Goal: Task Accomplishment & Management: Use online tool/utility

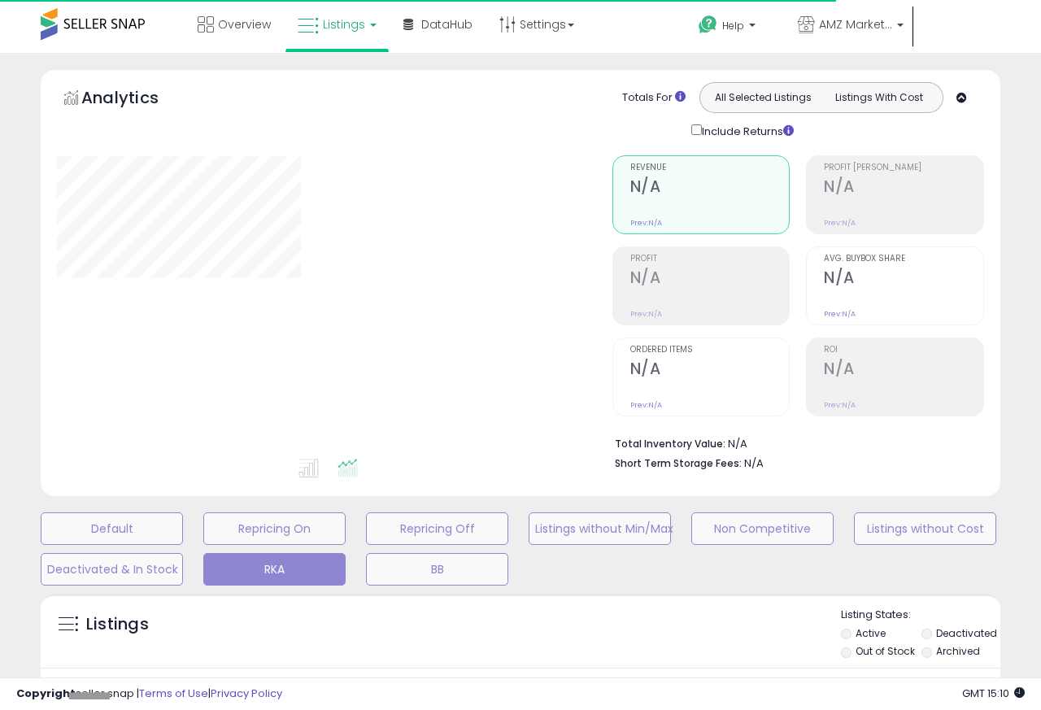
type input "**********"
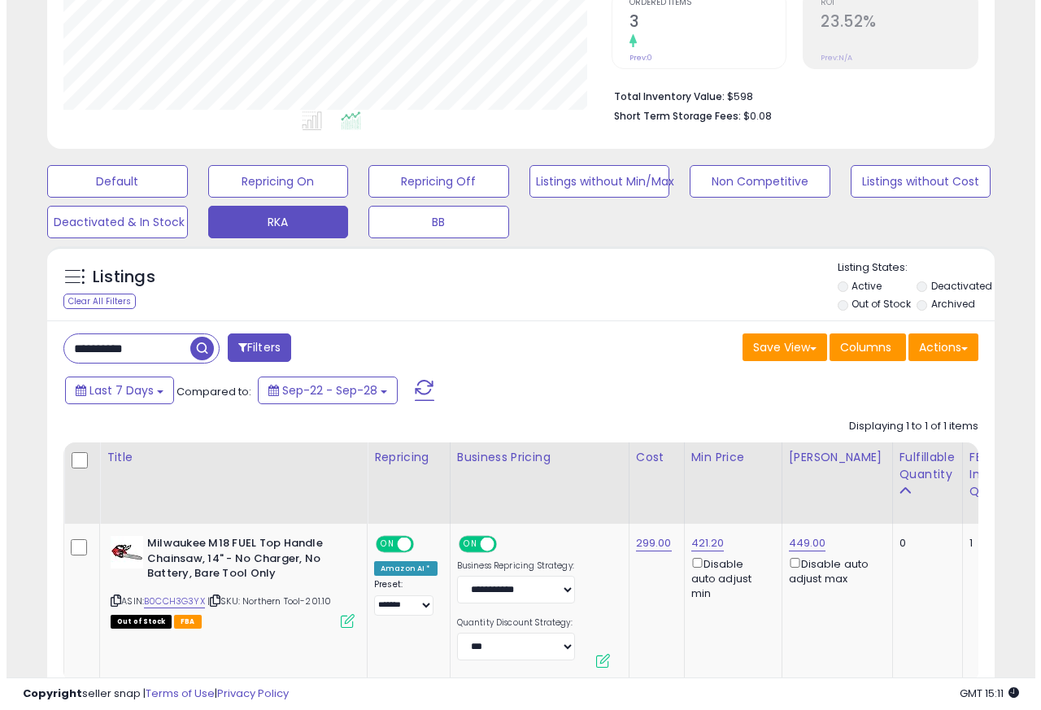
scroll to position [458, 0]
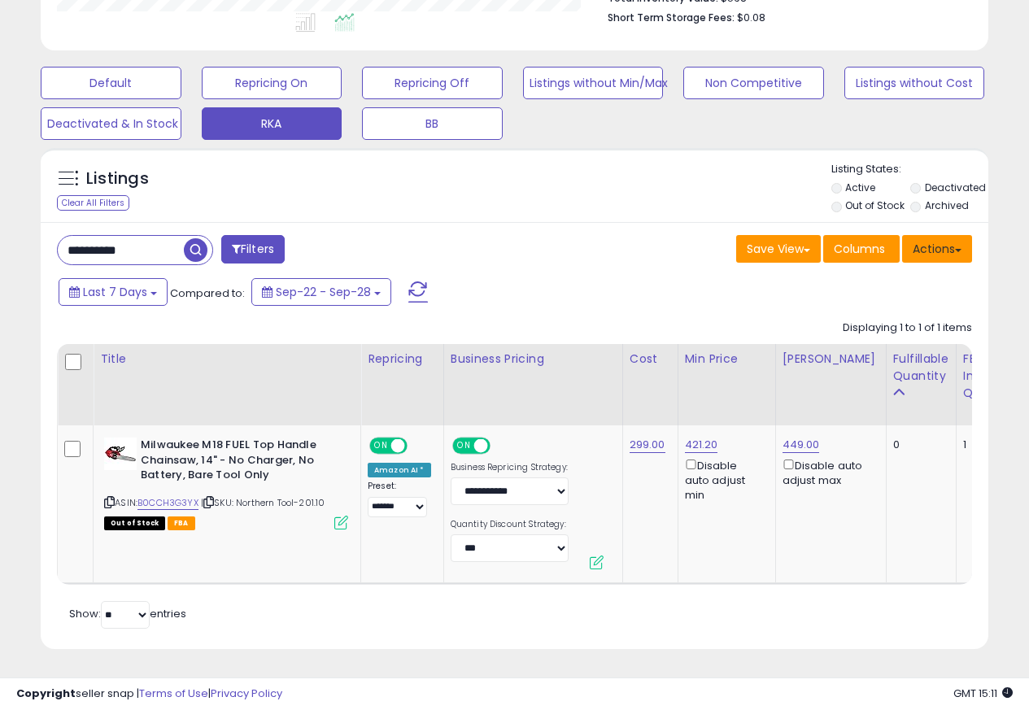
click at [948, 236] on button "Actions" at bounding box center [937, 249] width 70 height 28
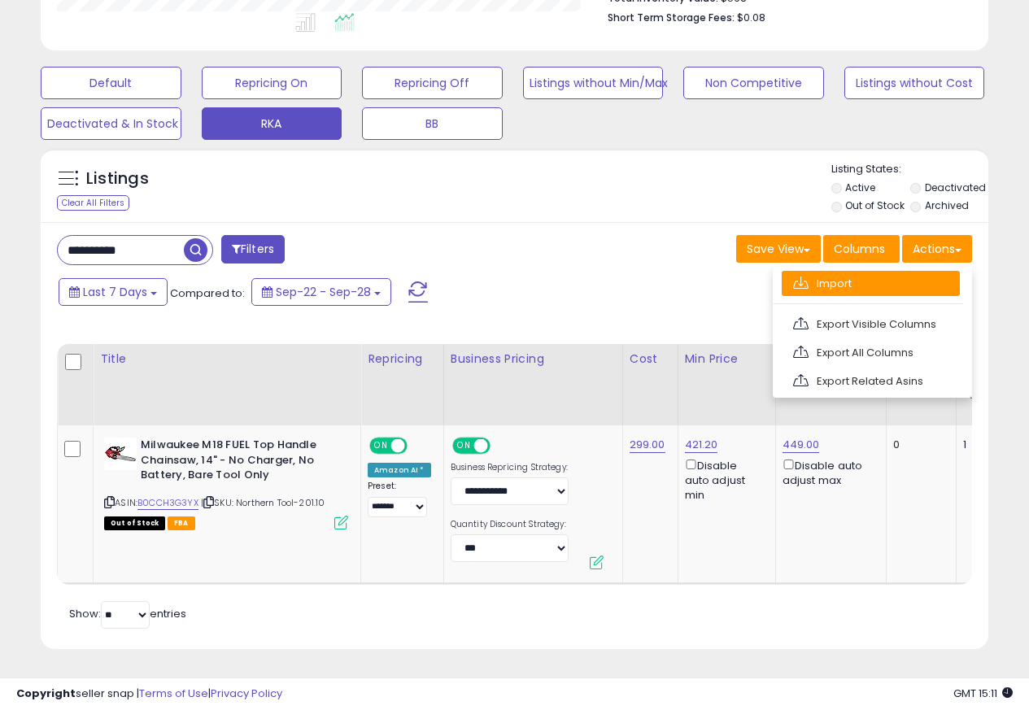
click at [818, 271] on link "Import" at bounding box center [871, 283] width 178 height 25
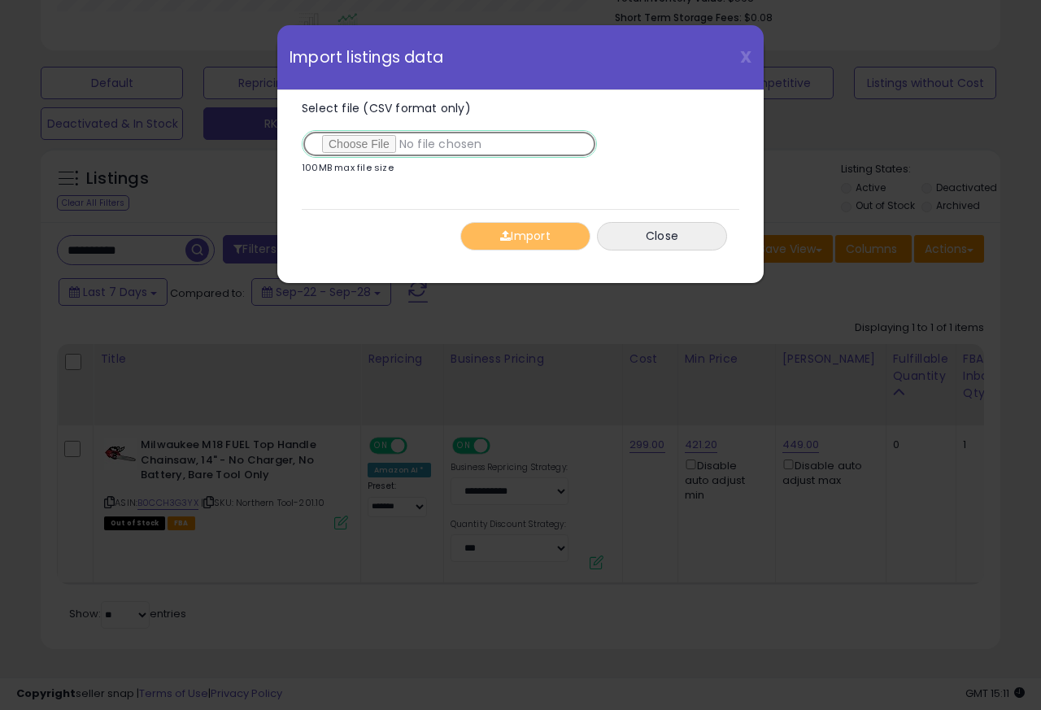
click at [367, 146] on input "Select file (CSV format only)" at bounding box center [449, 144] width 295 height 28
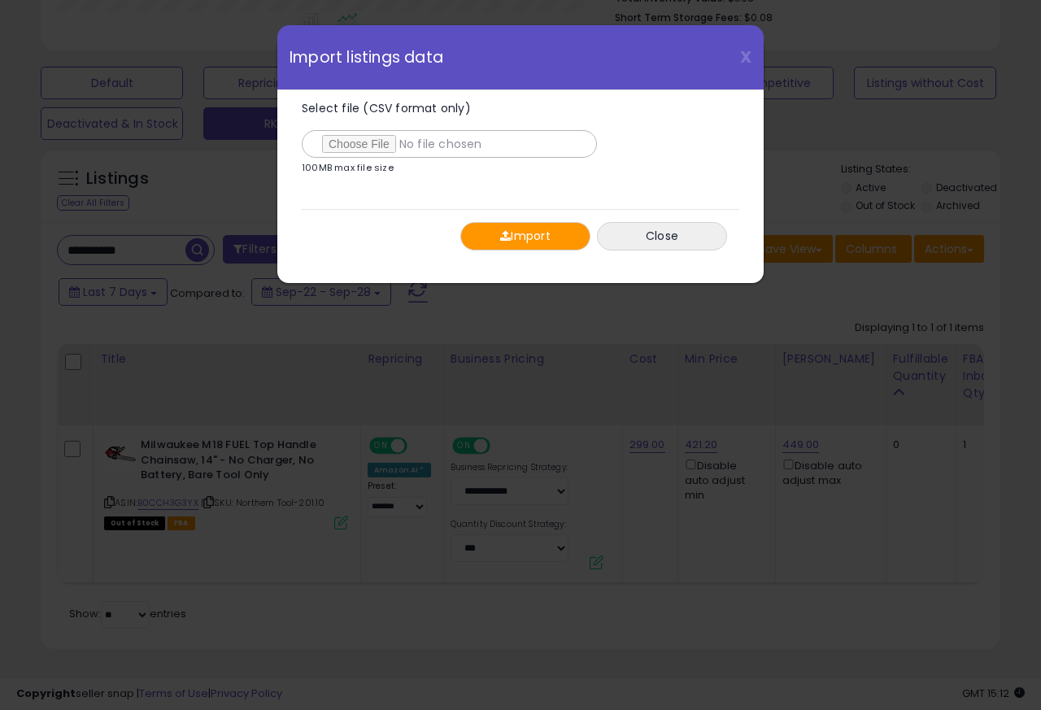
click at [501, 237] on span "button" at bounding box center [505, 235] width 11 height 11
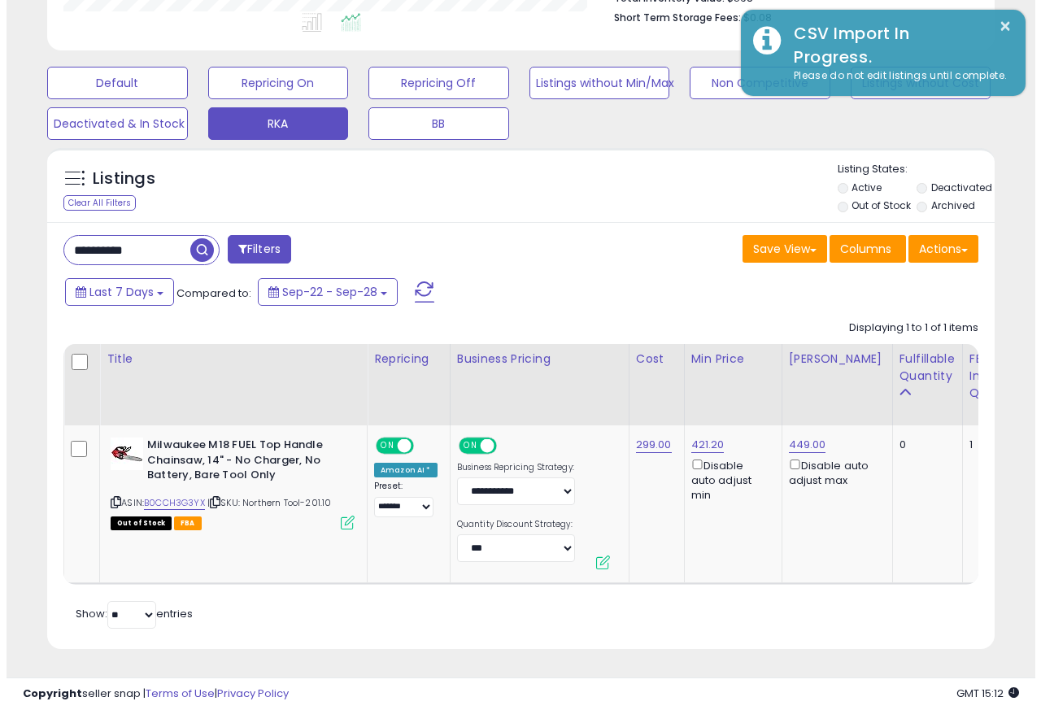
scroll to position [813283, 813068]
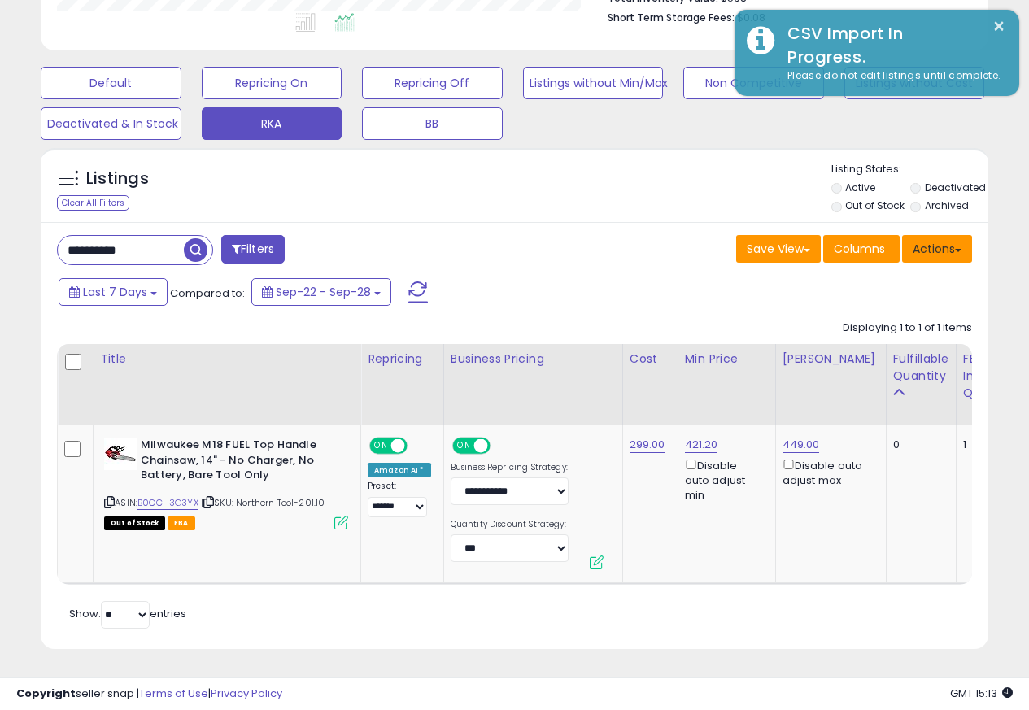
click at [948, 236] on button "Actions" at bounding box center [937, 249] width 70 height 28
click at [0, 0] on link "Import" at bounding box center [0, 0] width 0 height 0
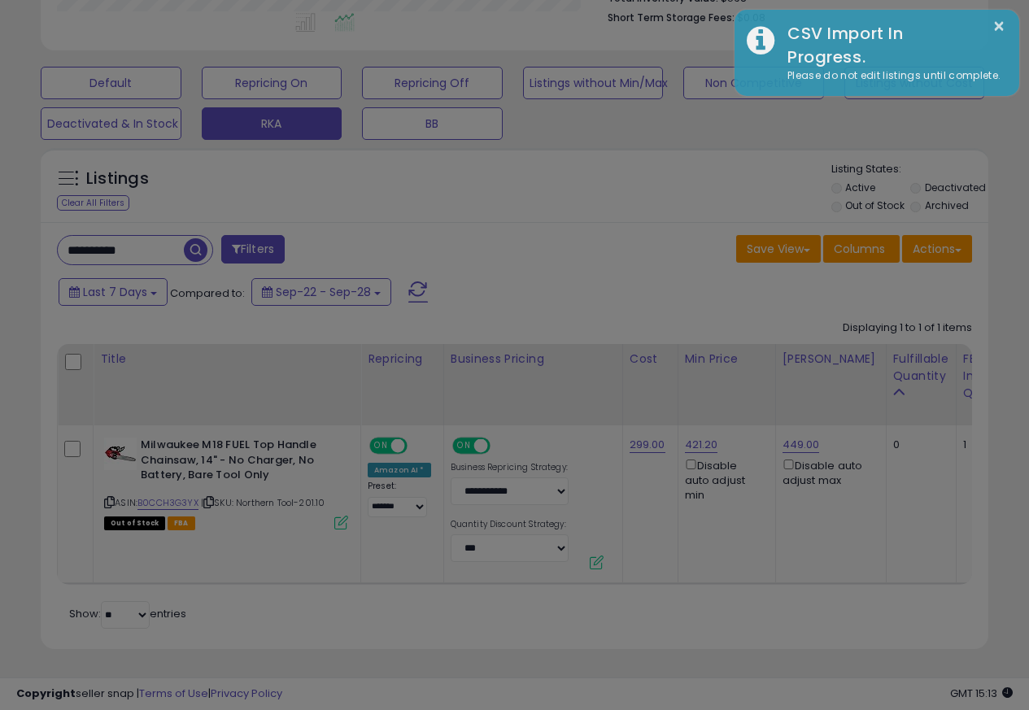
scroll to position [334, 555]
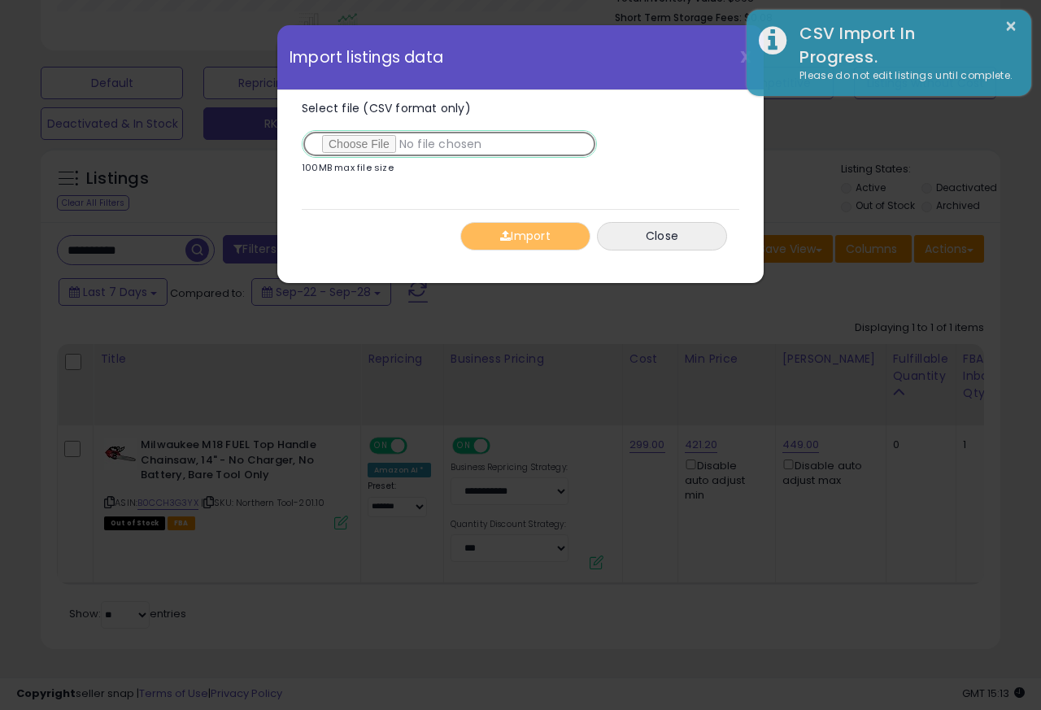
click at [358, 146] on input "Select file (CSV format only)" at bounding box center [449, 144] width 295 height 28
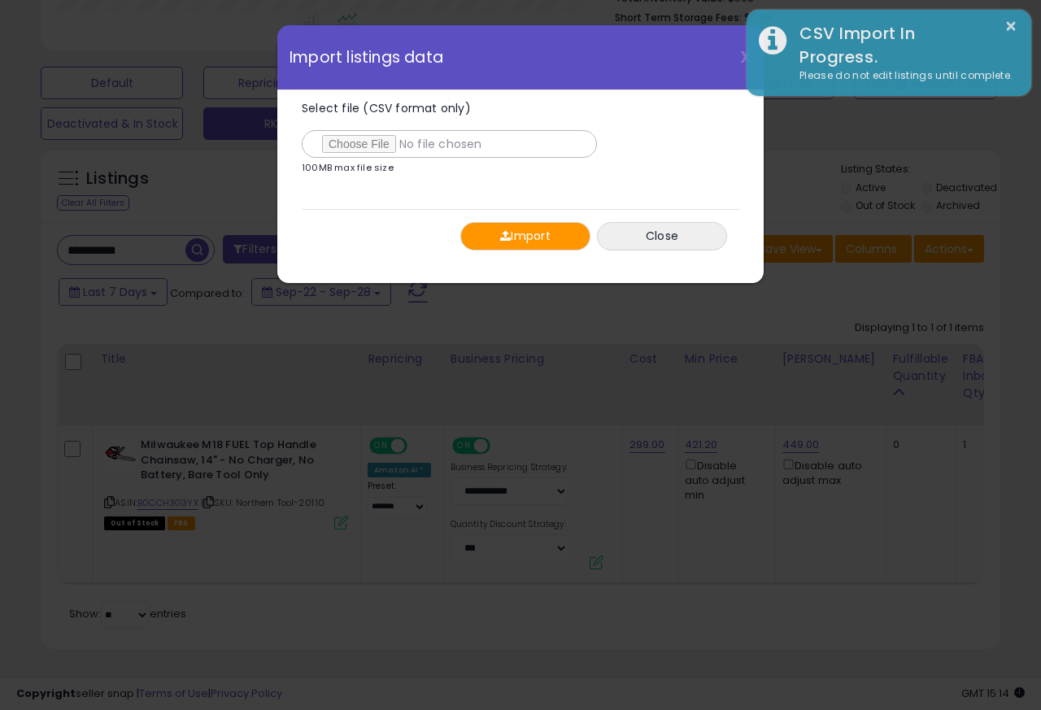
click at [515, 237] on button "Import" at bounding box center [526, 236] width 130 height 28
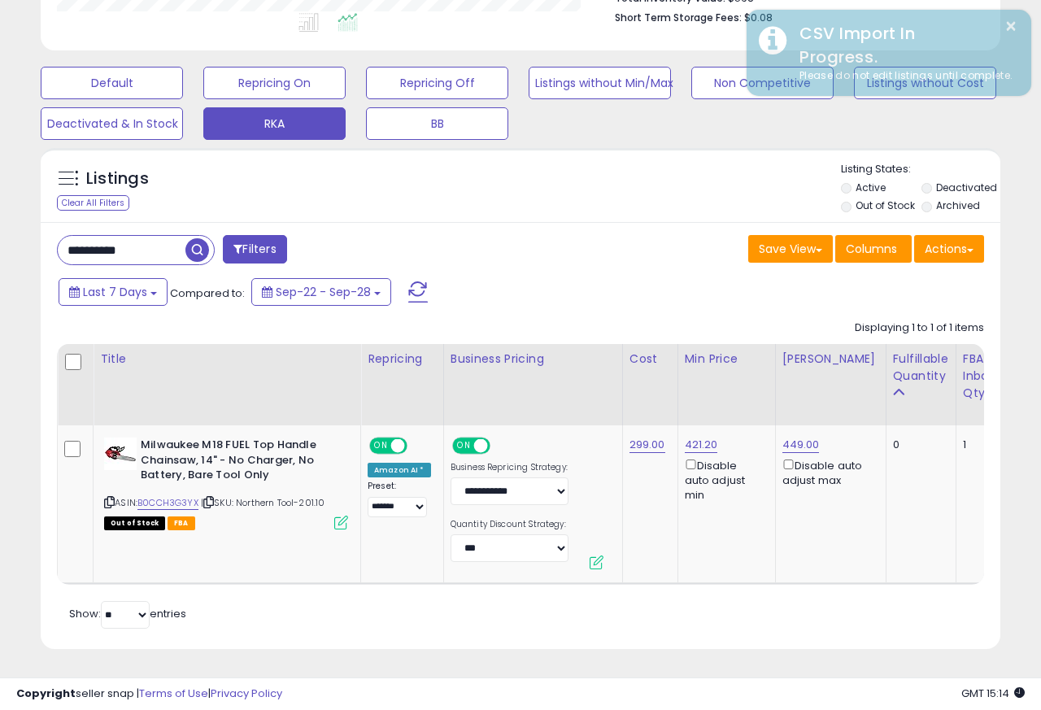
scroll to position [813283, 813068]
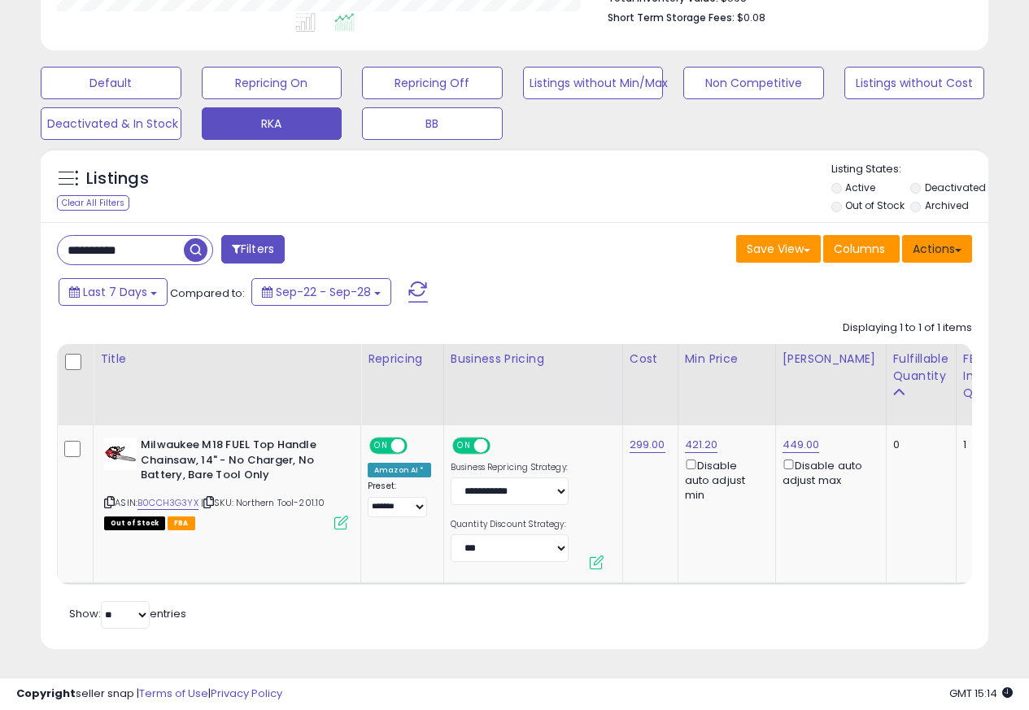
click at [945, 239] on button "Actions" at bounding box center [937, 249] width 70 height 28
click at [953, 239] on button "Actions" at bounding box center [937, 249] width 70 height 28
click at [940, 239] on button "Actions" at bounding box center [937, 249] width 70 height 28
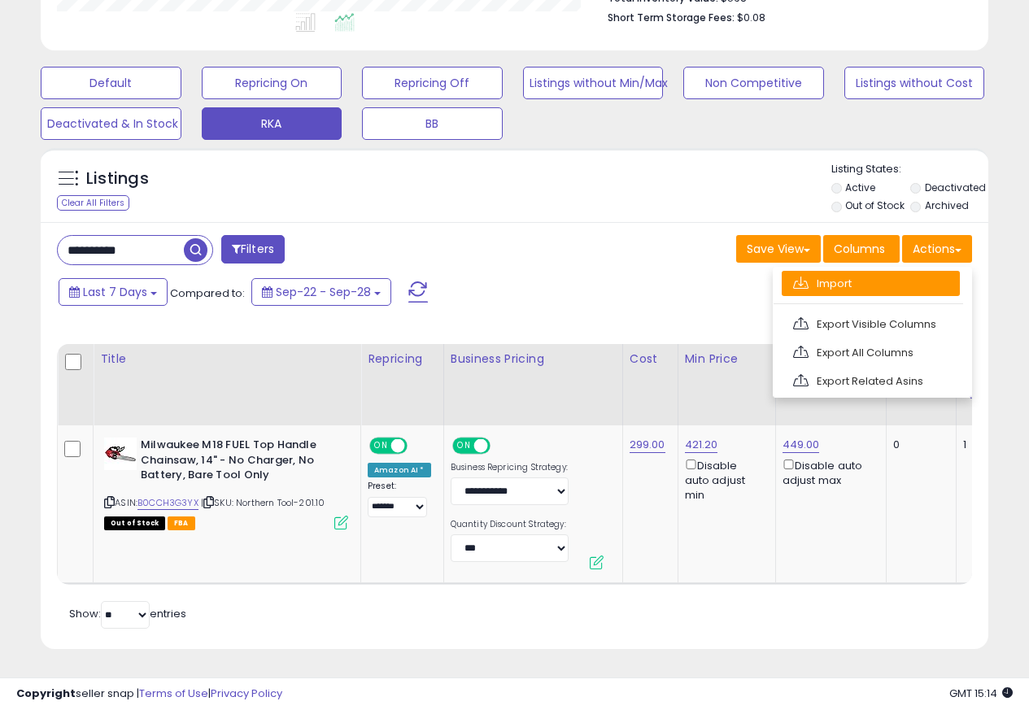
click at [818, 273] on link "Import" at bounding box center [871, 283] width 178 height 25
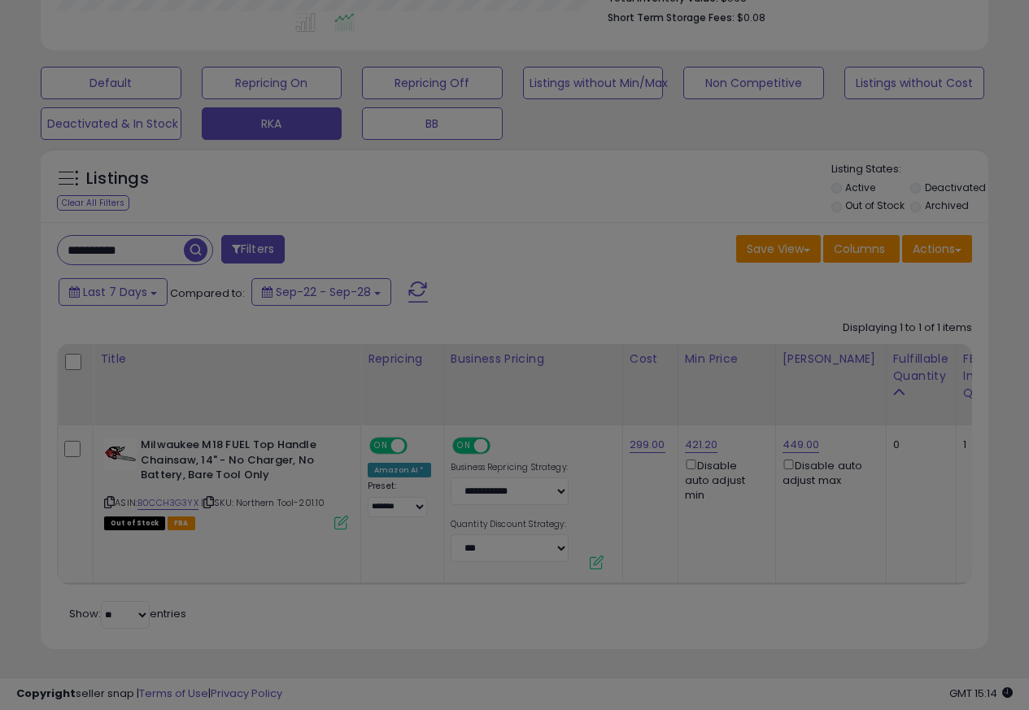
scroll to position [334, 555]
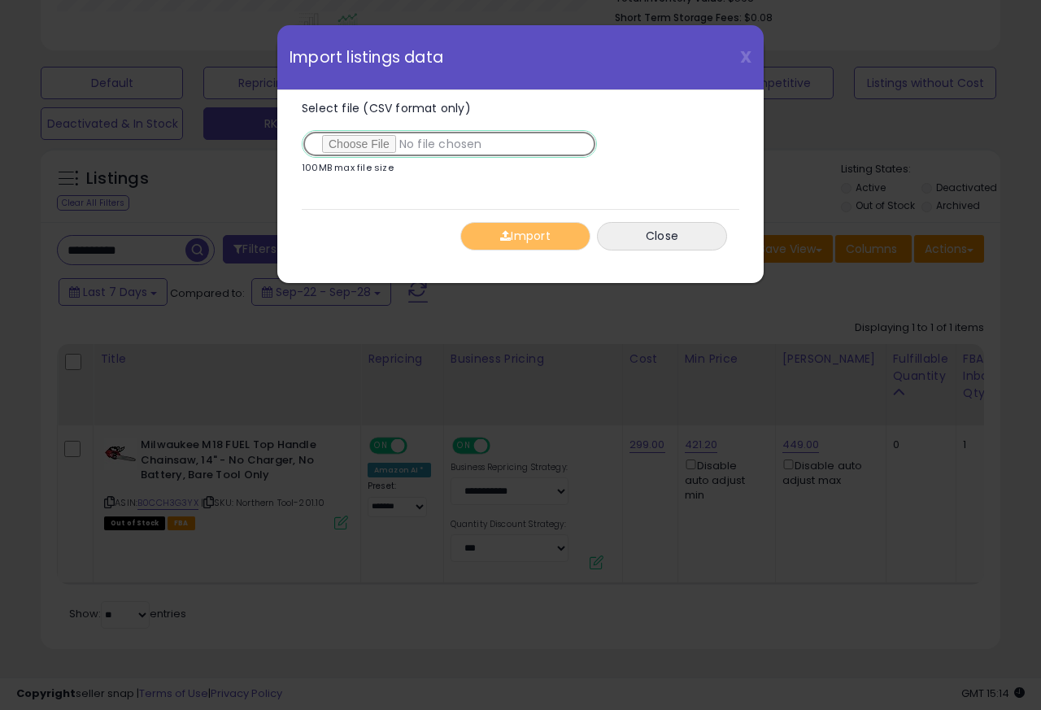
click at [370, 146] on input "Select file (CSV format only)" at bounding box center [449, 144] width 295 height 28
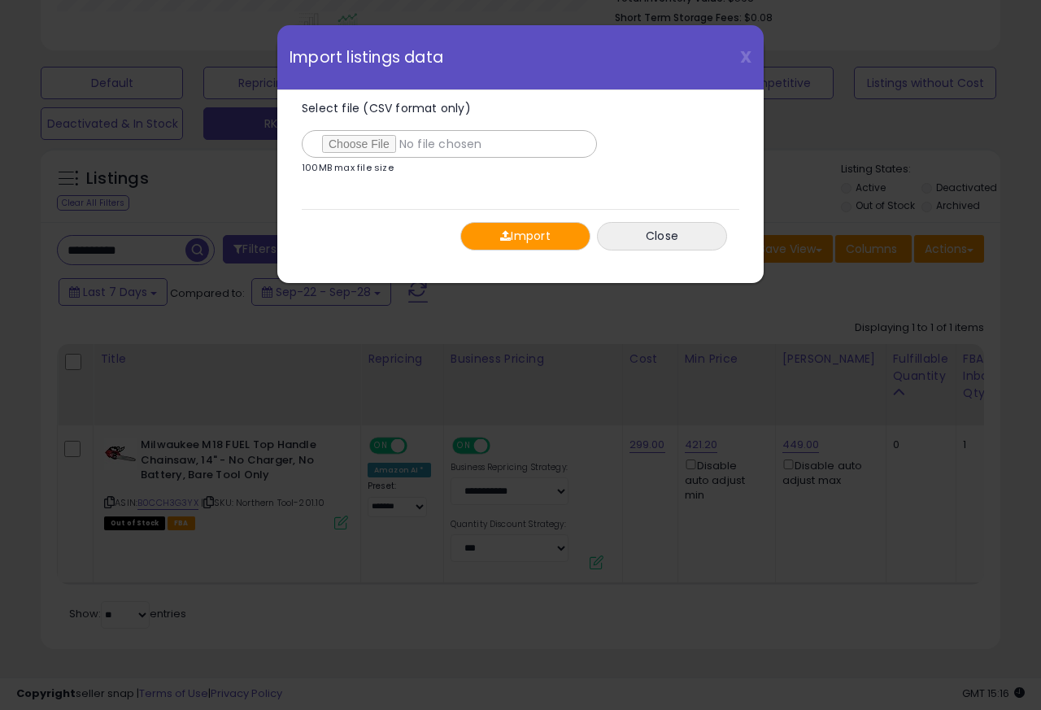
click at [509, 239] on span "button" at bounding box center [505, 235] width 11 height 11
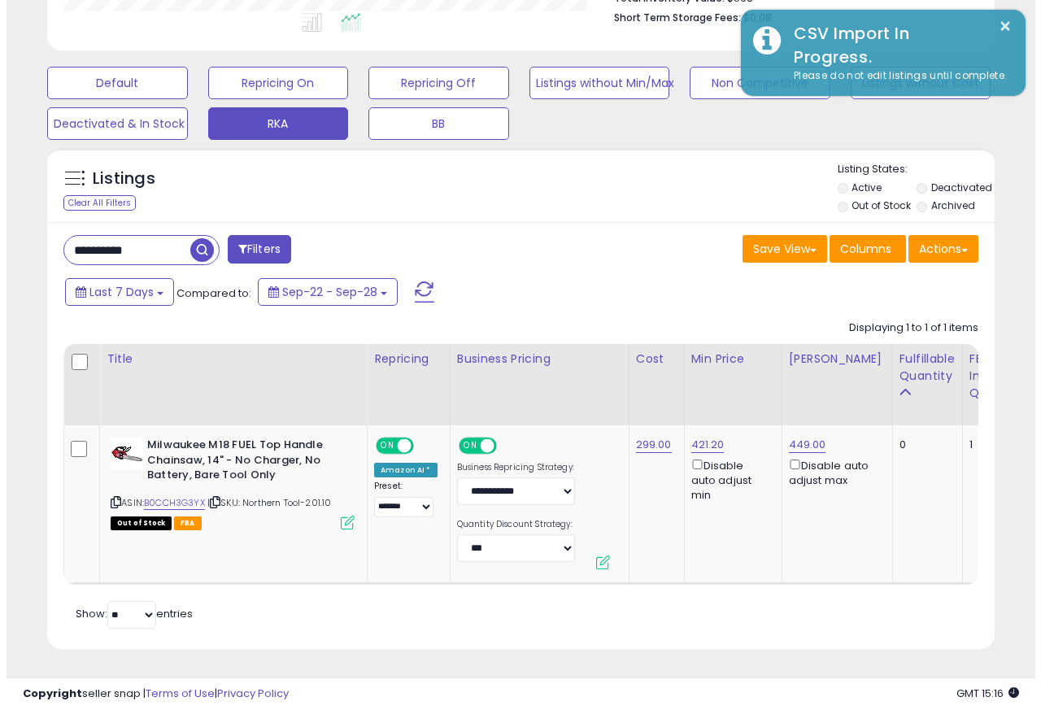
scroll to position [813283, 813068]
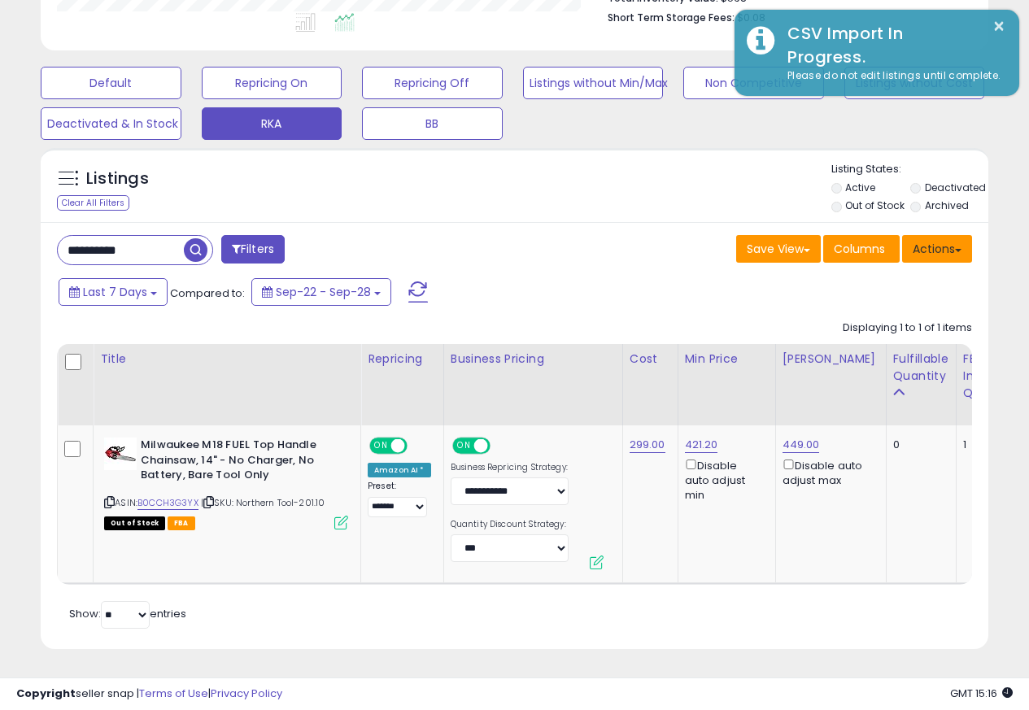
click at [930, 239] on button "Actions" at bounding box center [937, 249] width 70 height 28
click at [928, 238] on button "Actions" at bounding box center [937, 249] width 70 height 28
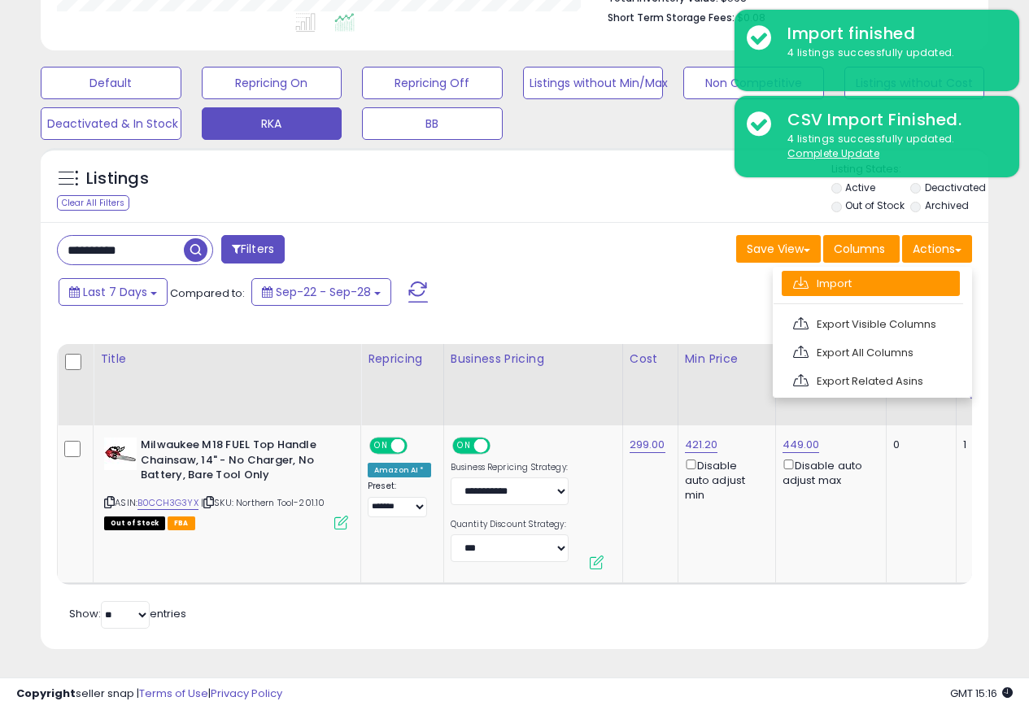
click at [818, 273] on link "Import" at bounding box center [871, 283] width 178 height 25
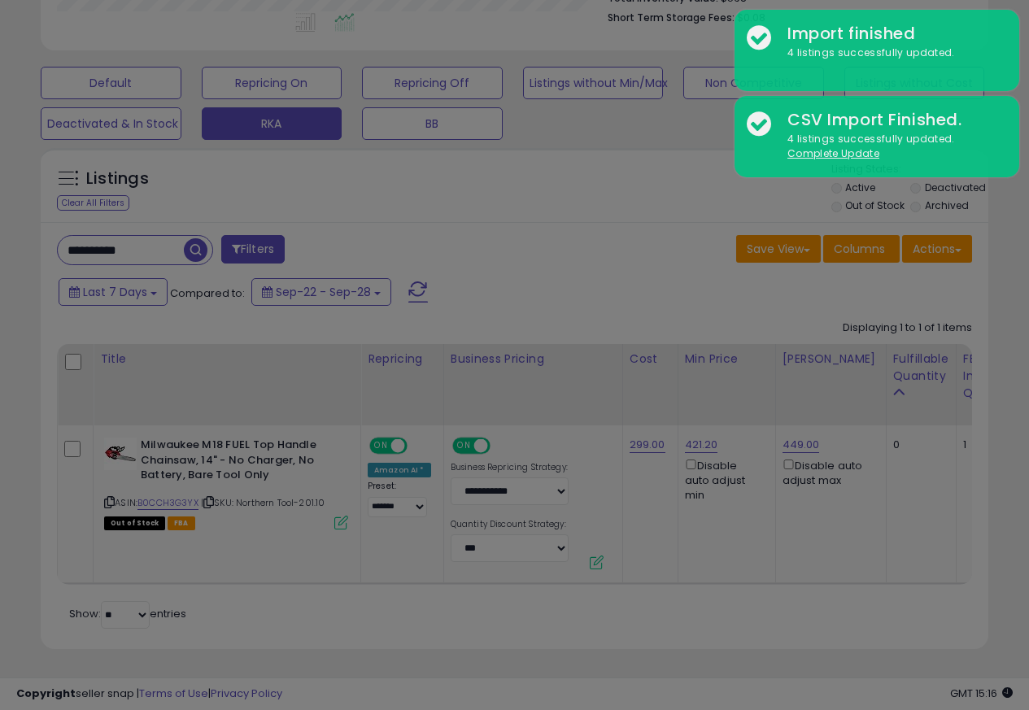
scroll to position [334, 555]
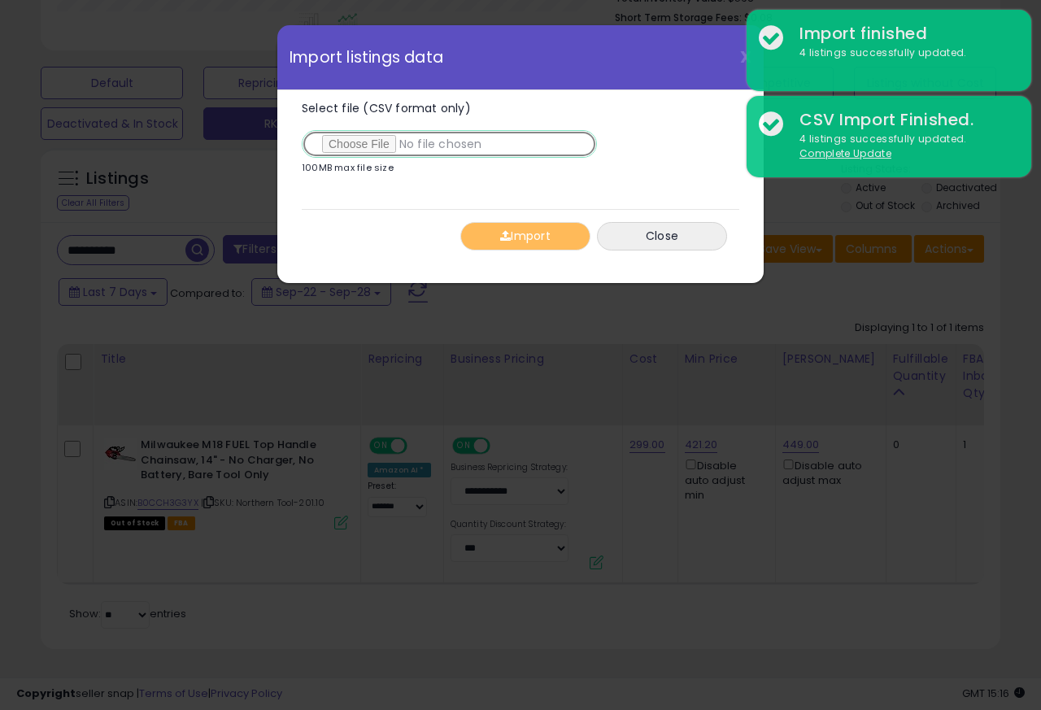
click at [370, 146] on input "Select file (CSV format only)" at bounding box center [449, 144] width 295 height 28
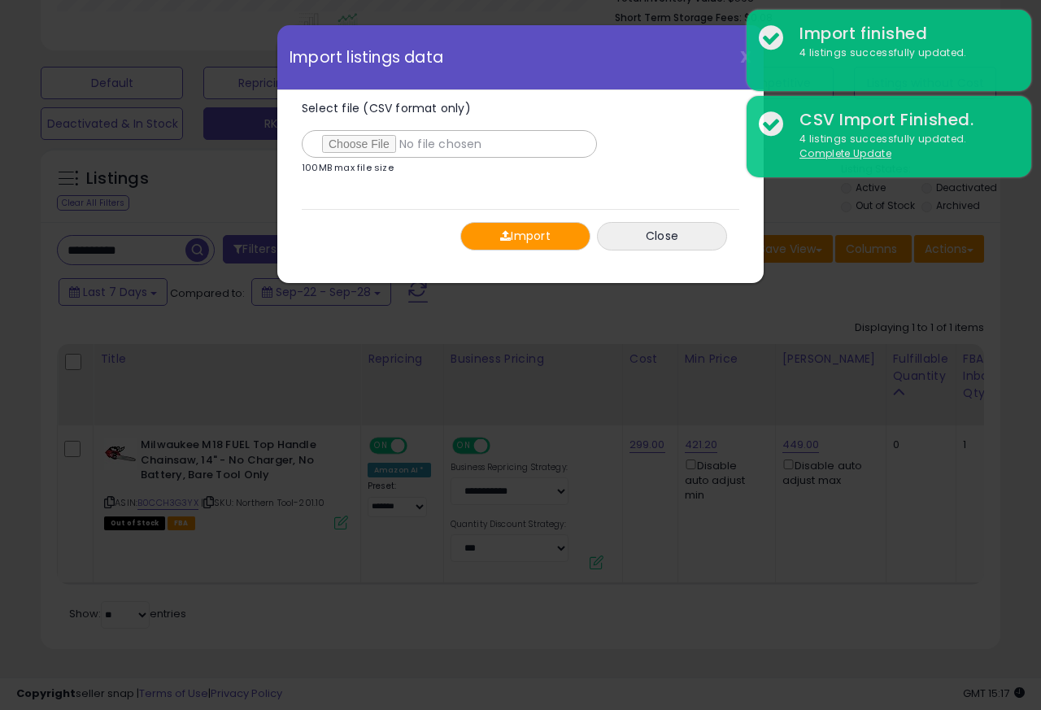
click at [509, 238] on button "Import" at bounding box center [526, 236] width 130 height 28
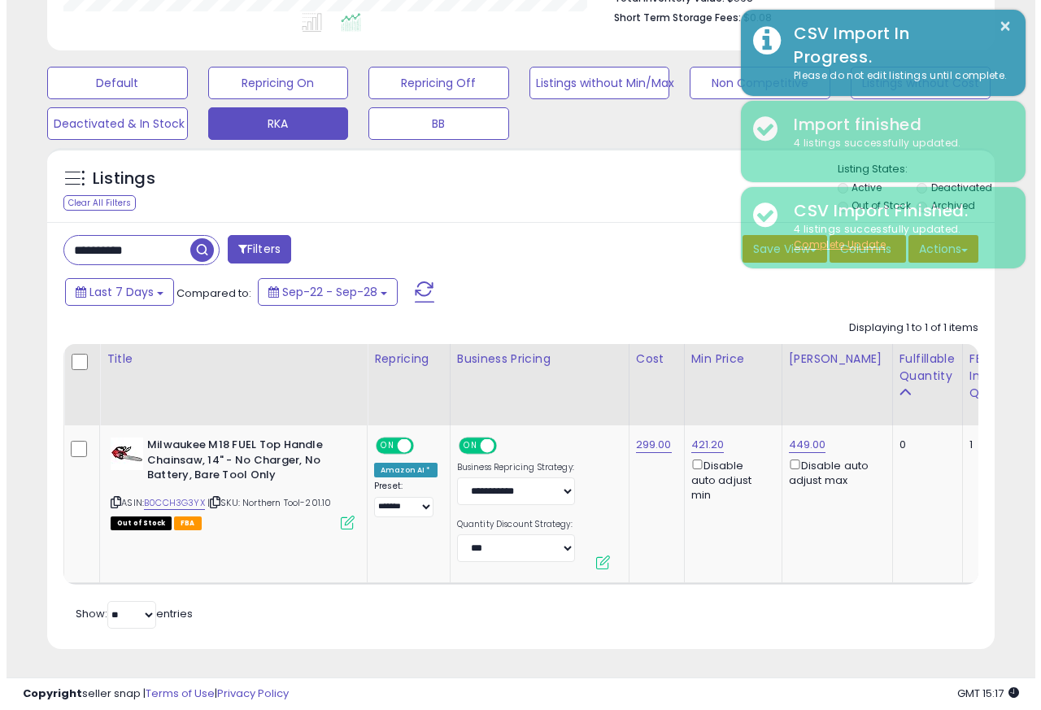
scroll to position [813283, 813068]
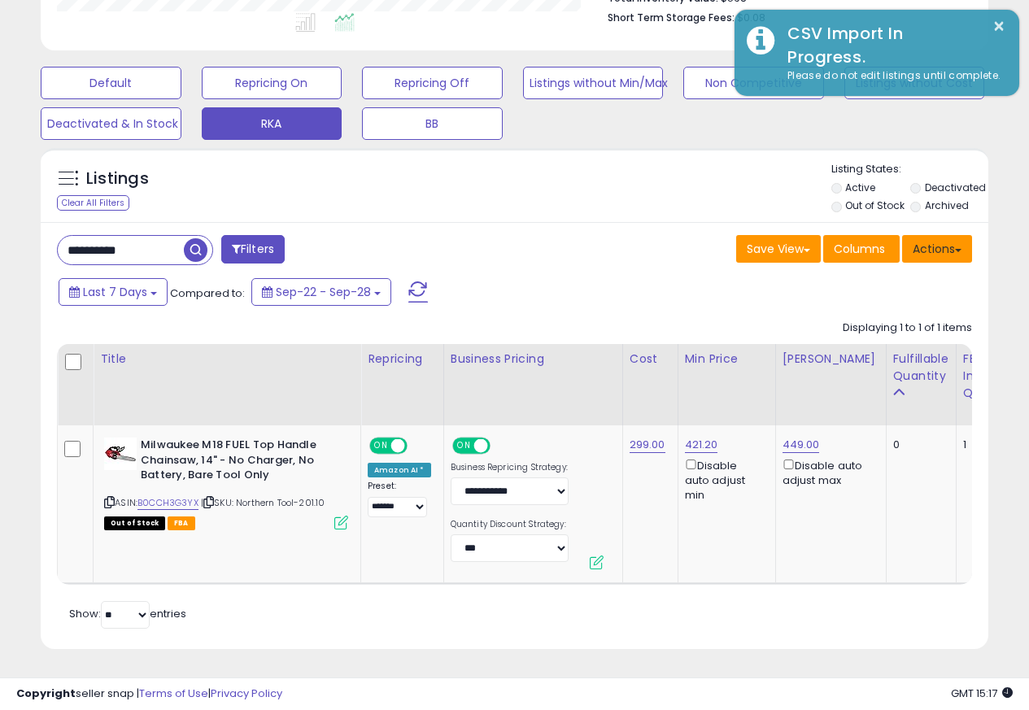
click at [930, 239] on button "Actions" at bounding box center [937, 249] width 70 height 28
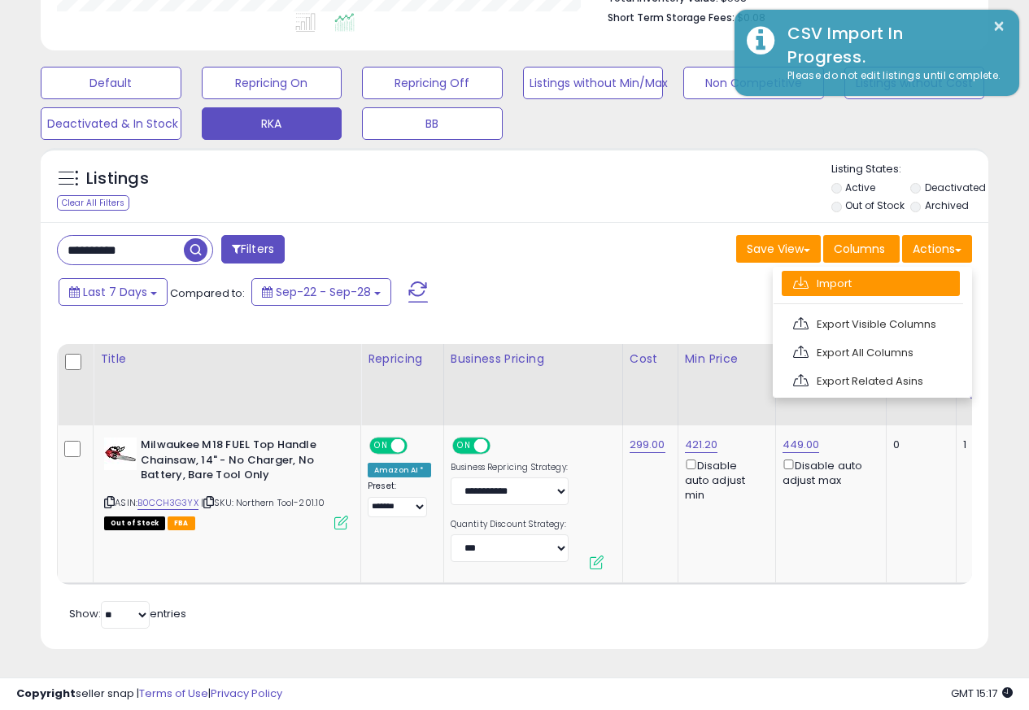
click at [818, 273] on link "Import" at bounding box center [871, 283] width 178 height 25
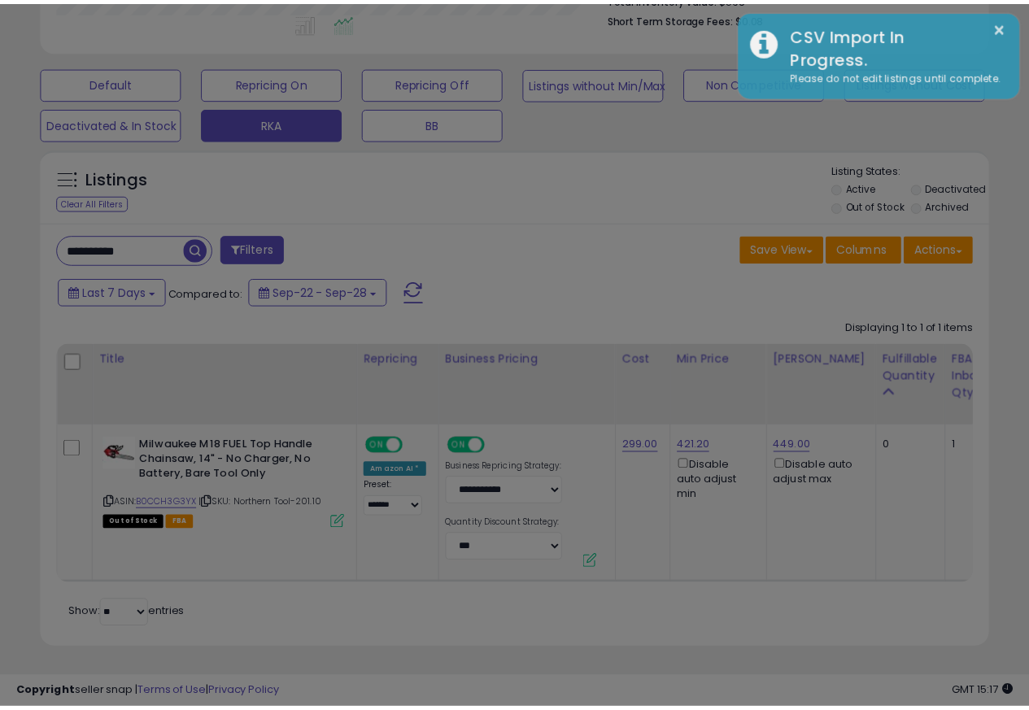
scroll to position [334, 555]
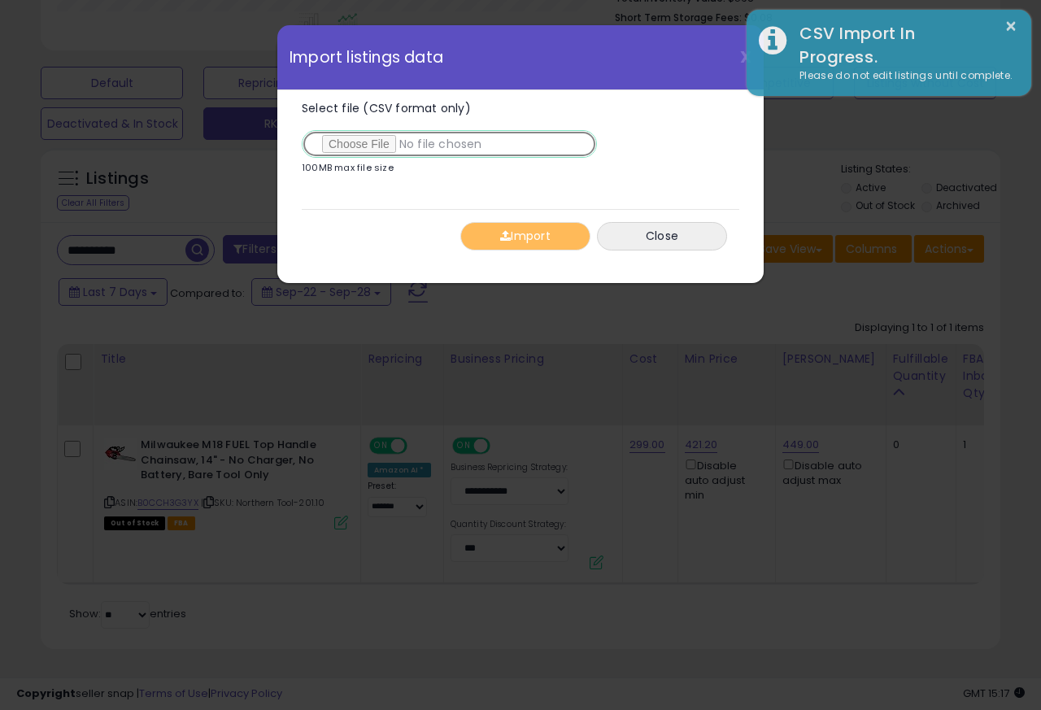
click at [372, 146] on input "Select file (CSV format only)" at bounding box center [449, 144] width 295 height 28
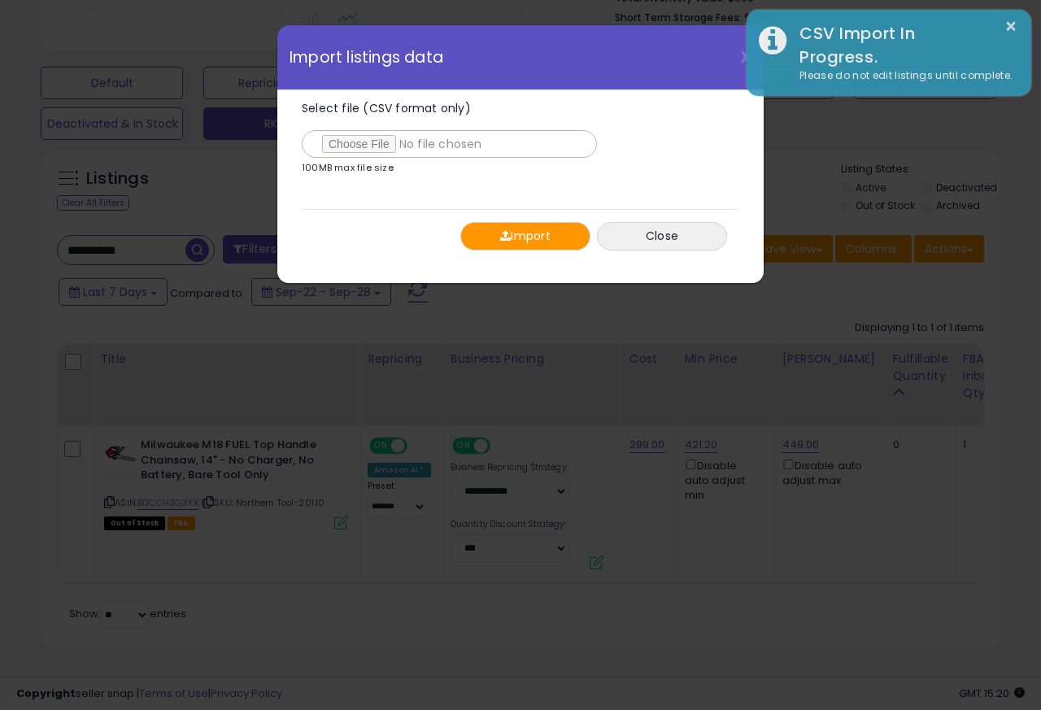
click at [511, 239] on button "Import" at bounding box center [526, 236] width 130 height 28
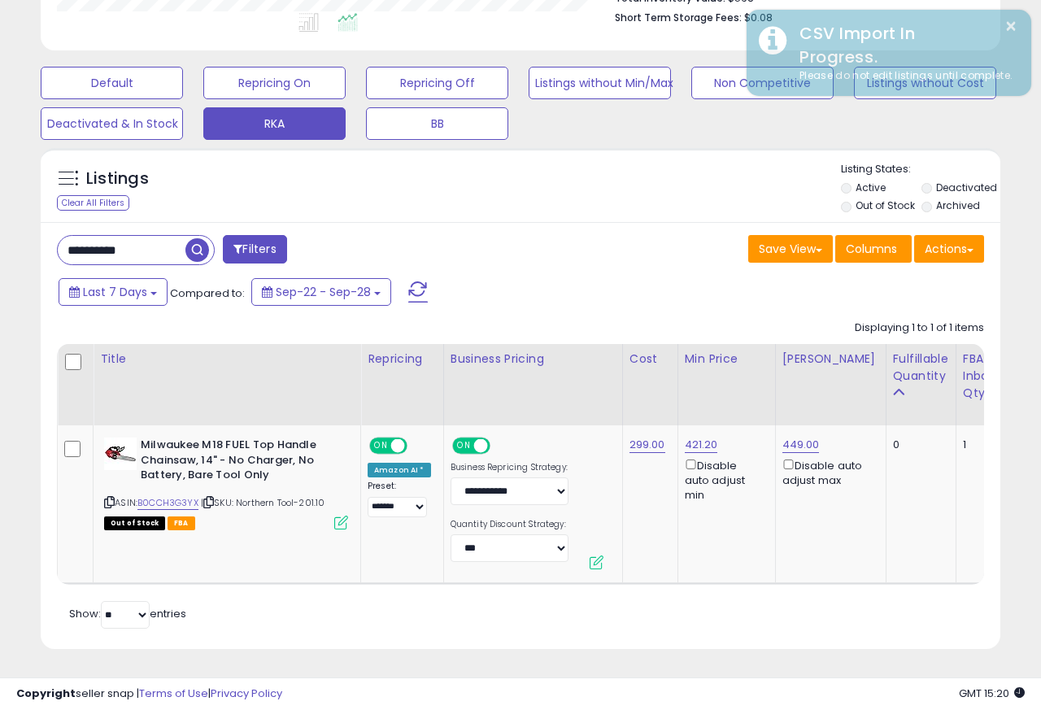
scroll to position [813283, 813068]
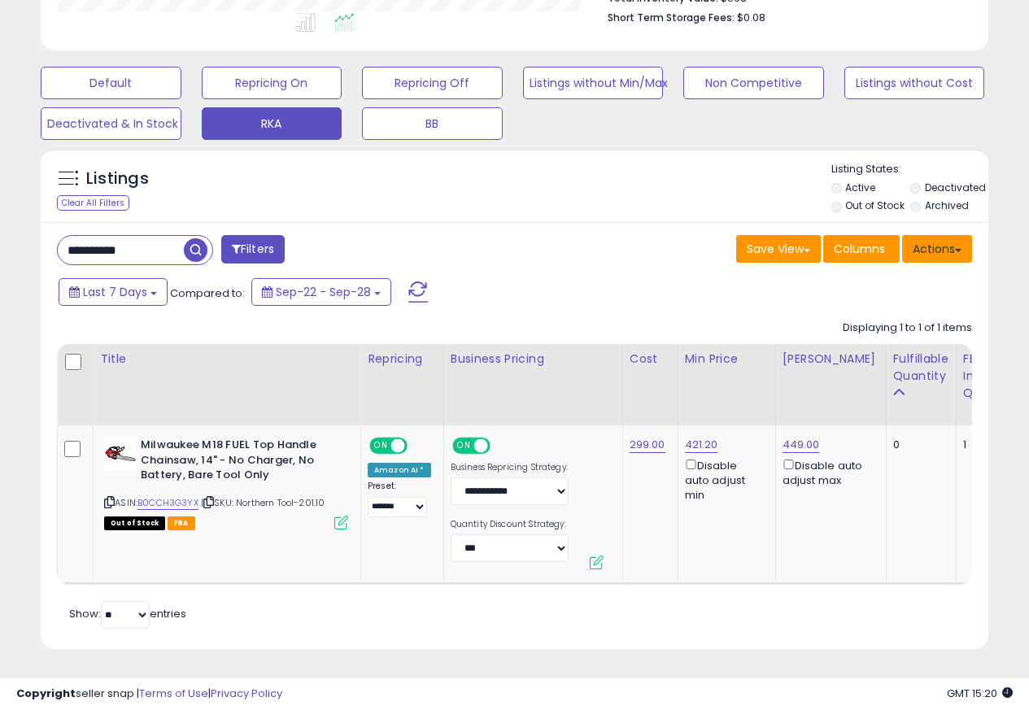
click at [930, 239] on button "Actions" at bounding box center [937, 249] width 70 height 28
click at [930, 238] on button "Actions" at bounding box center [937, 249] width 70 height 28
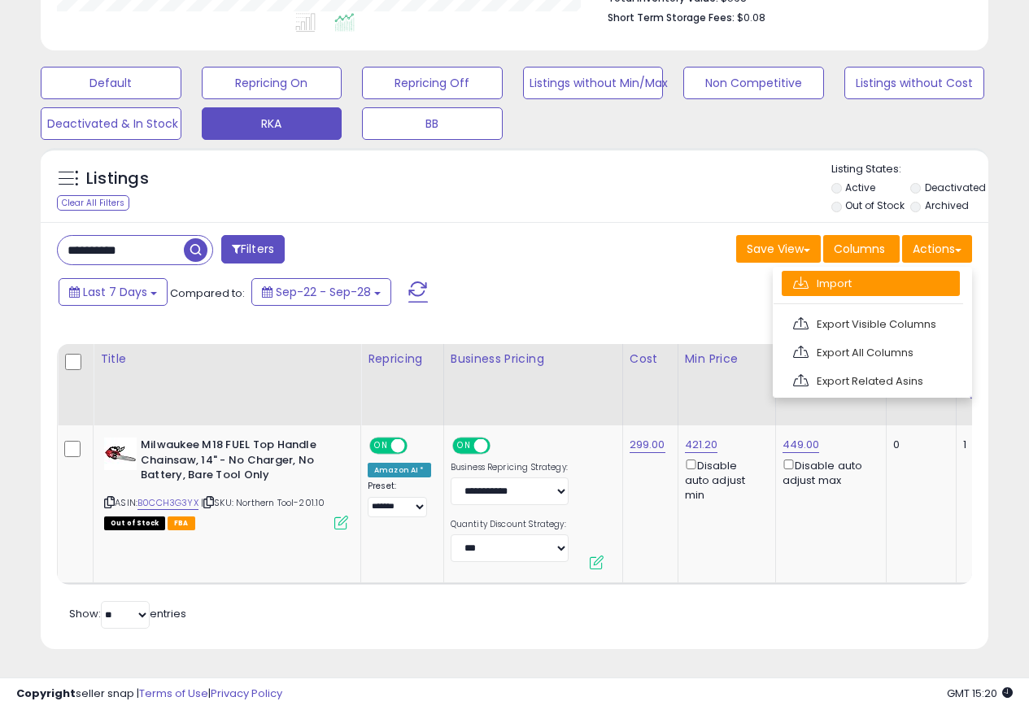
click at [816, 273] on link "Import" at bounding box center [871, 283] width 178 height 25
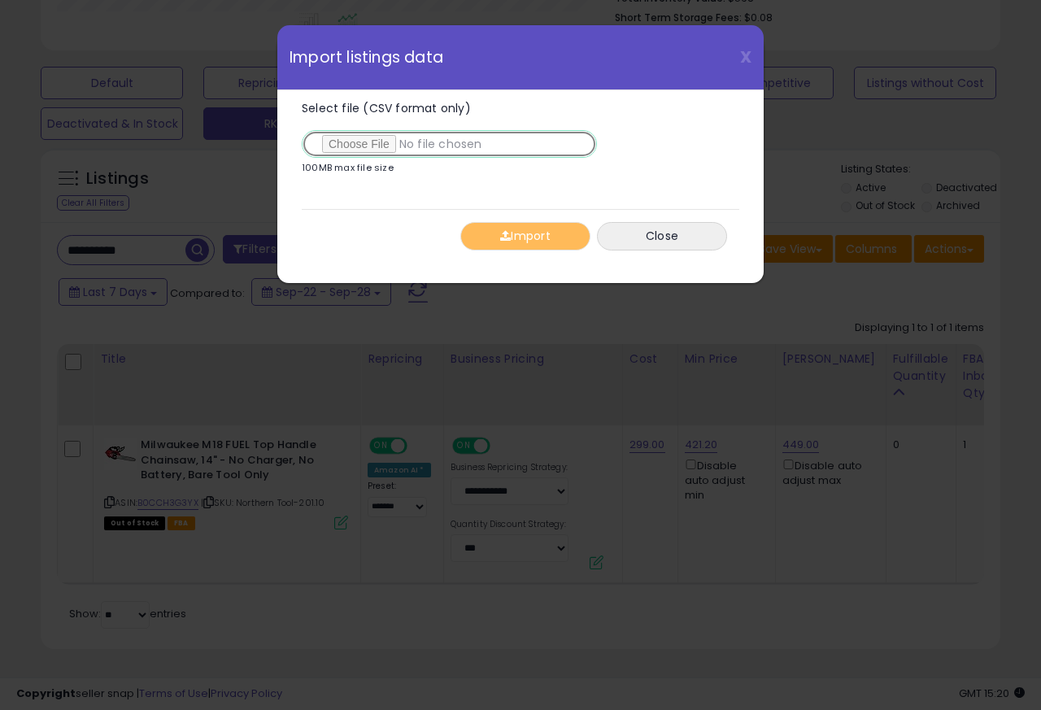
click at [368, 146] on input "Select file (CSV format only)" at bounding box center [449, 144] width 295 height 28
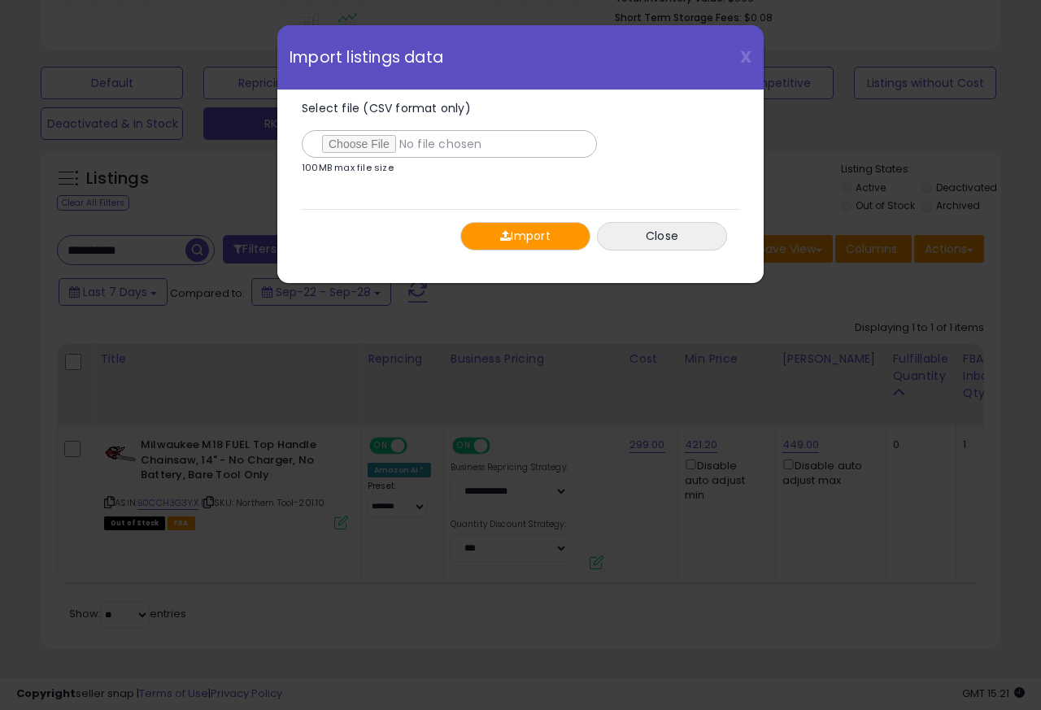
click at [506, 237] on span "button" at bounding box center [505, 235] width 11 height 11
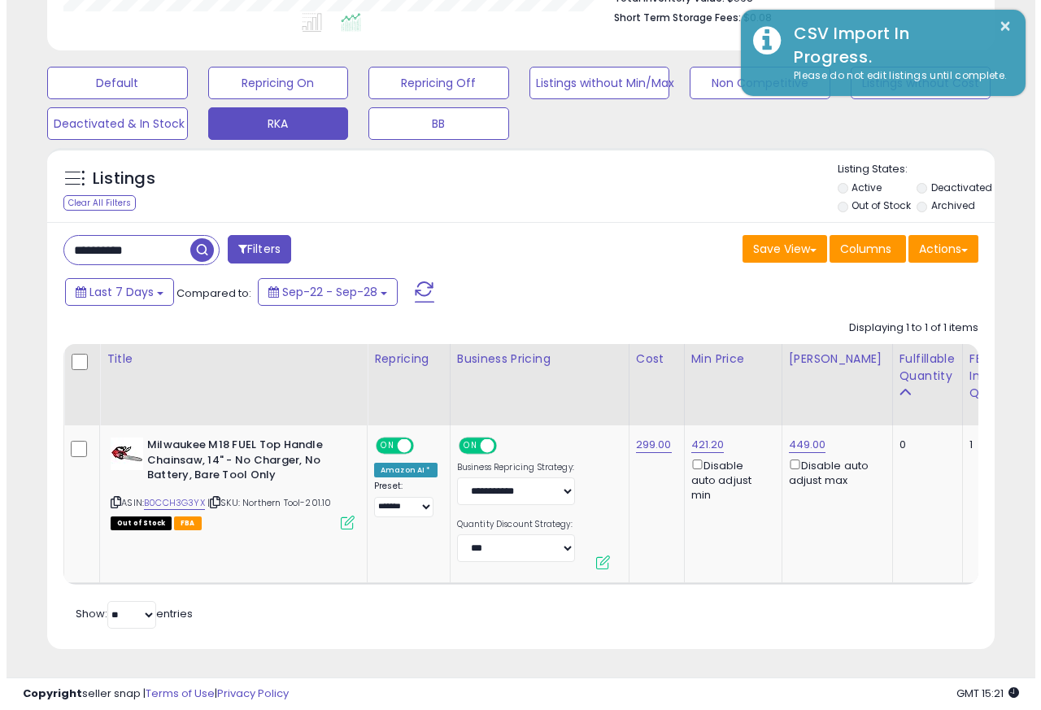
scroll to position [813283, 813068]
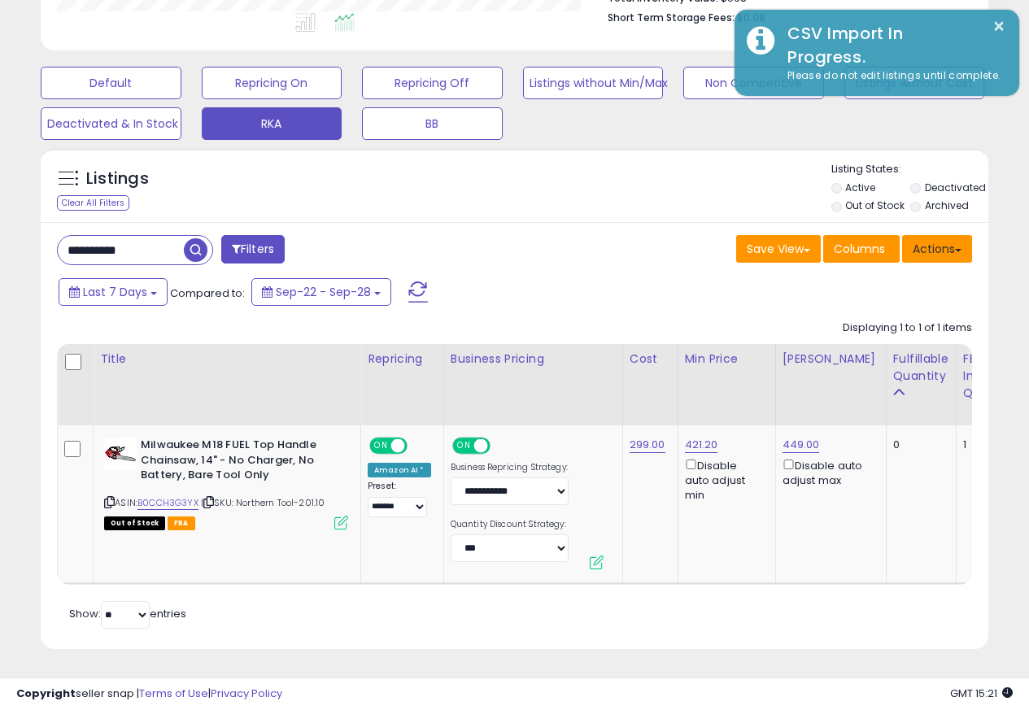
click at [929, 238] on button "Actions" at bounding box center [937, 249] width 70 height 28
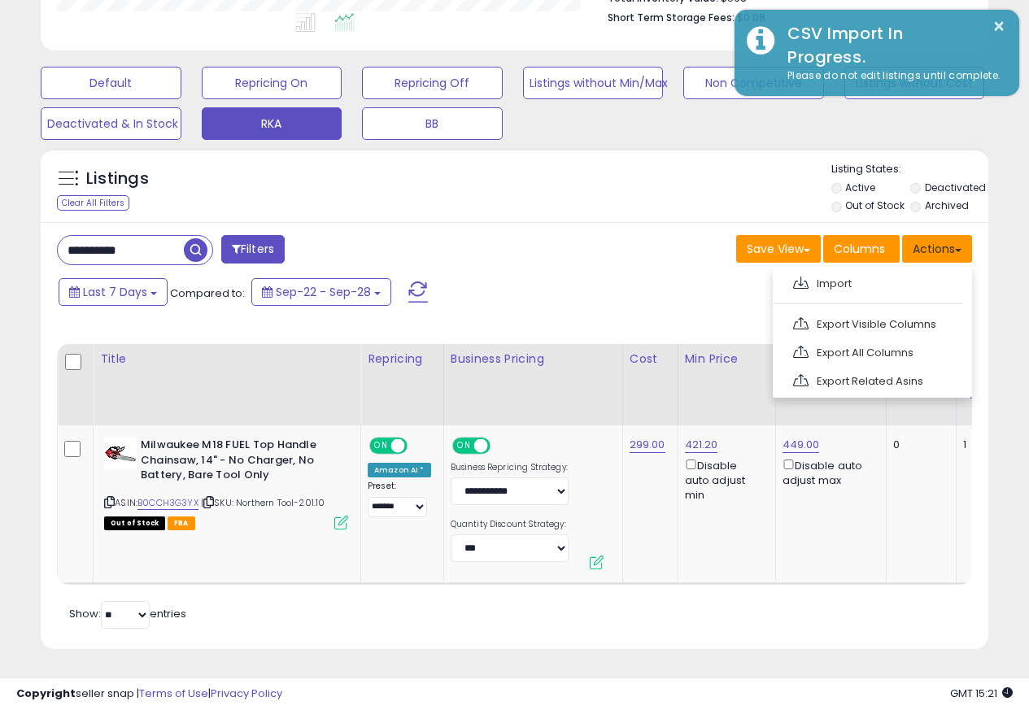
click at [929, 238] on button "Actions" at bounding box center [937, 249] width 70 height 28
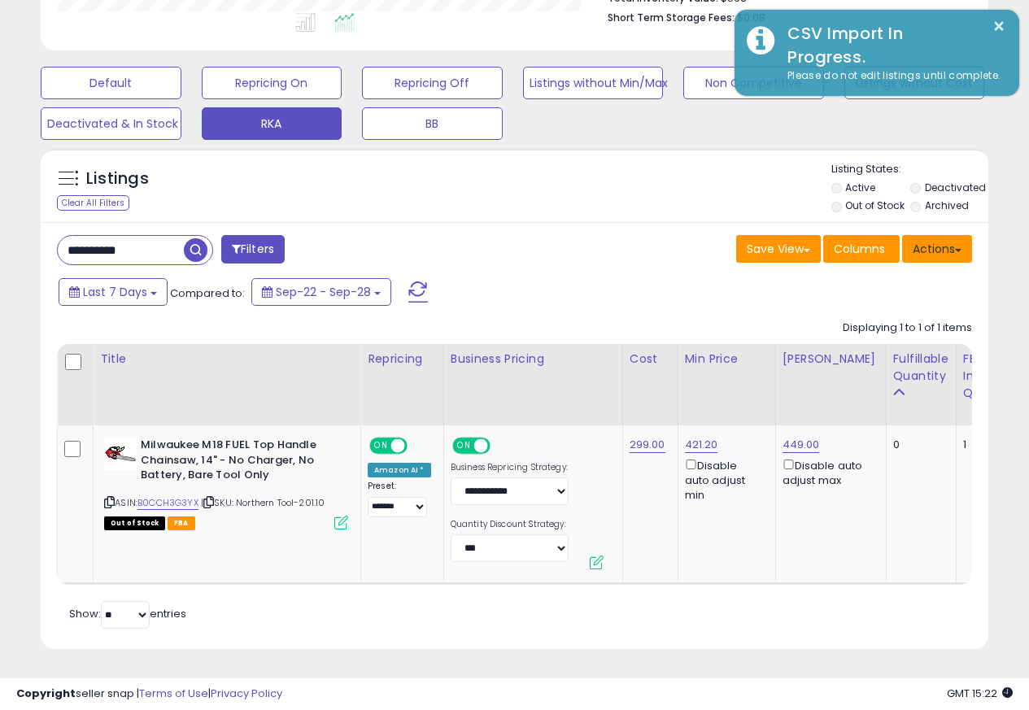
click at [929, 238] on button "Actions" at bounding box center [937, 249] width 70 height 28
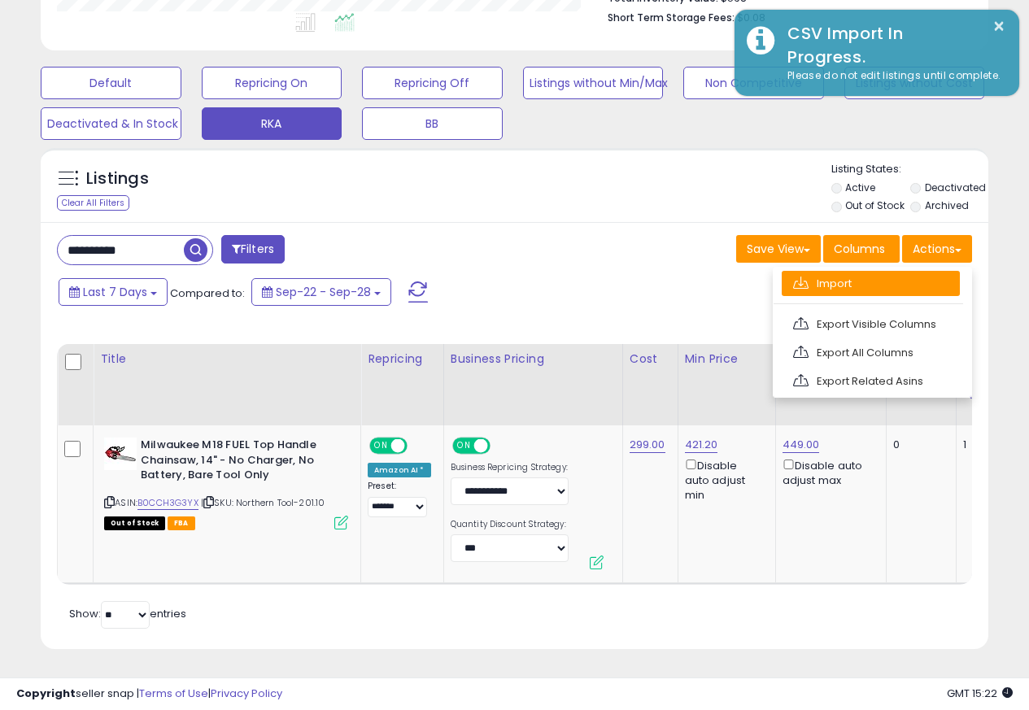
click at [818, 273] on link "Import" at bounding box center [871, 283] width 178 height 25
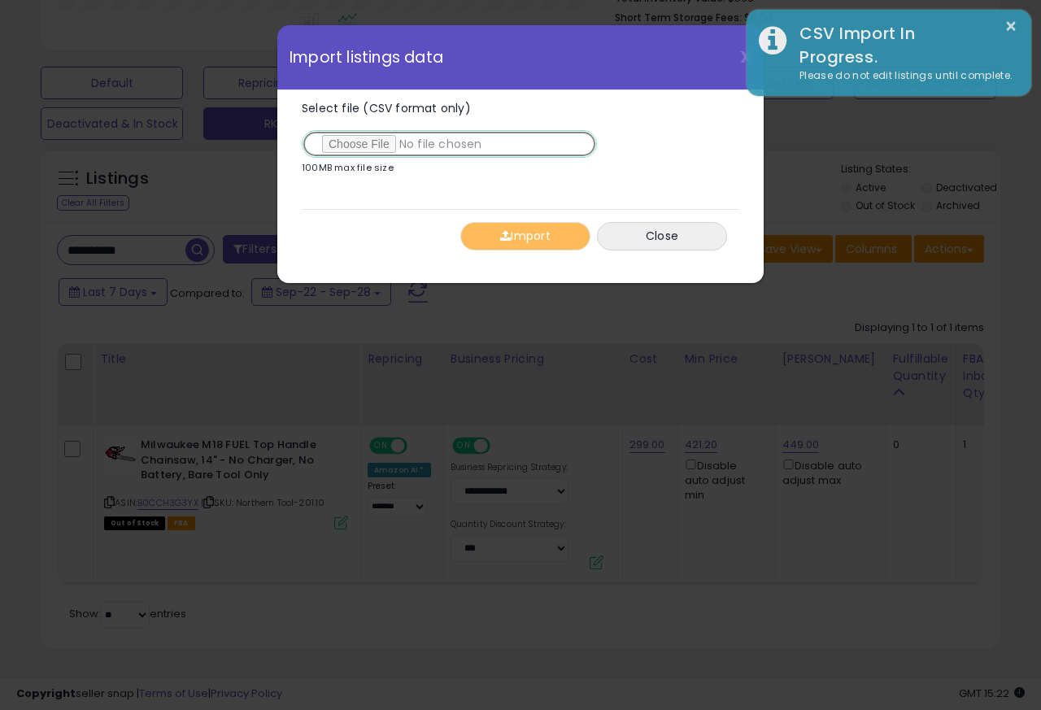
click at [366, 146] on input "Select file (CSV format only)" at bounding box center [449, 144] width 295 height 28
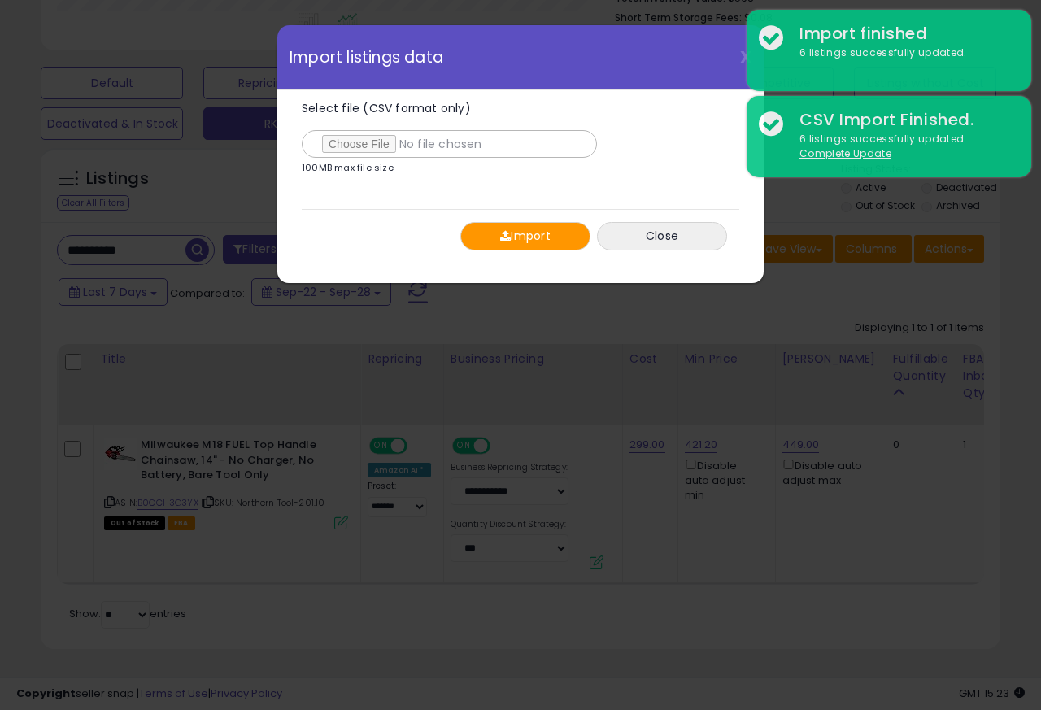
click at [509, 238] on button "Import" at bounding box center [526, 236] width 130 height 28
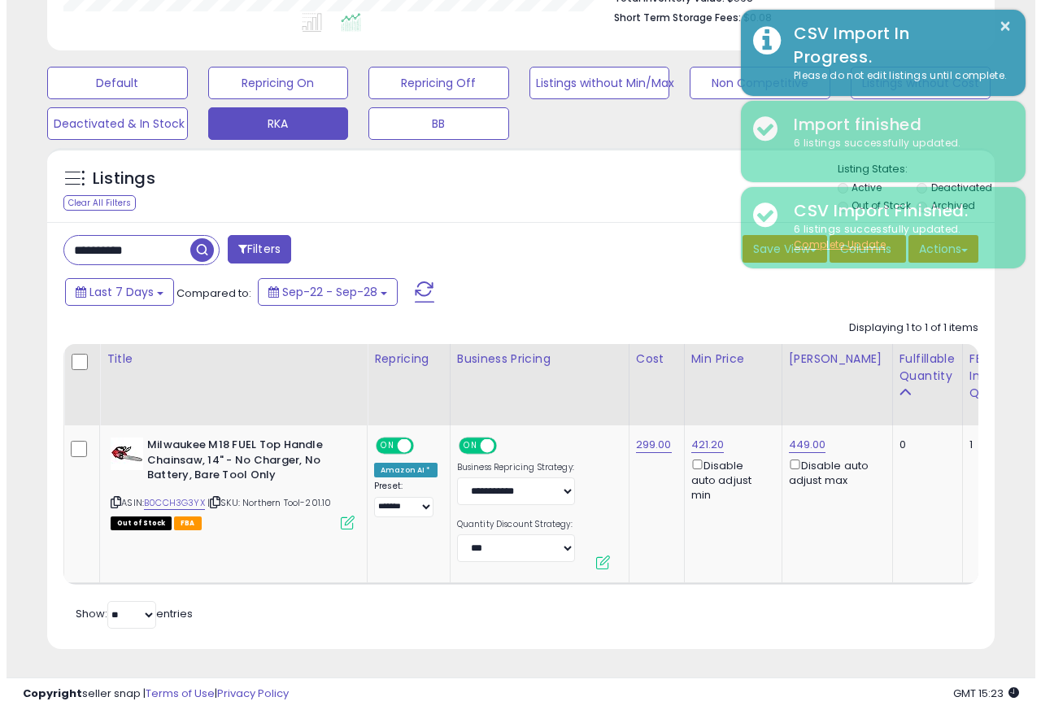
scroll to position [813283, 813068]
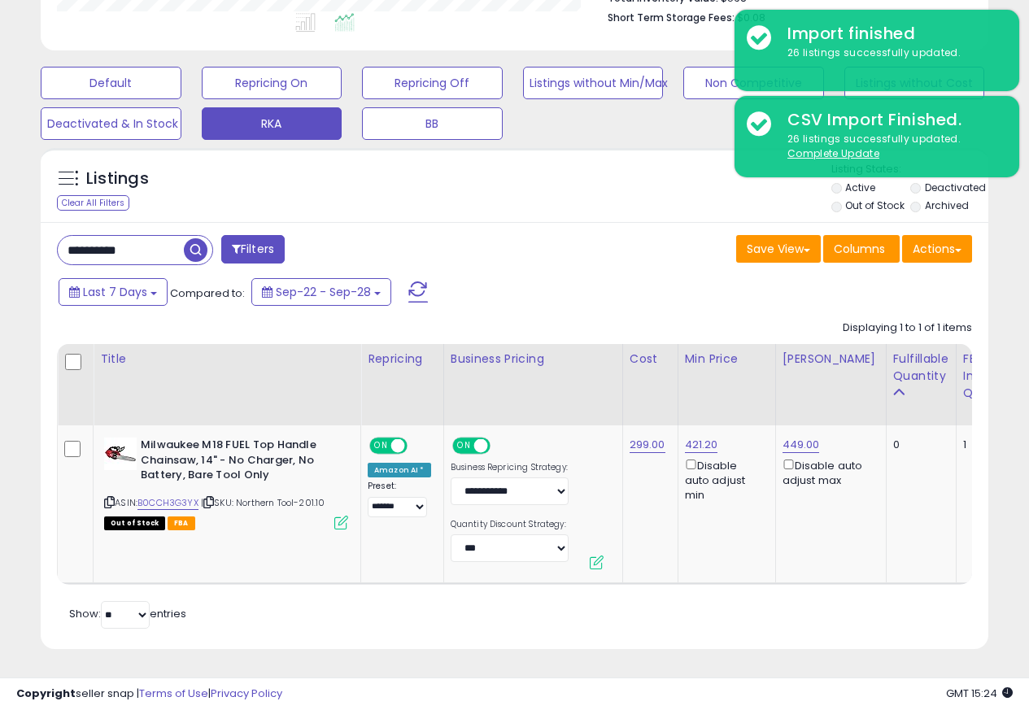
click at [372, 148] on div "Listings Clear All Filters" at bounding box center [515, 185] width 948 height 75
click at [932, 238] on button "Actions" at bounding box center [937, 249] width 70 height 28
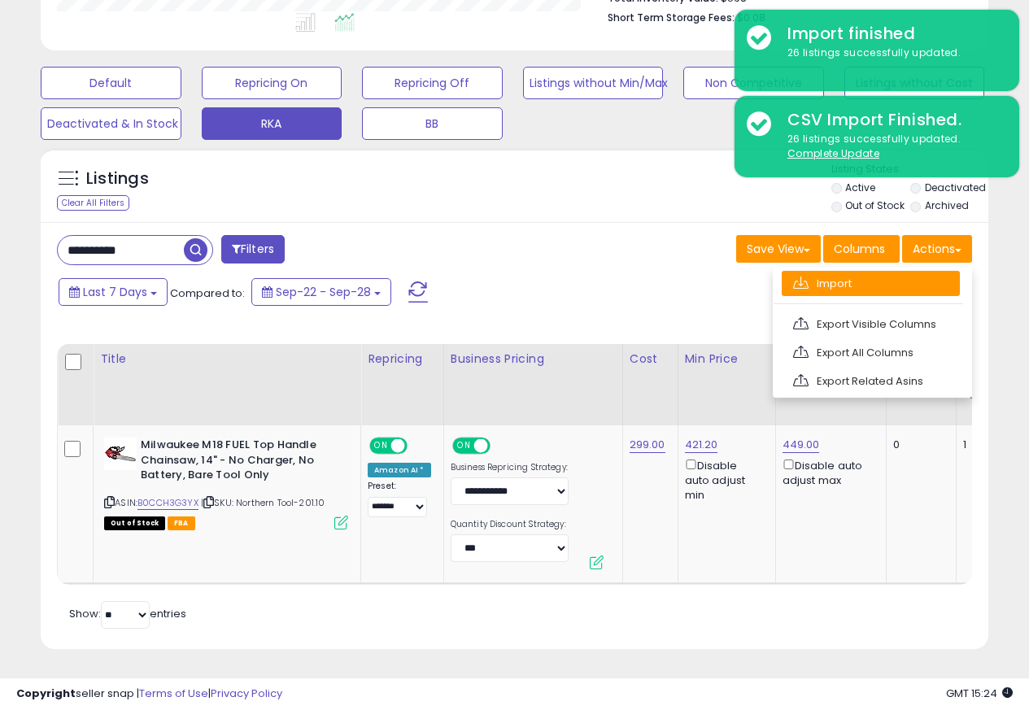
click at [816, 273] on link "Import" at bounding box center [871, 283] width 178 height 25
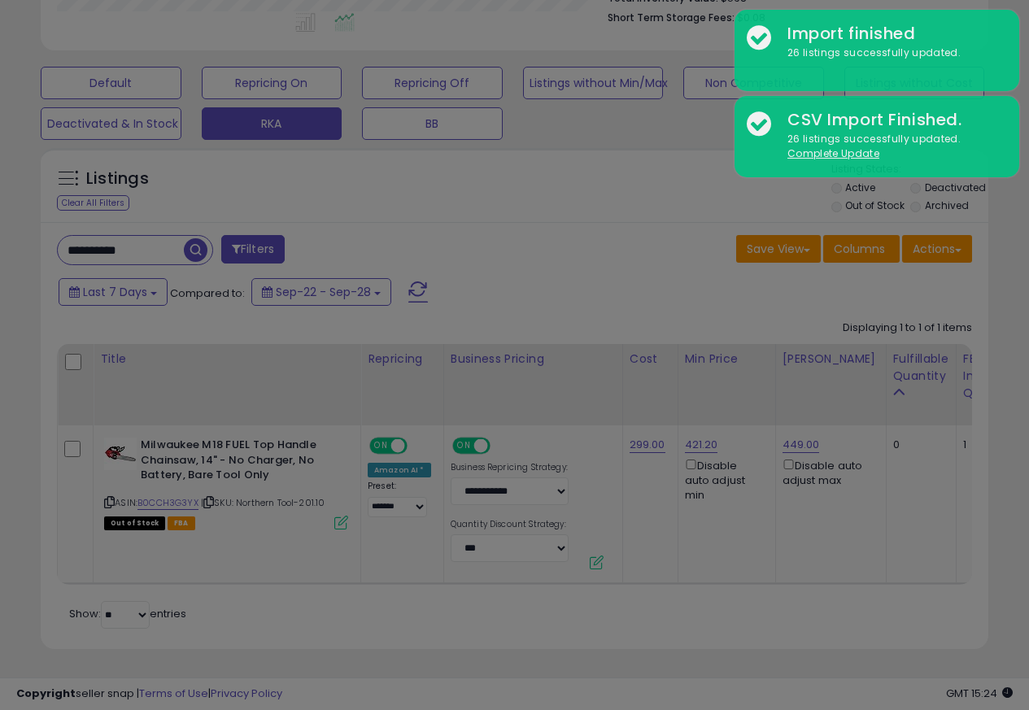
scroll to position [334, 555]
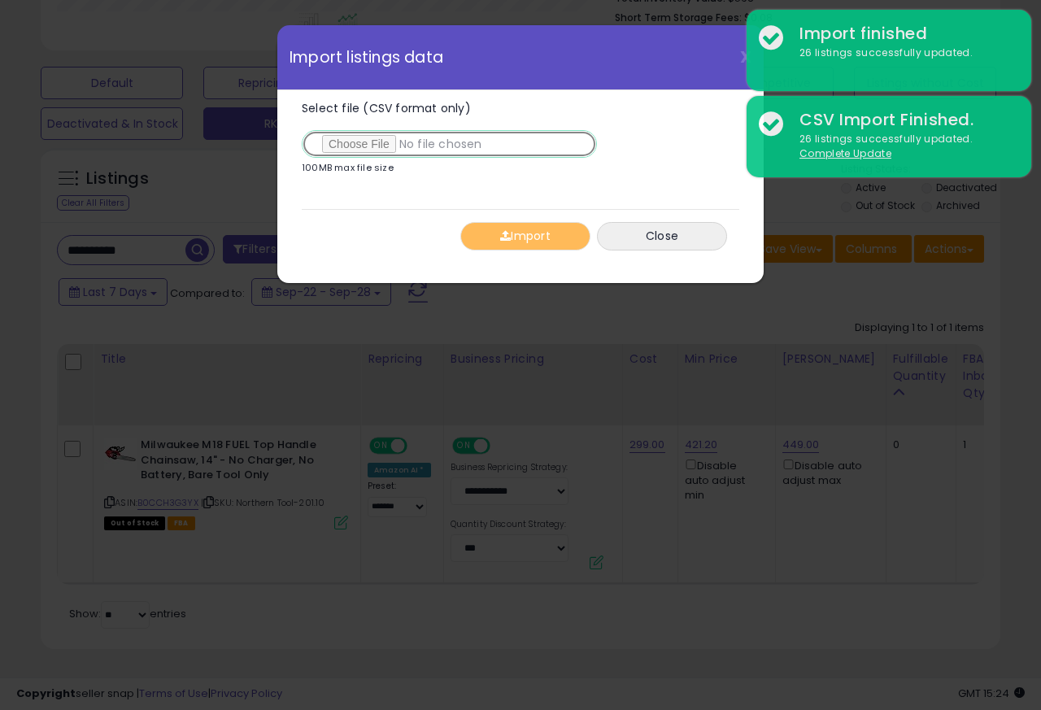
click at [368, 145] on input "Select file (CSV format only)" at bounding box center [449, 144] width 295 height 28
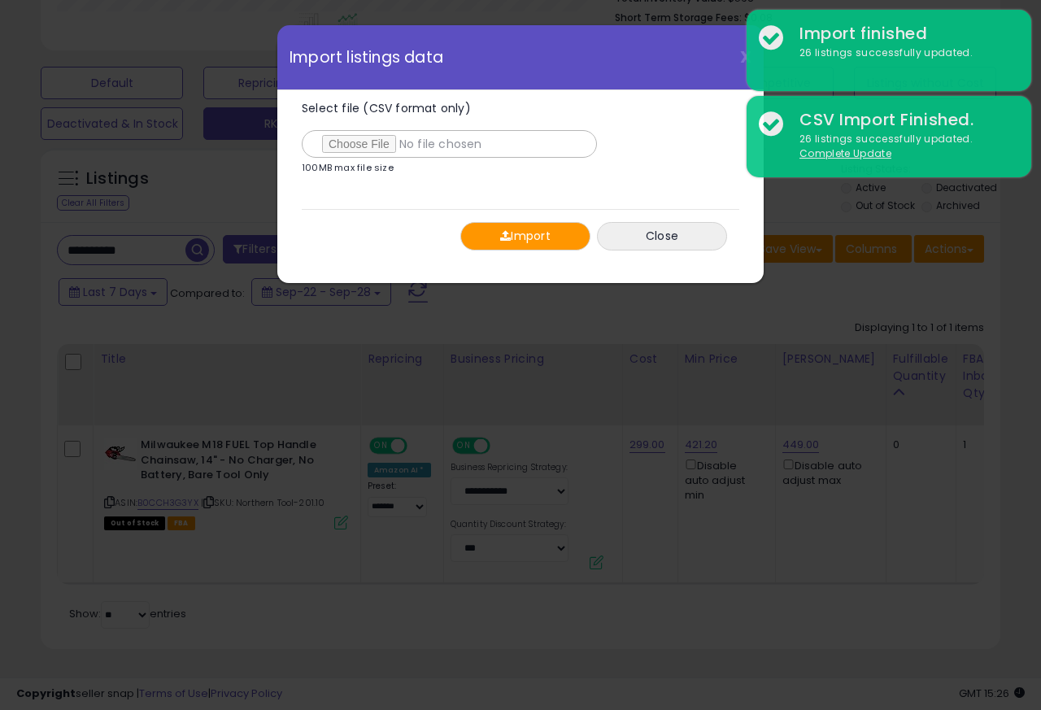
click at [511, 238] on button "Import" at bounding box center [526, 236] width 130 height 28
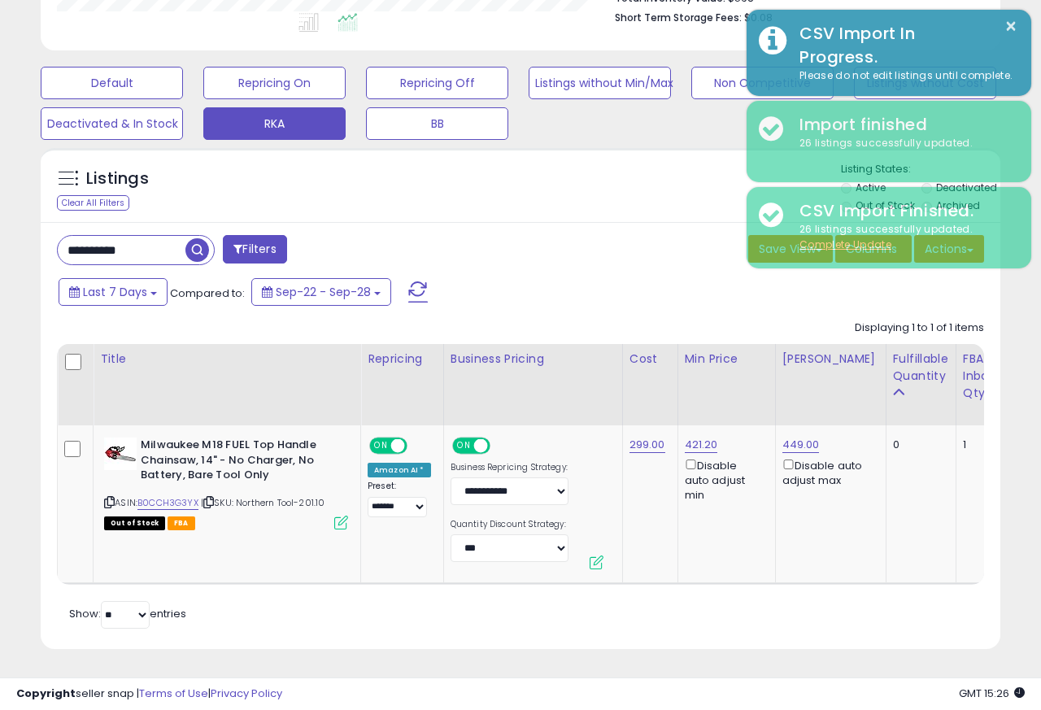
scroll to position [813283, 813068]
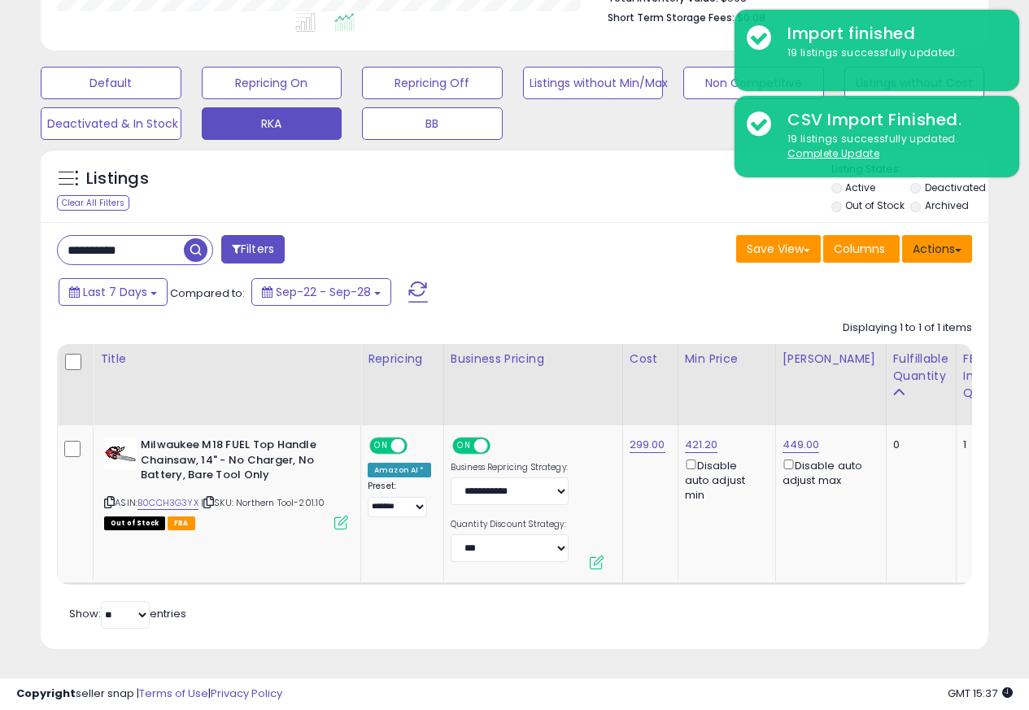
click at [948, 237] on button "Actions" at bounding box center [937, 249] width 70 height 28
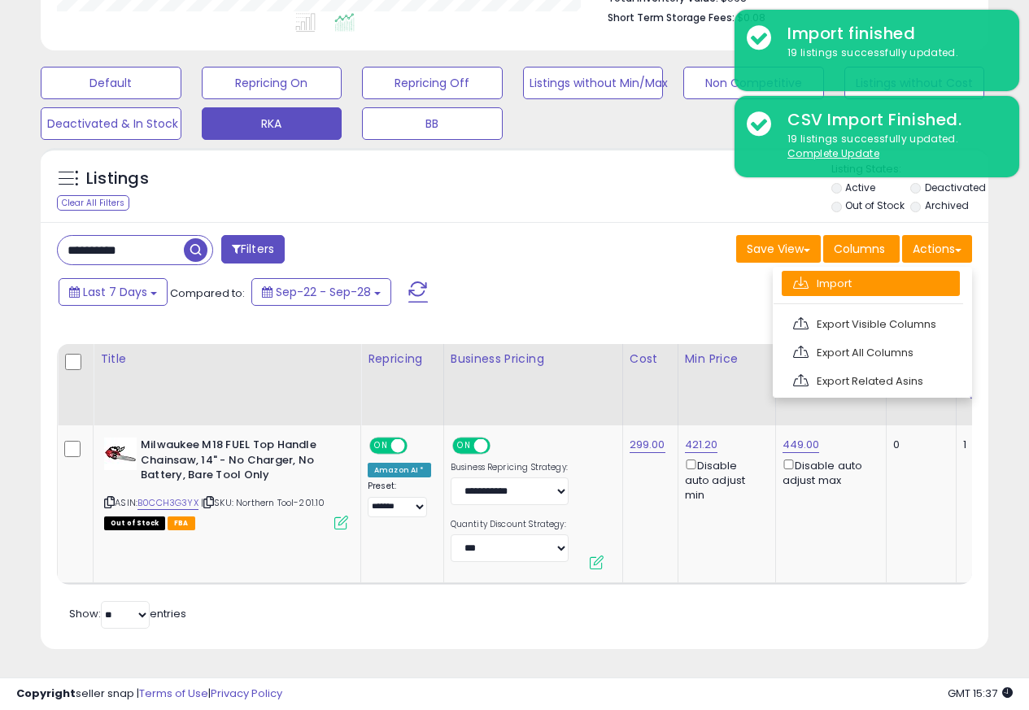
click at [816, 272] on link "Import" at bounding box center [871, 283] width 178 height 25
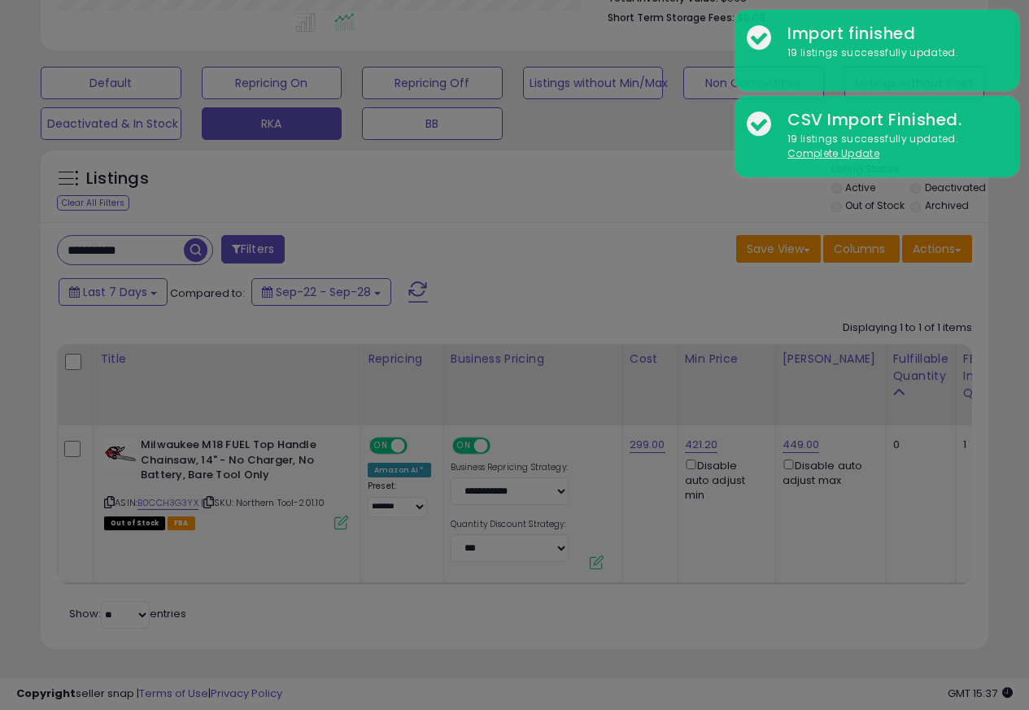
scroll to position [334, 555]
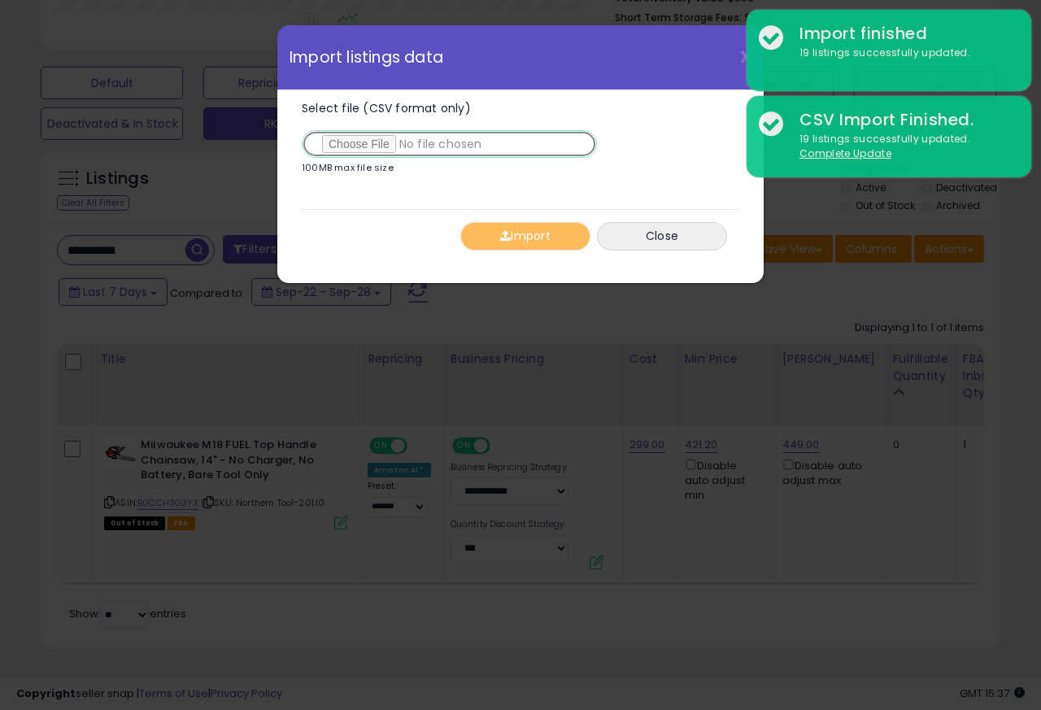
click at [366, 143] on input "Select file (CSV format only)" at bounding box center [449, 144] width 295 height 28
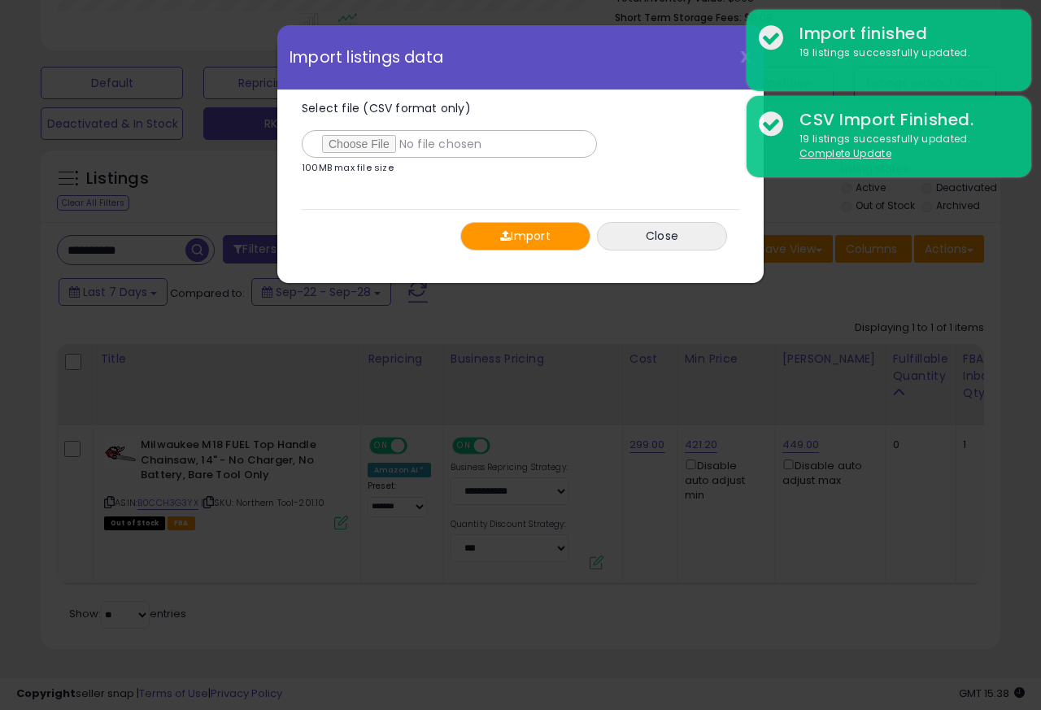
click at [513, 238] on button "Import" at bounding box center [526, 236] width 130 height 28
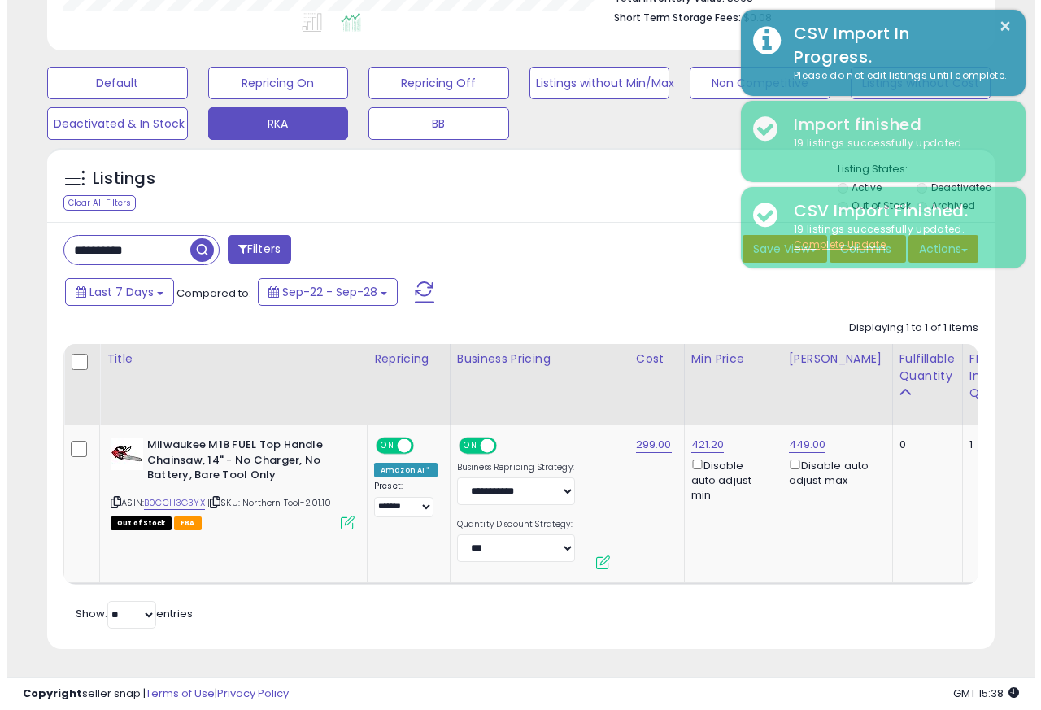
scroll to position [813283, 813068]
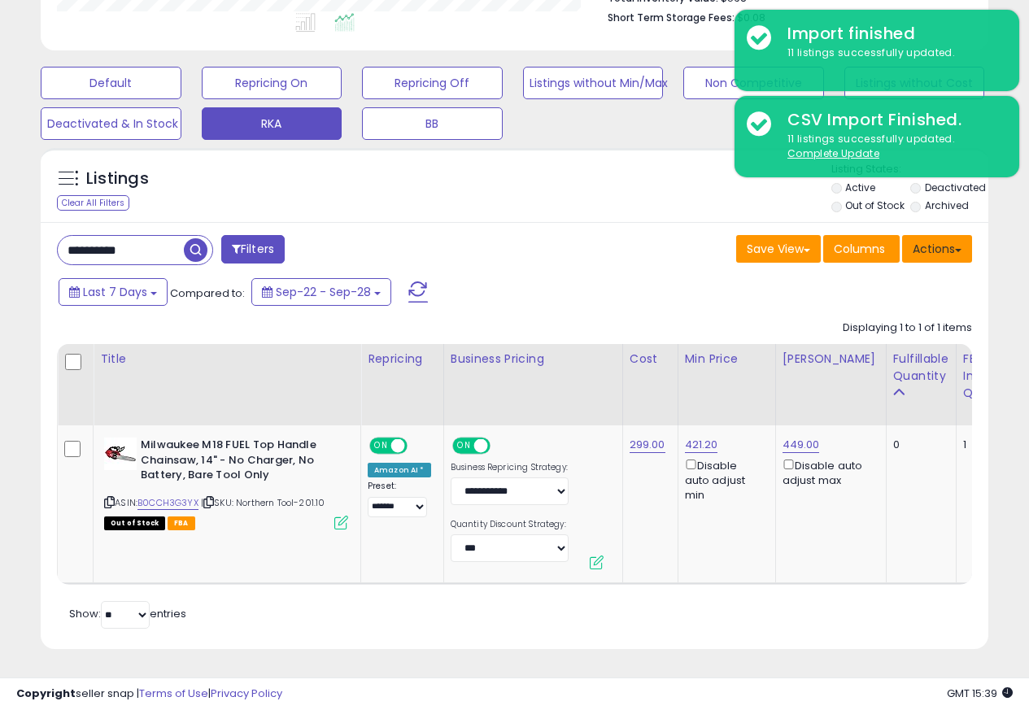
click at [949, 237] on button "Actions" at bounding box center [937, 249] width 70 height 28
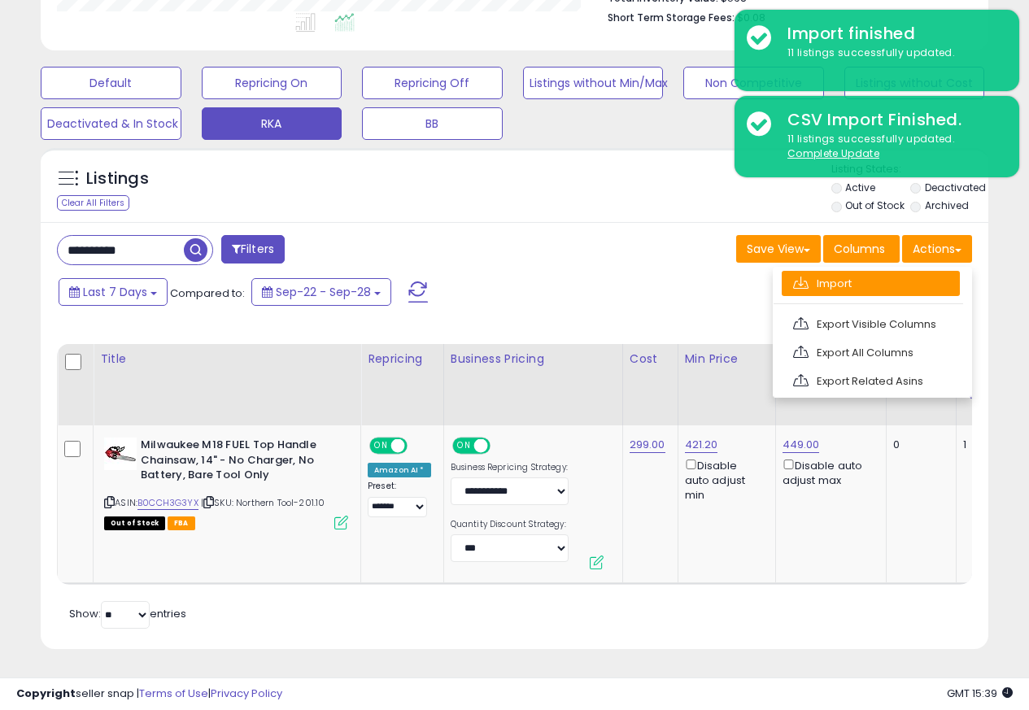
click at [811, 272] on link "Import" at bounding box center [871, 283] width 178 height 25
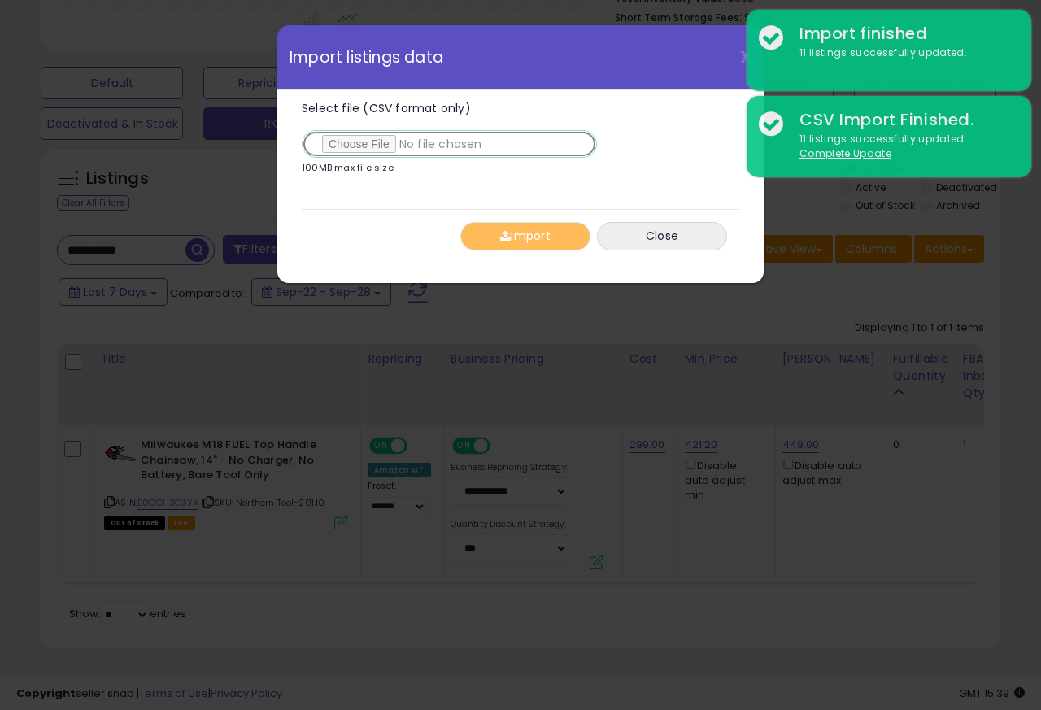
click at [366, 145] on input "Select file (CSV format only)" at bounding box center [449, 144] width 295 height 28
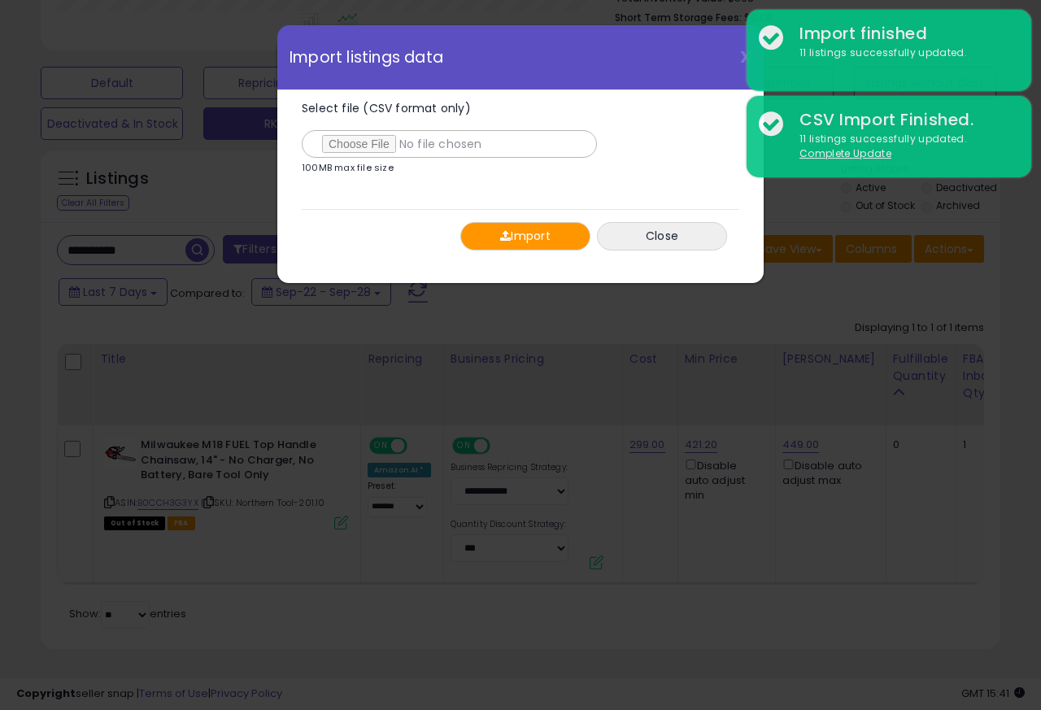
click at [511, 238] on button "Import" at bounding box center [526, 236] width 130 height 28
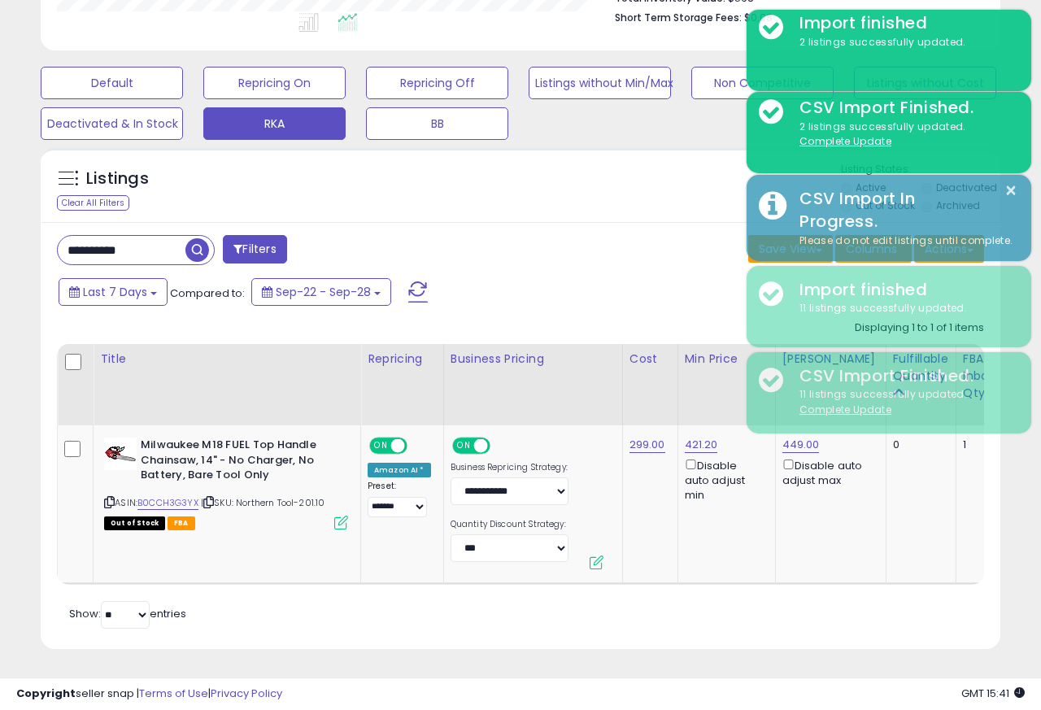
scroll to position [813283, 813068]
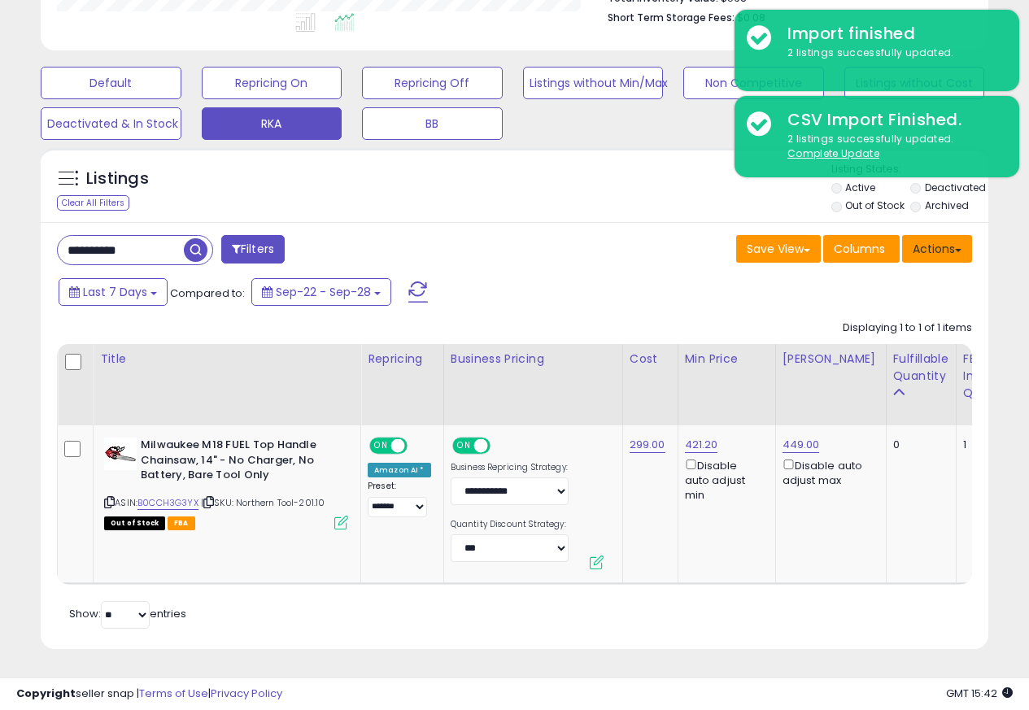
click at [948, 238] on button "Actions" at bounding box center [937, 249] width 70 height 28
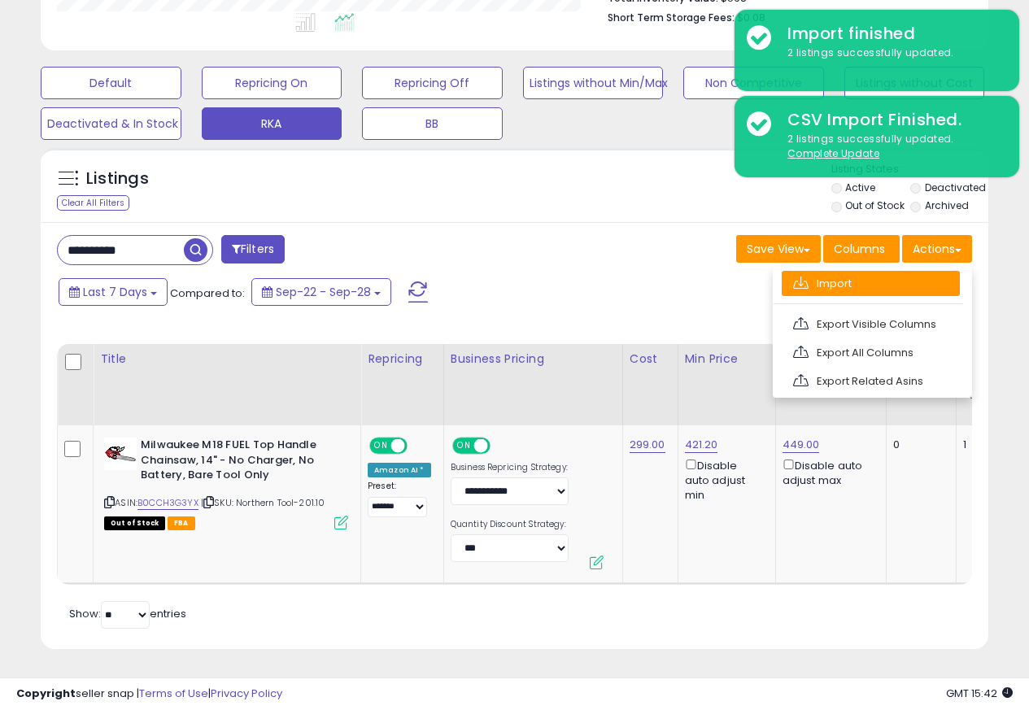
click at [810, 273] on link "Import" at bounding box center [871, 283] width 178 height 25
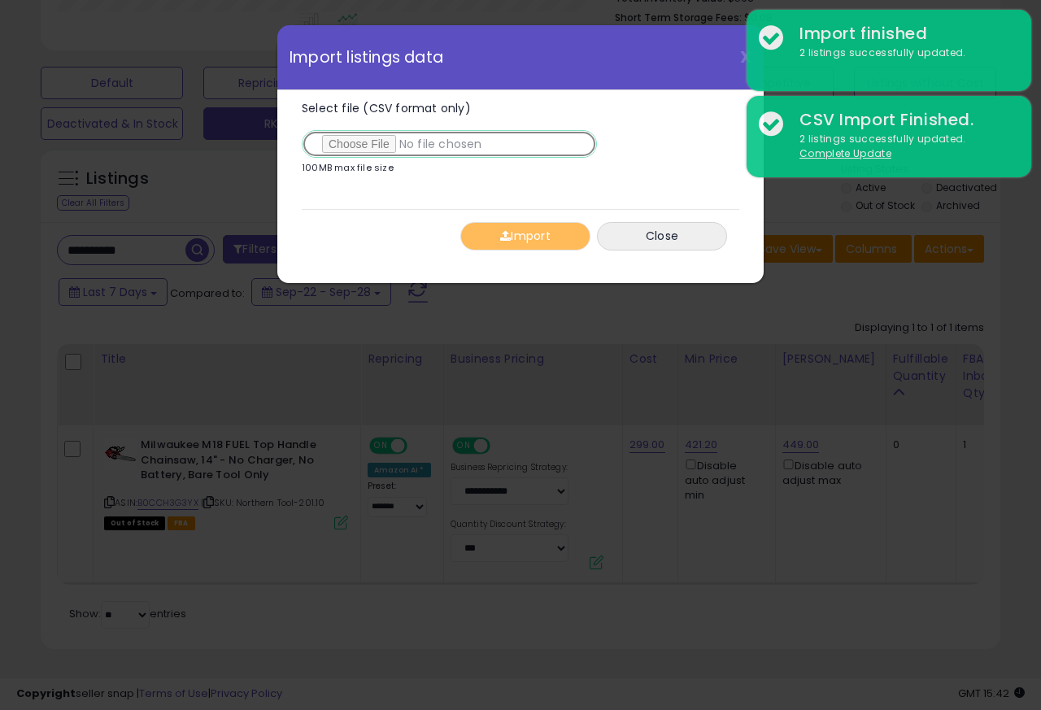
click at [364, 146] on input "Select file (CSV format only)" at bounding box center [449, 144] width 295 height 28
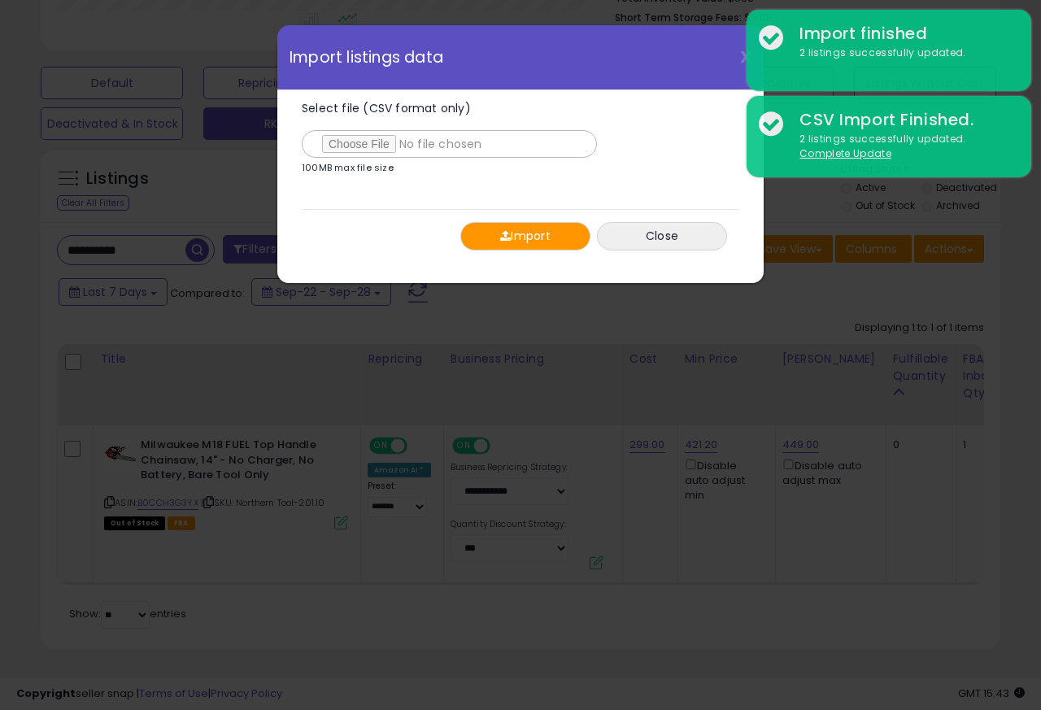
click at [500, 238] on span "button" at bounding box center [505, 235] width 11 height 11
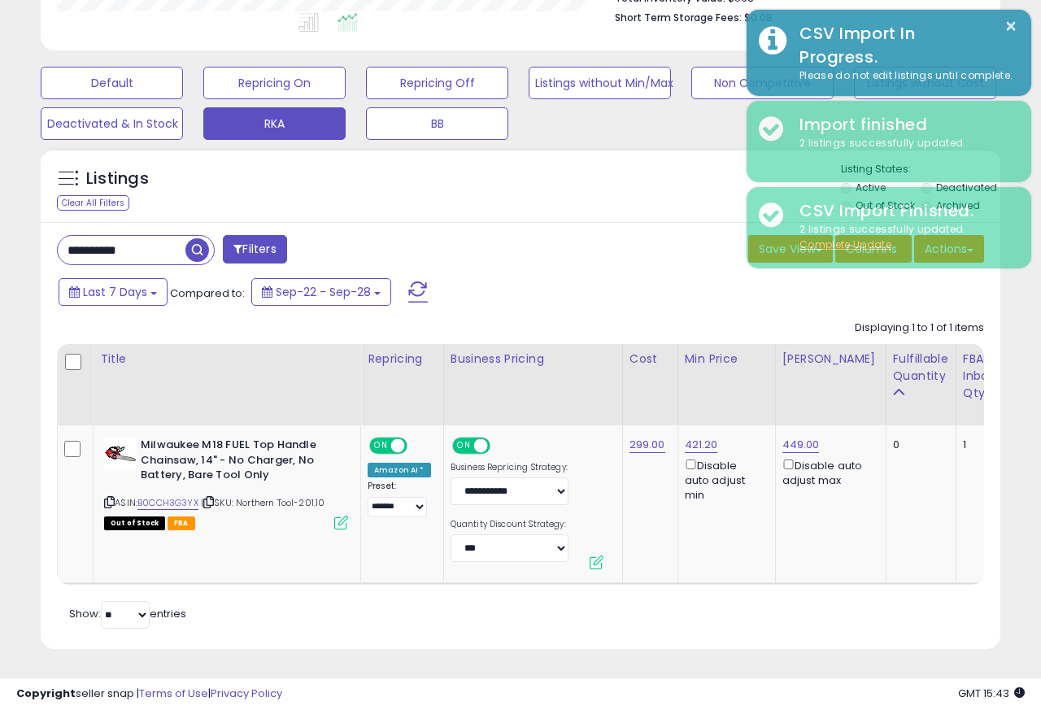
scroll to position [813283, 813068]
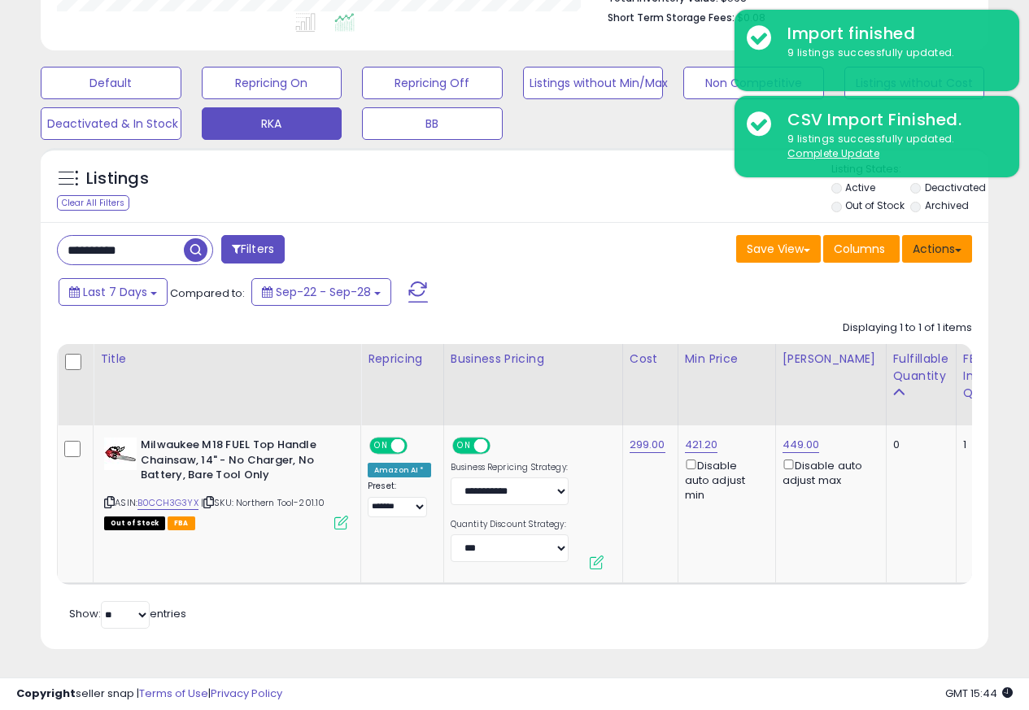
click at [948, 237] on button "Actions" at bounding box center [937, 249] width 70 height 28
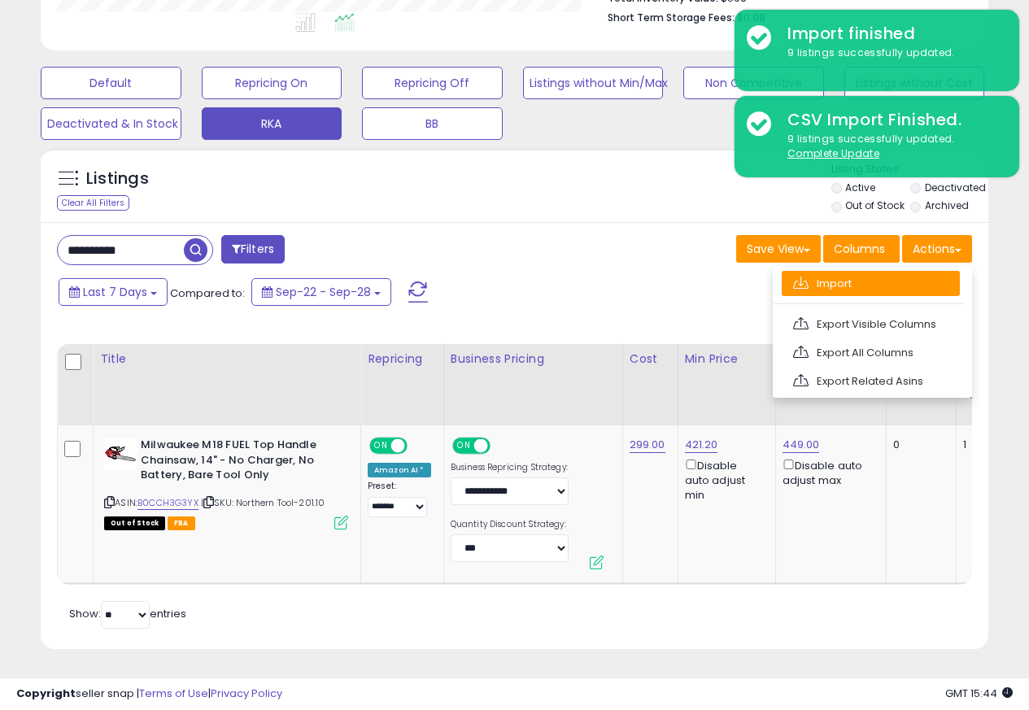
click at [814, 273] on link "Import" at bounding box center [871, 283] width 178 height 25
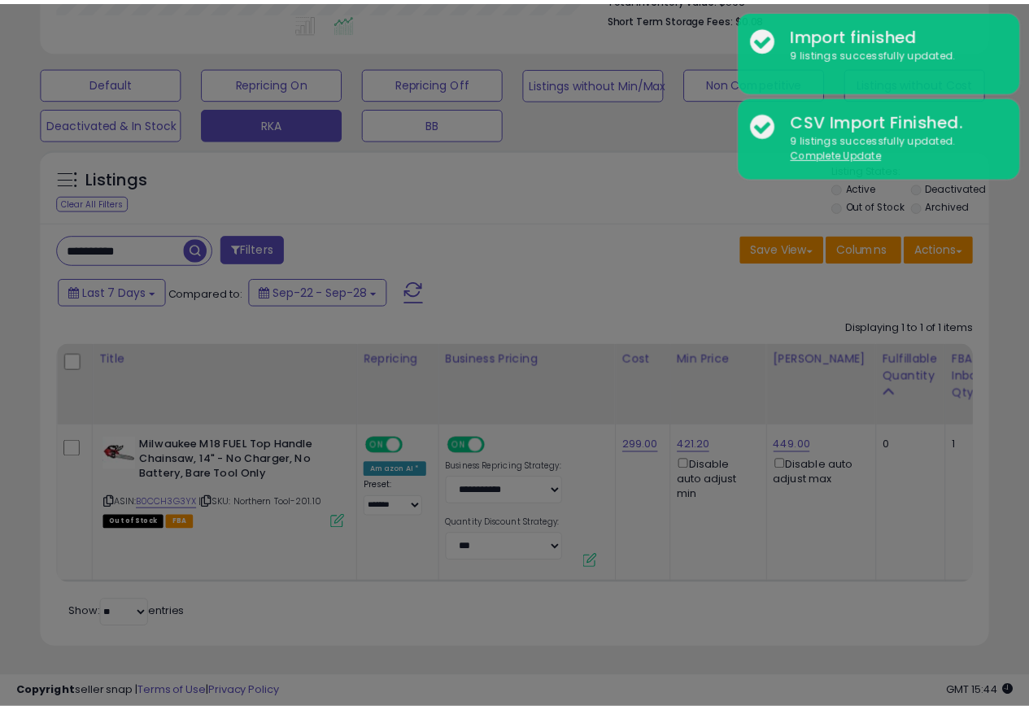
scroll to position [334, 555]
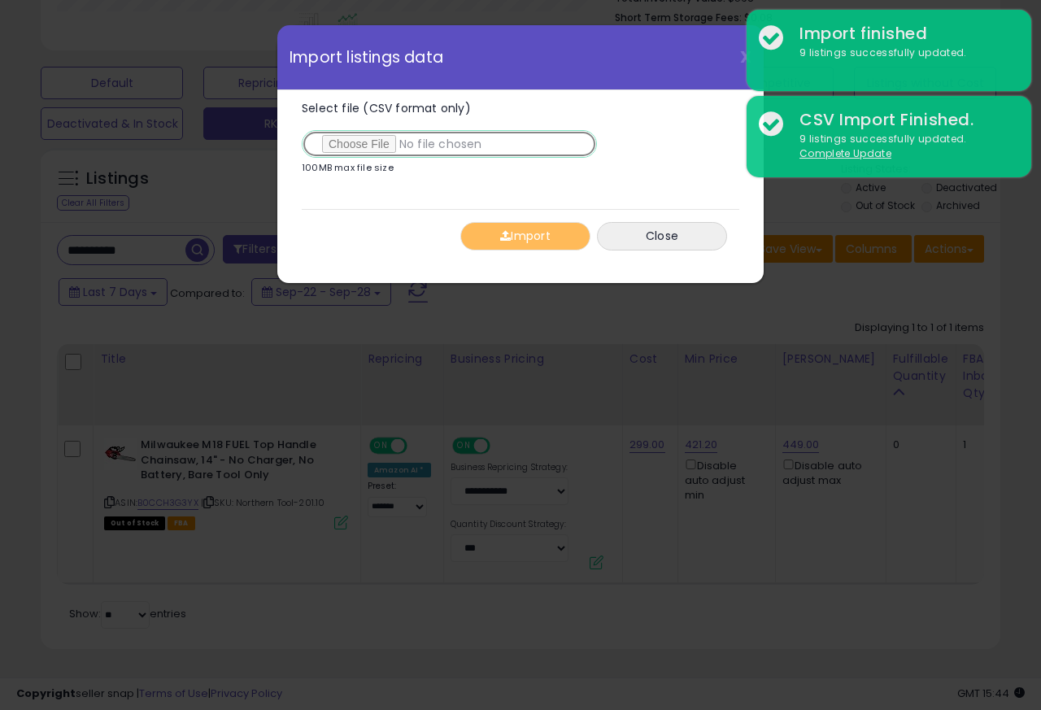
click at [364, 145] on input "Select file (CSV format only)" at bounding box center [449, 144] width 295 height 28
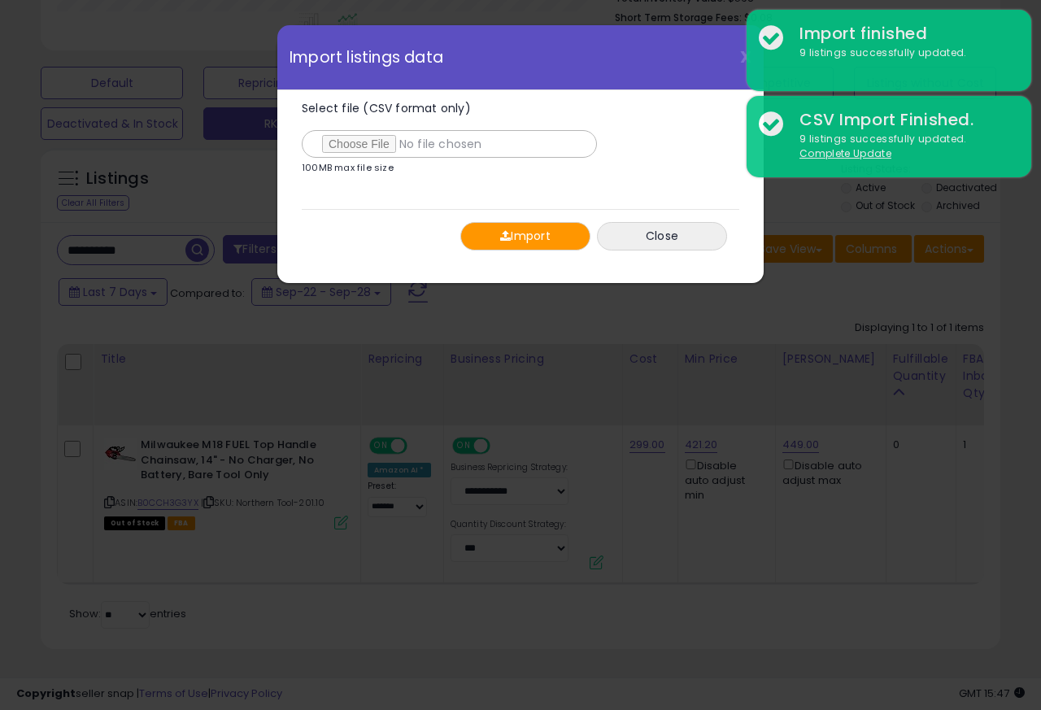
click at [503, 238] on span "button" at bounding box center [505, 235] width 11 height 11
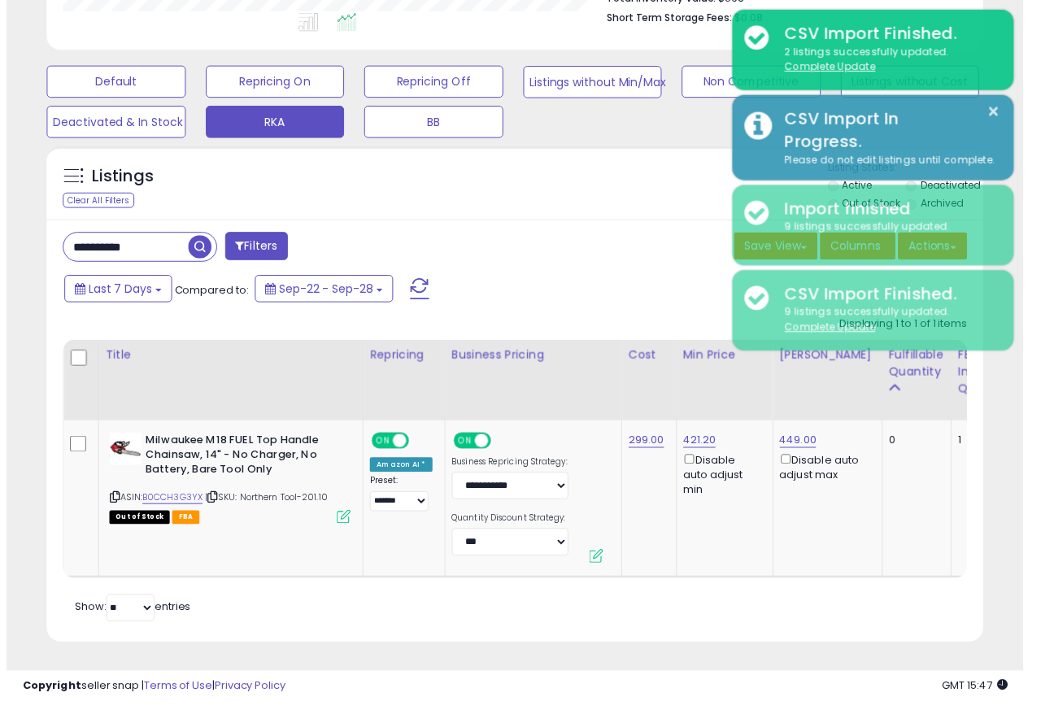
scroll to position [813283, 813068]
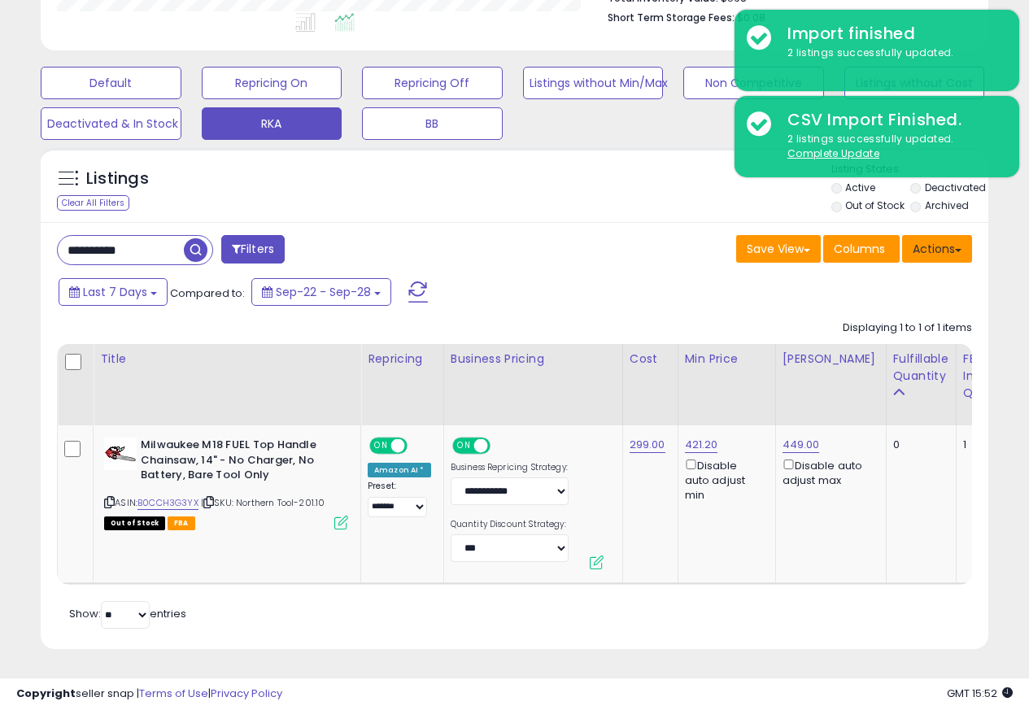
click at [949, 238] on button "Actions" at bounding box center [937, 249] width 70 height 28
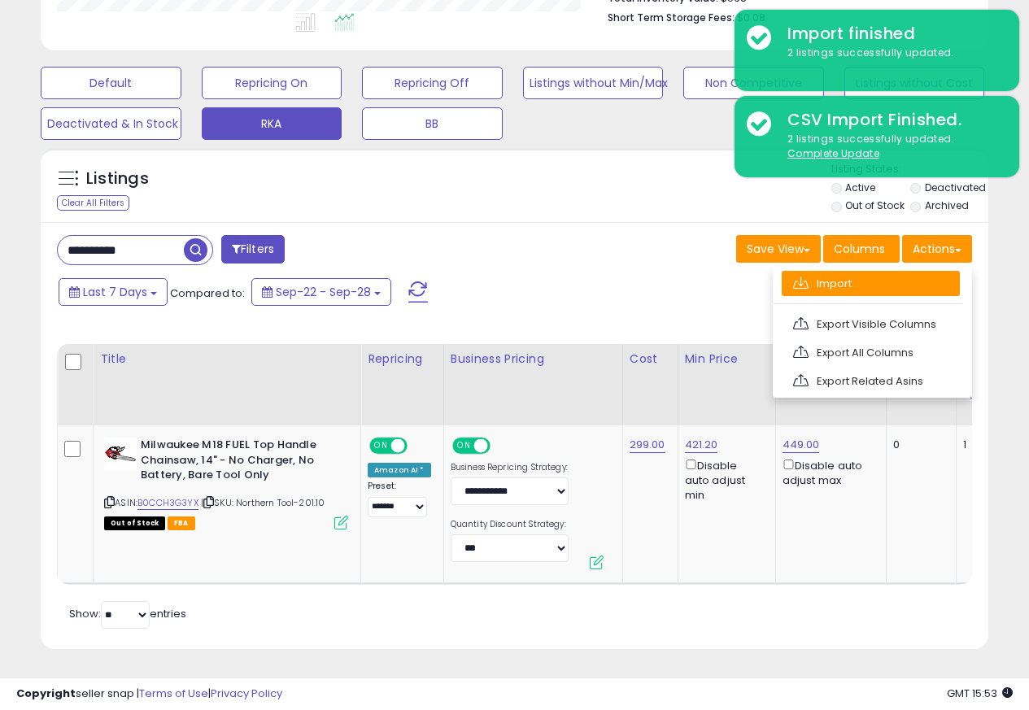
click at [806, 277] on span at bounding box center [800, 283] width 15 height 12
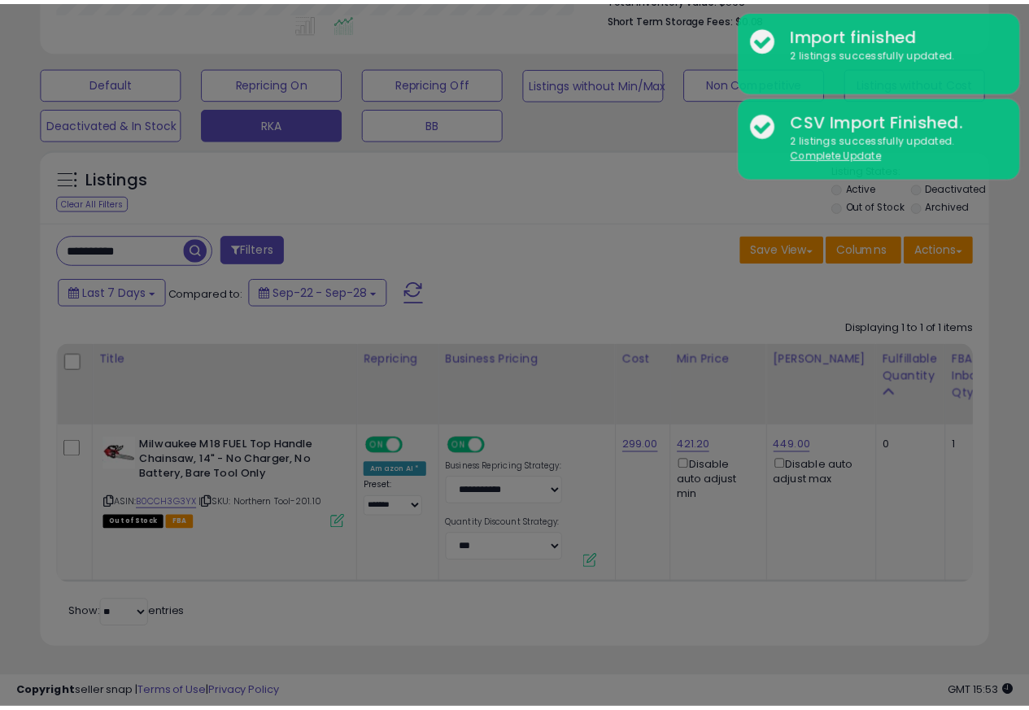
scroll to position [334, 555]
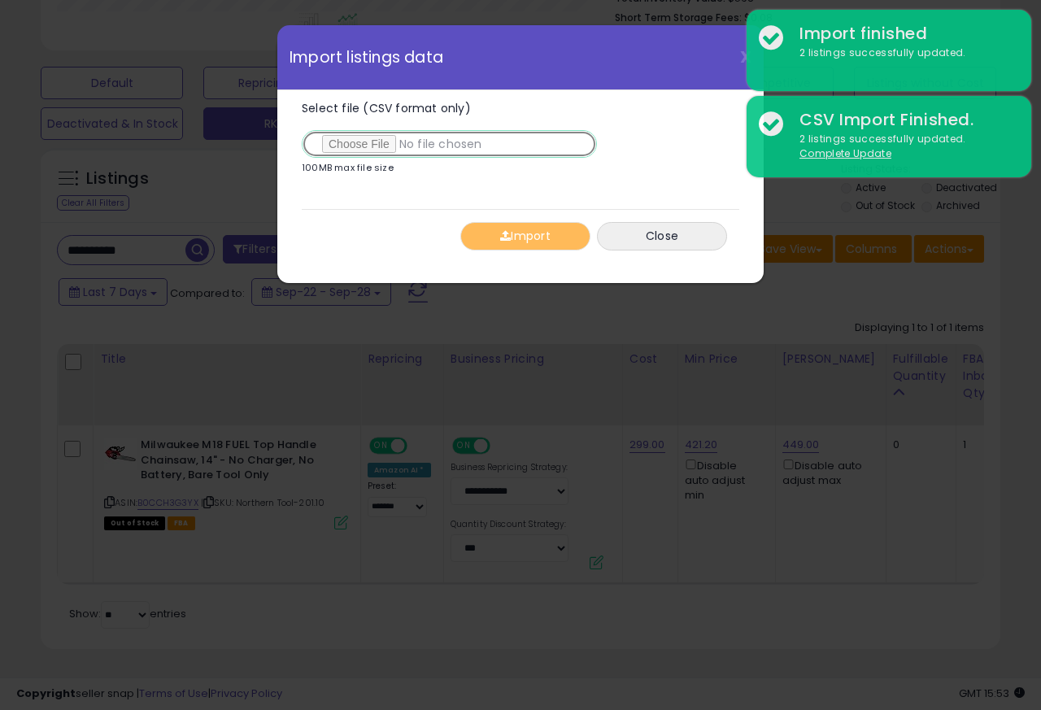
click at [363, 146] on input "Select file (CSV format only)" at bounding box center [449, 144] width 295 height 28
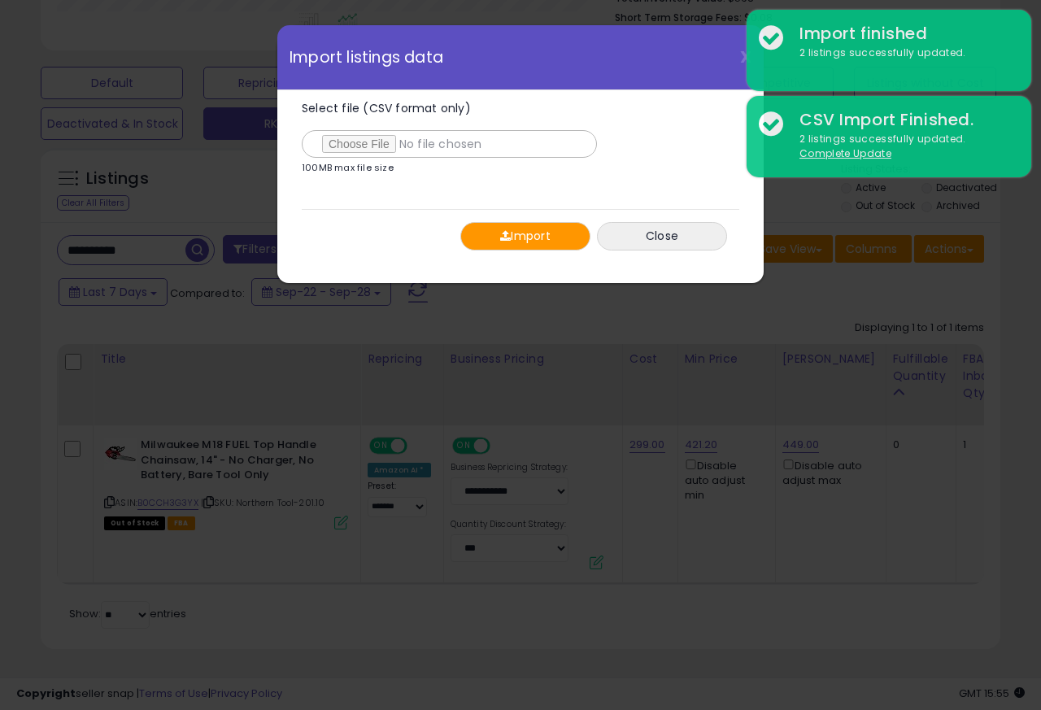
click at [500, 238] on span "button" at bounding box center [505, 235] width 11 height 11
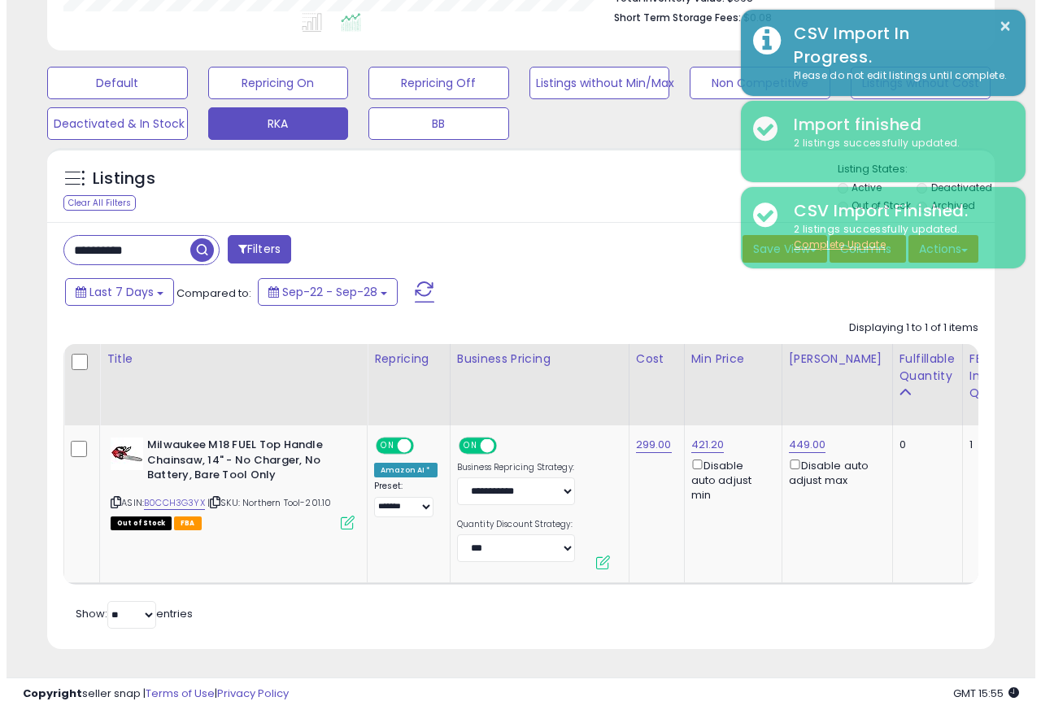
scroll to position [813283, 813068]
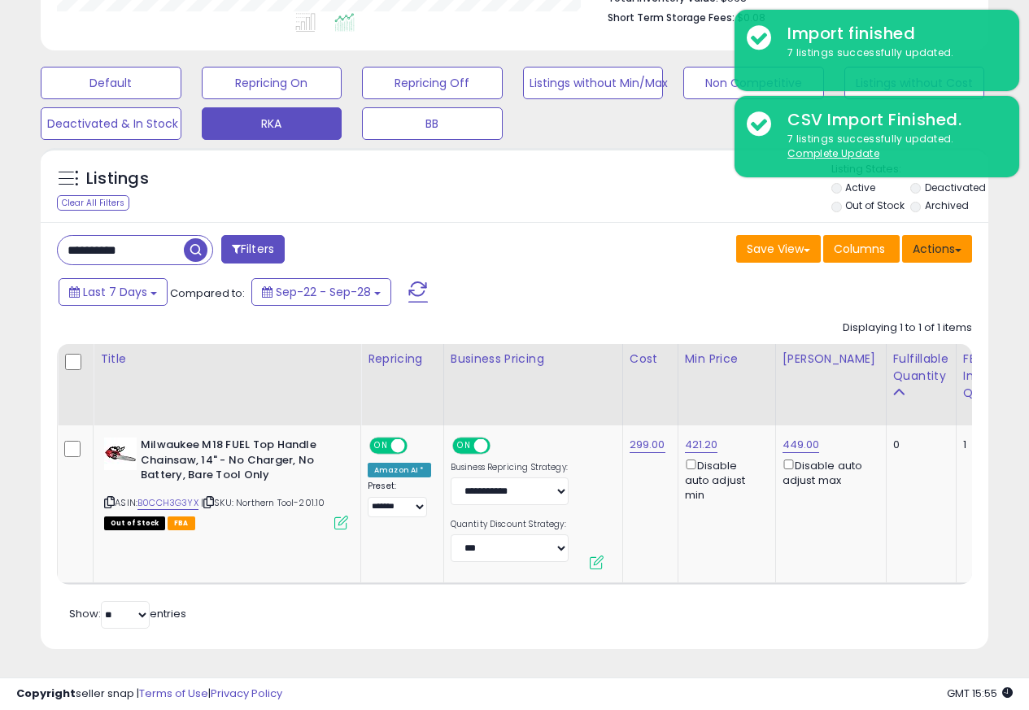
click at [949, 238] on button "Actions" at bounding box center [937, 249] width 70 height 28
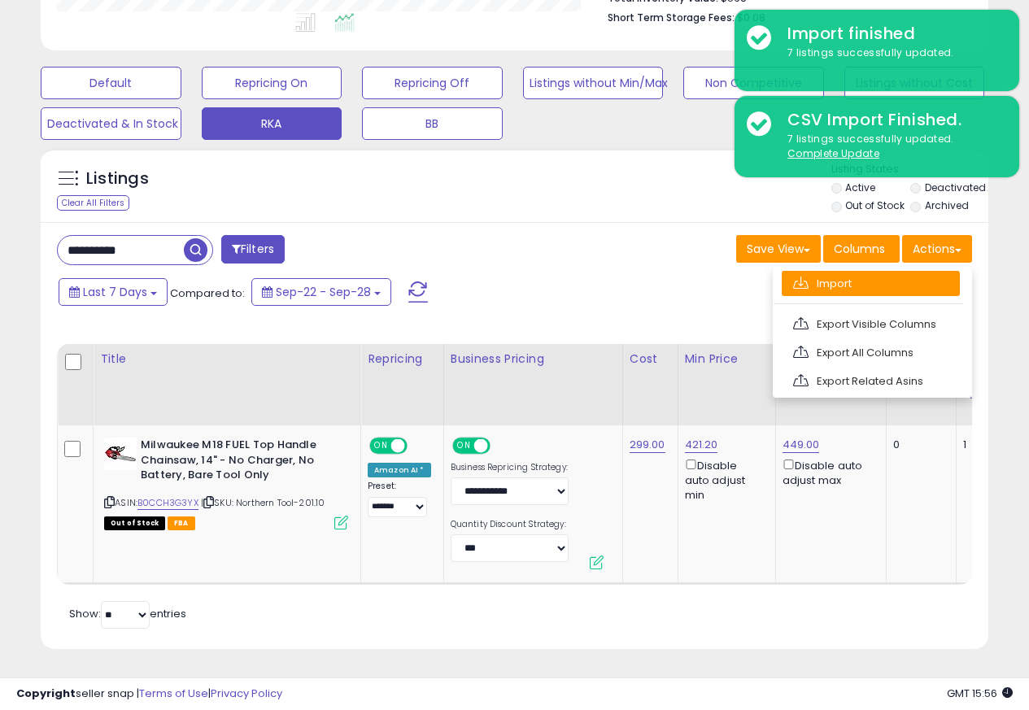
click at [811, 273] on link "Import" at bounding box center [871, 283] width 178 height 25
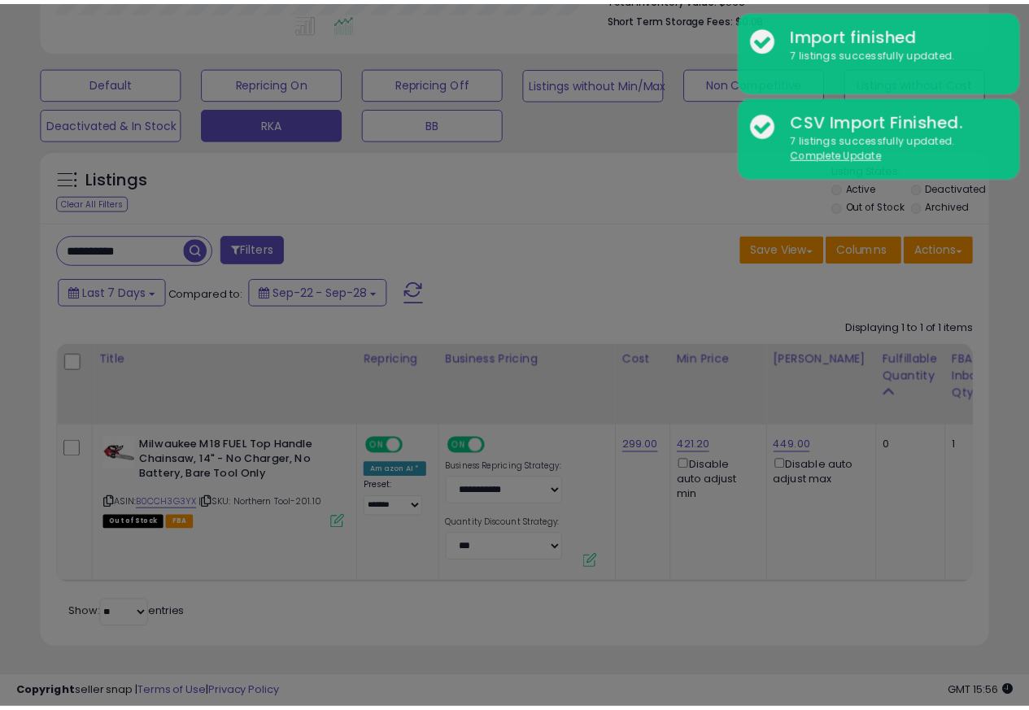
scroll to position [334, 555]
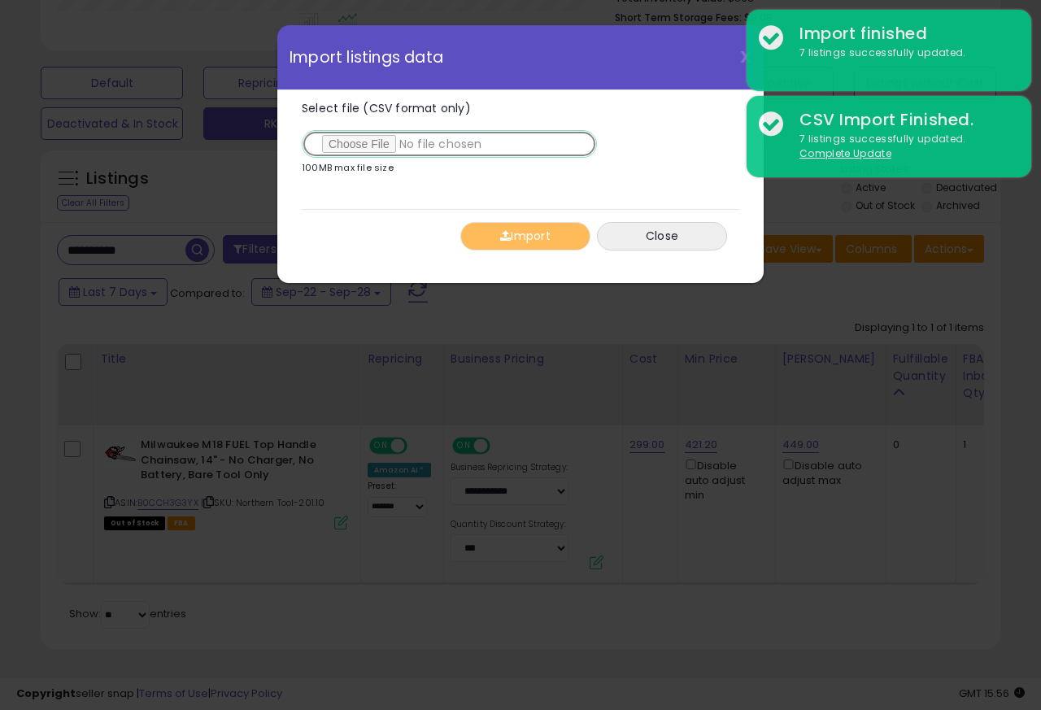
click at [363, 146] on input "Select file (CSV format only)" at bounding box center [449, 144] width 295 height 28
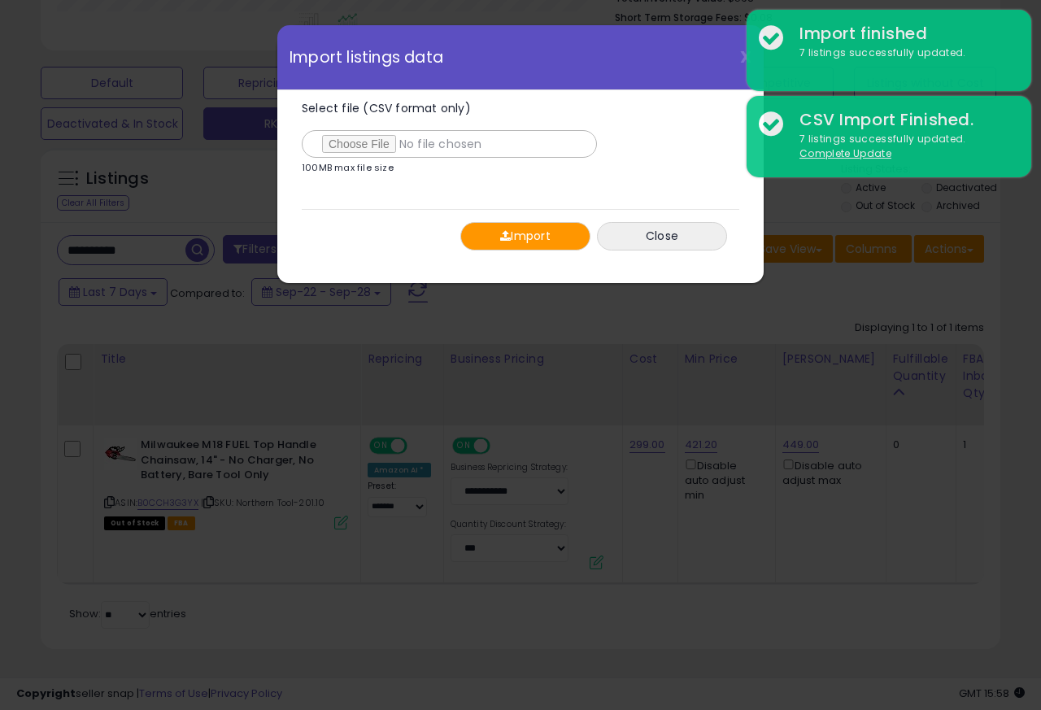
click at [500, 238] on span "button" at bounding box center [505, 235] width 11 height 11
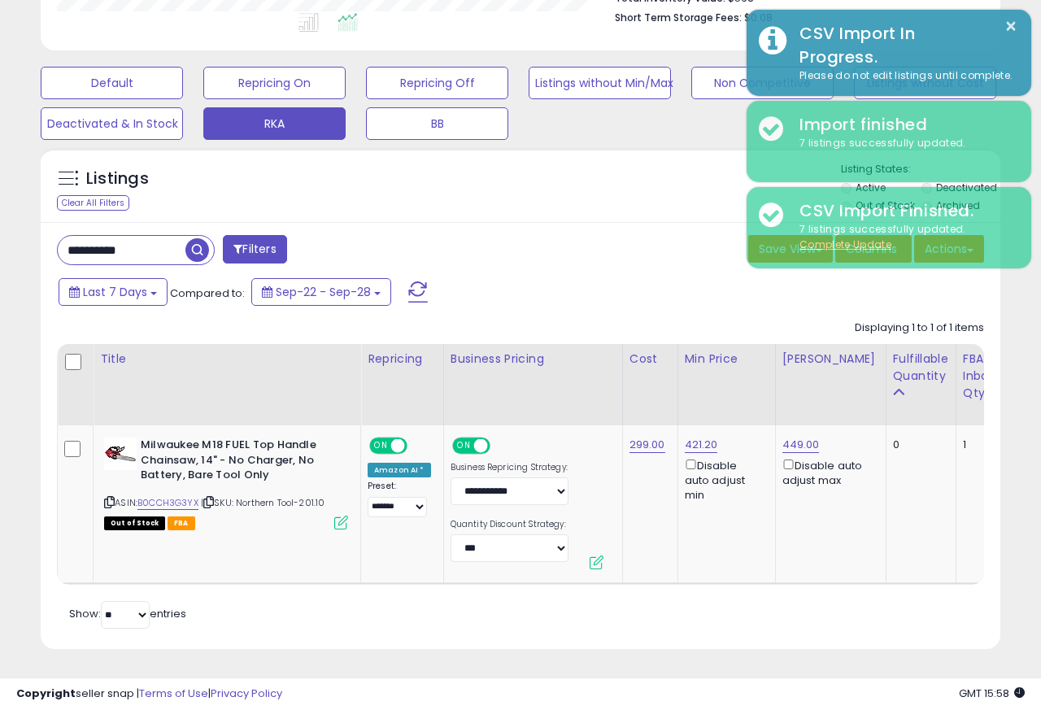
scroll to position [813283, 813068]
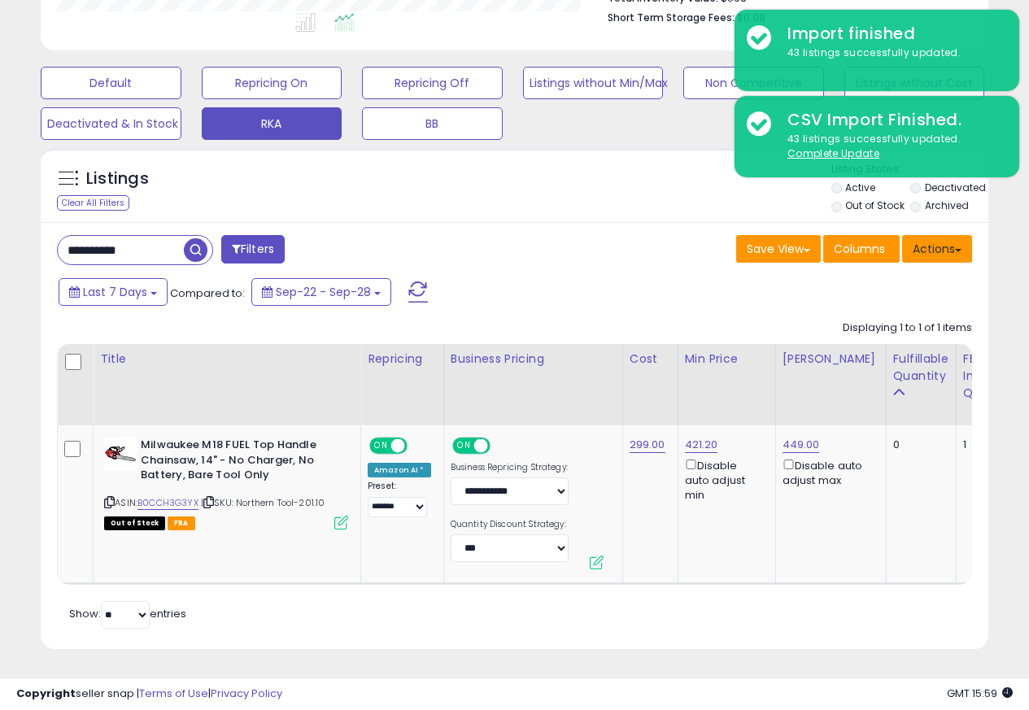
click at [949, 238] on button "Actions" at bounding box center [937, 249] width 70 height 28
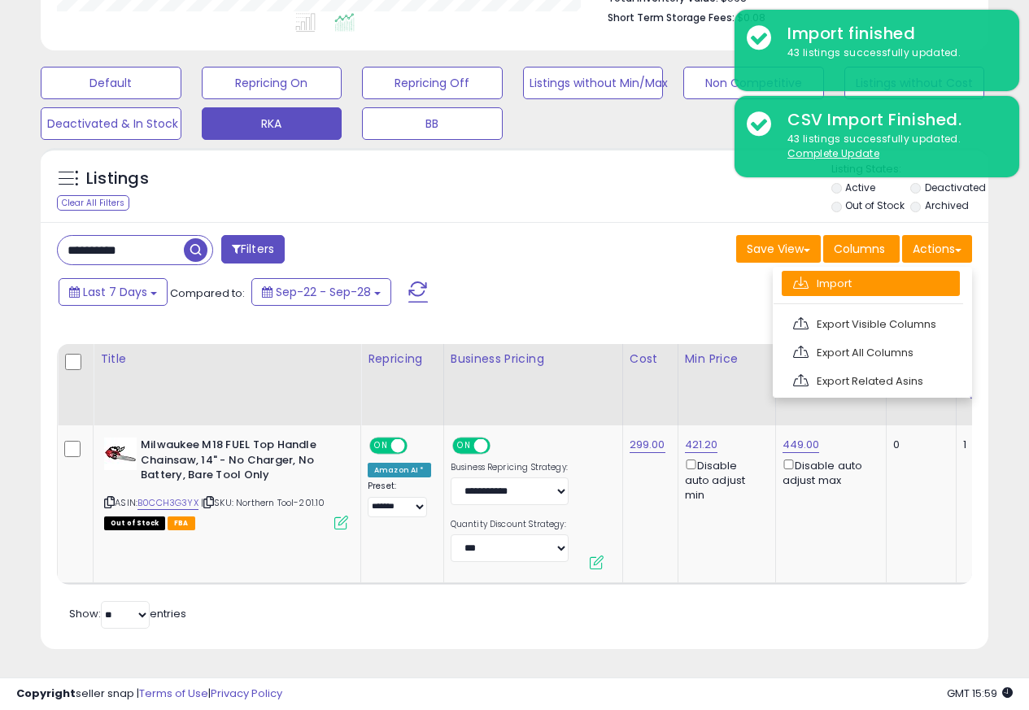
click at [810, 272] on link "Import" at bounding box center [871, 283] width 178 height 25
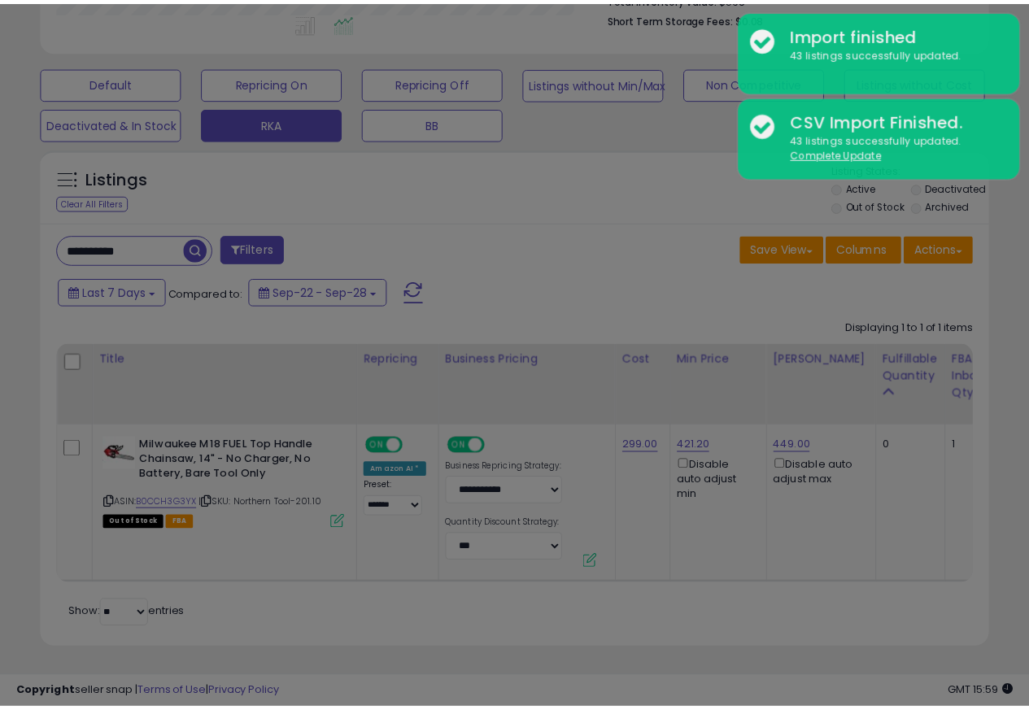
scroll to position [334, 555]
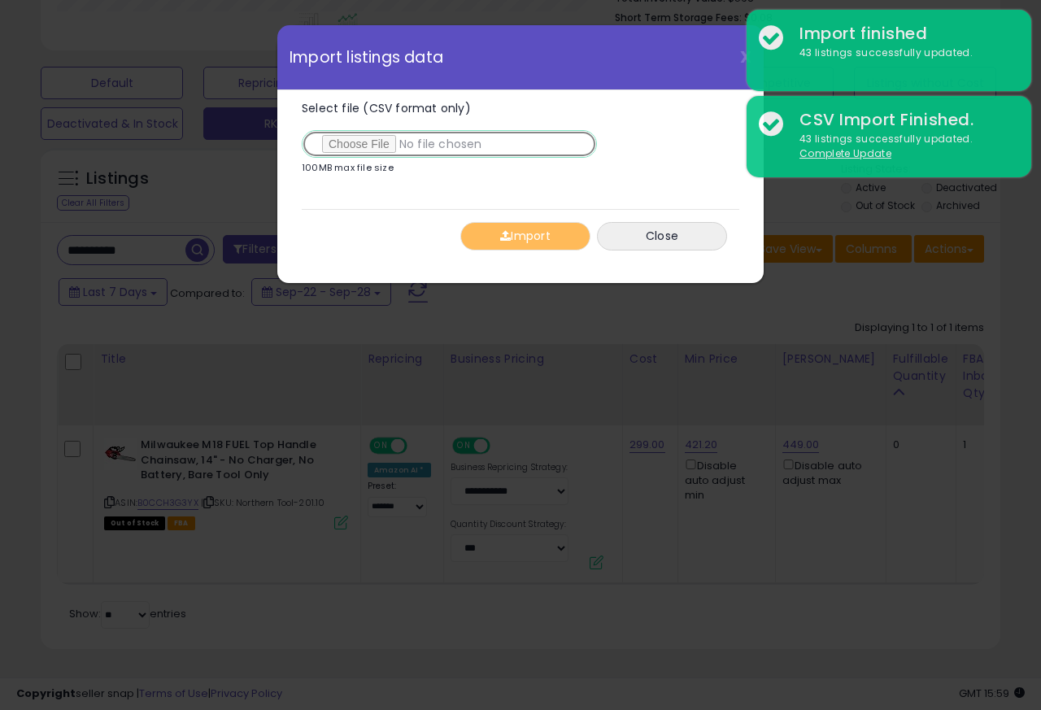
click at [364, 146] on input "Select file (CSV format only)" at bounding box center [449, 144] width 295 height 28
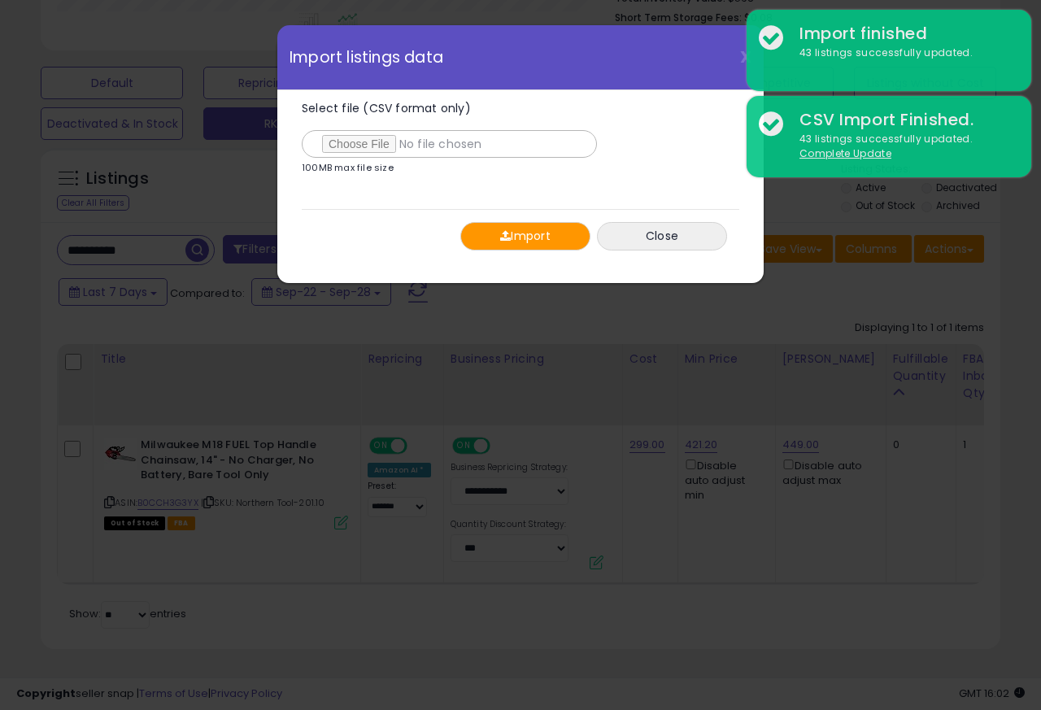
click at [507, 238] on span "button" at bounding box center [505, 235] width 11 height 11
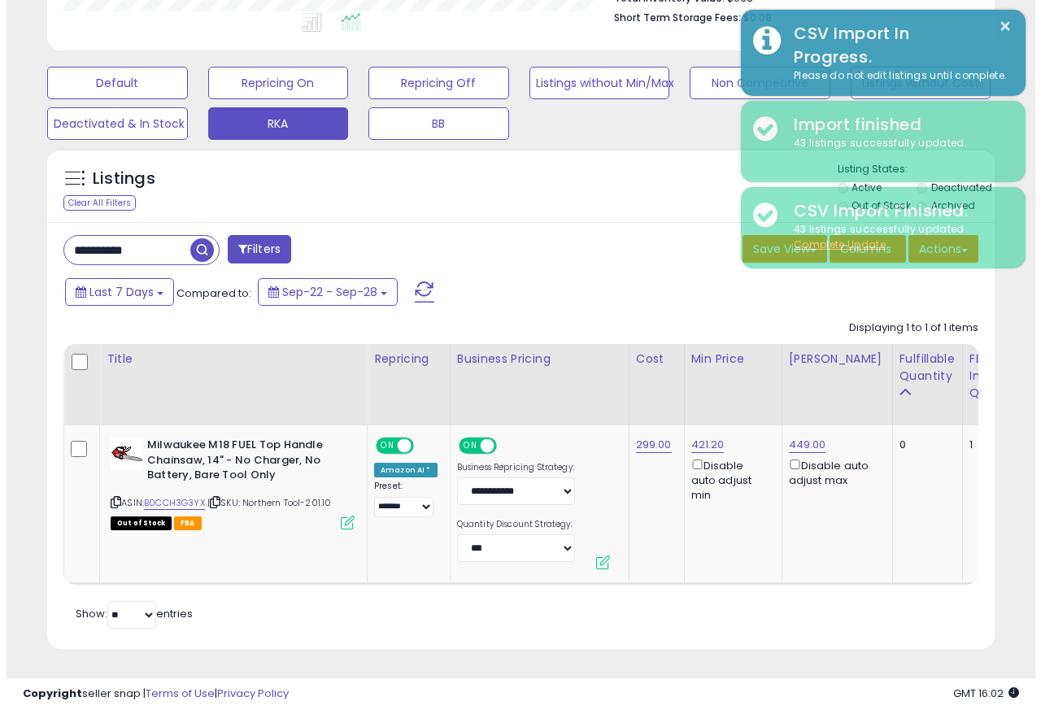
scroll to position [813283, 813068]
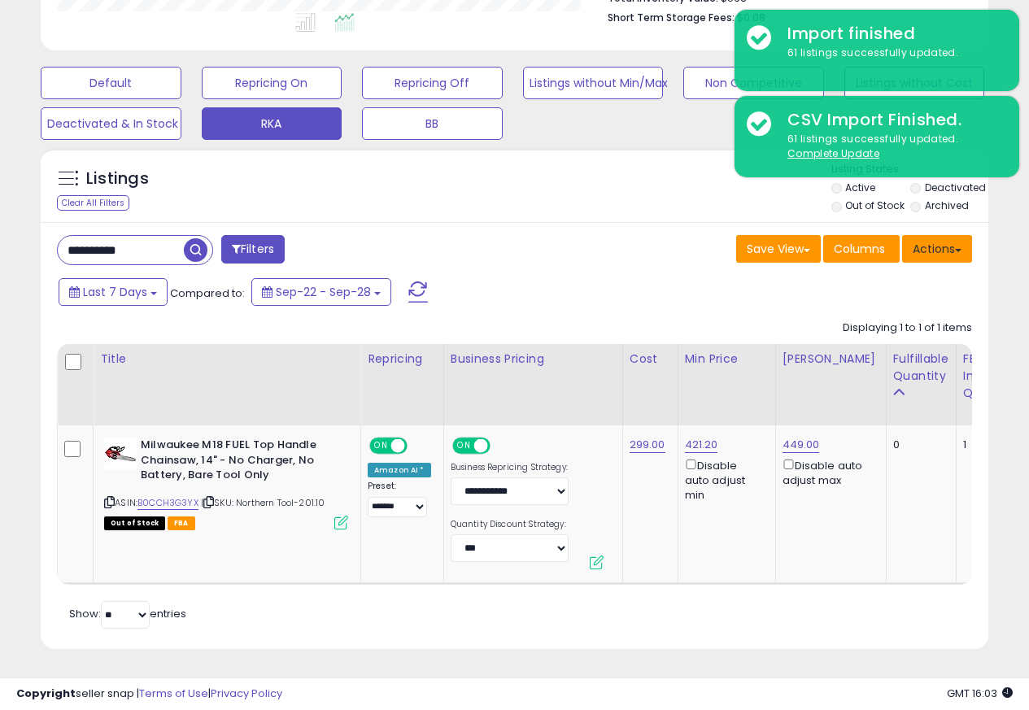
click at [933, 238] on button "Actions" at bounding box center [937, 249] width 70 height 28
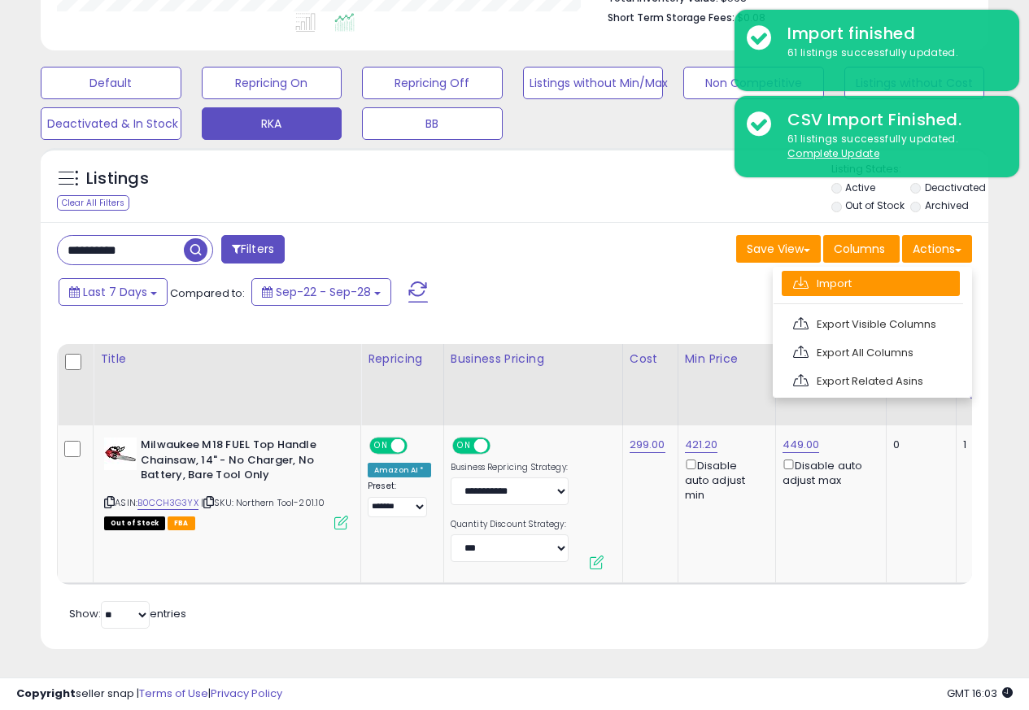
click at [814, 272] on link "Import" at bounding box center [871, 283] width 178 height 25
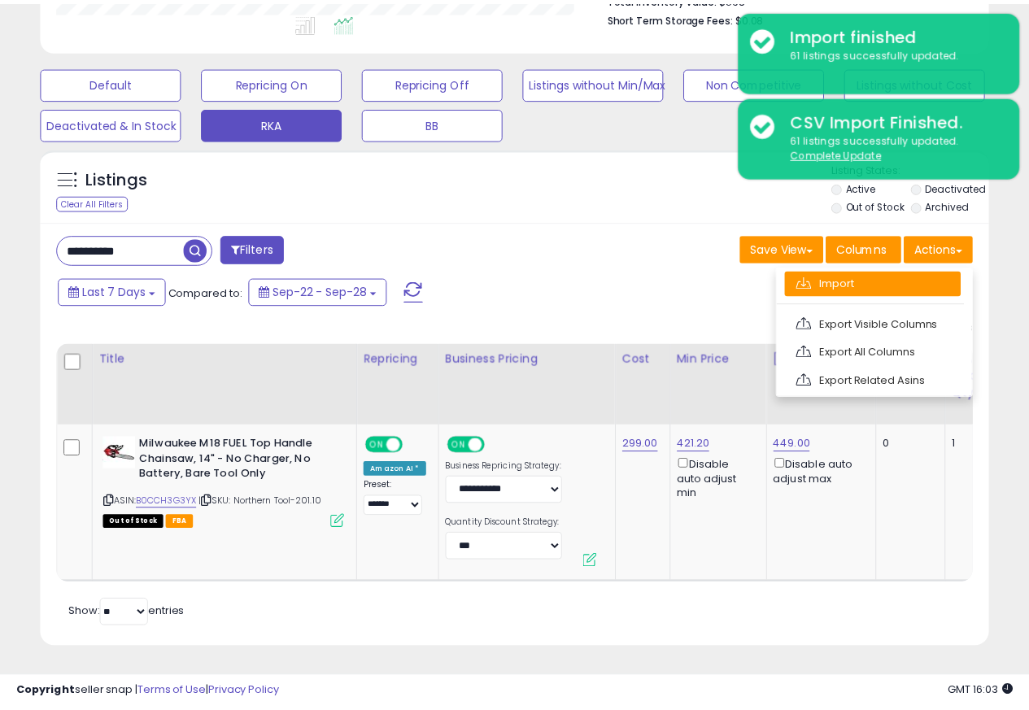
scroll to position [334, 555]
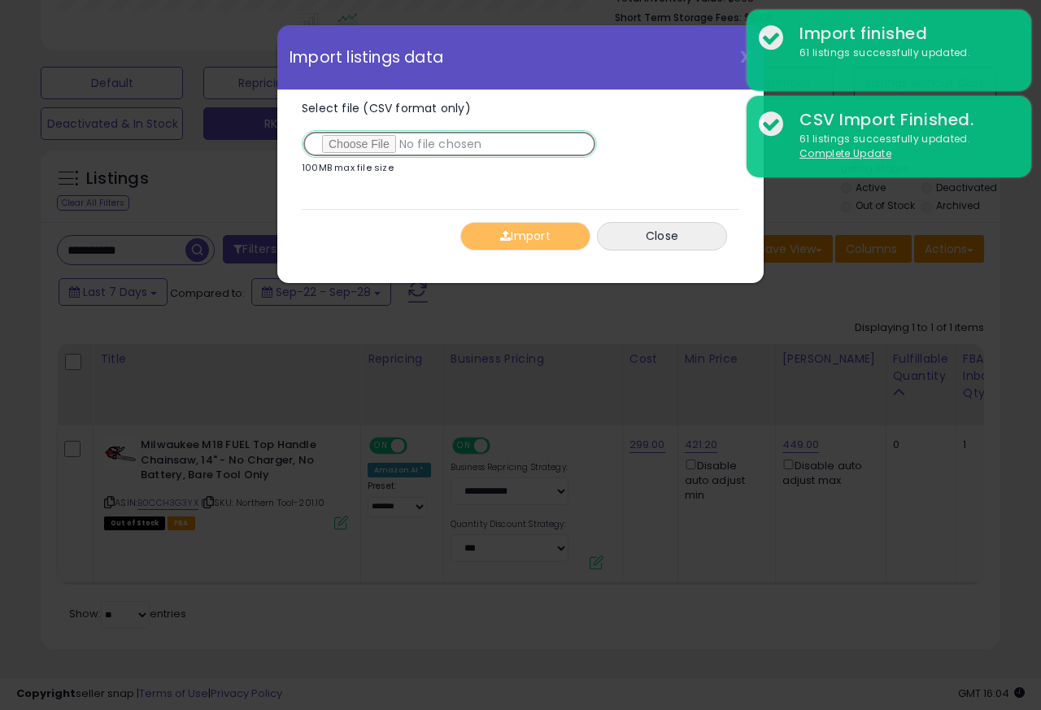
click at [360, 147] on input "Select file (CSV format only)" at bounding box center [449, 144] width 295 height 28
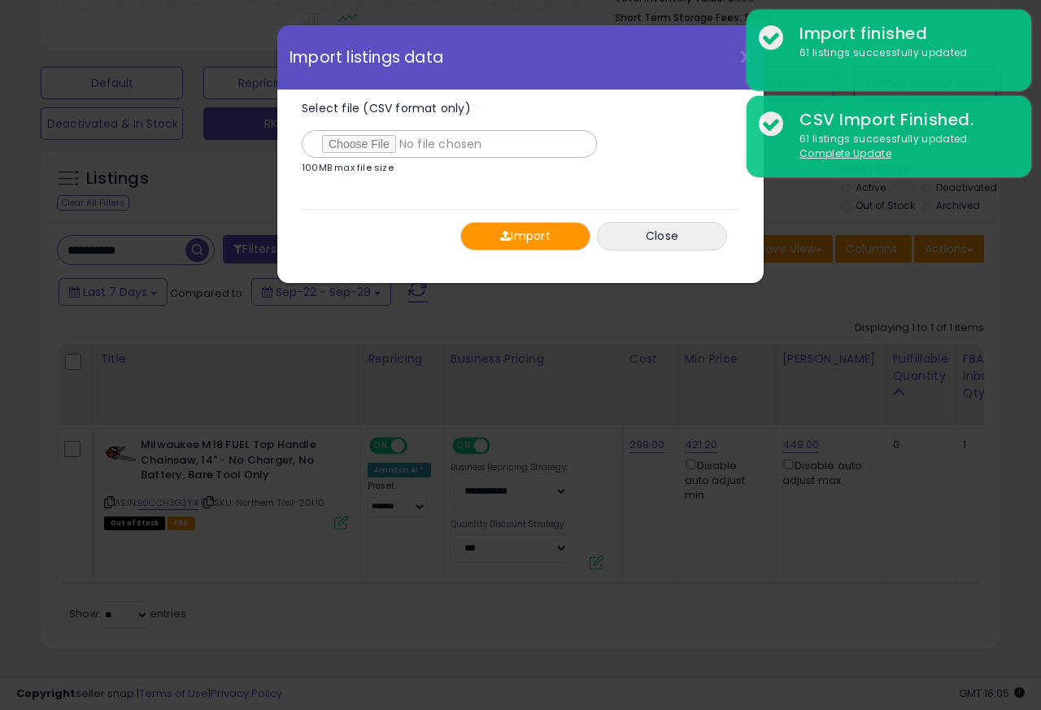
click at [521, 237] on button "Import" at bounding box center [526, 236] width 130 height 28
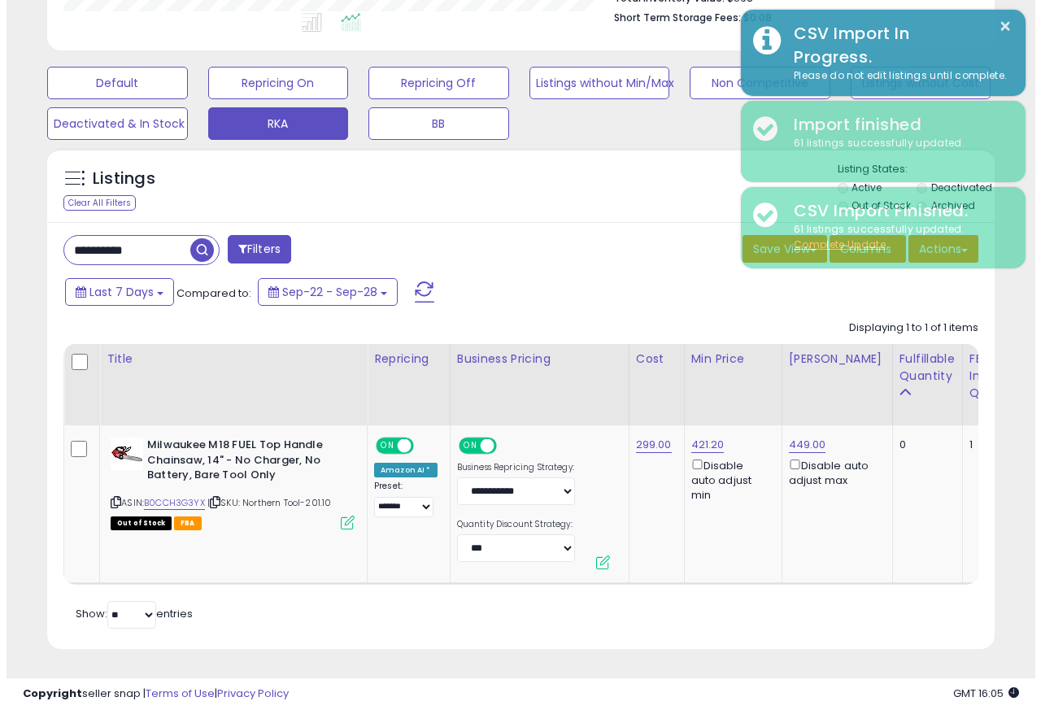
scroll to position [813283, 813068]
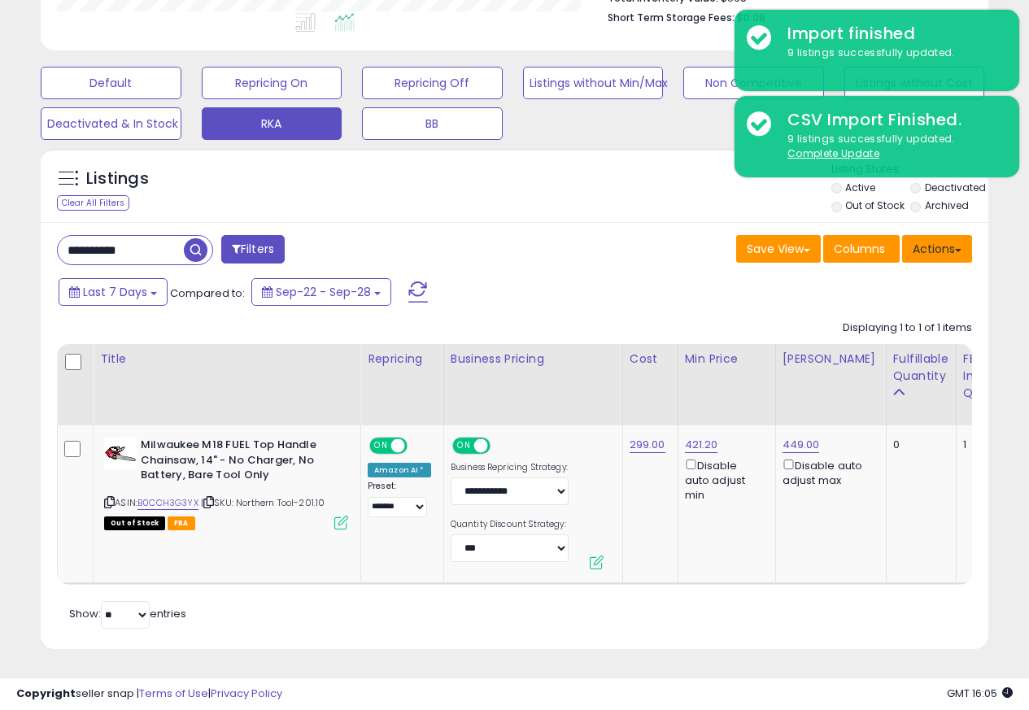
click at [934, 240] on button "Actions" at bounding box center [937, 249] width 70 height 28
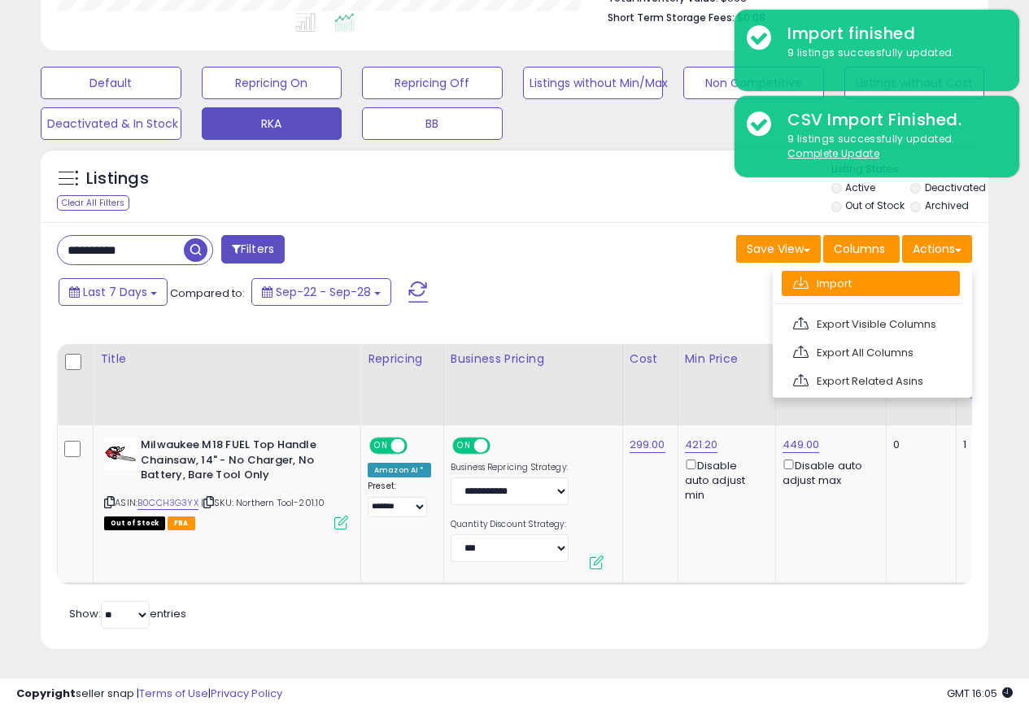
click at [815, 272] on link "Import" at bounding box center [871, 283] width 178 height 25
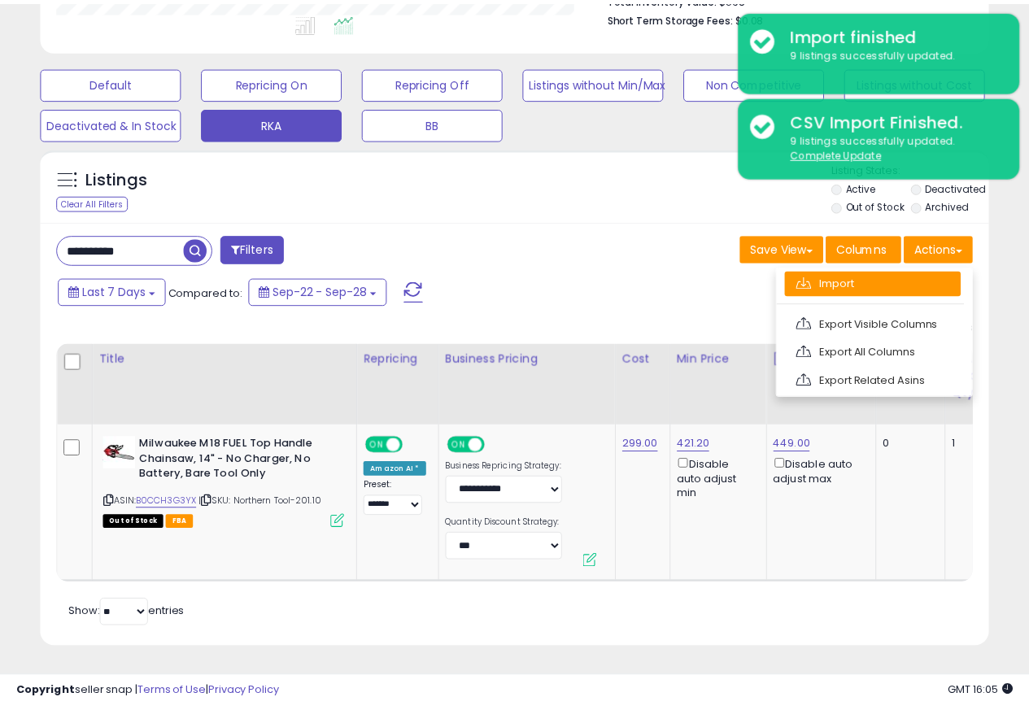
scroll to position [334, 555]
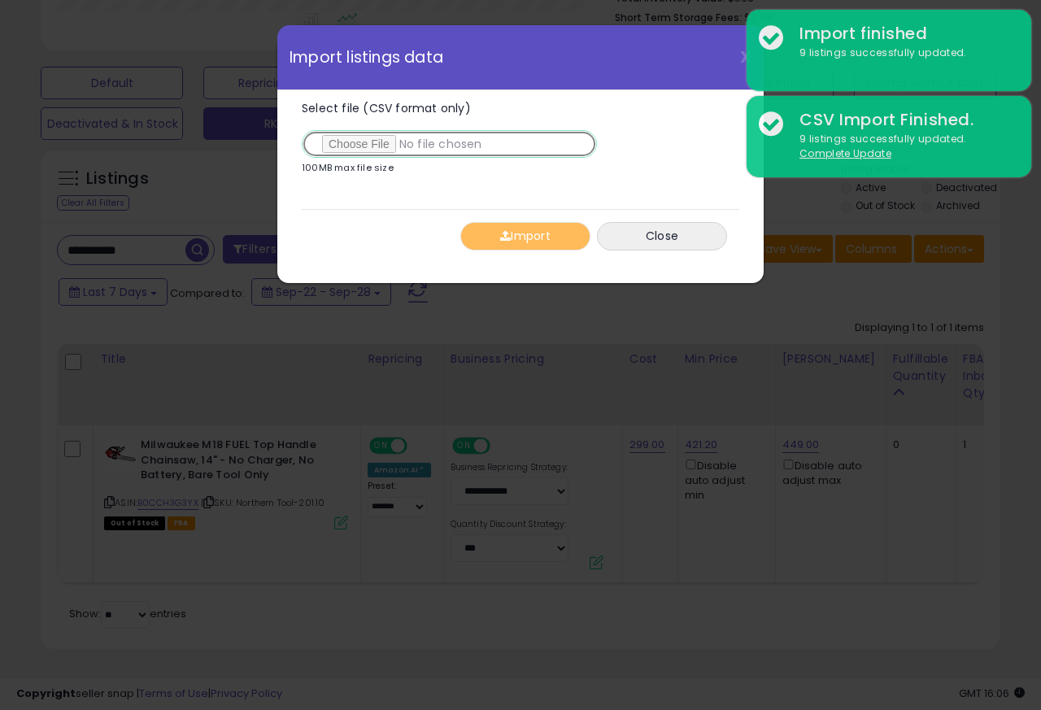
click at [365, 146] on input "Select file (CSV format only)" at bounding box center [449, 144] width 295 height 28
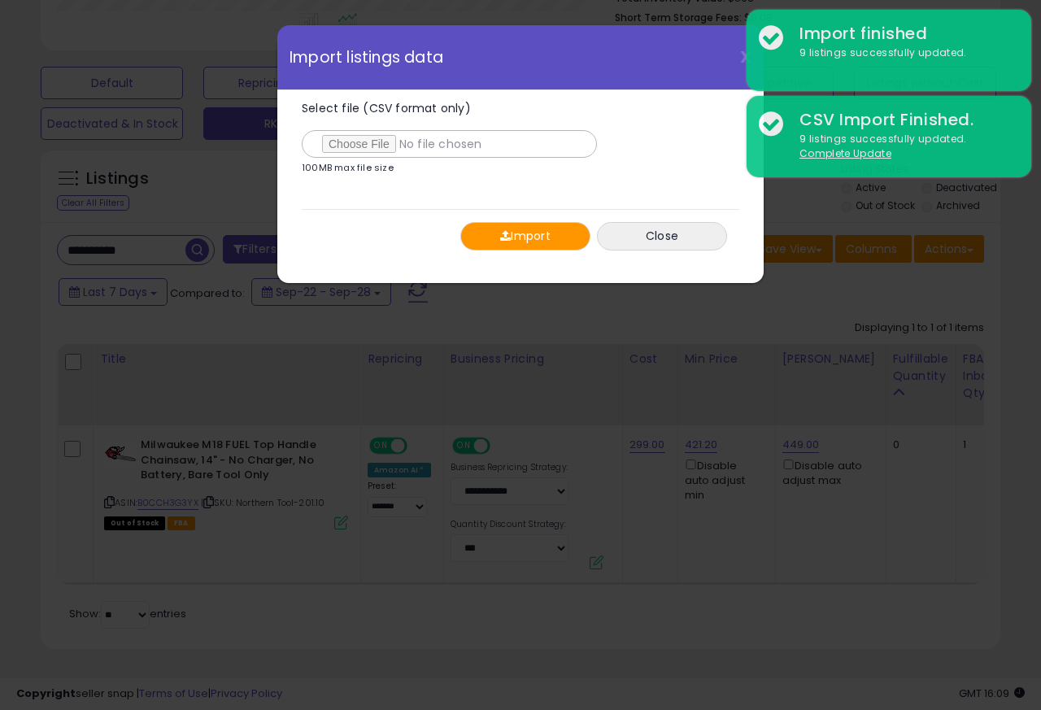
click at [509, 237] on button "Import" at bounding box center [526, 236] width 130 height 28
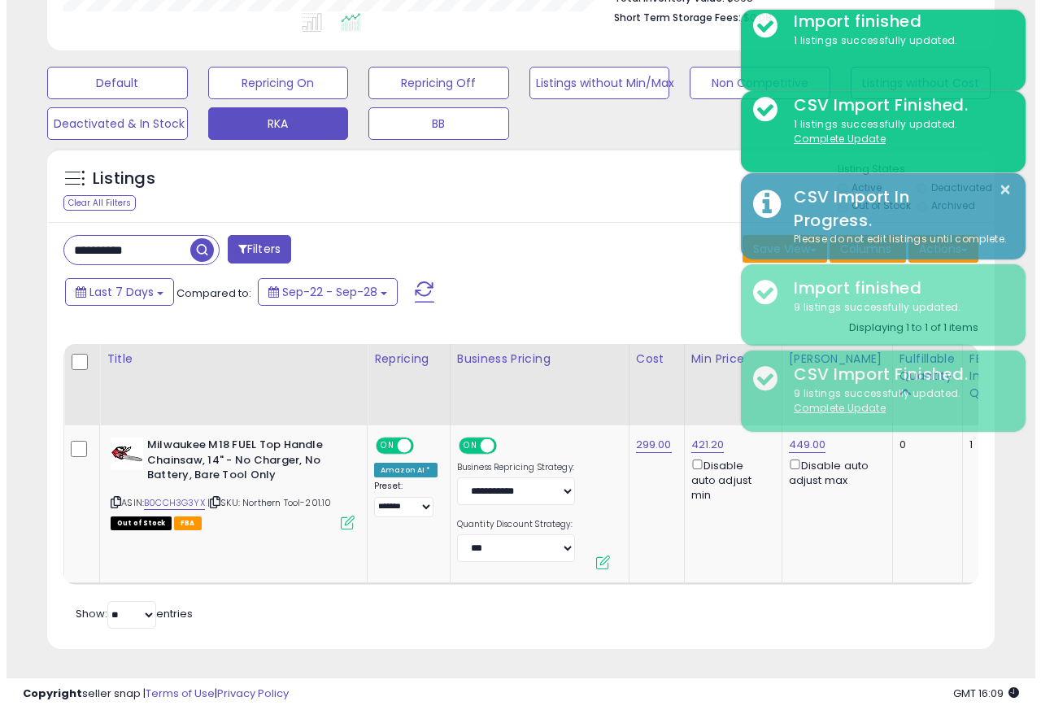
scroll to position [813283, 813068]
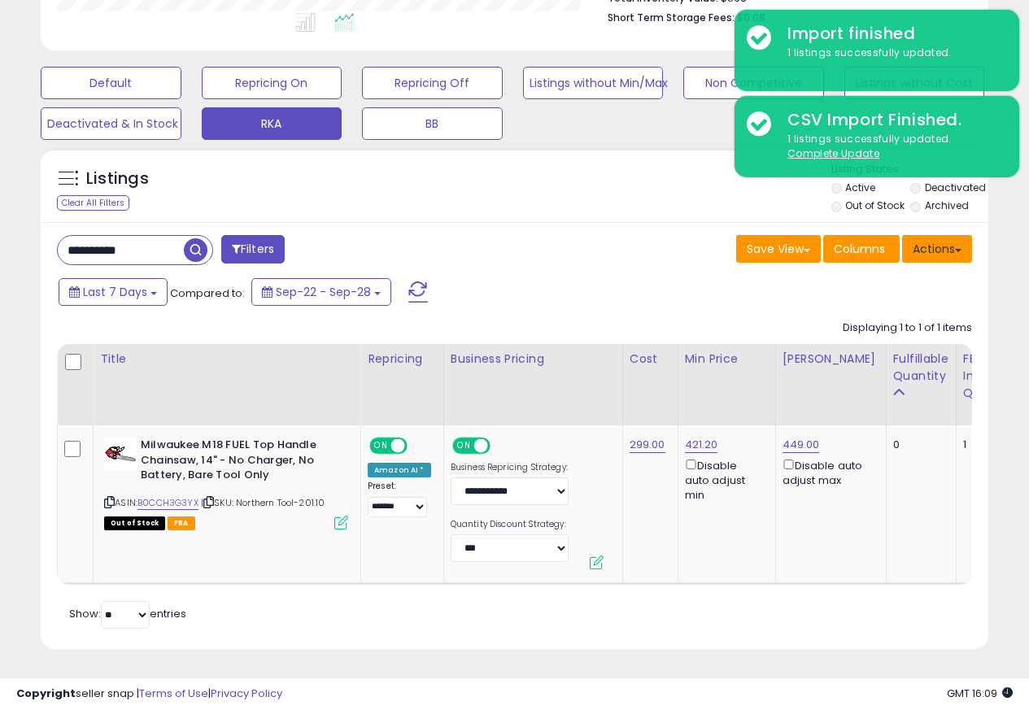
click at [934, 240] on button "Actions" at bounding box center [937, 249] width 70 height 28
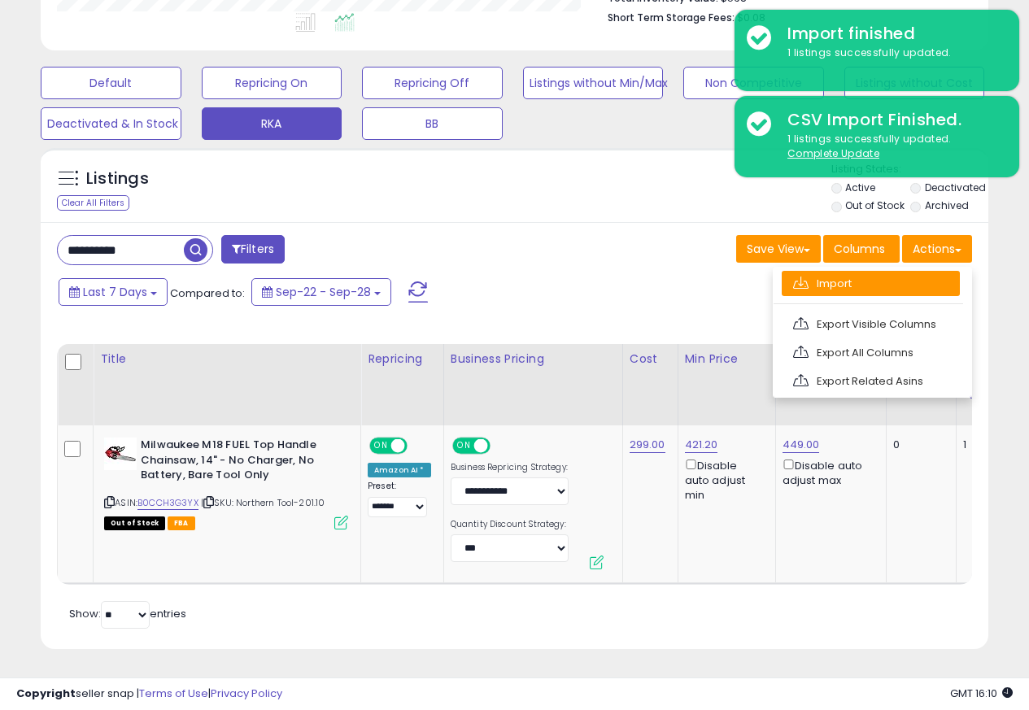
click at [819, 272] on link "Import" at bounding box center [871, 283] width 178 height 25
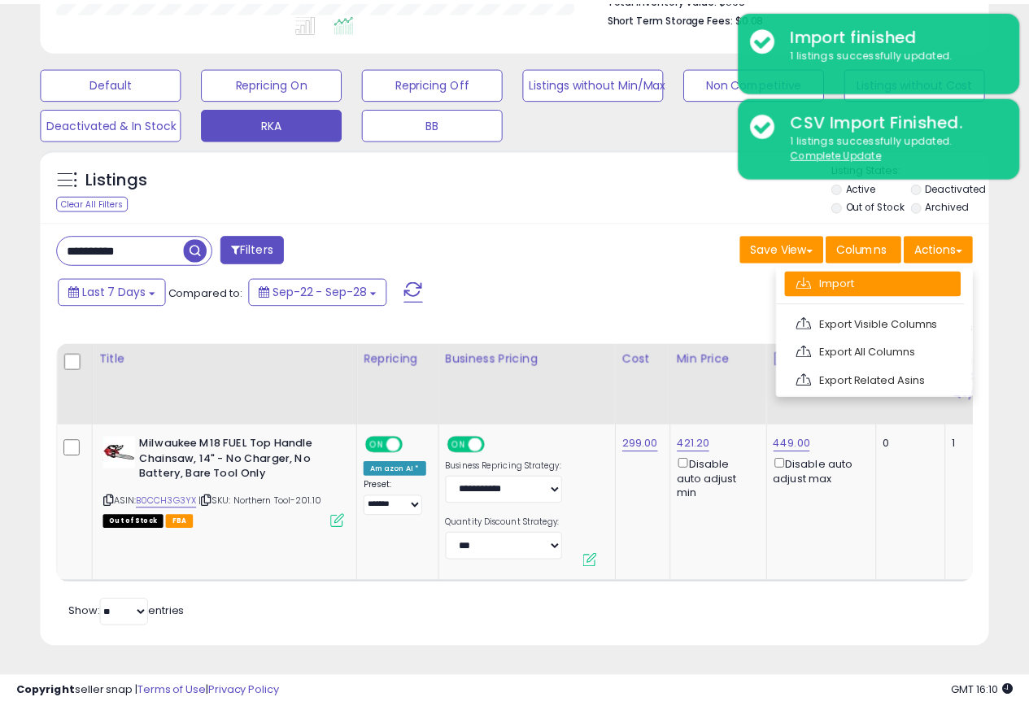
scroll to position [334, 555]
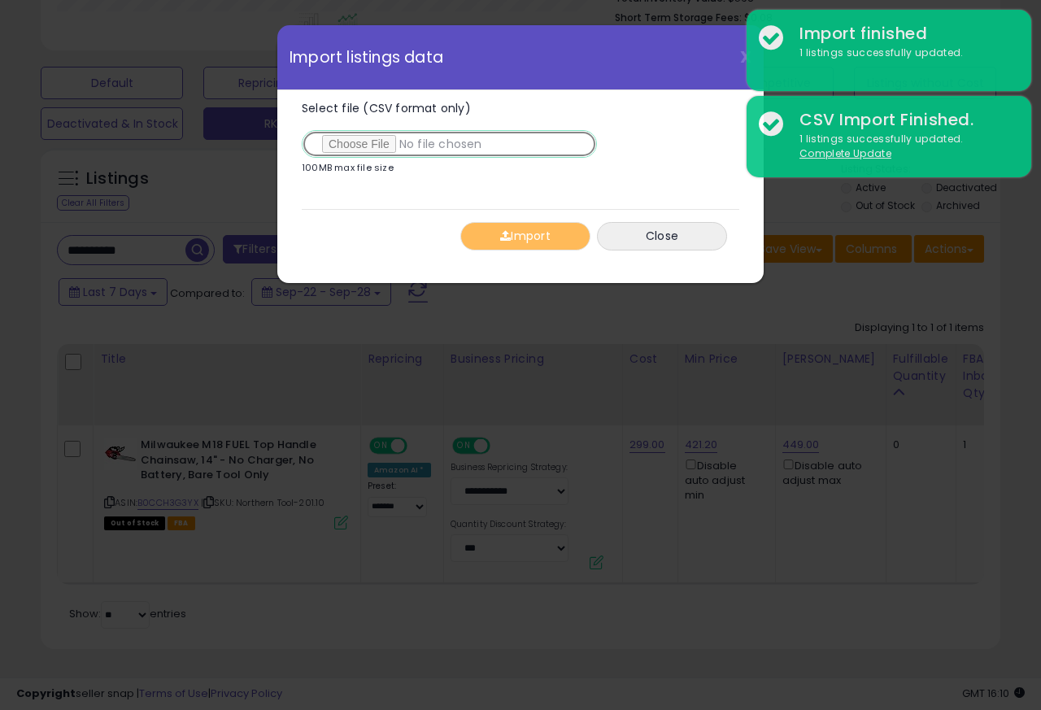
click at [371, 146] on input "Select file (CSV format only)" at bounding box center [449, 144] width 295 height 28
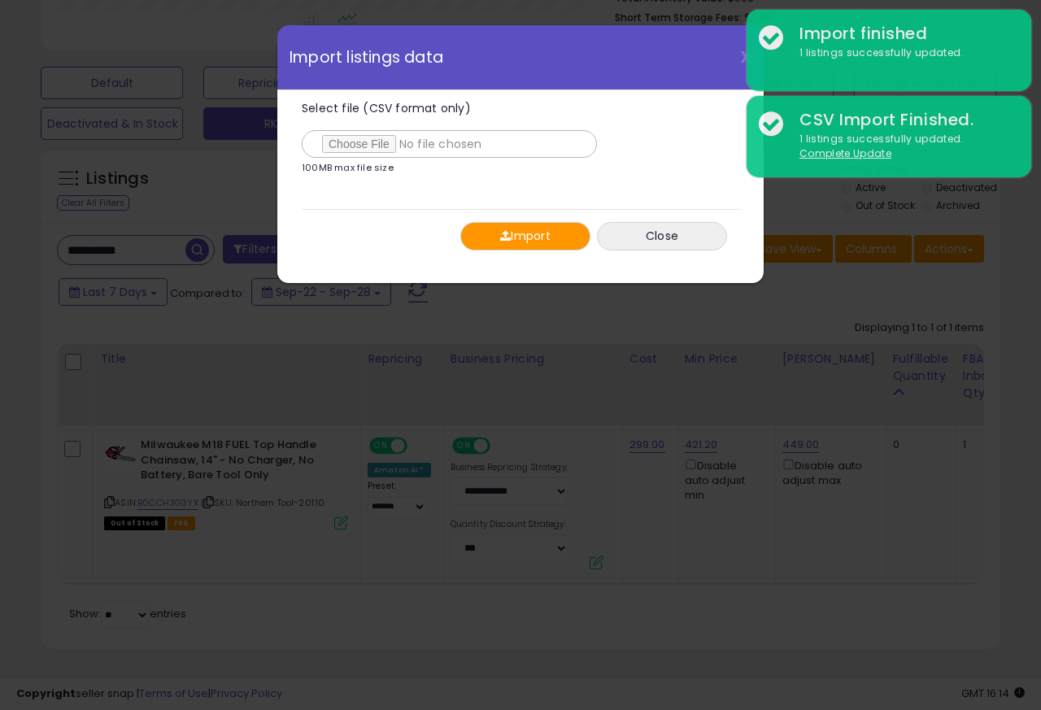
click at [509, 238] on span "button" at bounding box center [505, 235] width 11 height 11
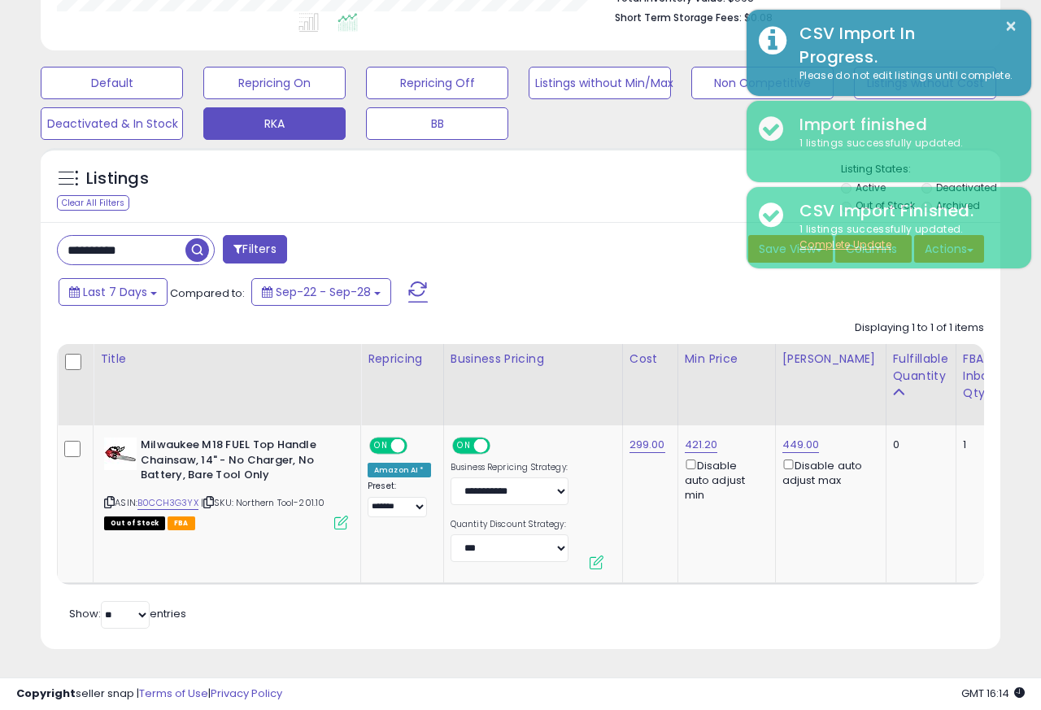
scroll to position [813283, 813068]
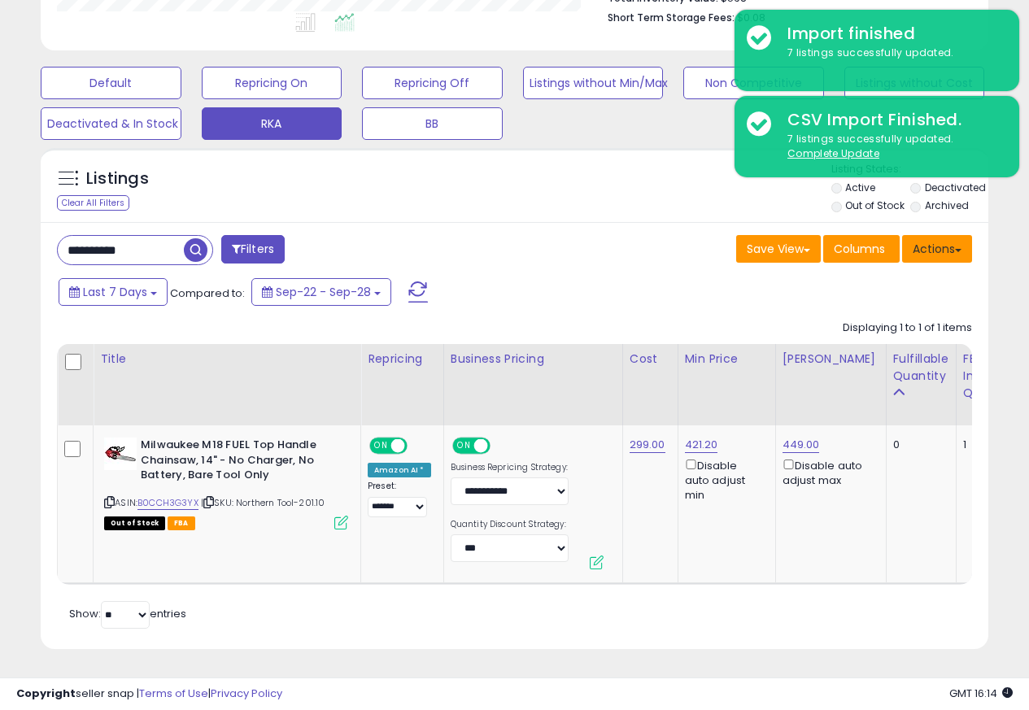
click at [934, 240] on button "Actions" at bounding box center [937, 249] width 70 height 28
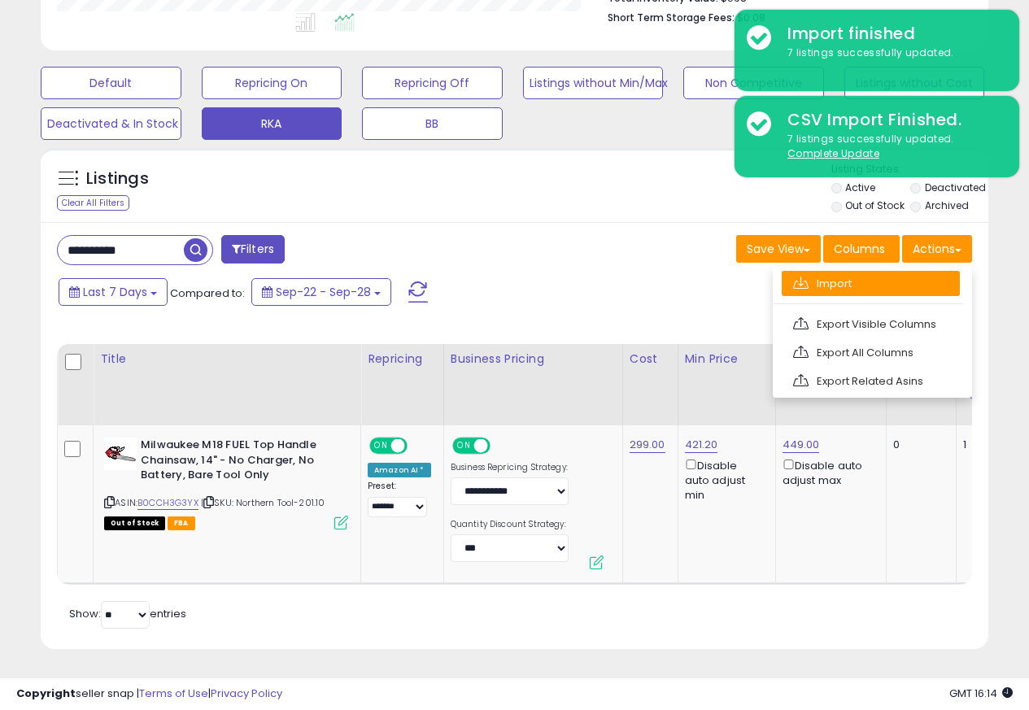
click at [814, 271] on link "Import" at bounding box center [871, 283] width 178 height 25
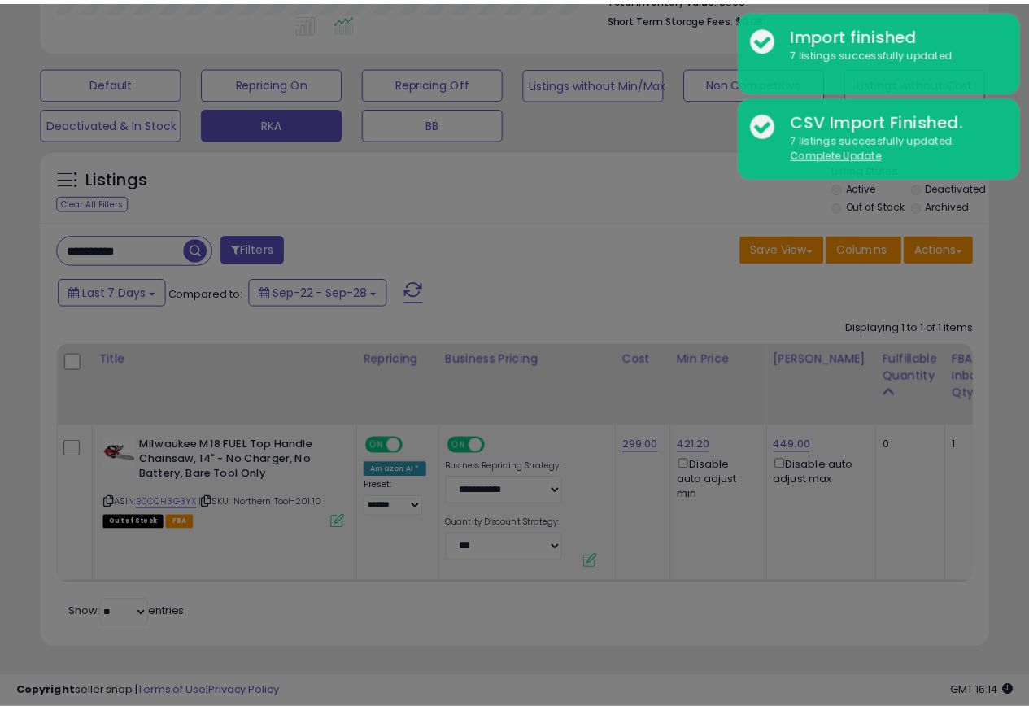
scroll to position [334, 555]
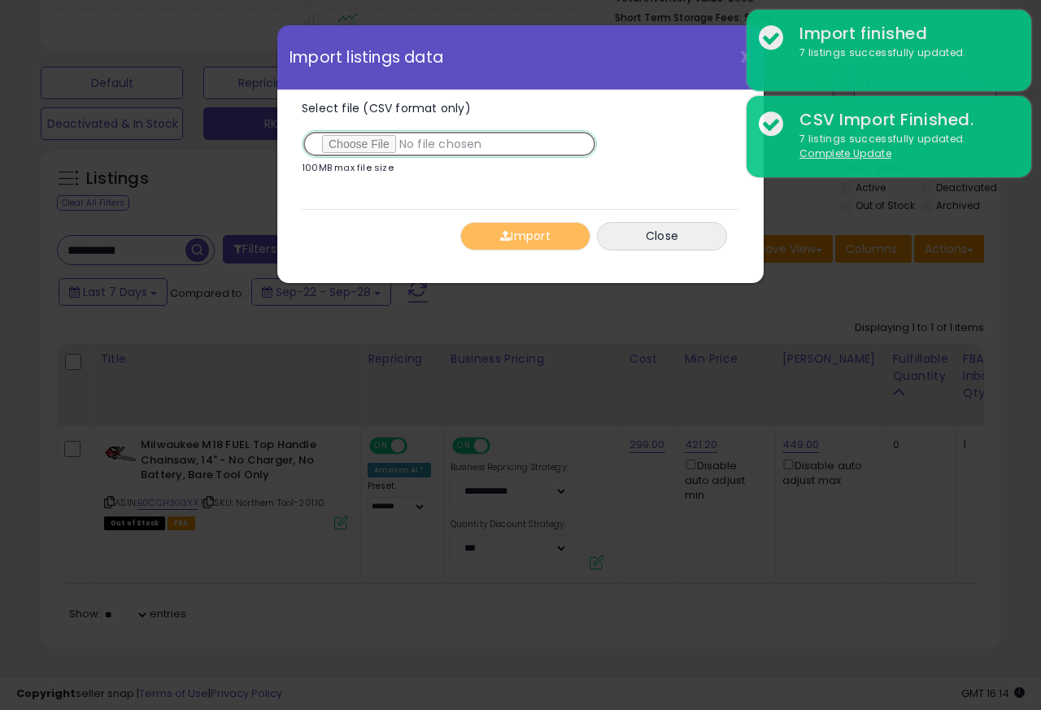
click at [363, 145] on input "Select file (CSV format only)" at bounding box center [449, 144] width 295 height 28
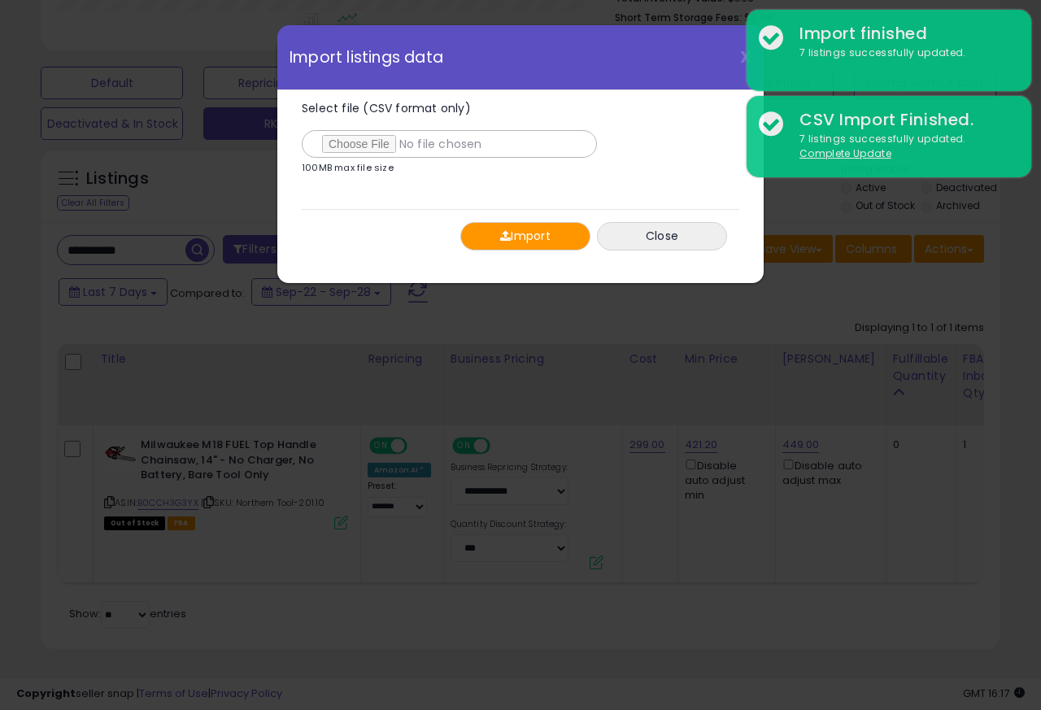
click at [507, 238] on span "button" at bounding box center [505, 235] width 11 height 11
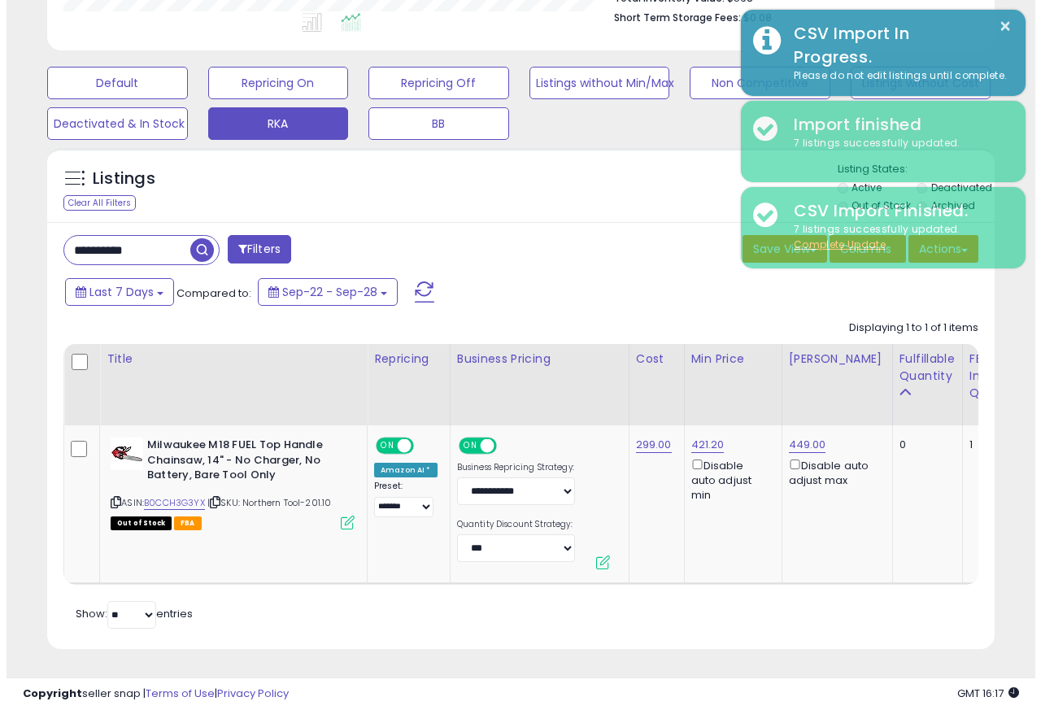
scroll to position [813283, 813068]
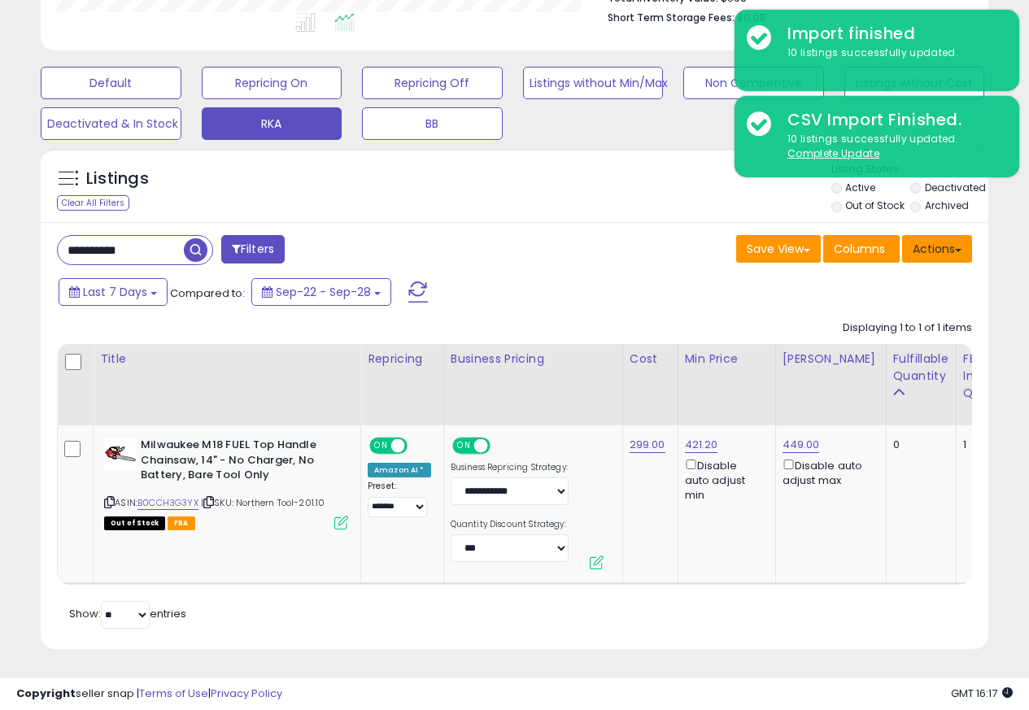
click at [934, 240] on button "Actions" at bounding box center [937, 249] width 70 height 28
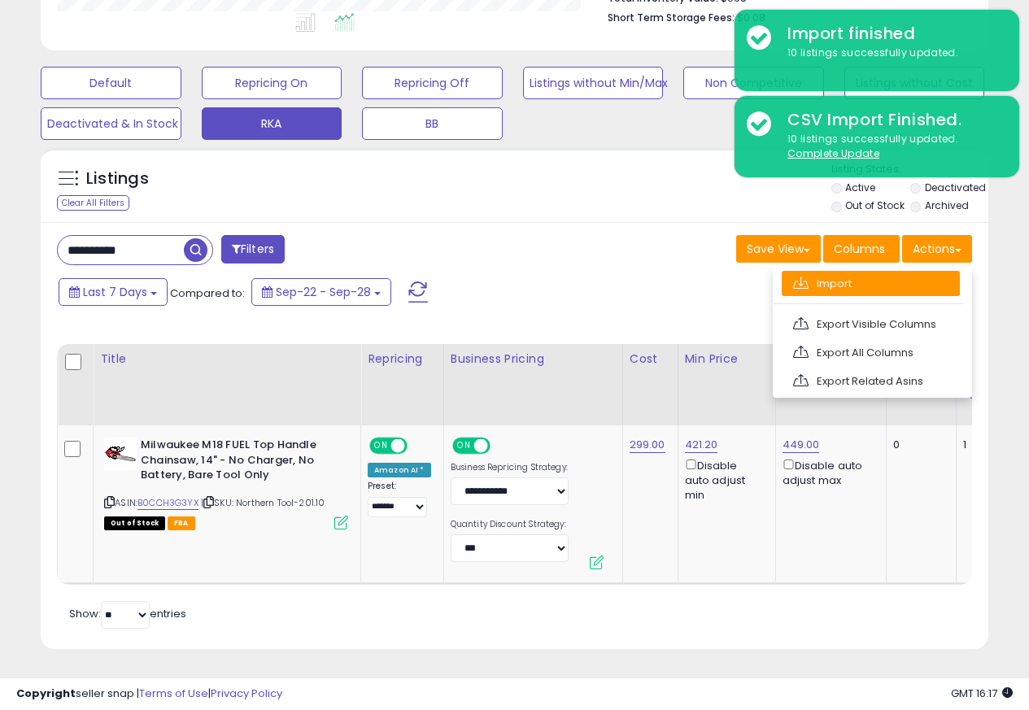
click at [815, 273] on link "Import" at bounding box center [871, 283] width 178 height 25
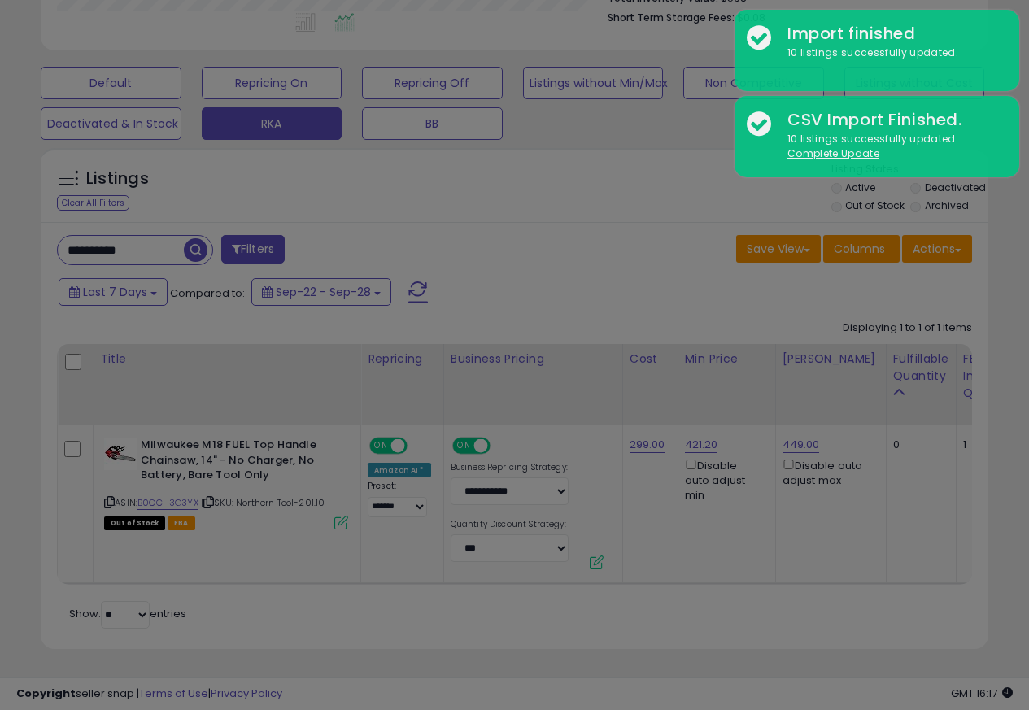
scroll to position [334, 555]
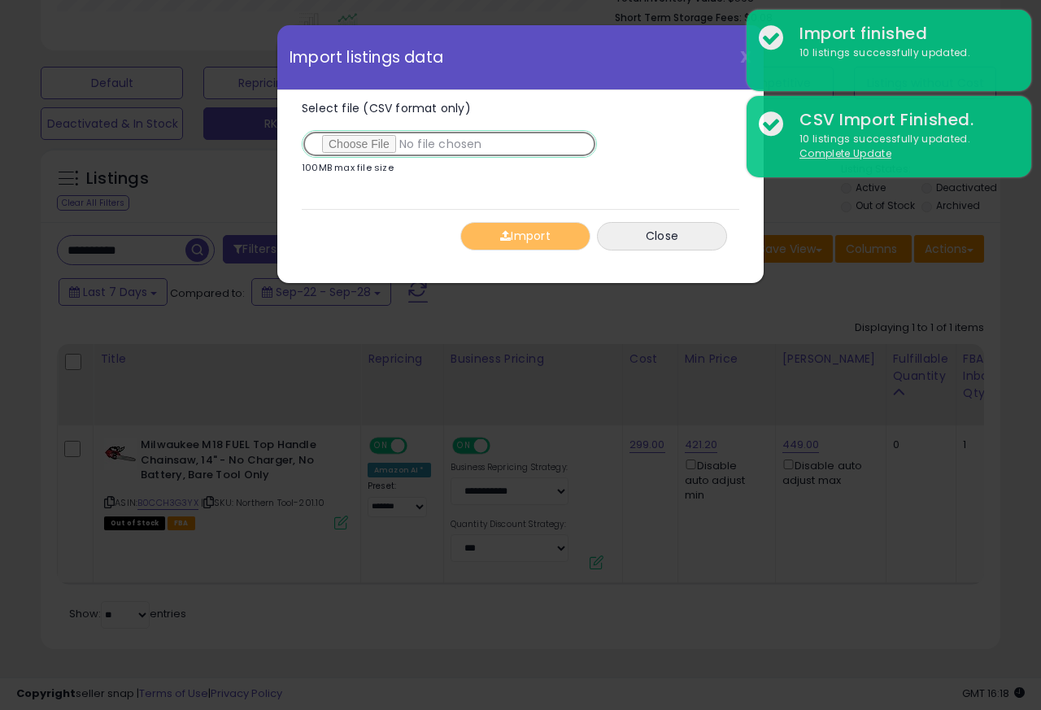
click at [362, 146] on input "Select file (CSV format only)" at bounding box center [449, 144] width 295 height 28
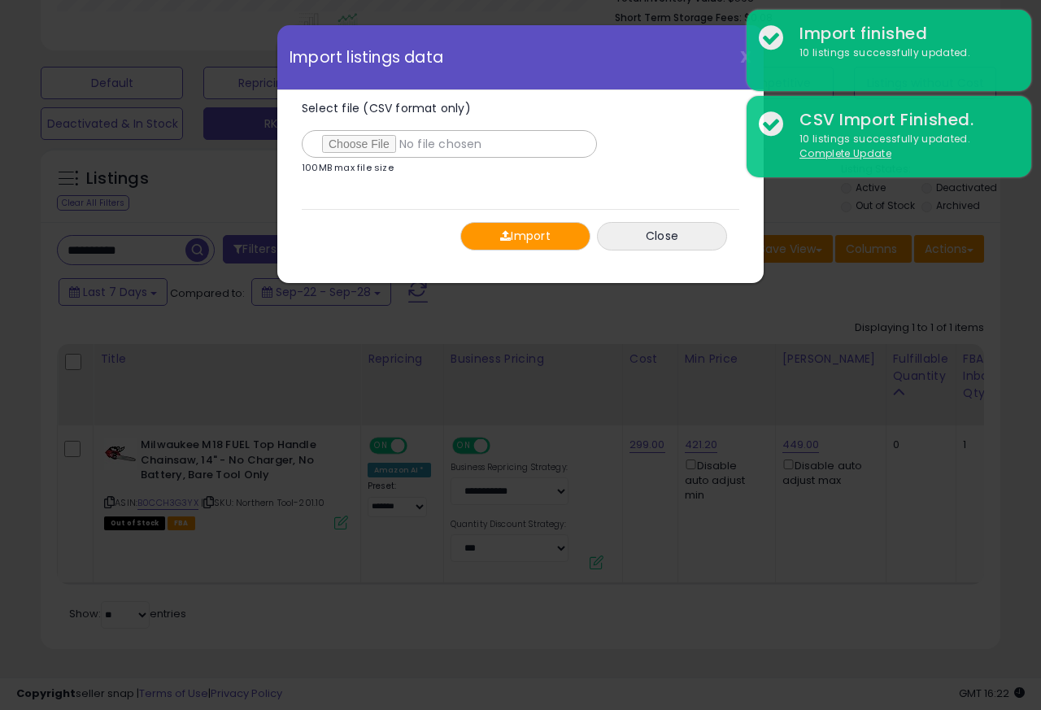
click at [503, 236] on span "button" at bounding box center [505, 235] width 11 height 11
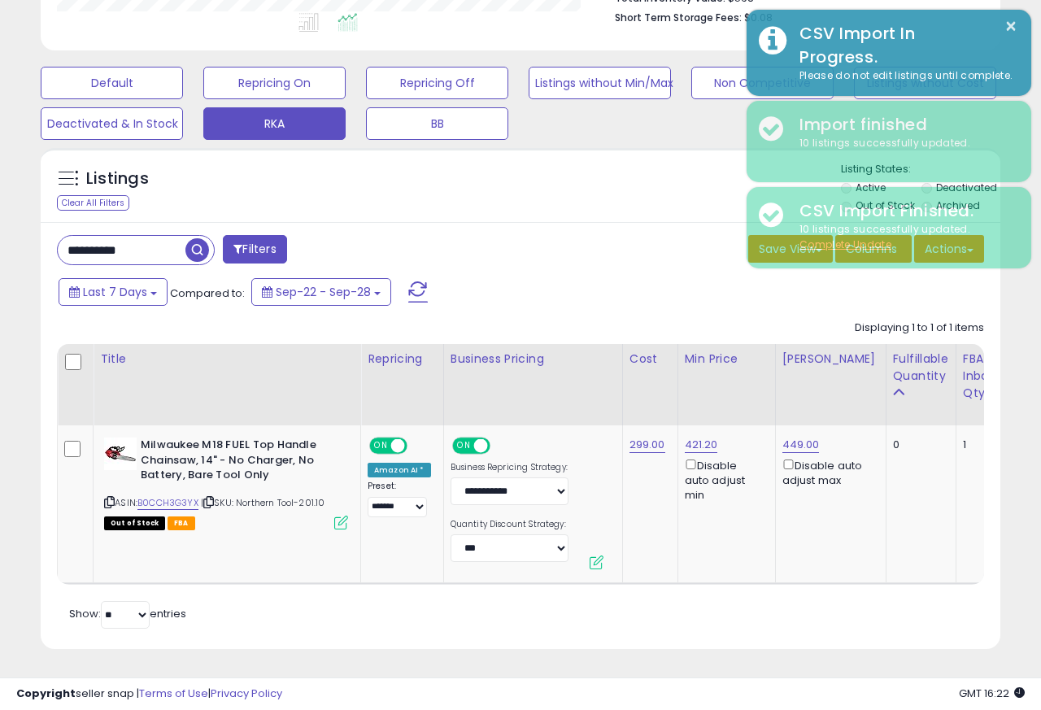
scroll to position [813283, 813068]
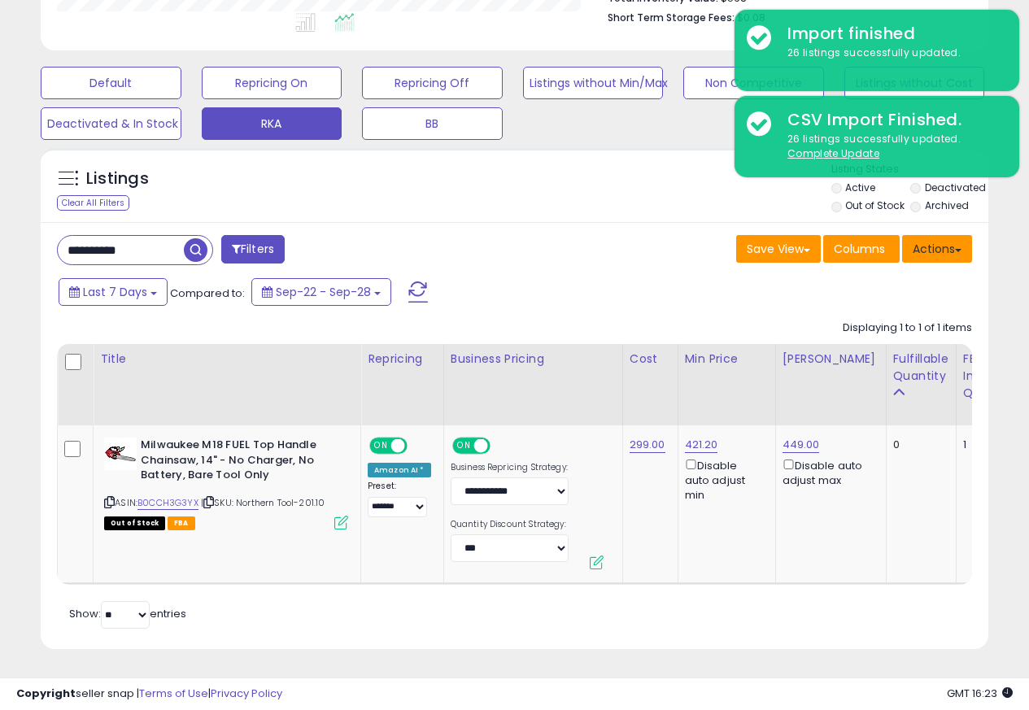
click at [932, 240] on button "Actions" at bounding box center [937, 249] width 70 height 28
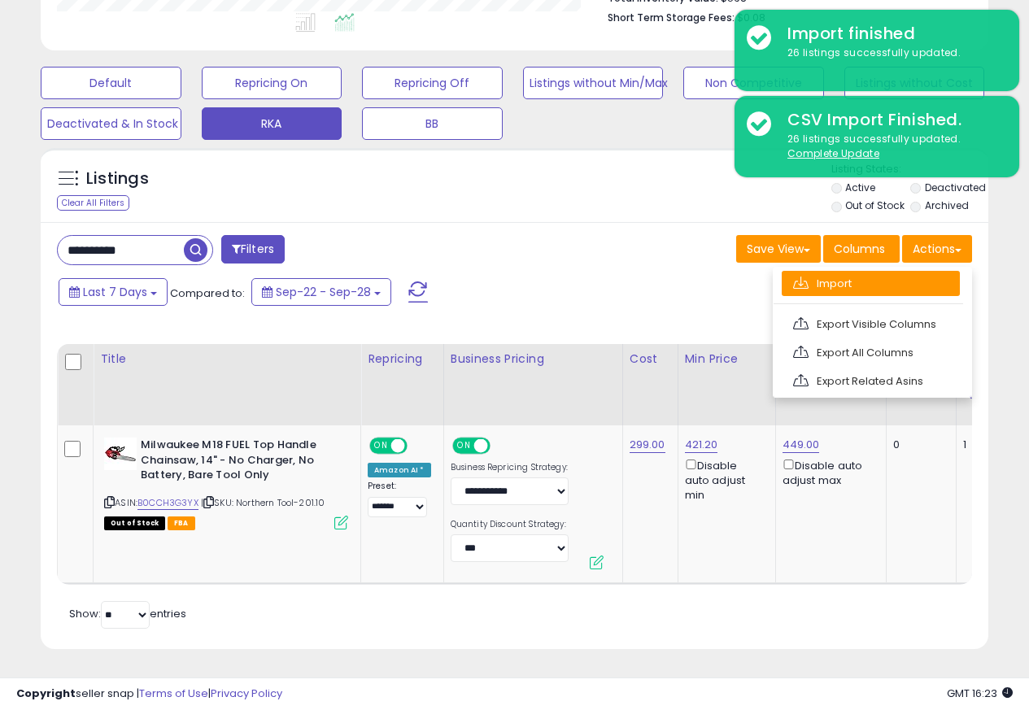
click at [818, 273] on link "Import" at bounding box center [871, 283] width 178 height 25
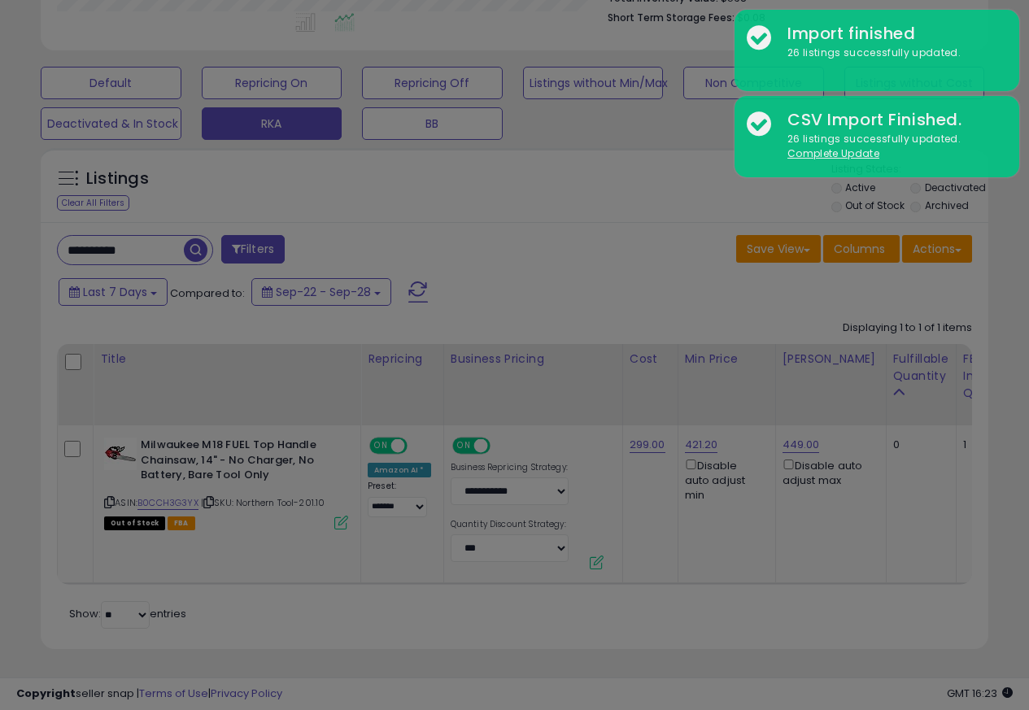
scroll to position [334, 555]
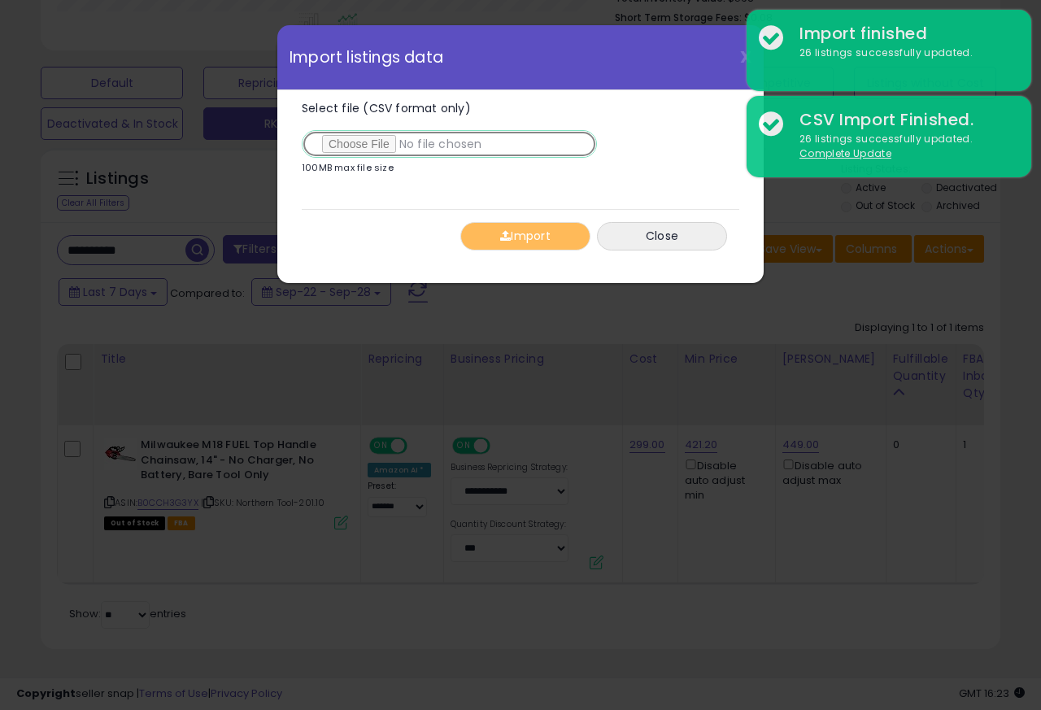
click at [363, 146] on input "Select file (CSV format only)" at bounding box center [449, 144] width 295 height 28
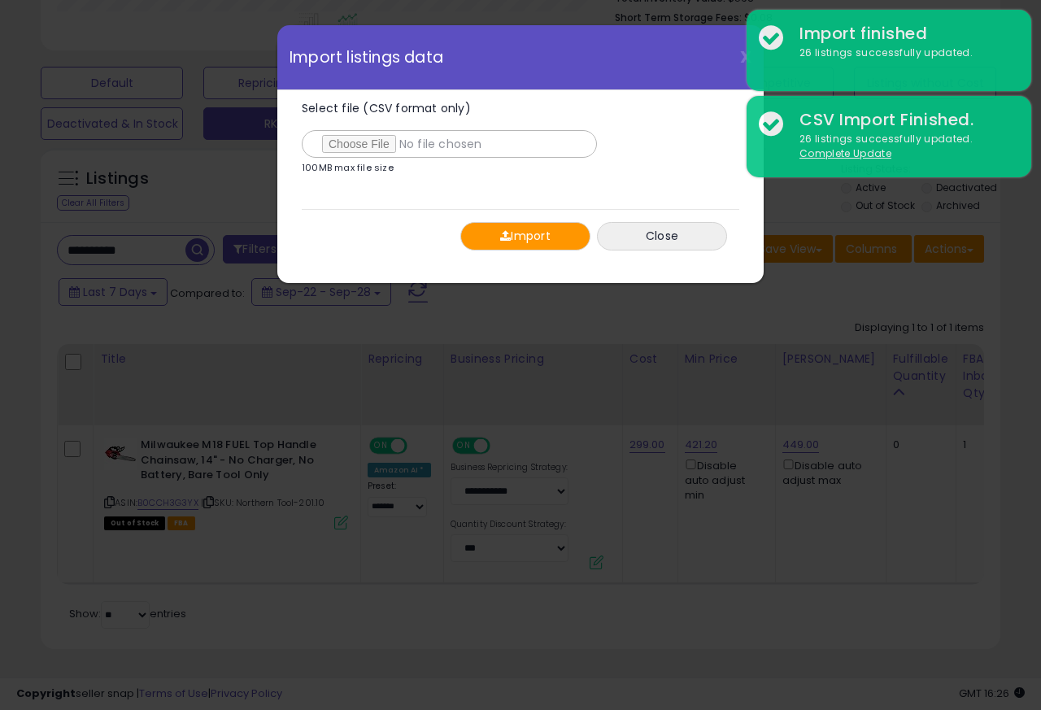
click at [504, 236] on span "button" at bounding box center [505, 235] width 11 height 11
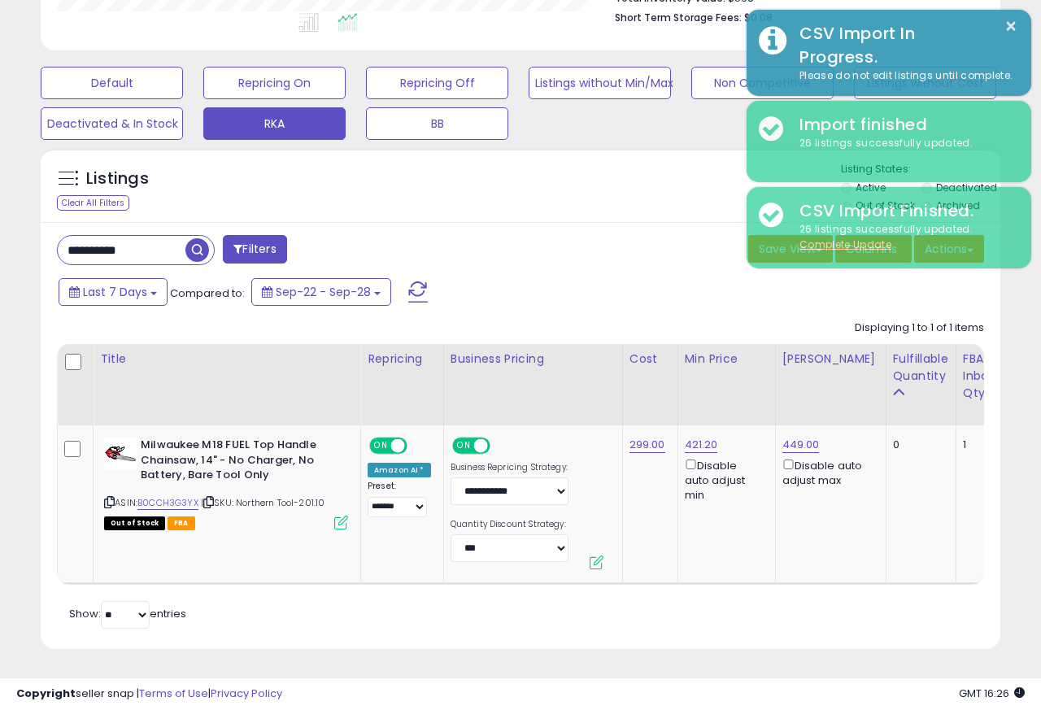
scroll to position [813283, 813068]
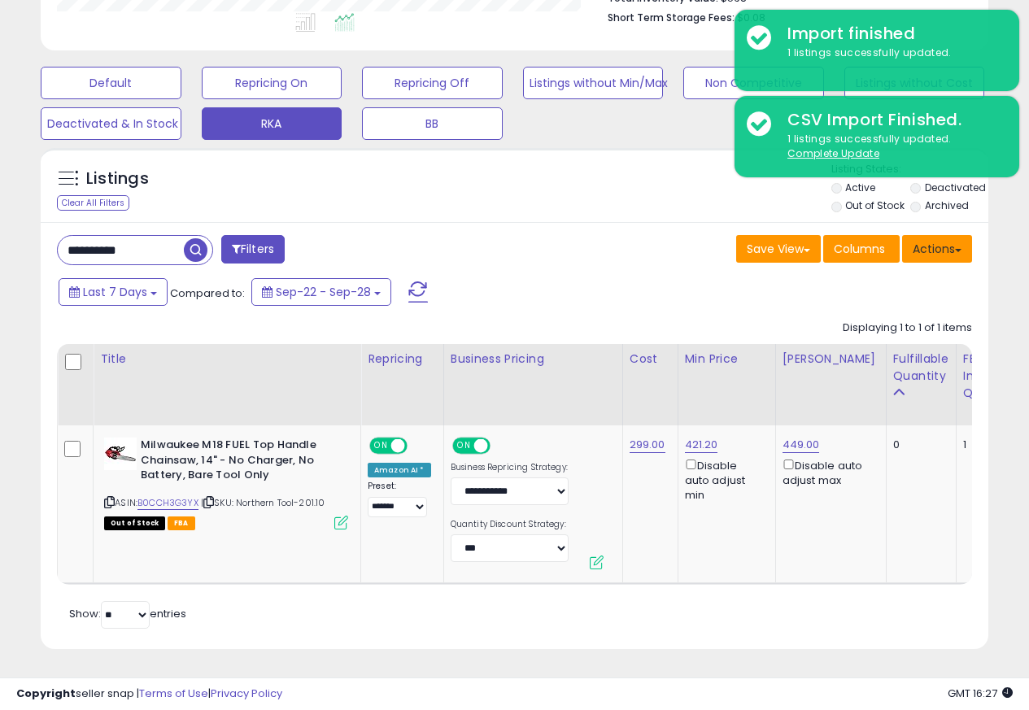
click at [934, 238] on button "Actions" at bounding box center [937, 249] width 70 height 28
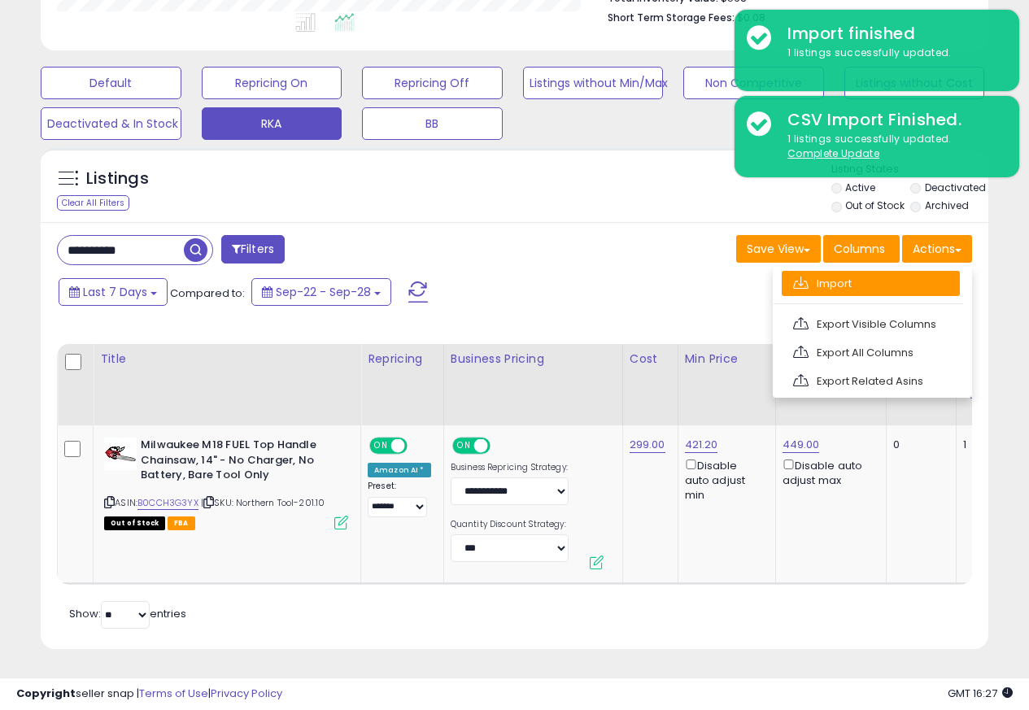
click at [818, 273] on link "Import" at bounding box center [871, 283] width 178 height 25
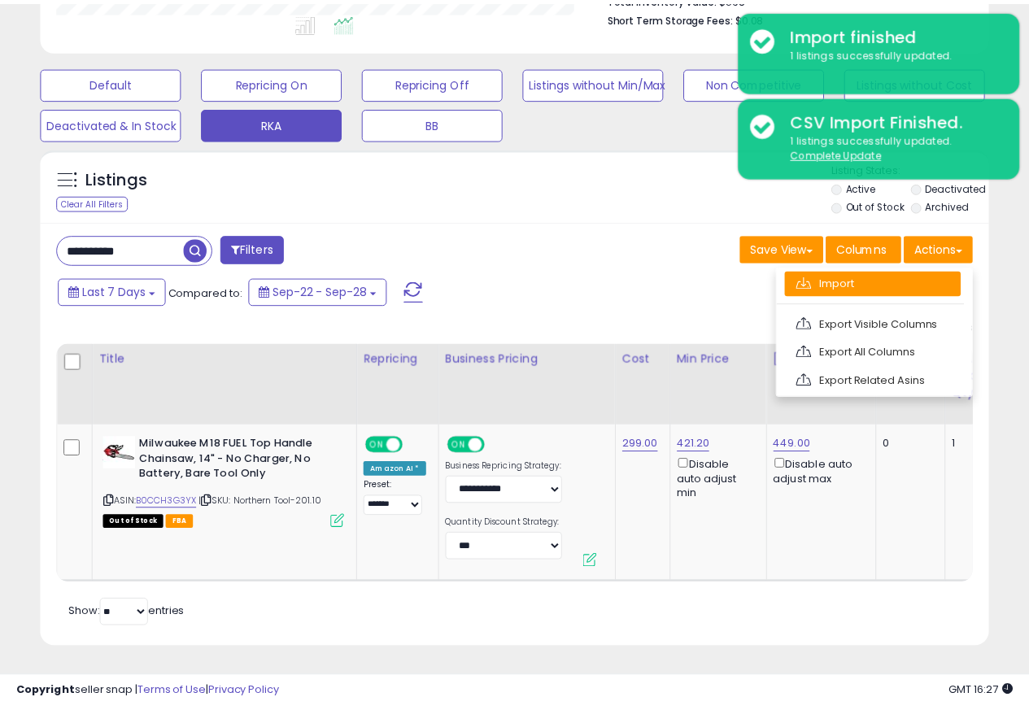
scroll to position [334, 555]
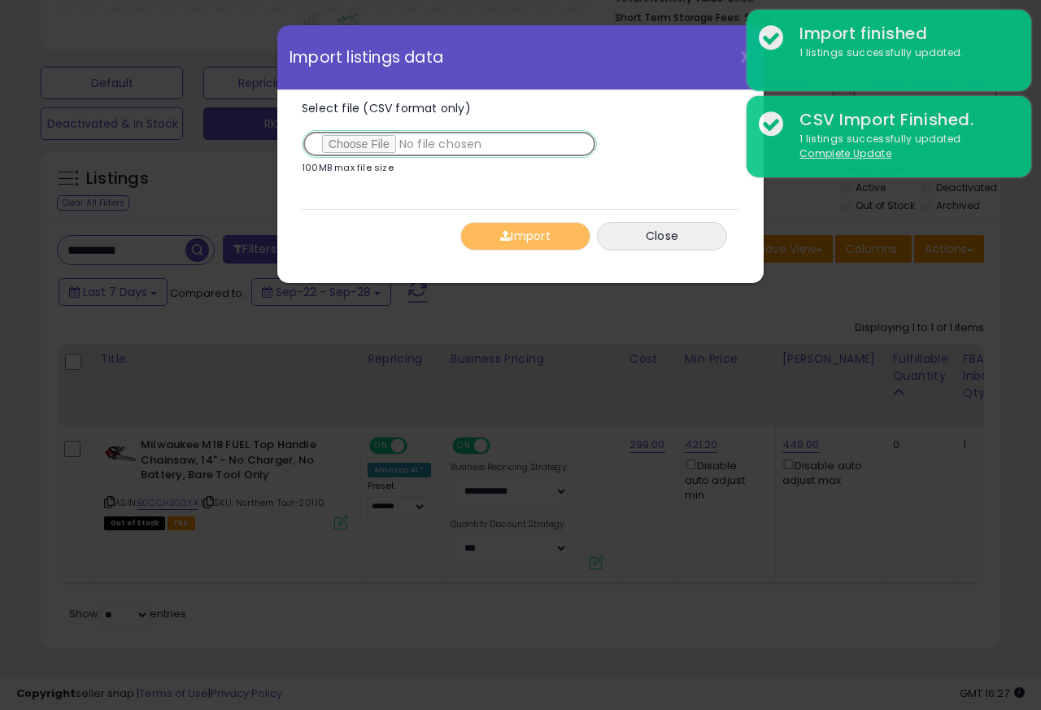
click at [363, 146] on input "Select file (CSV format only)" at bounding box center [449, 144] width 295 height 28
type input "**********"
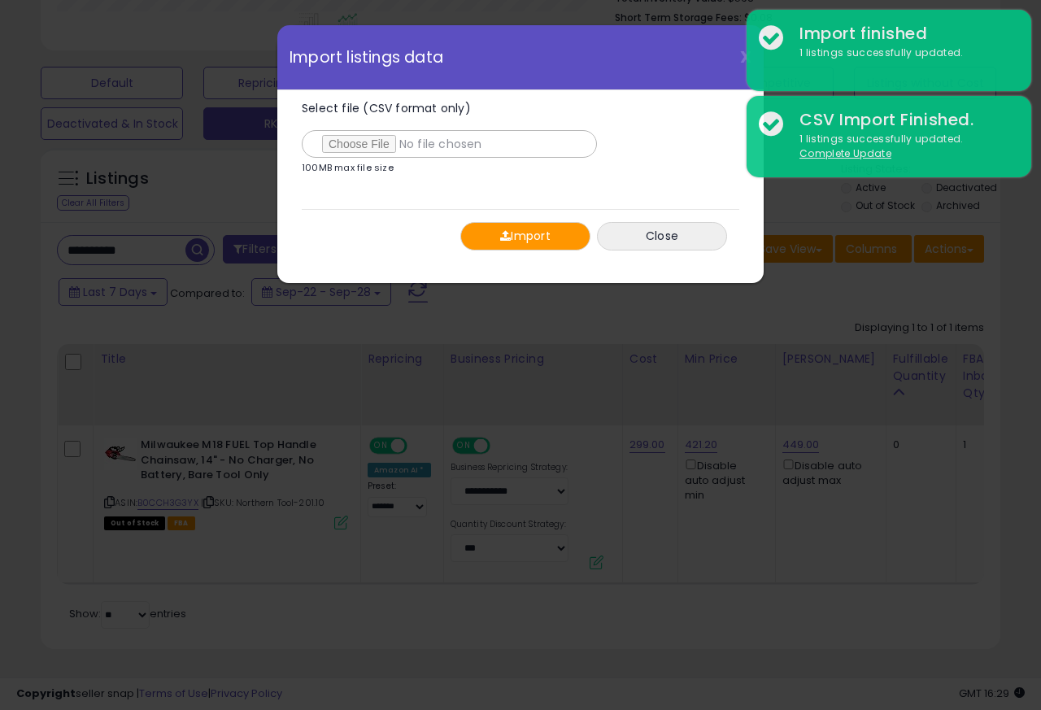
click at [502, 236] on span "button" at bounding box center [505, 235] width 11 height 11
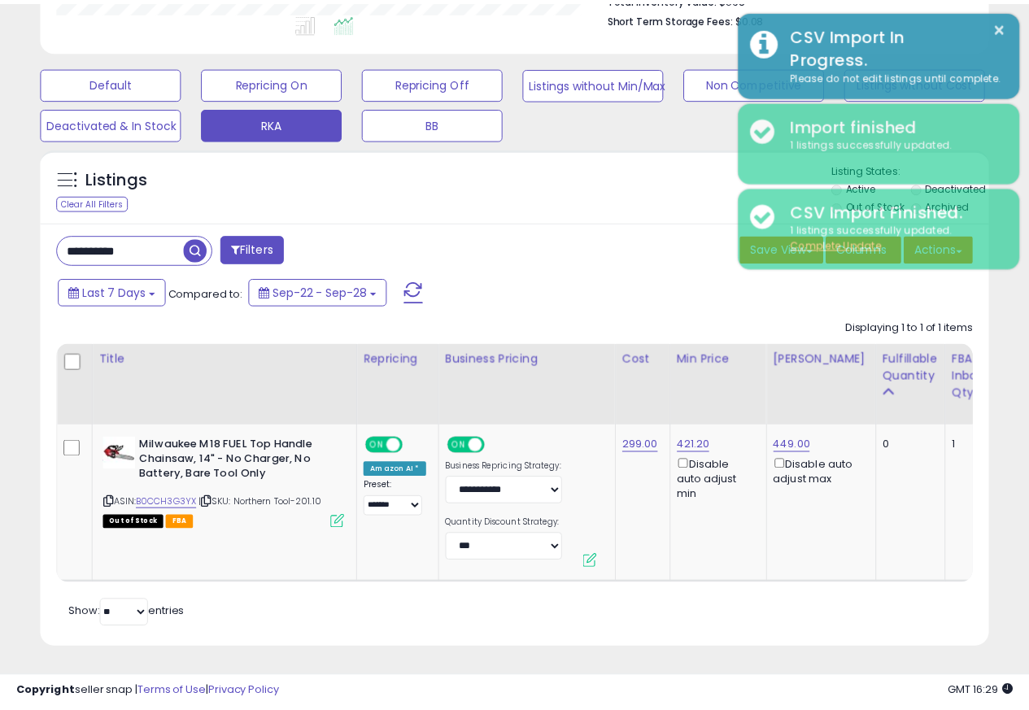
scroll to position [813283, 813068]
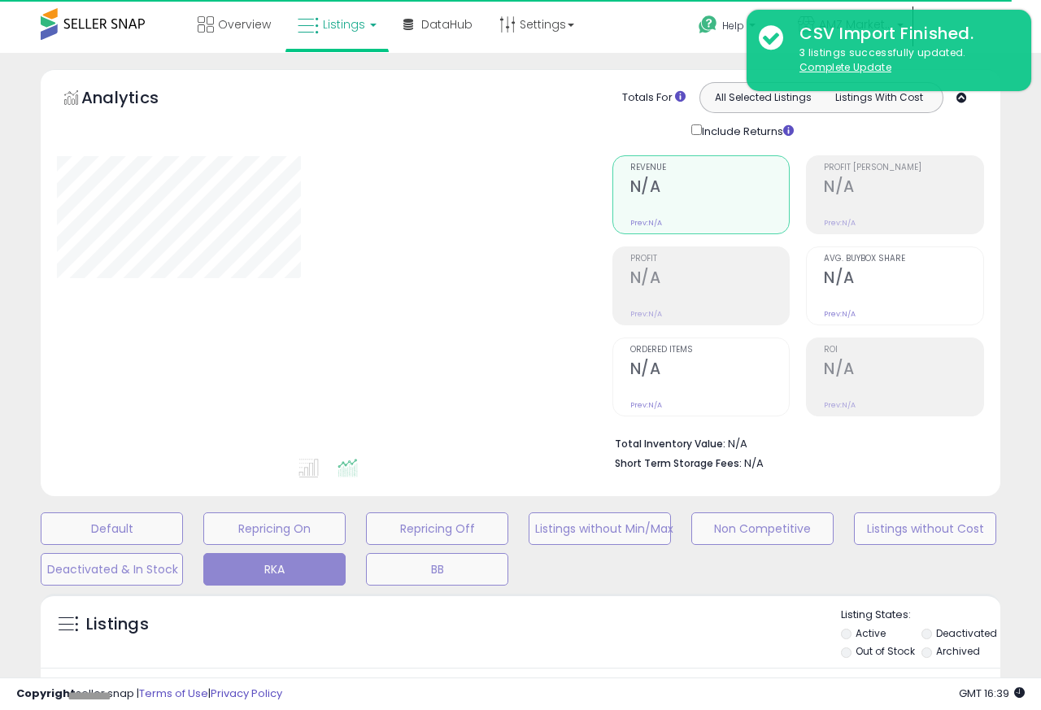
type input "**********"
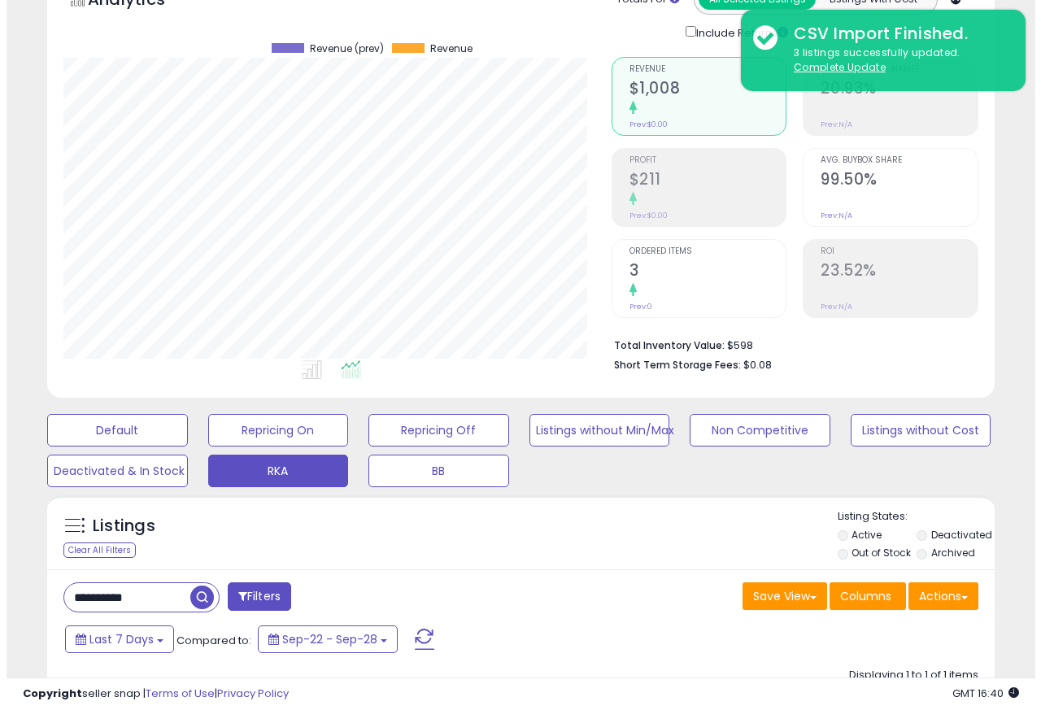
scroll to position [458, 0]
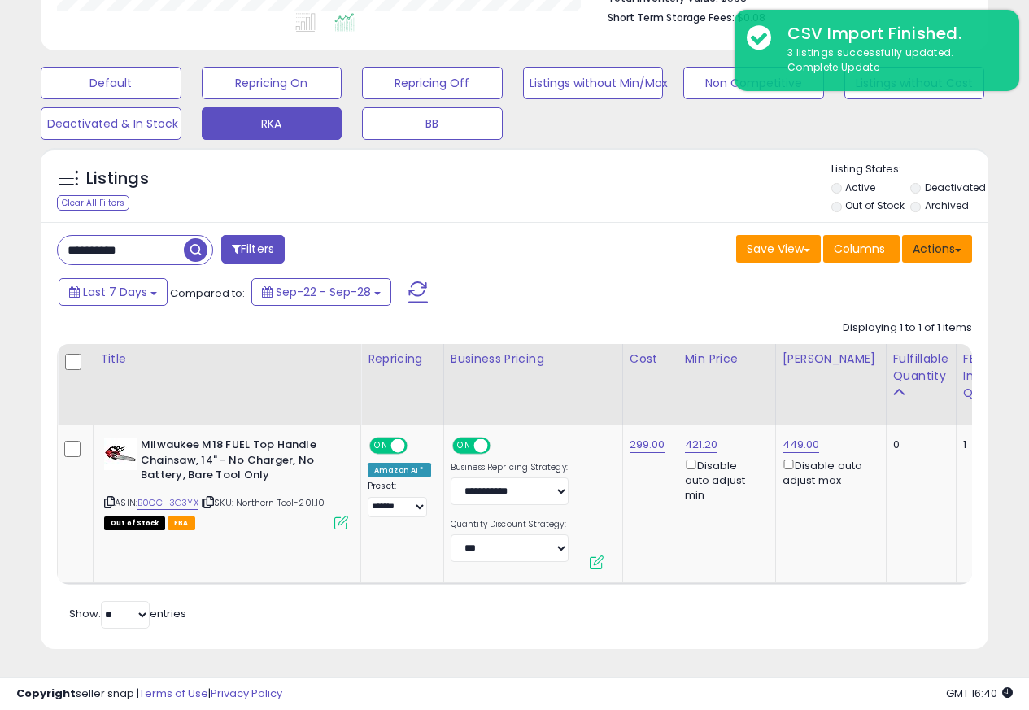
click at [941, 238] on button "Actions" at bounding box center [937, 249] width 70 height 28
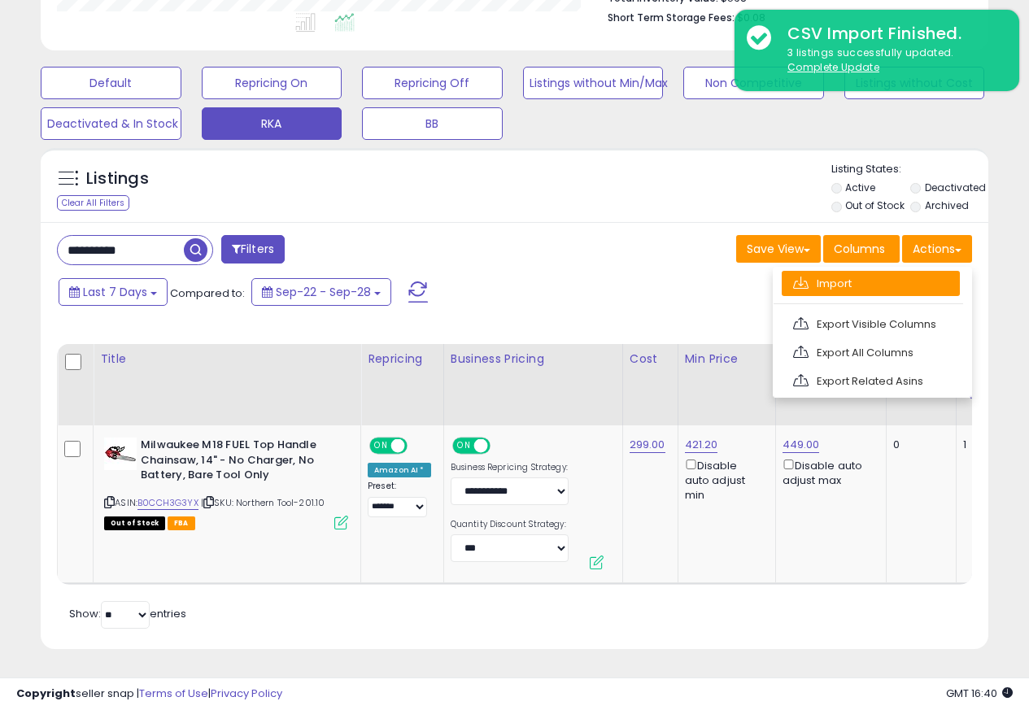
click at [819, 272] on link "Import" at bounding box center [871, 283] width 178 height 25
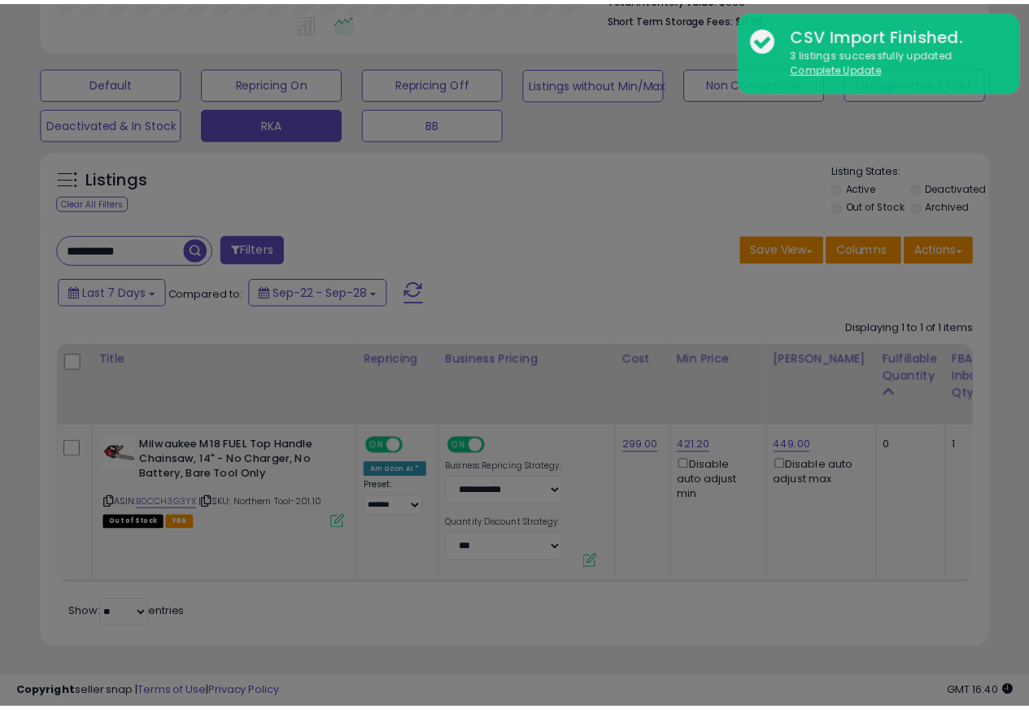
scroll to position [334, 555]
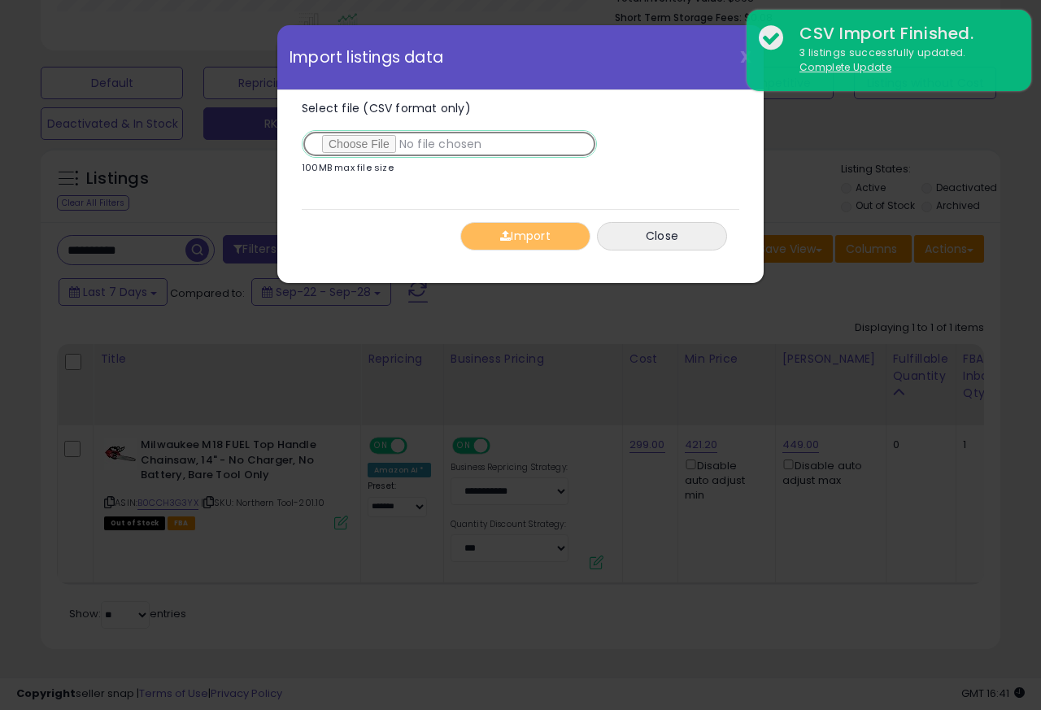
click at [355, 146] on input "Select file (CSV format only)" at bounding box center [449, 144] width 295 height 28
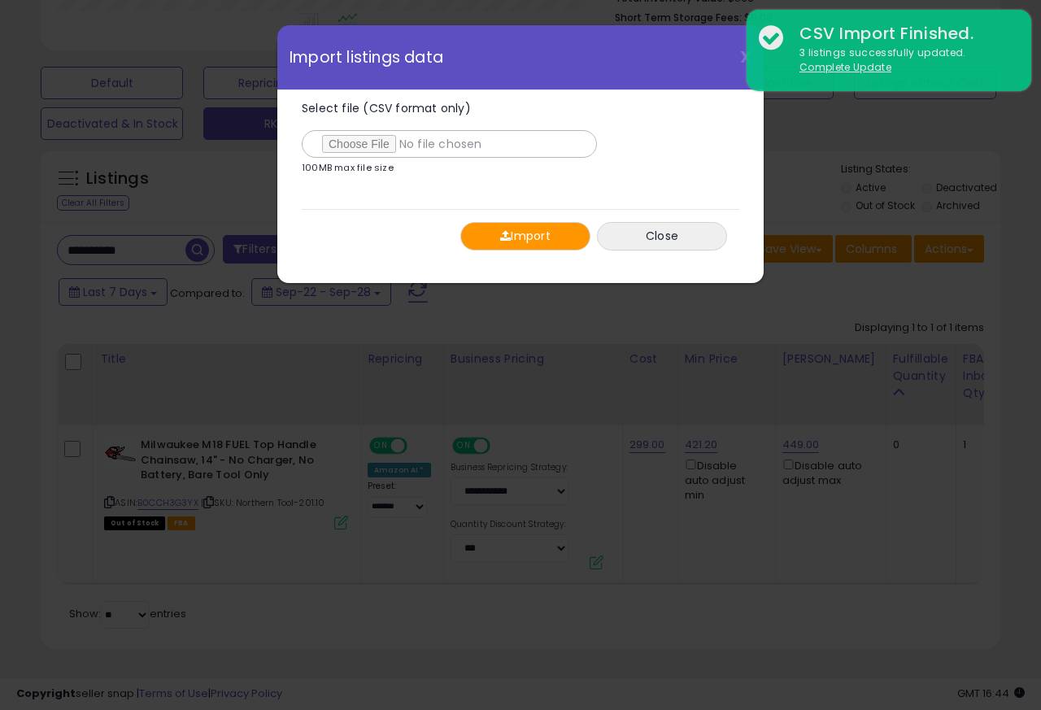
click at [522, 237] on button "Import" at bounding box center [526, 236] width 130 height 28
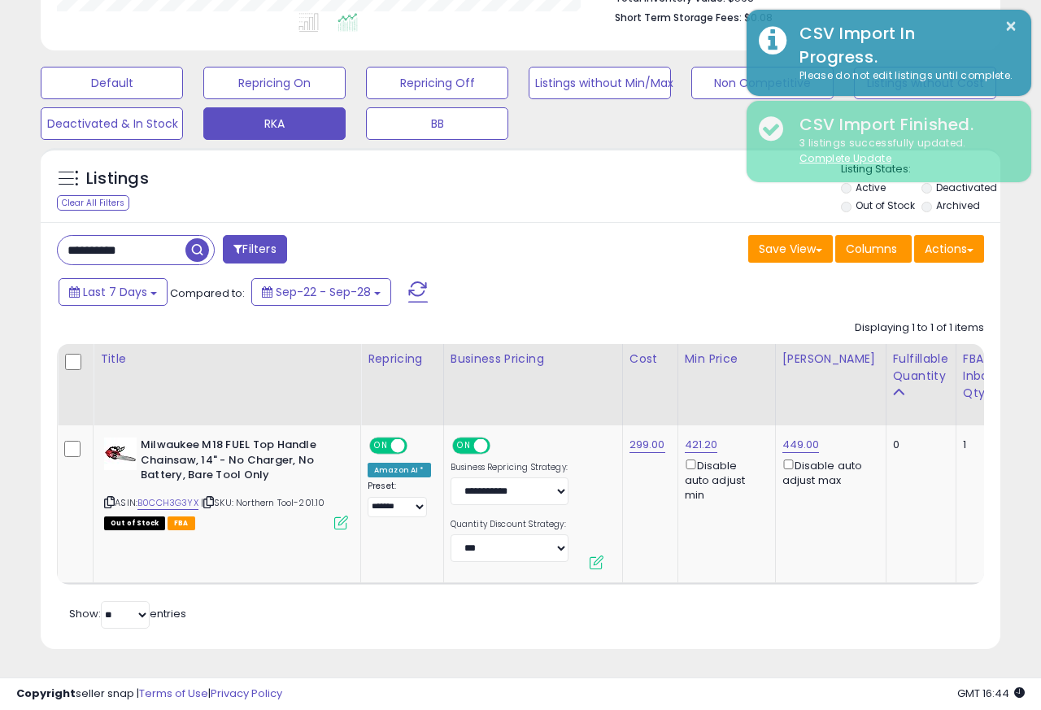
scroll to position [813283, 813068]
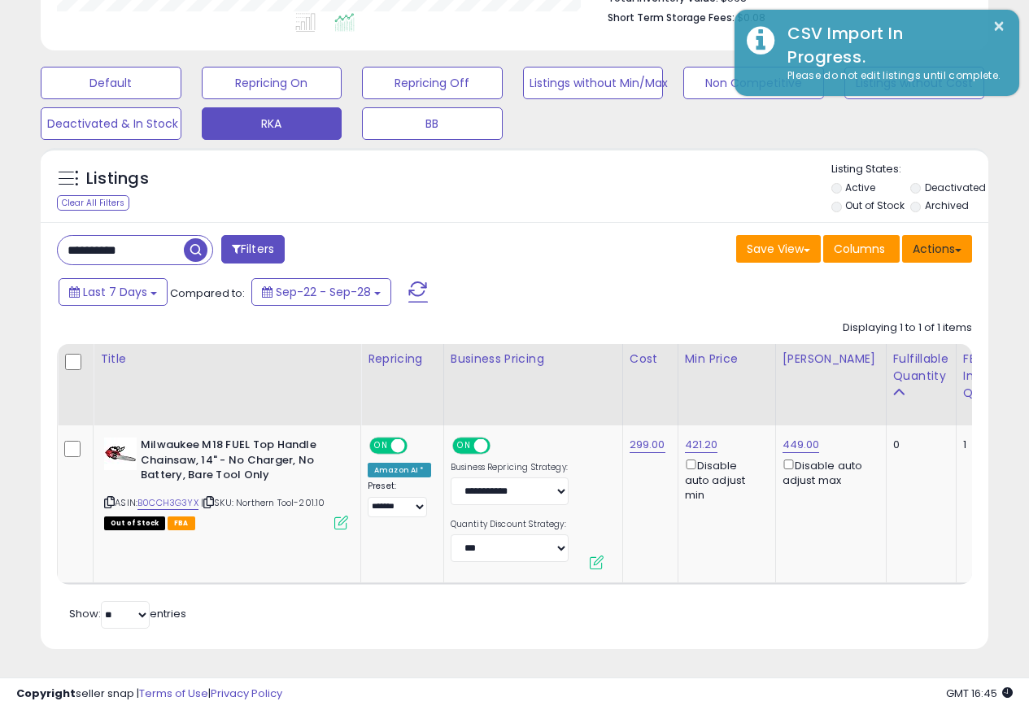
click at [936, 238] on button "Actions" at bounding box center [937, 249] width 70 height 28
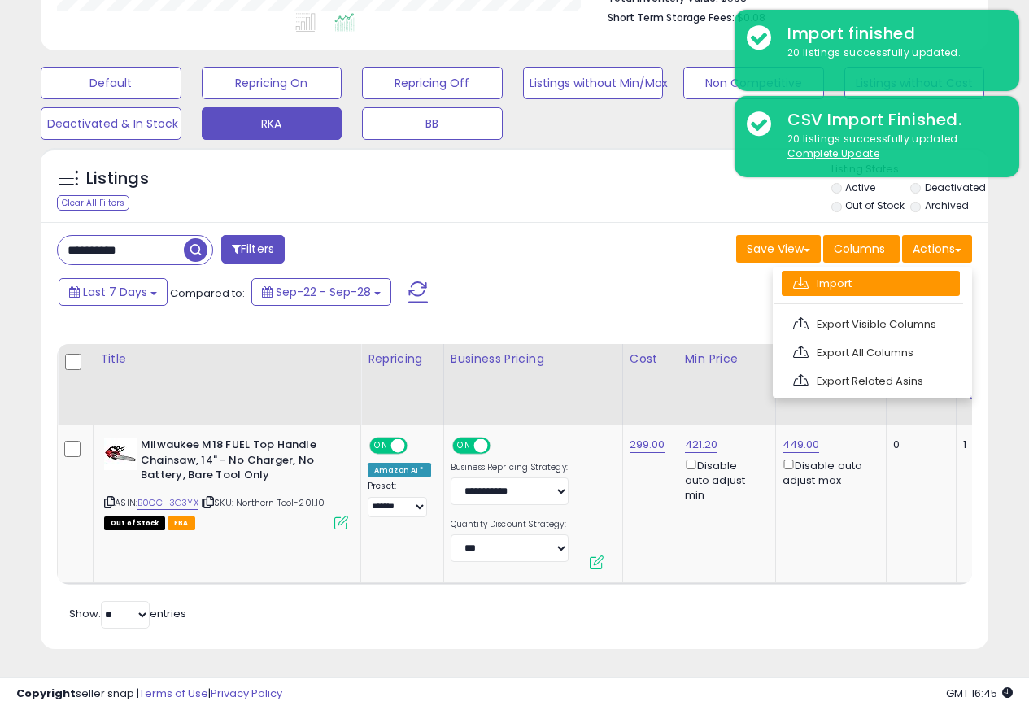
click at [818, 273] on link "Import" at bounding box center [871, 283] width 178 height 25
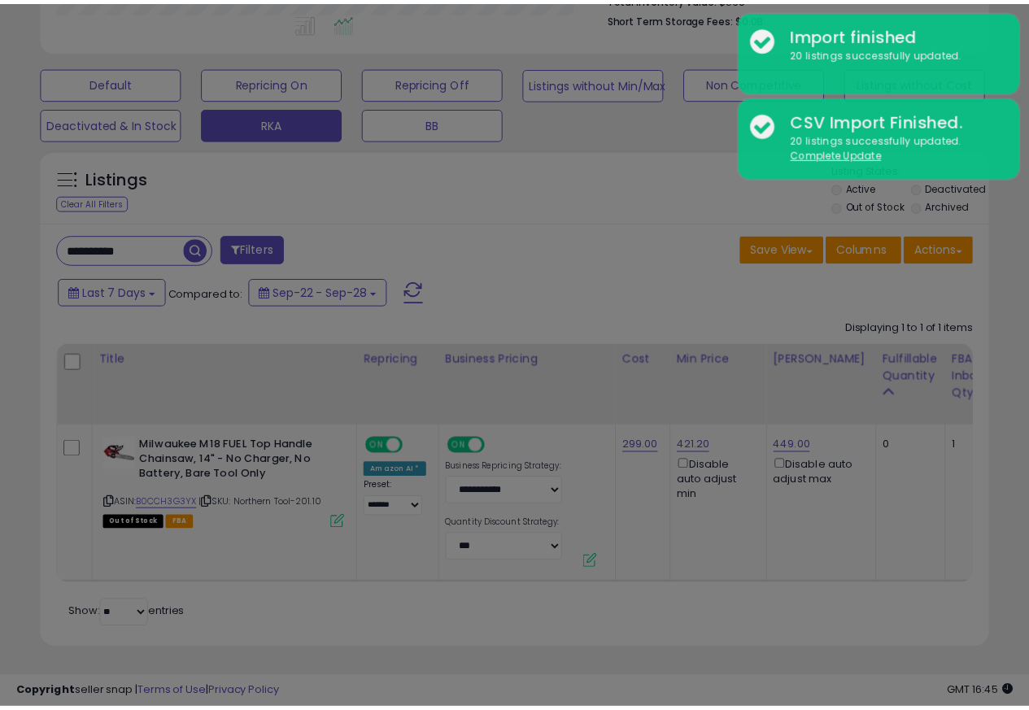
scroll to position [334, 555]
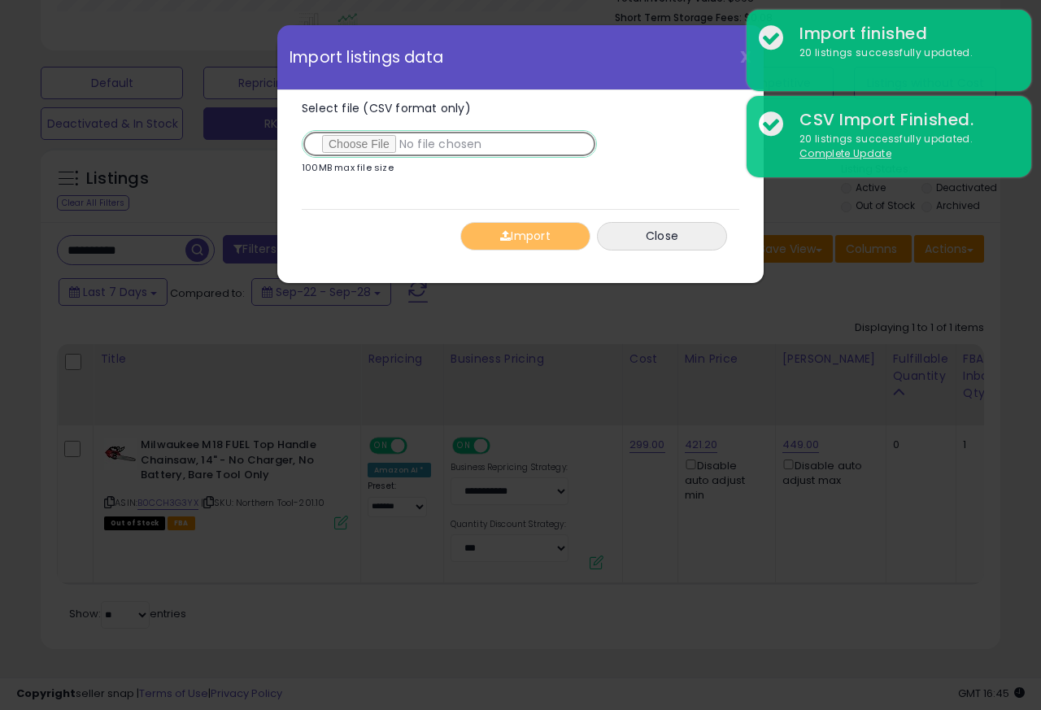
click at [350, 146] on input "Select file (CSV format only)" at bounding box center [449, 144] width 295 height 28
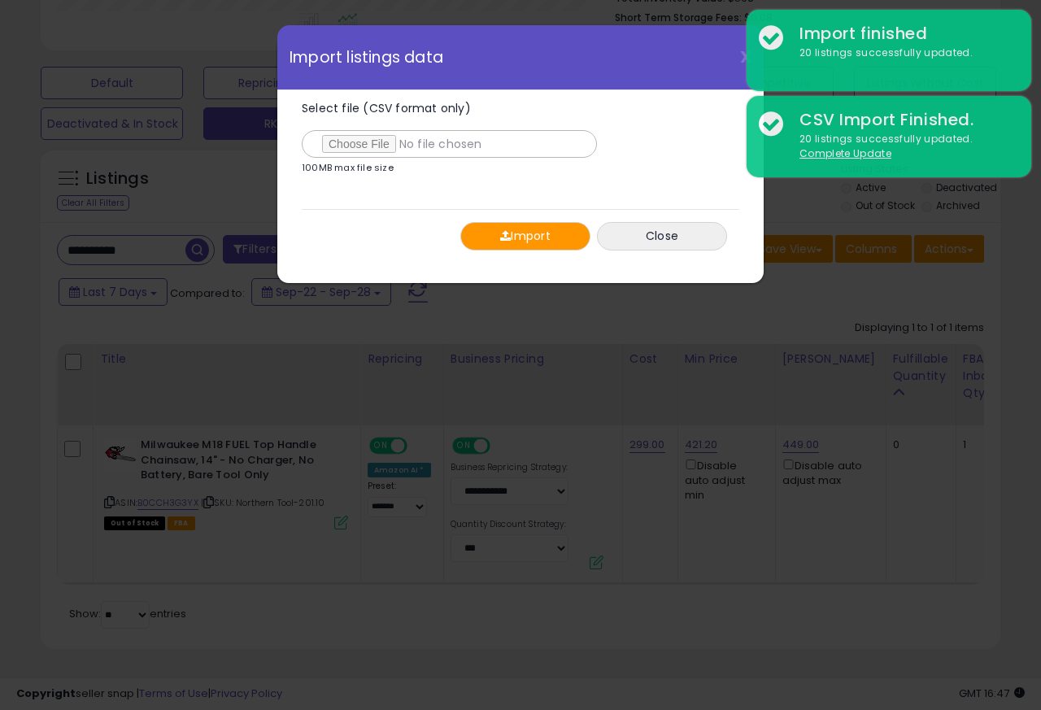
click at [513, 236] on button "Import" at bounding box center [526, 236] width 130 height 28
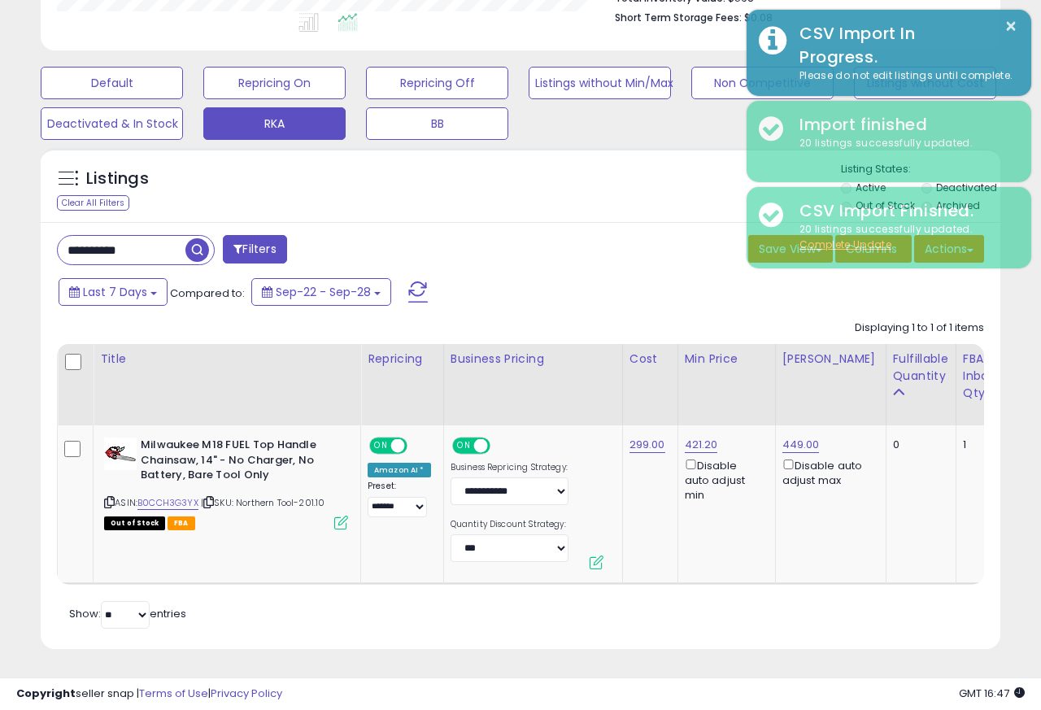
scroll to position [813283, 813068]
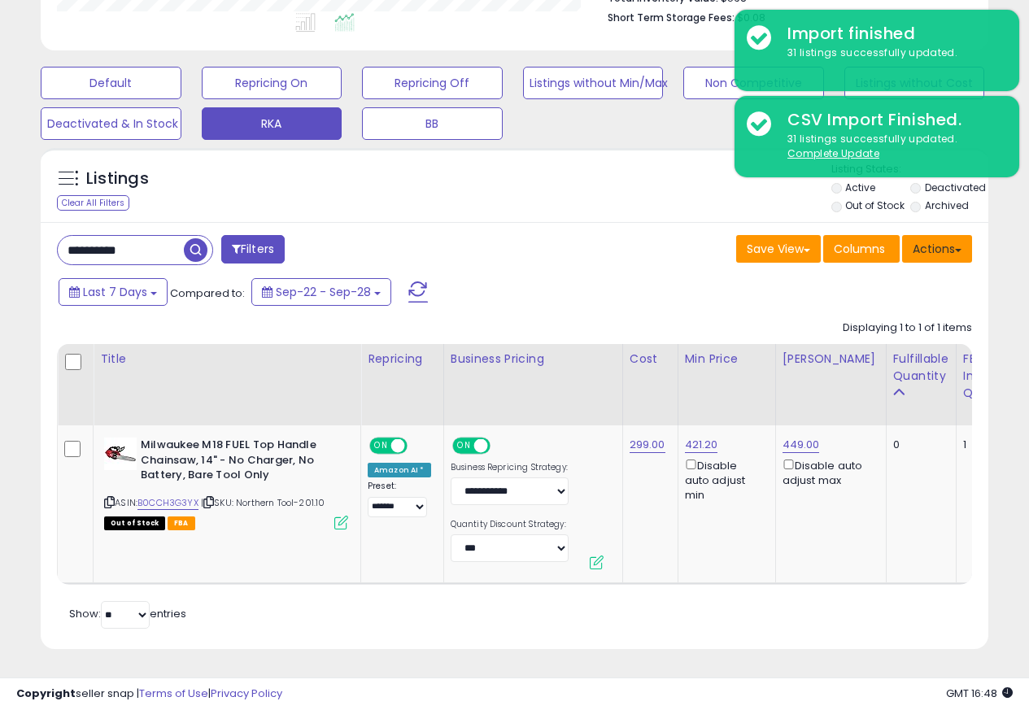
click at [936, 238] on button "Actions" at bounding box center [937, 249] width 70 height 28
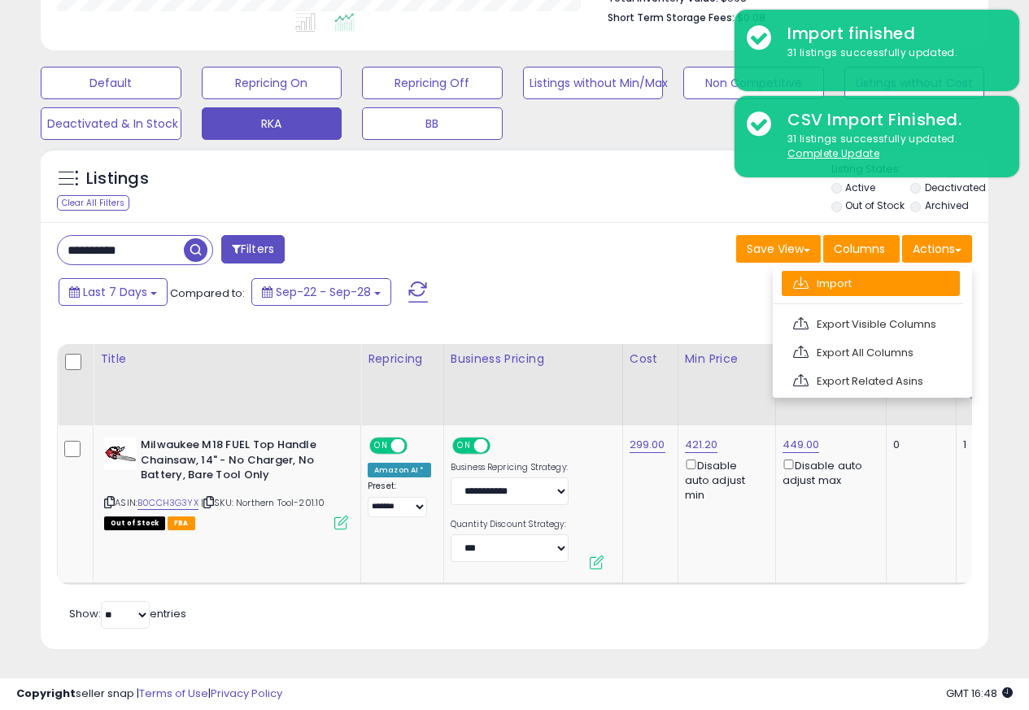
click at [818, 273] on link "Import" at bounding box center [871, 283] width 178 height 25
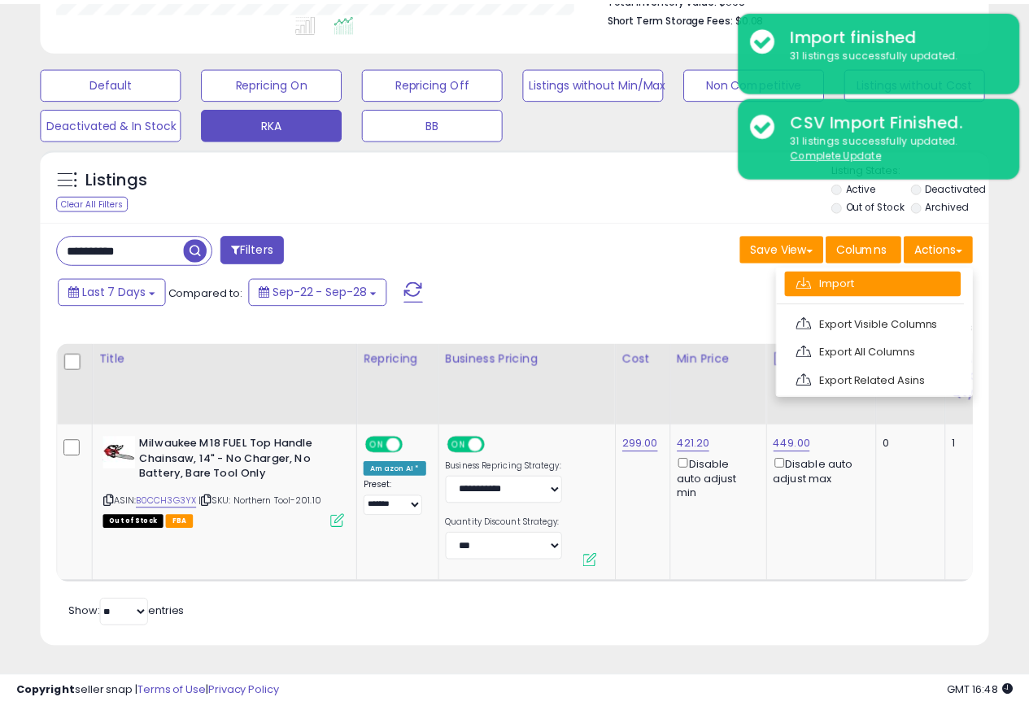
scroll to position [334, 555]
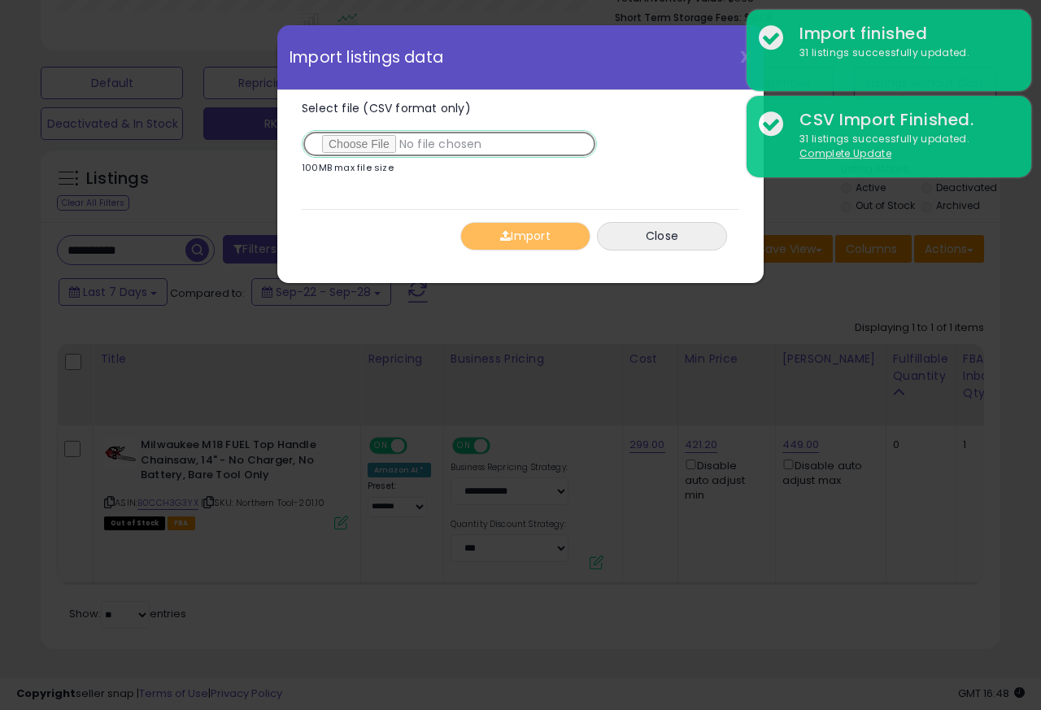
click at [348, 146] on input "Select file (CSV format only)" at bounding box center [449, 144] width 295 height 28
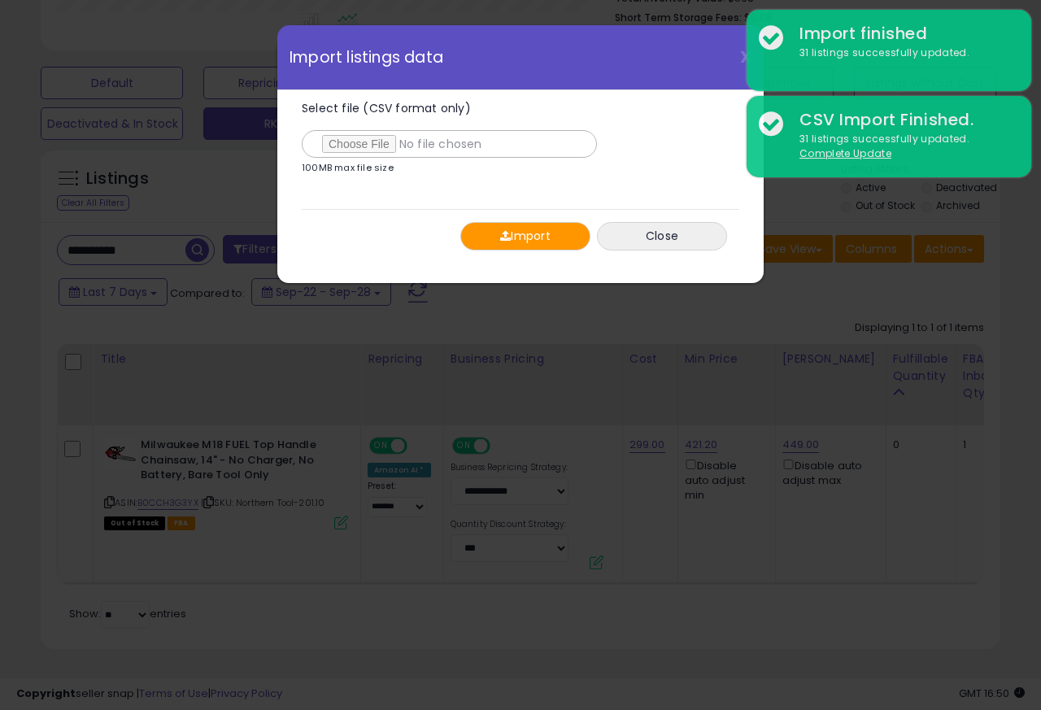
click at [517, 237] on button "Import" at bounding box center [526, 236] width 130 height 28
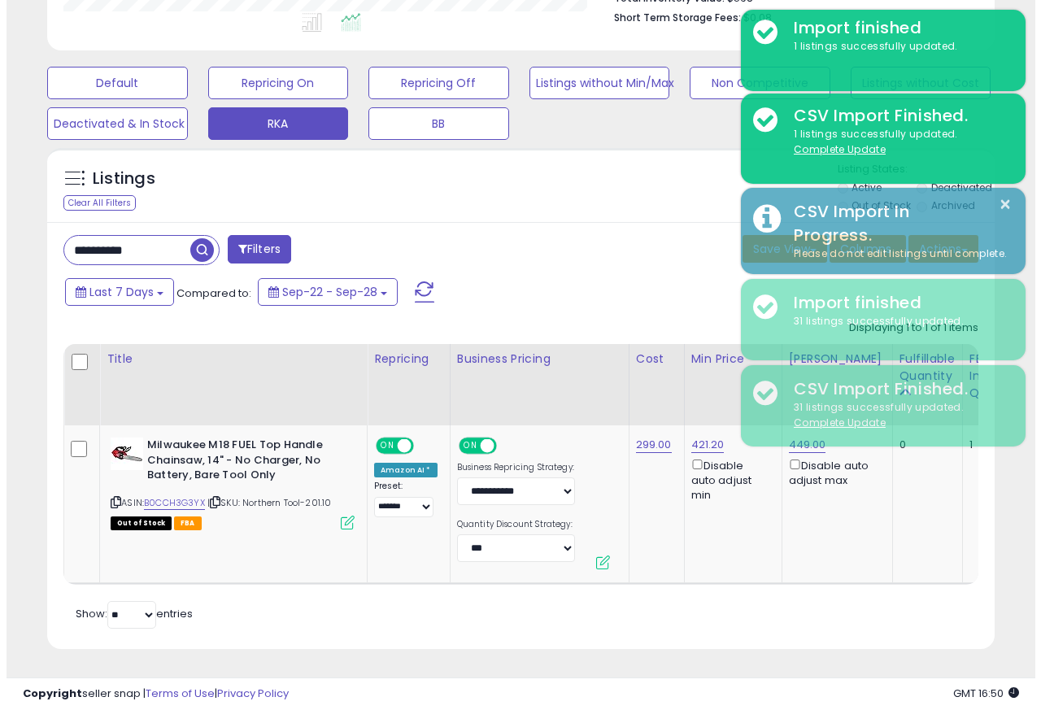
scroll to position [813283, 813068]
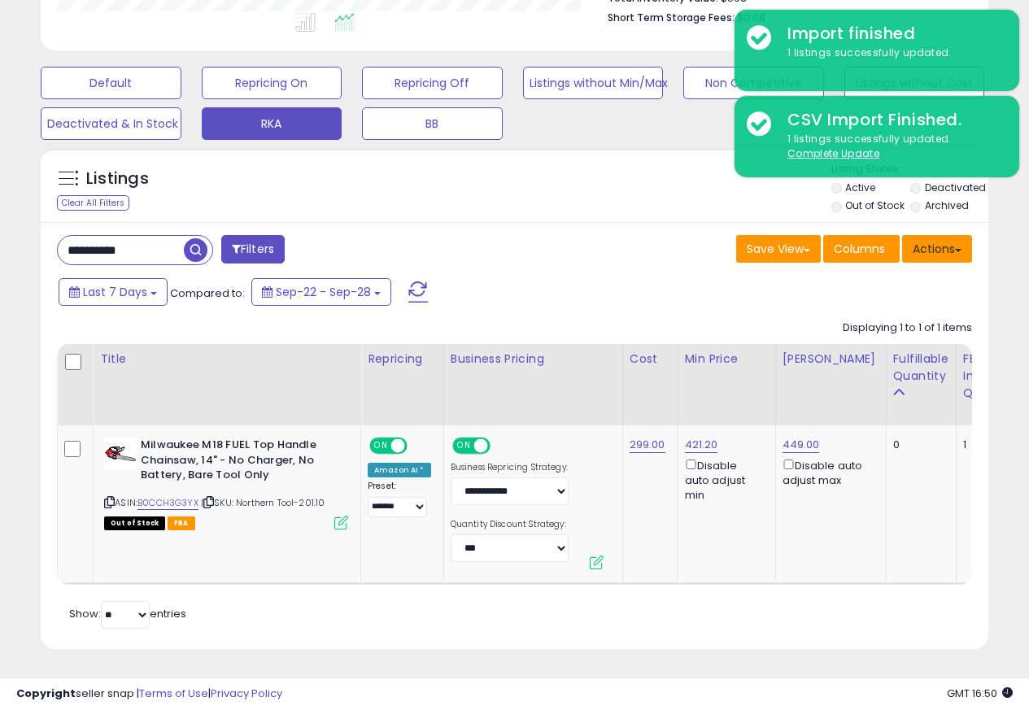
click at [936, 237] on button "Actions" at bounding box center [937, 249] width 70 height 28
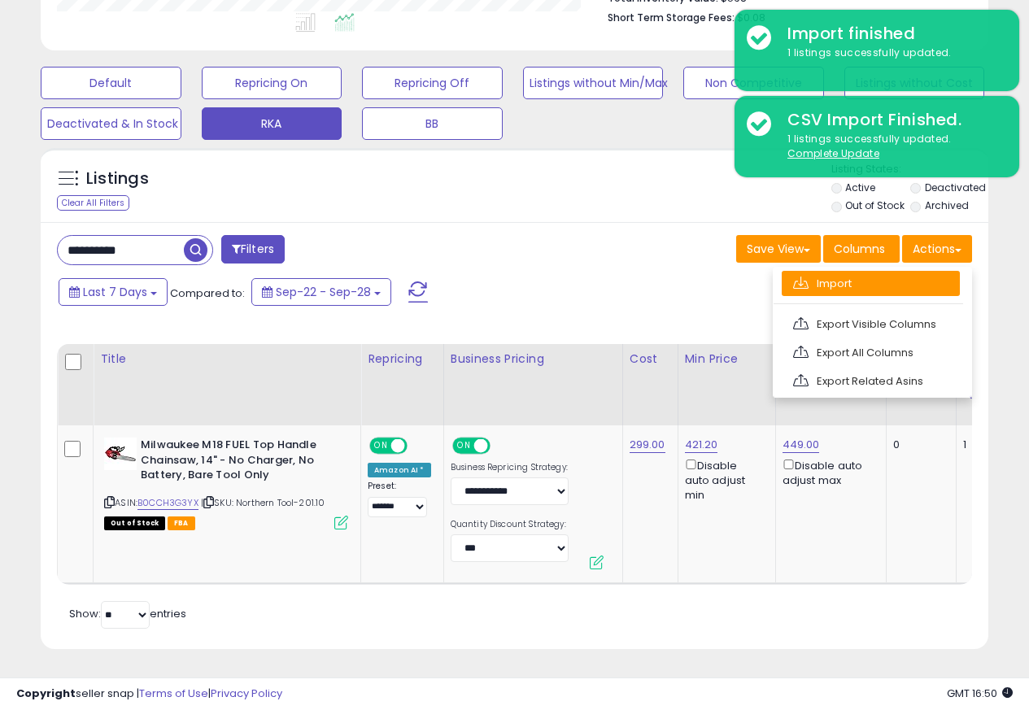
click at [818, 273] on link "Import" at bounding box center [871, 283] width 178 height 25
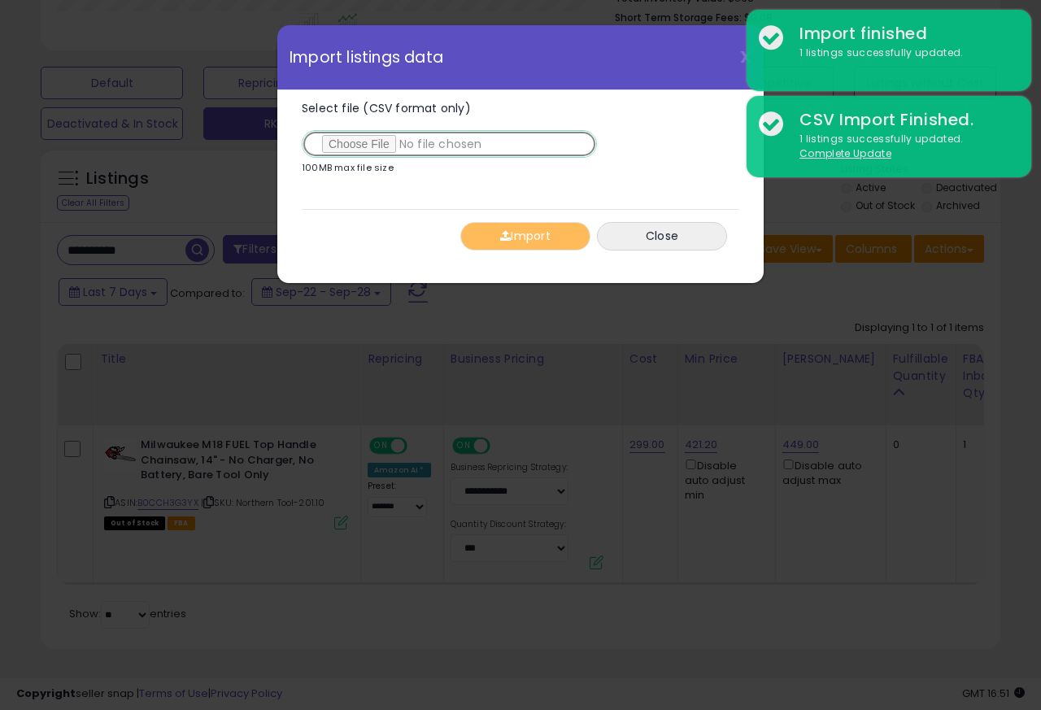
click at [350, 146] on input "Select file (CSV format only)" at bounding box center [449, 144] width 295 height 28
click at [348, 146] on input "Select file (CSV format only)" at bounding box center [449, 144] width 295 height 28
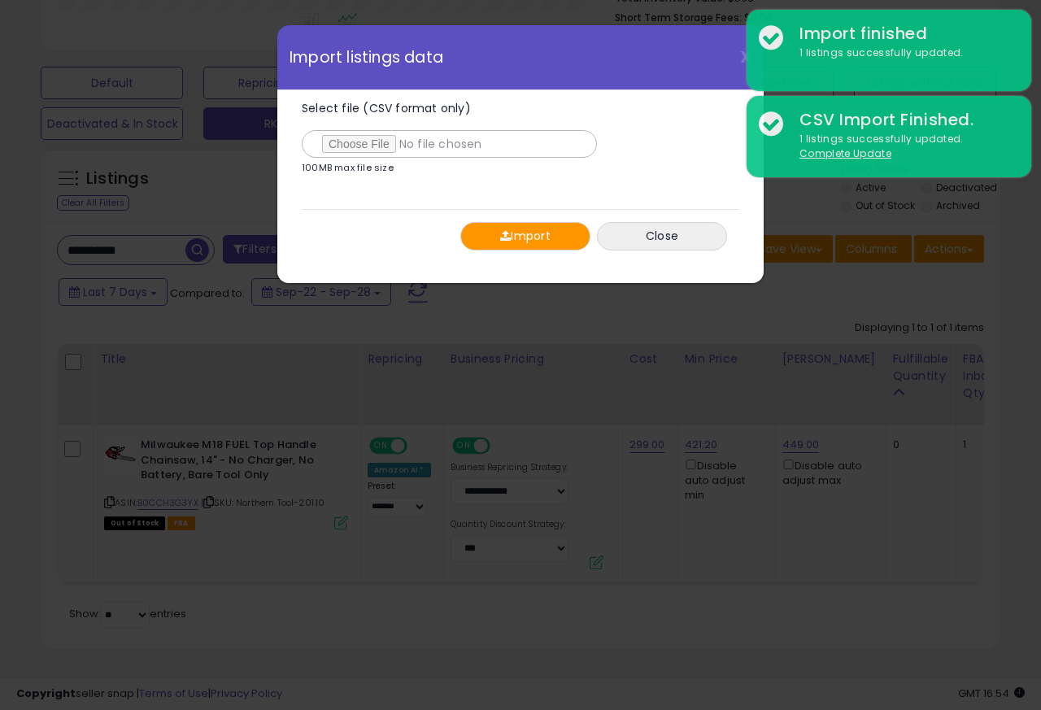
click at [513, 237] on button "Import" at bounding box center [526, 236] width 130 height 28
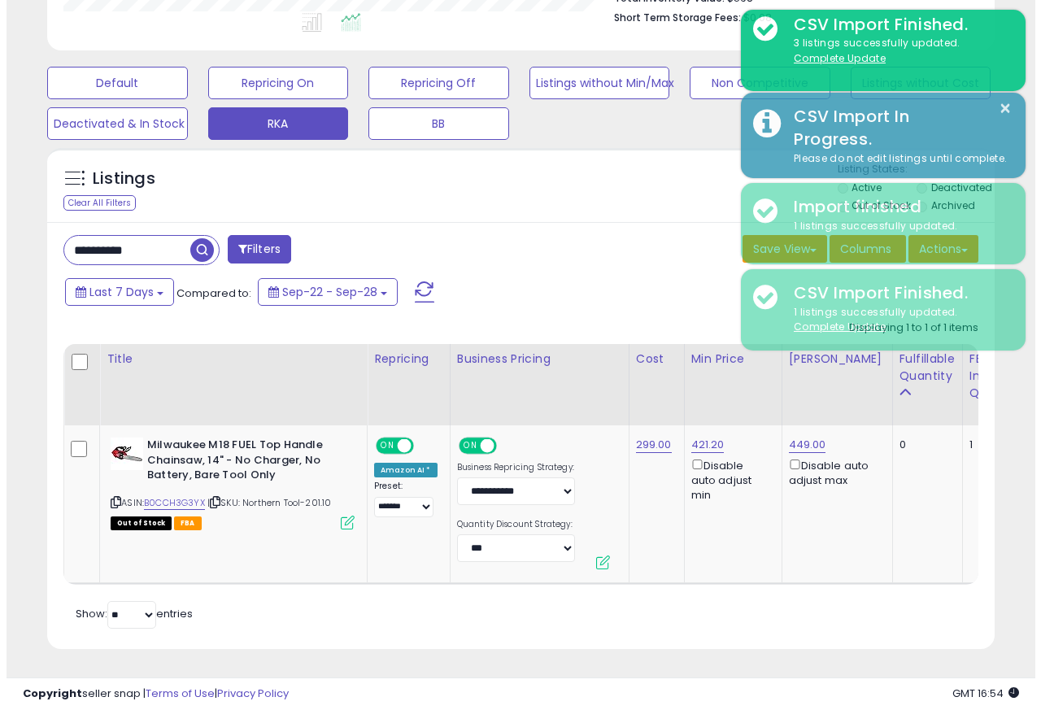
scroll to position [813283, 813068]
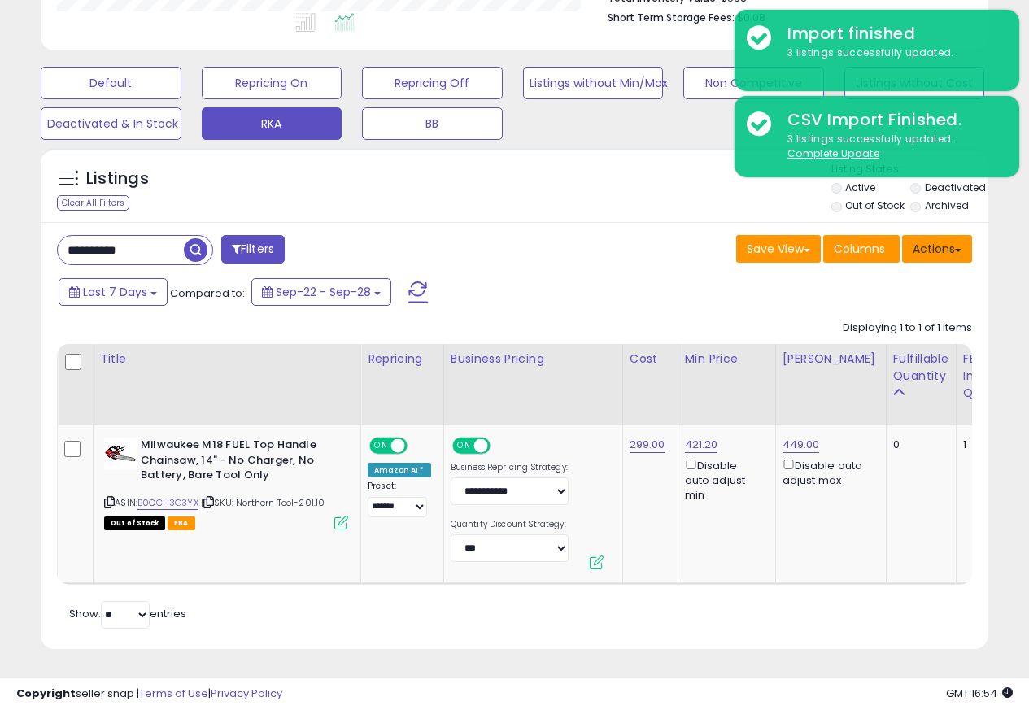
click at [936, 238] on button "Actions" at bounding box center [937, 249] width 70 height 28
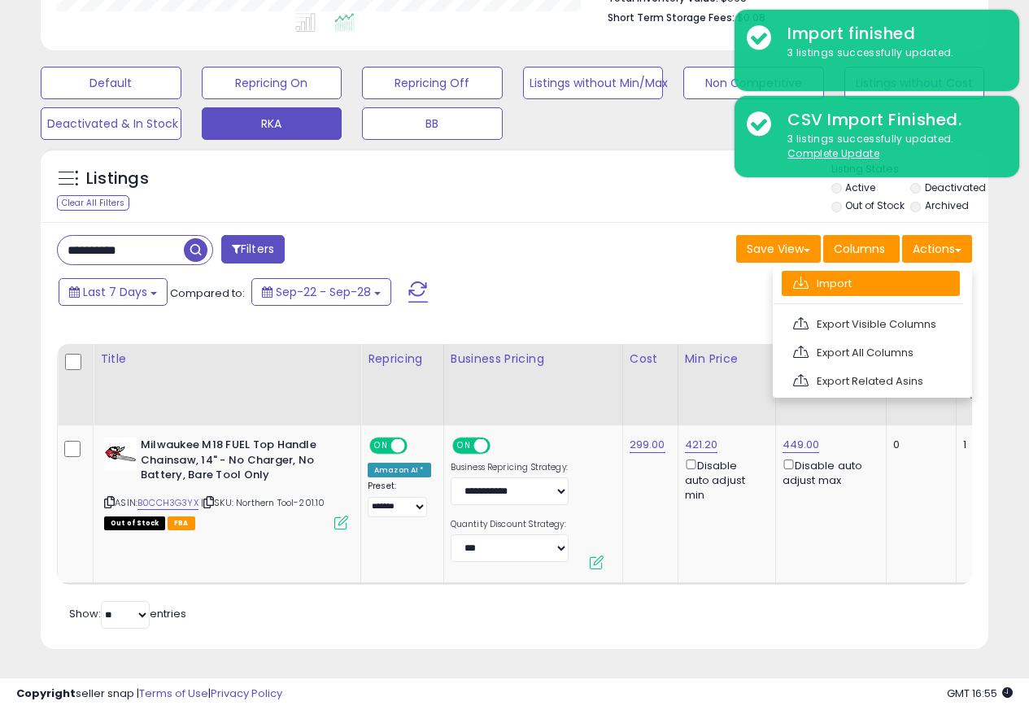
click at [819, 273] on link "Import" at bounding box center [871, 283] width 178 height 25
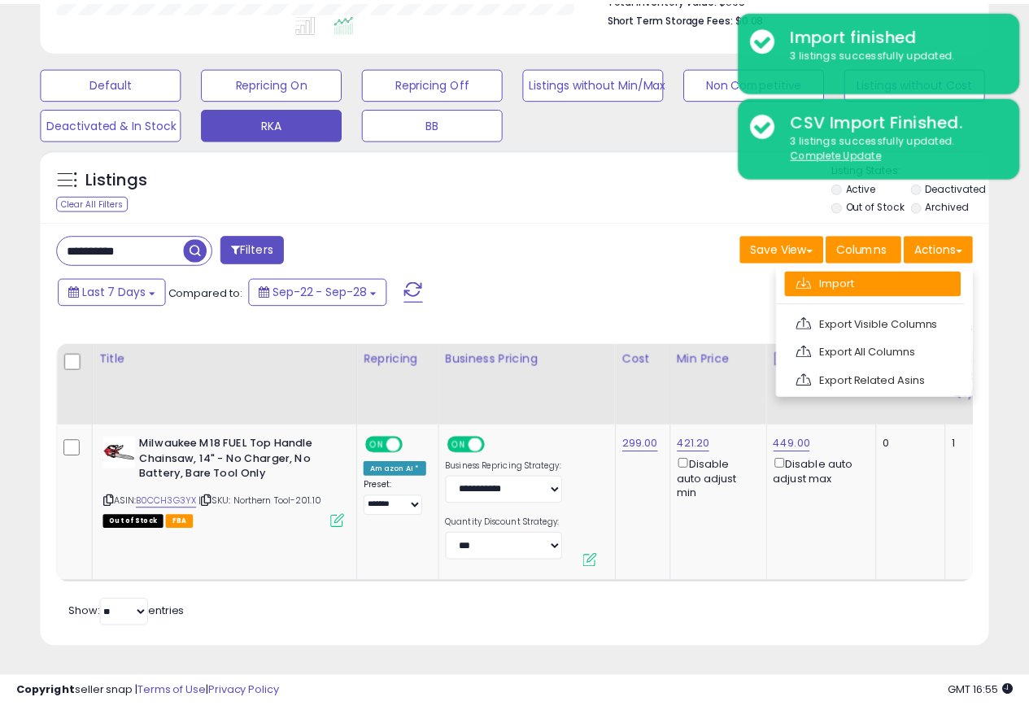
scroll to position [334, 555]
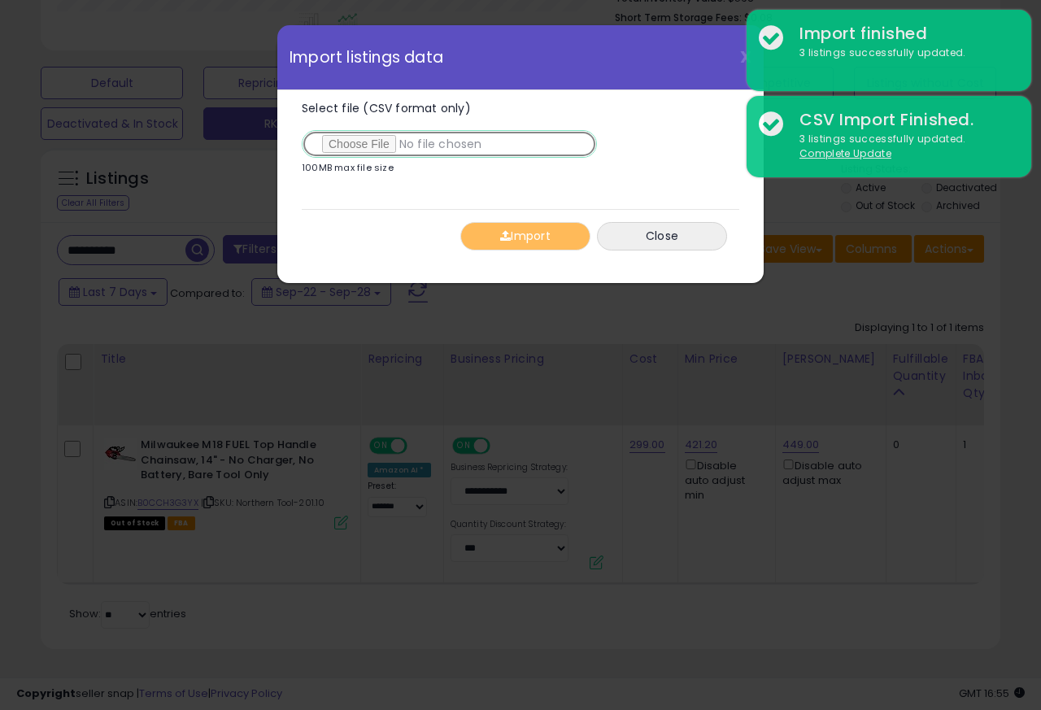
click at [350, 146] on input "Select file (CSV format only)" at bounding box center [449, 144] width 295 height 28
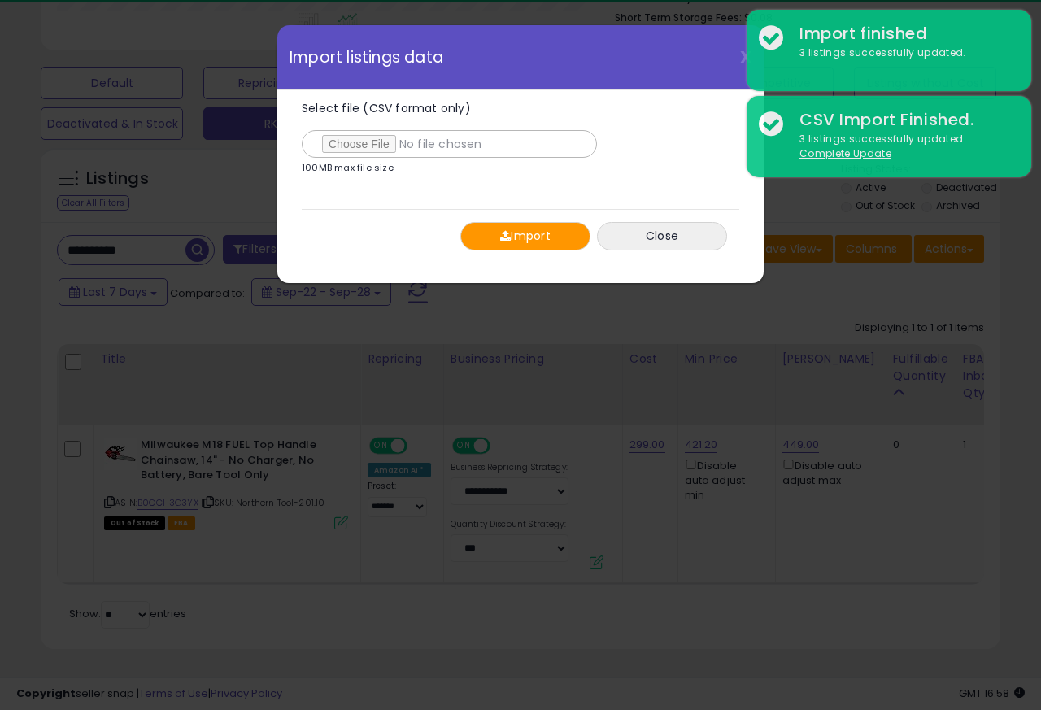
click at [513, 237] on button "Import" at bounding box center [526, 236] width 130 height 28
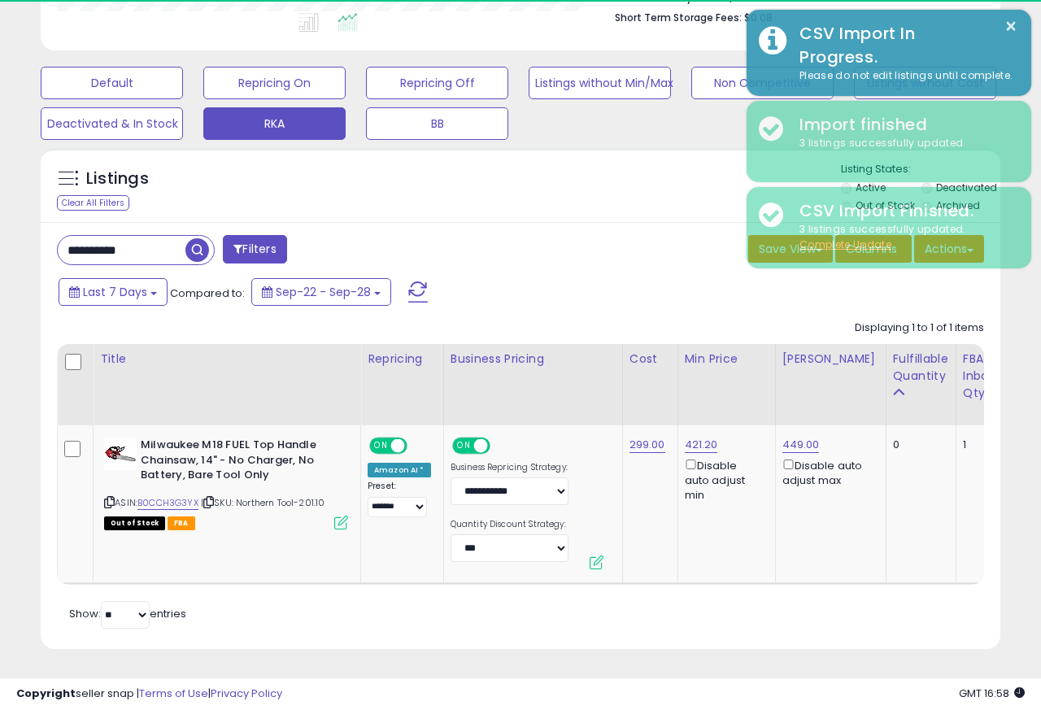
scroll to position [813283, 813068]
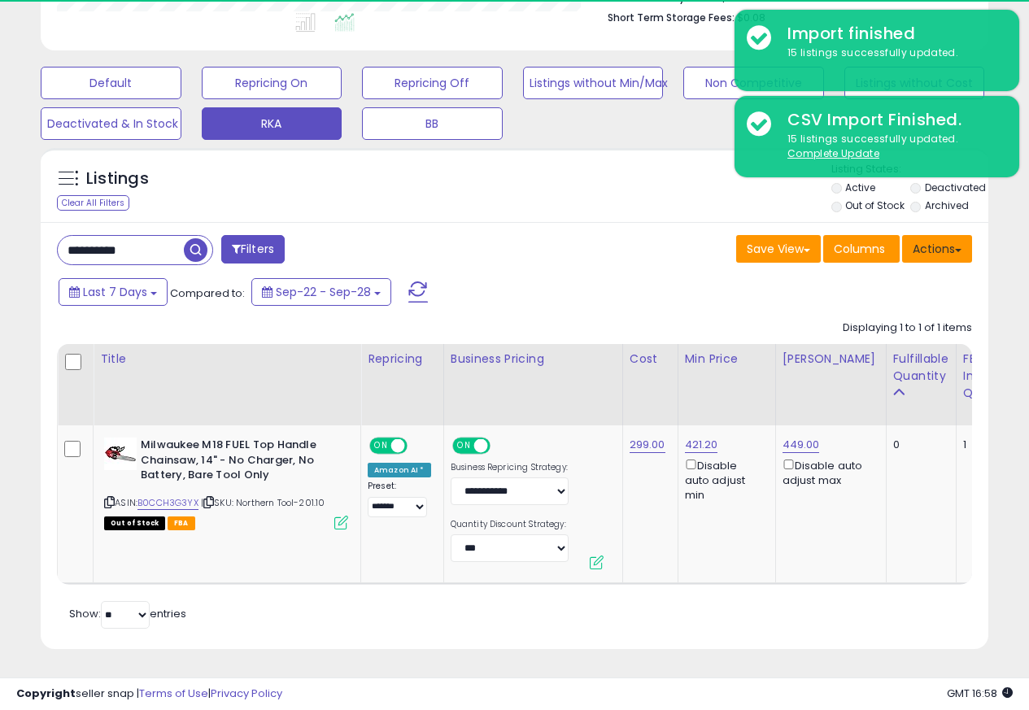
click at [936, 238] on button "Actions" at bounding box center [937, 249] width 70 height 28
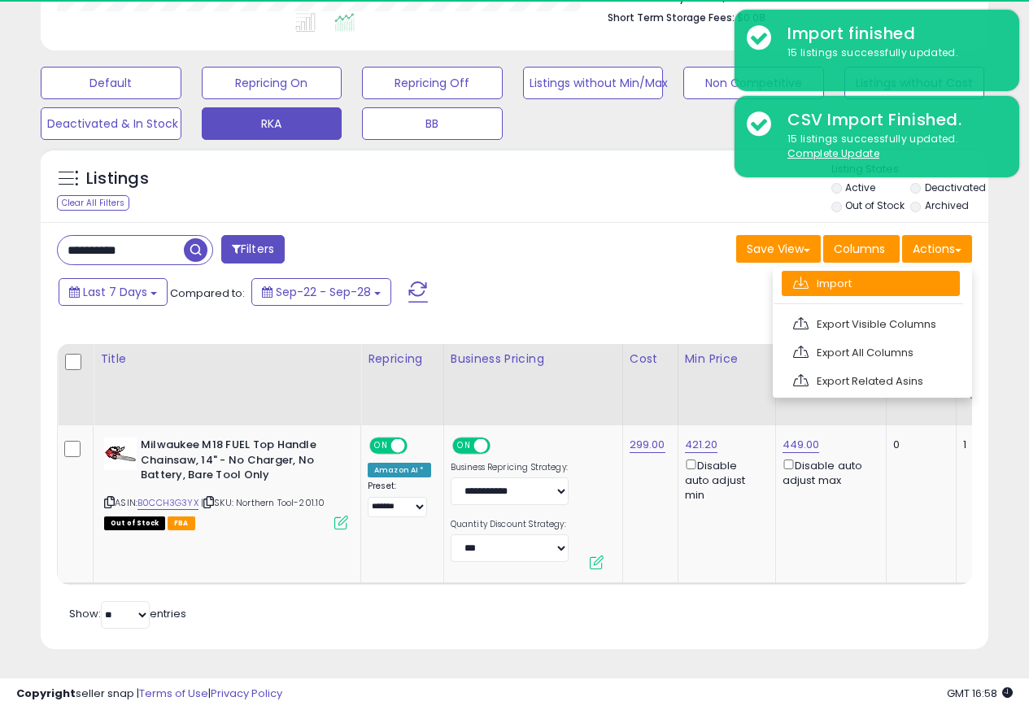
click at [819, 273] on link "Import" at bounding box center [871, 283] width 178 height 25
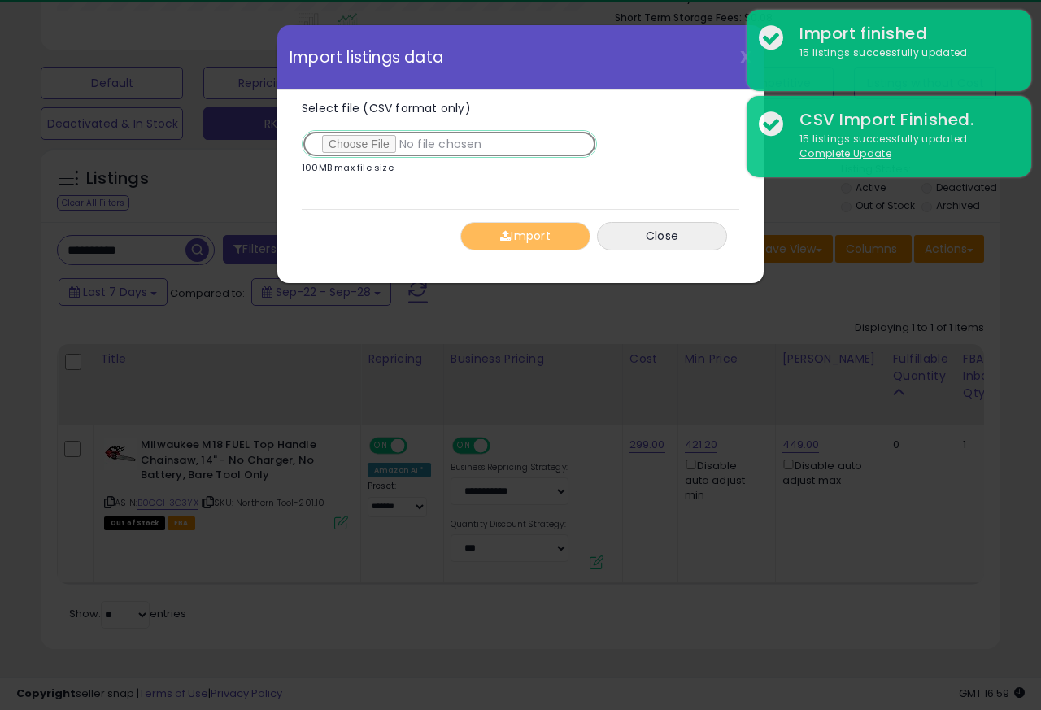
click at [348, 146] on input "Select file (CSV format only)" at bounding box center [449, 144] width 295 height 28
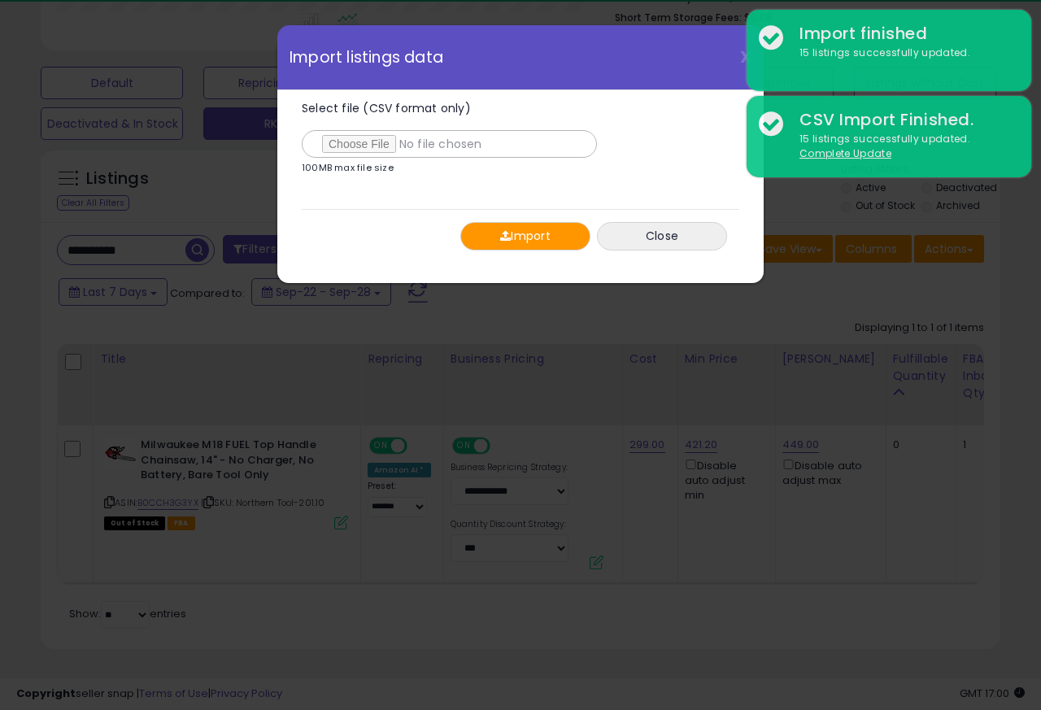
click at [519, 236] on button "Import" at bounding box center [526, 236] width 130 height 28
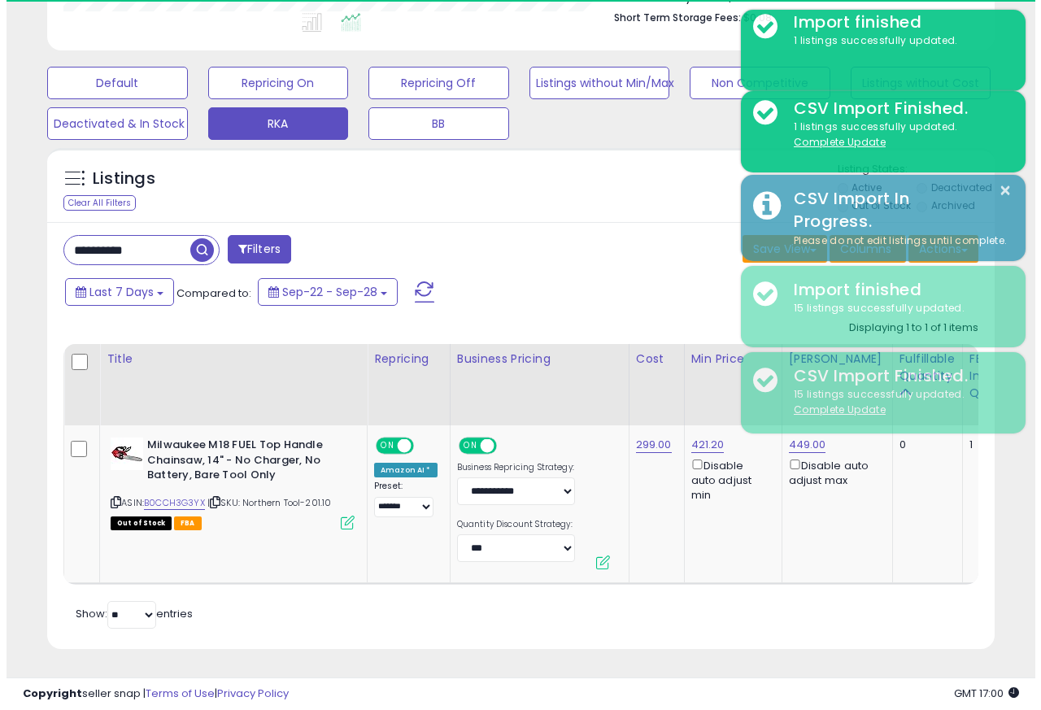
scroll to position [813283, 813068]
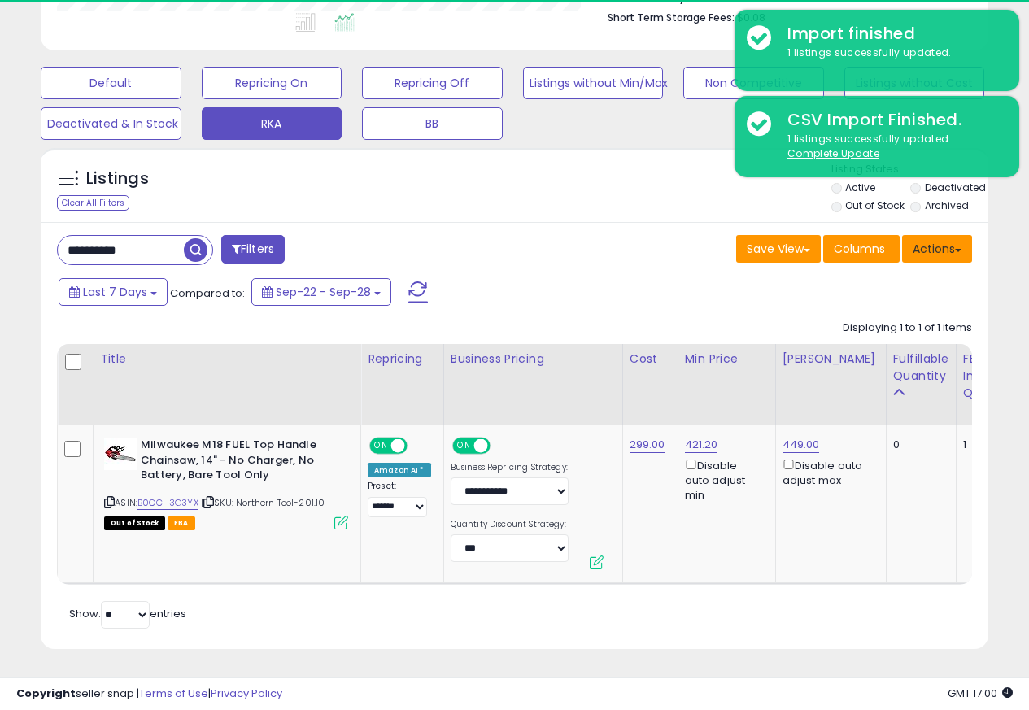
click at [957, 240] on button "Actions" at bounding box center [937, 249] width 70 height 28
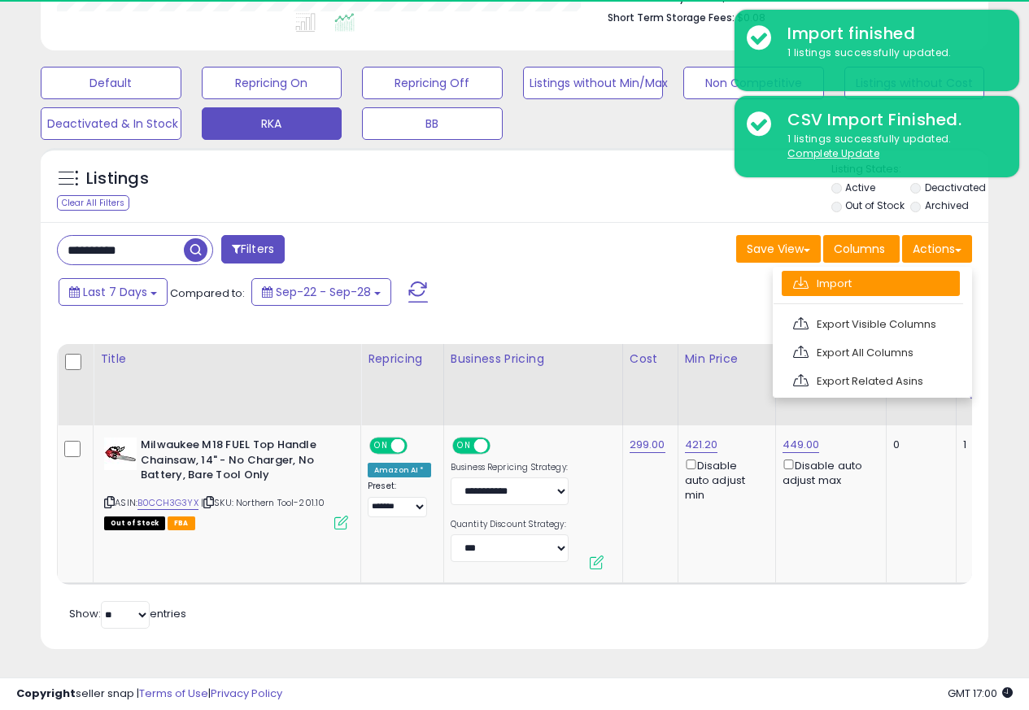
click at [816, 272] on link "Import" at bounding box center [871, 283] width 178 height 25
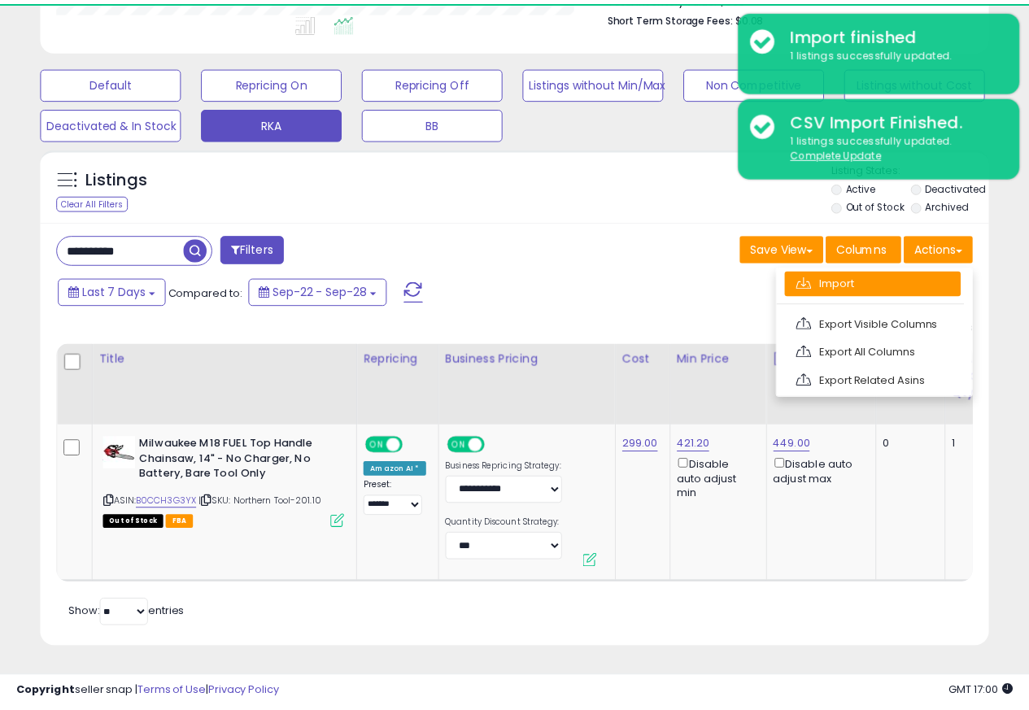
scroll to position [334, 555]
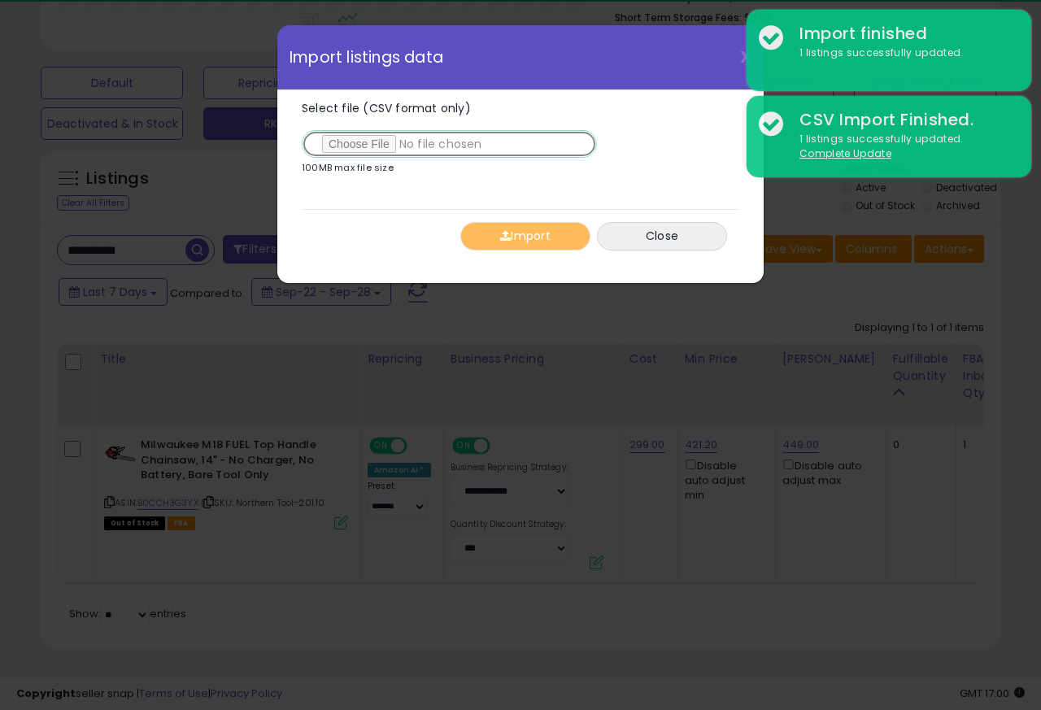
click at [352, 146] on input "Select file (CSV format only)" at bounding box center [449, 144] width 295 height 28
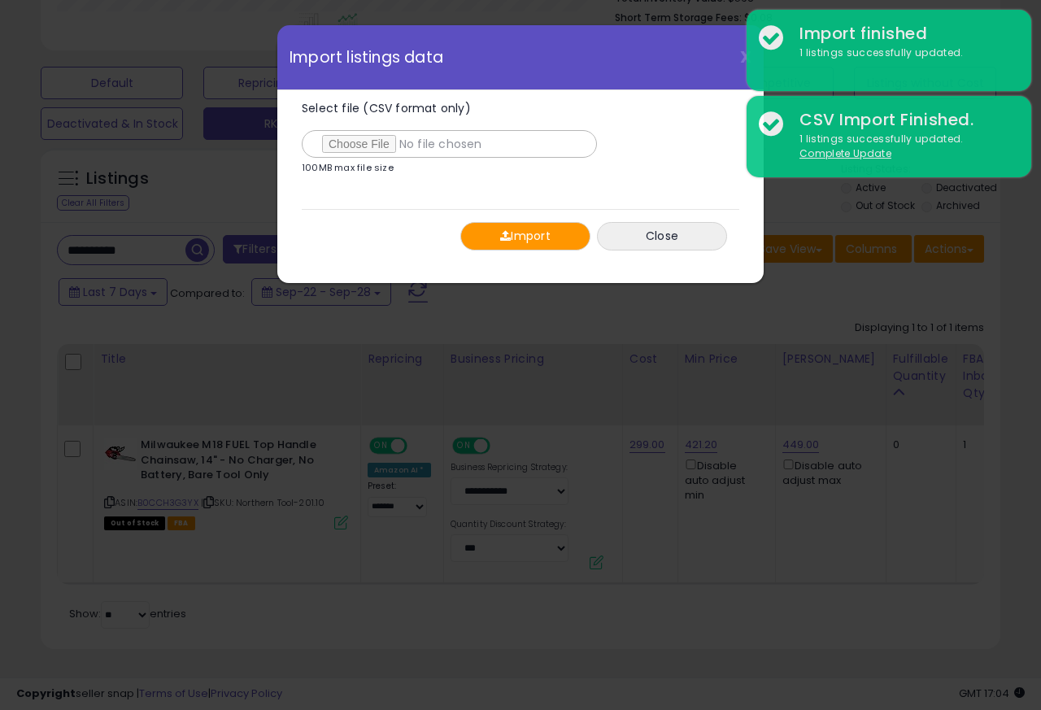
click at [517, 237] on button "Import" at bounding box center [526, 236] width 130 height 28
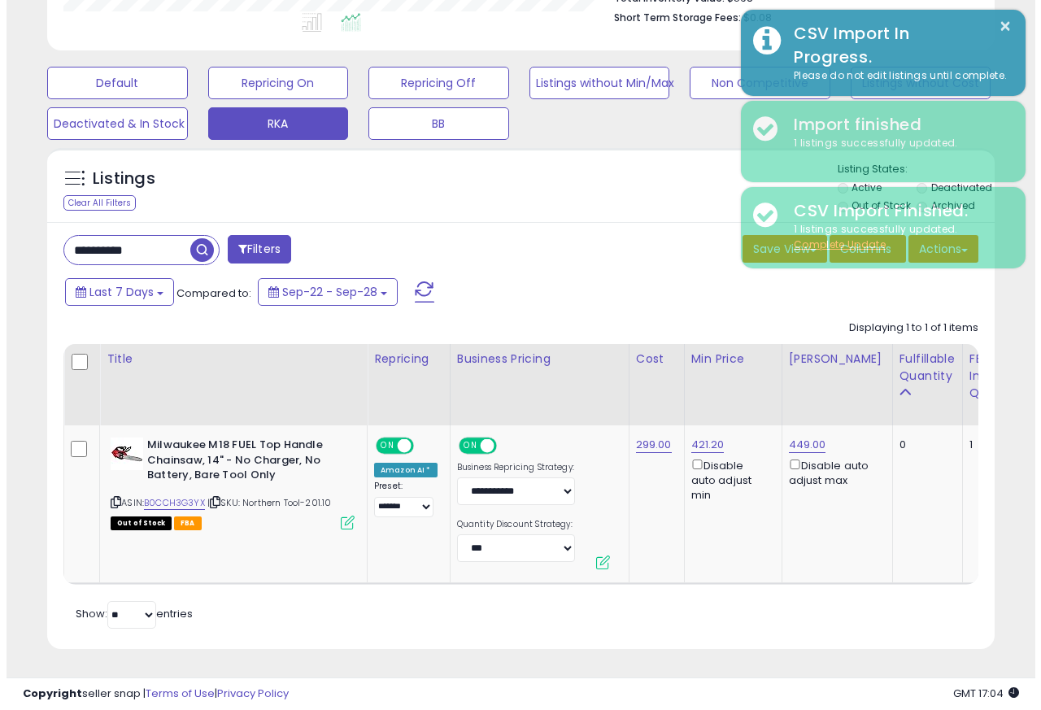
scroll to position [813283, 813068]
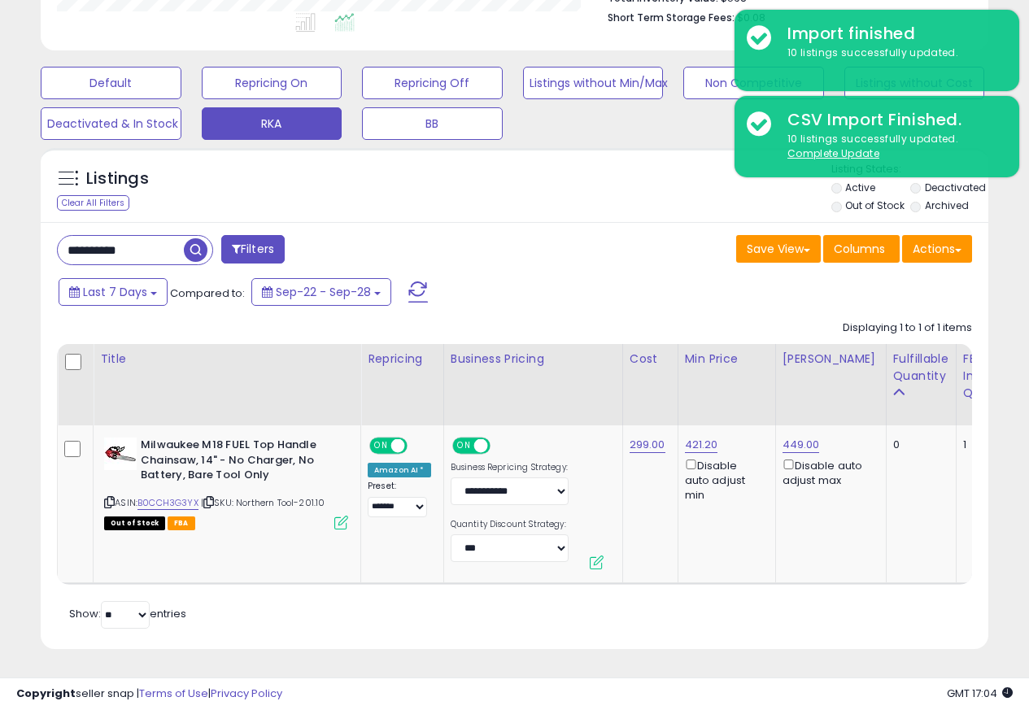
click at [958, 276] on div "Last 7 Days Compared to: Sep-22 - Sep-28" at bounding box center [512, 294] width 940 height 37
click at [816, 276] on div "Last 7 Days Compared to: Sep-22 - Sep-28" at bounding box center [512, 294] width 940 height 37
click at [950, 240] on button "Actions" at bounding box center [937, 249] width 70 height 28
click at [0, 0] on link "Import" at bounding box center [0, 0] width 0 height 0
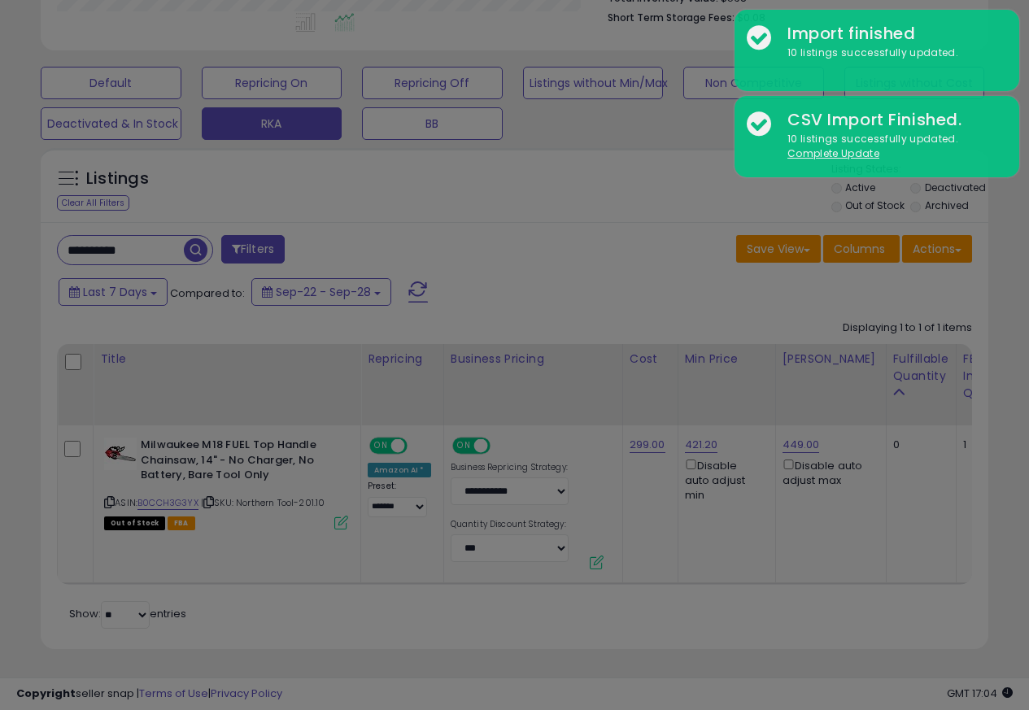
scroll to position [334, 555]
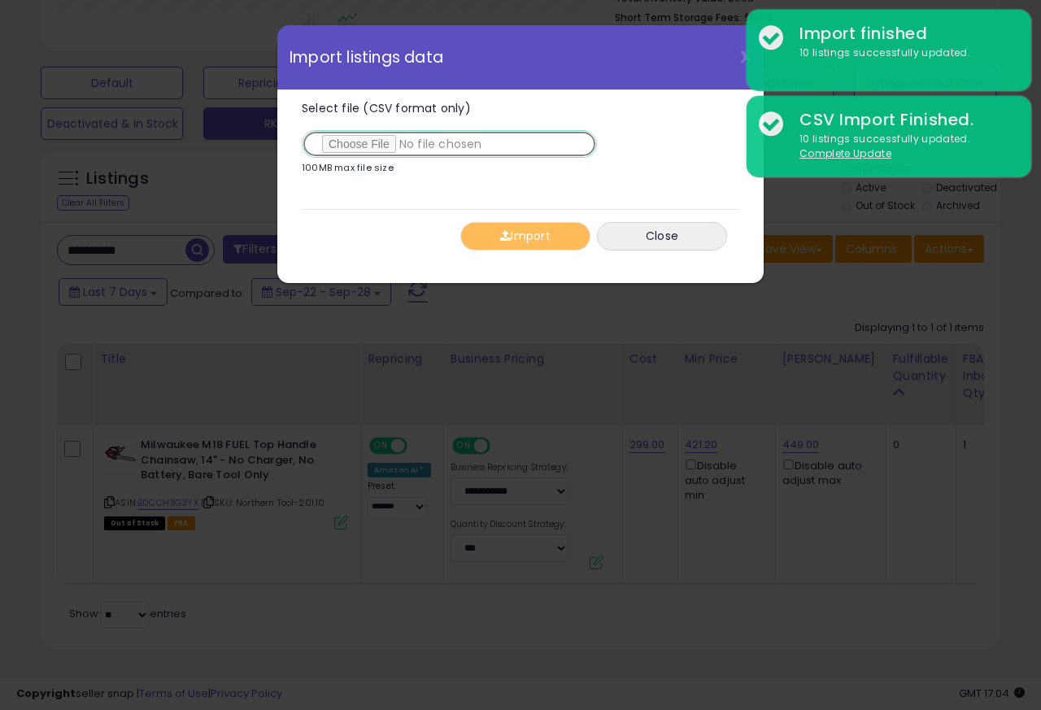
click at [358, 146] on input "Select file (CSV format only)" at bounding box center [449, 144] width 295 height 28
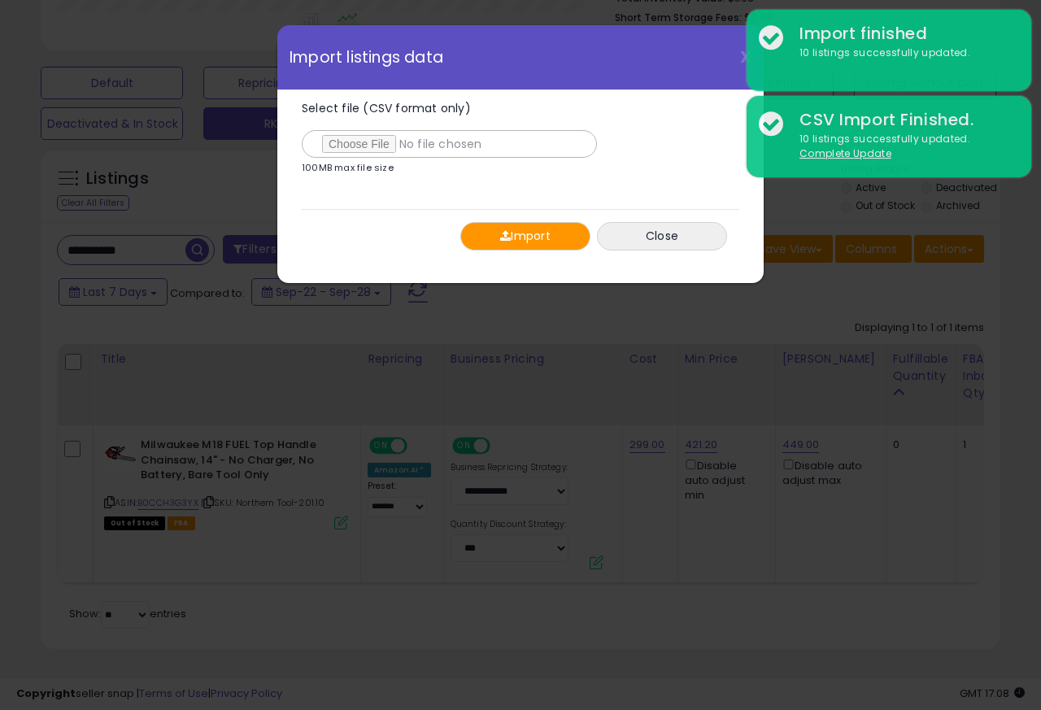
click at [509, 237] on button "Import" at bounding box center [526, 236] width 130 height 28
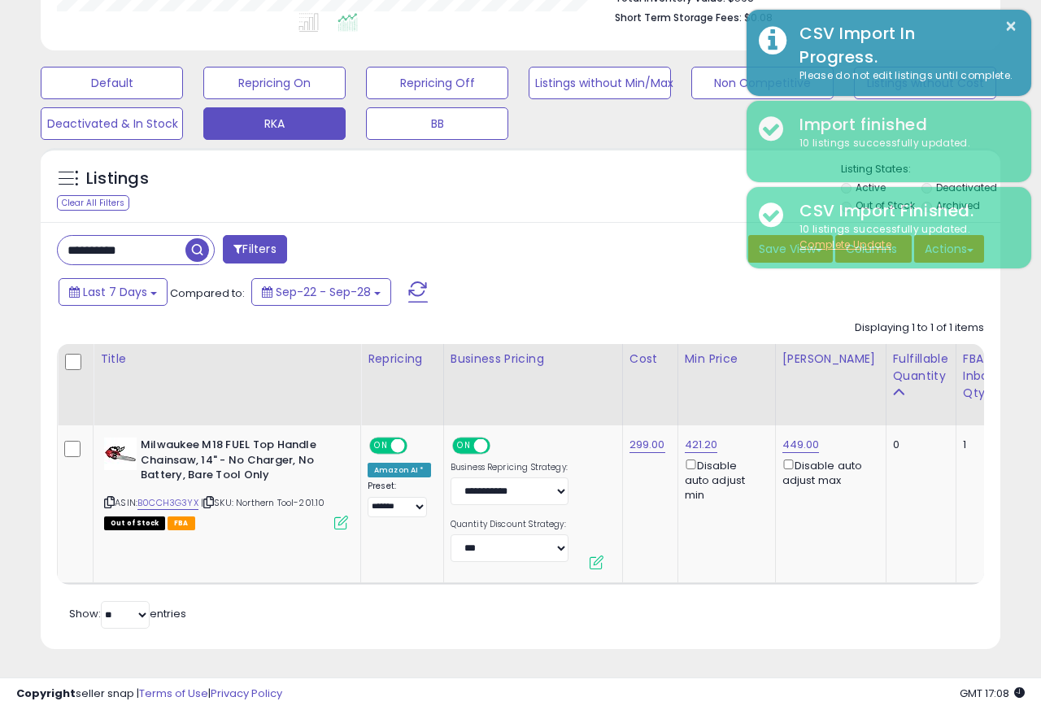
scroll to position [813283, 813068]
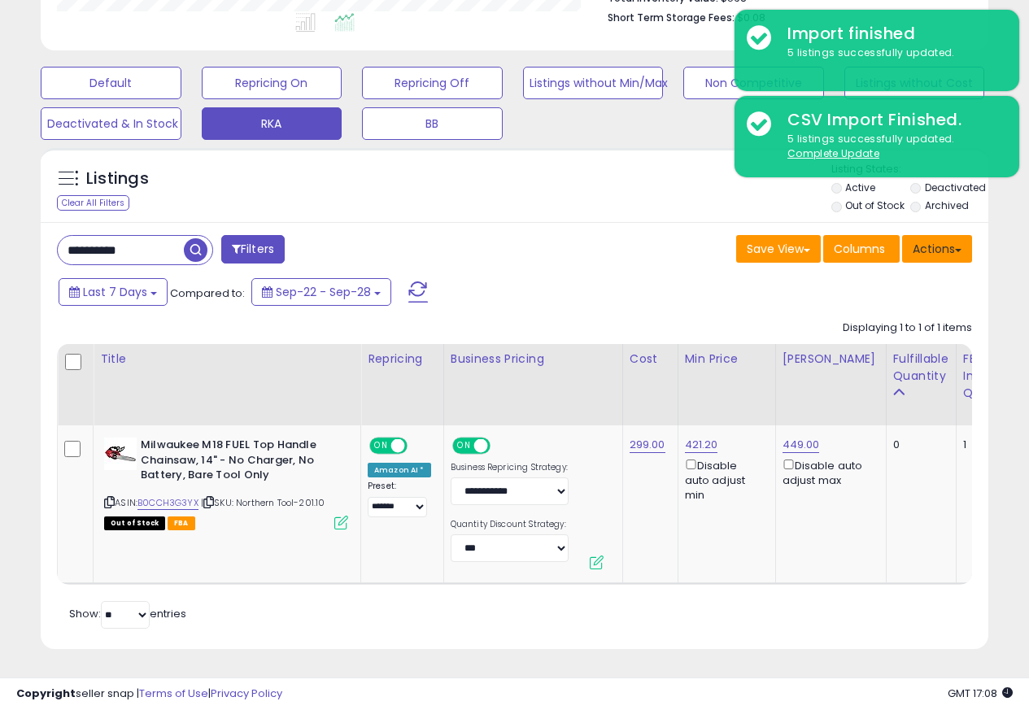
click at [949, 240] on button "Actions" at bounding box center [937, 249] width 70 height 28
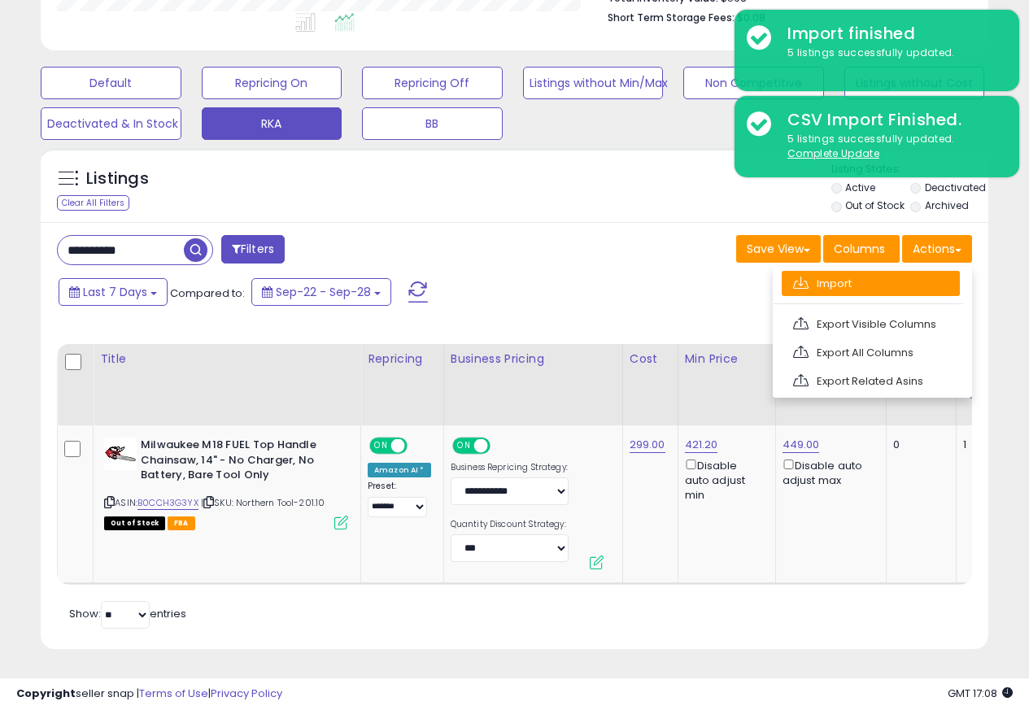
click at [816, 273] on link "Import" at bounding box center [871, 283] width 178 height 25
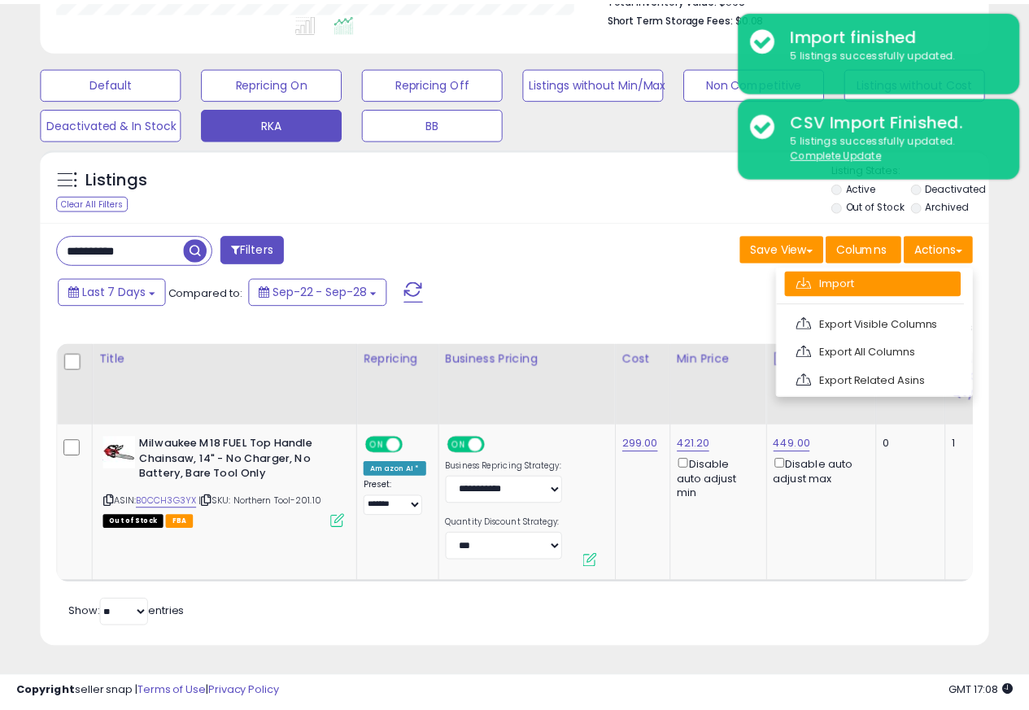
scroll to position [334, 555]
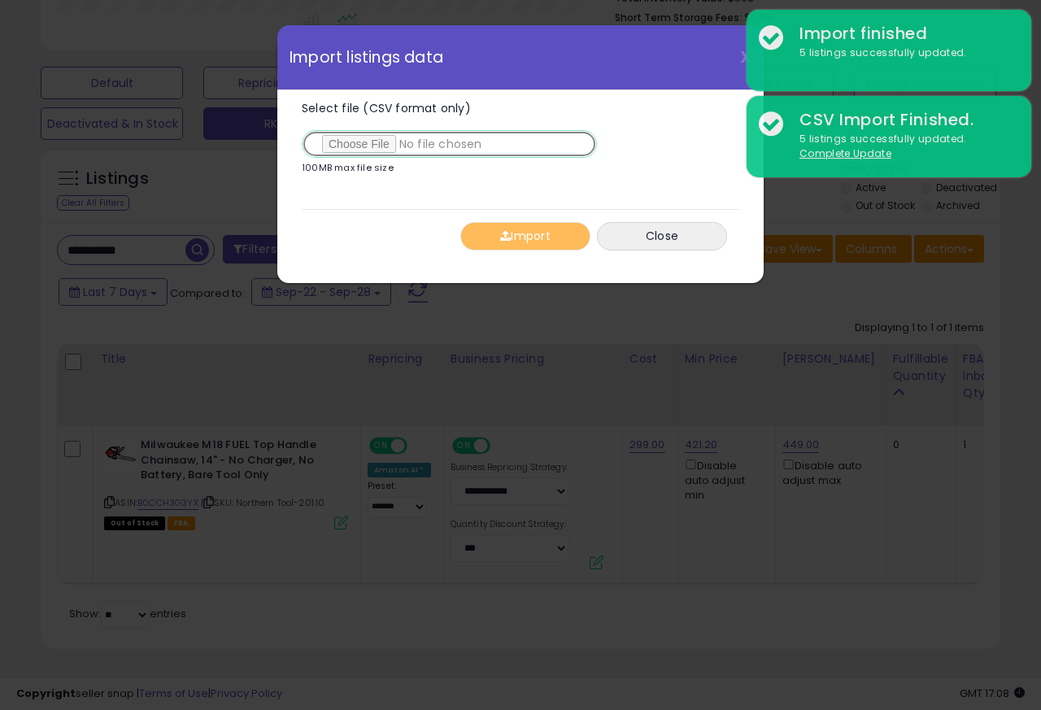
click at [356, 146] on input "Select file (CSV format only)" at bounding box center [449, 144] width 295 height 28
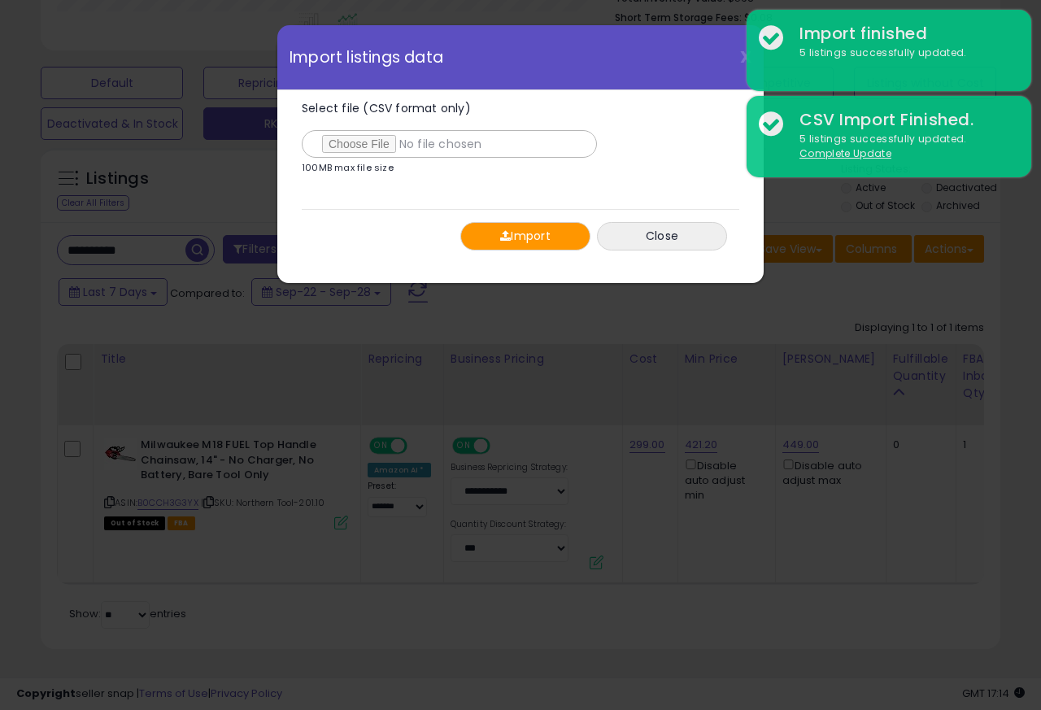
click at [511, 238] on button "Import" at bounding box center [526, 236] width 130 height 28
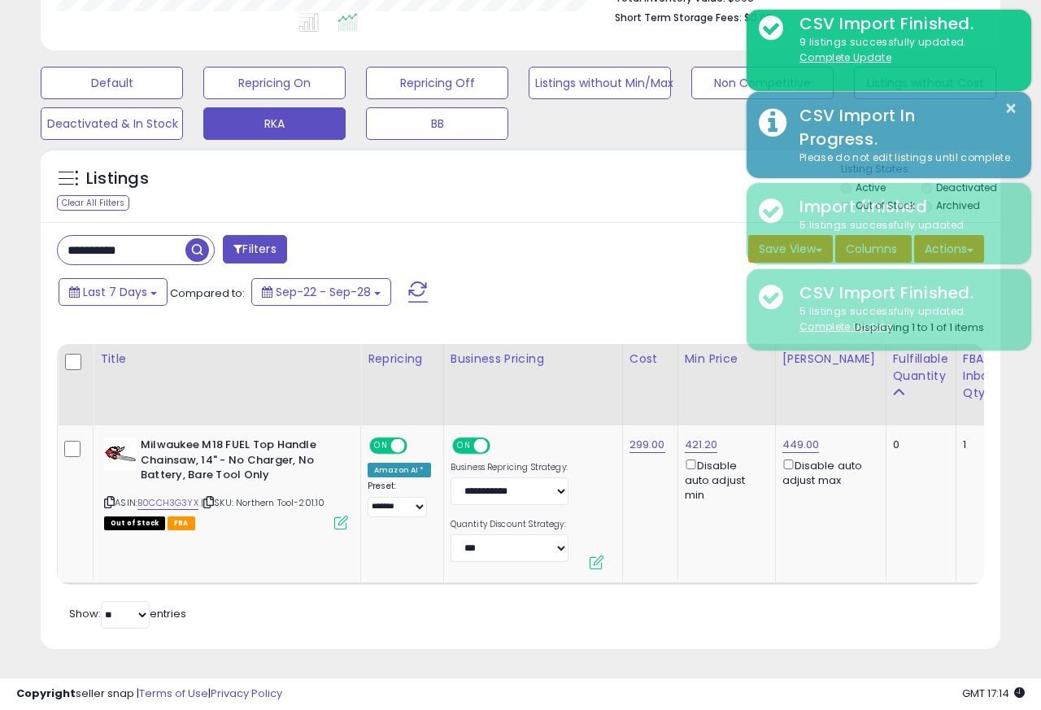
scroll to position [813283, 813068]
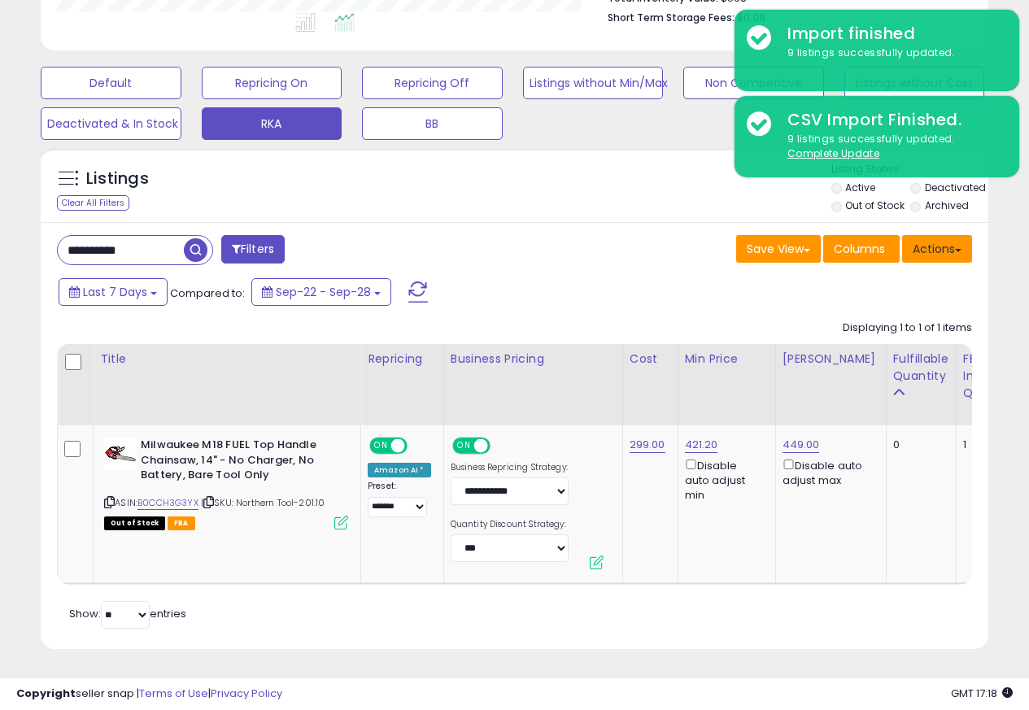
click at [949, 240] on button "Actions" at bounding box center [937, 249] width 70 height 28
click at [0, 0] on link "Import" at bounding box center [0, 0] width 0 height 0
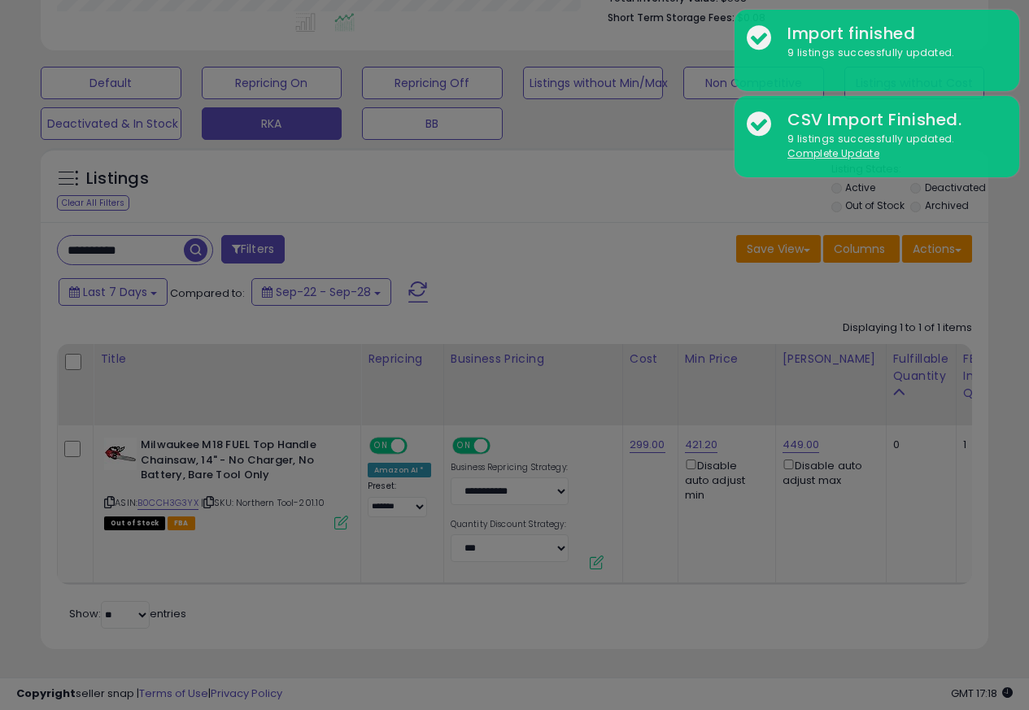
scroll to position [334, 555]
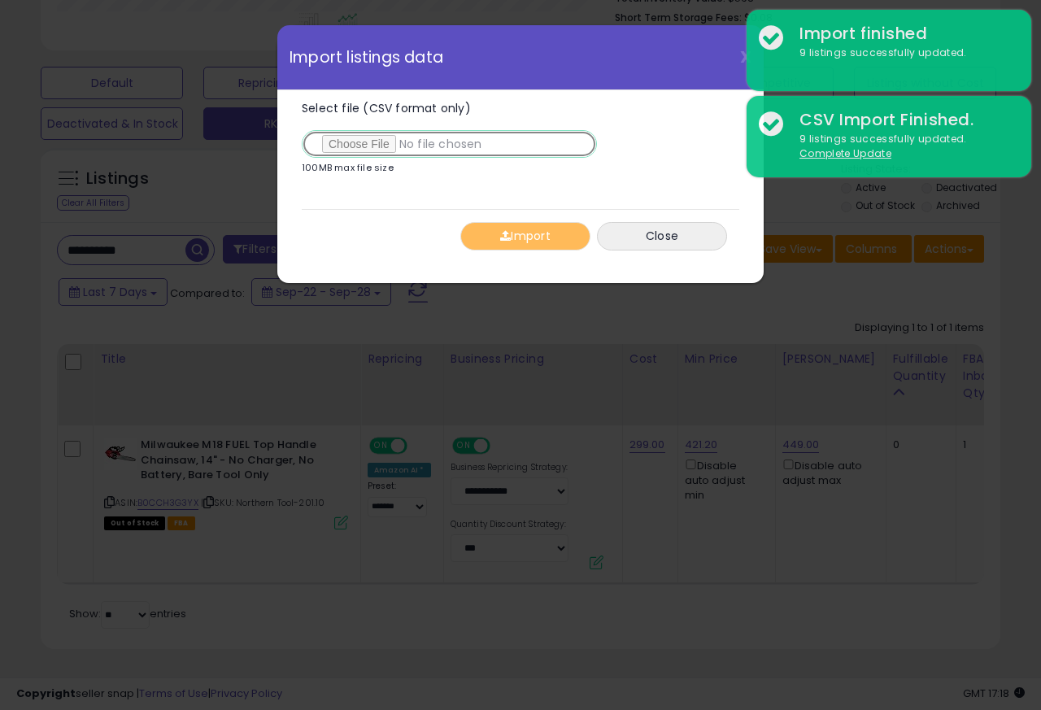
click at [351, 146] on input "Select file (CSV format only)" at bounding box center [449, 144] width 295 height 28
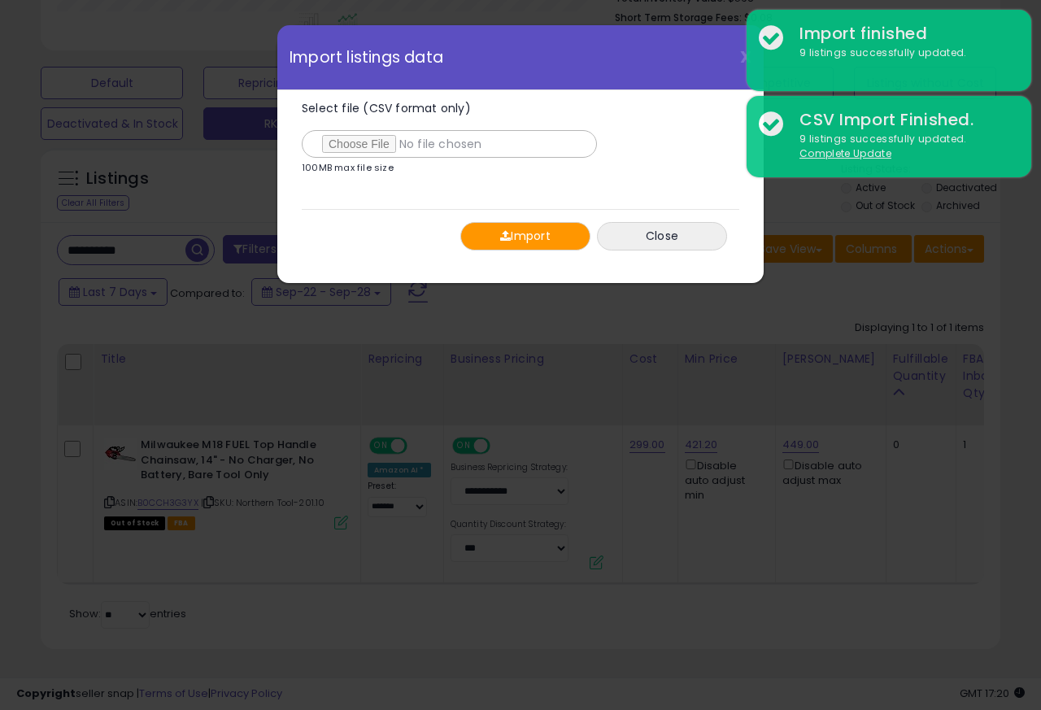
click at [283, 114] on div "X Close Import listings data Select file (CSV format only) 100MB max file size …" at bounding box center [521, 154] width 488 height 260
click at [510, 237] on button "Import" at bounding box center [526, 236] width 130 height 28
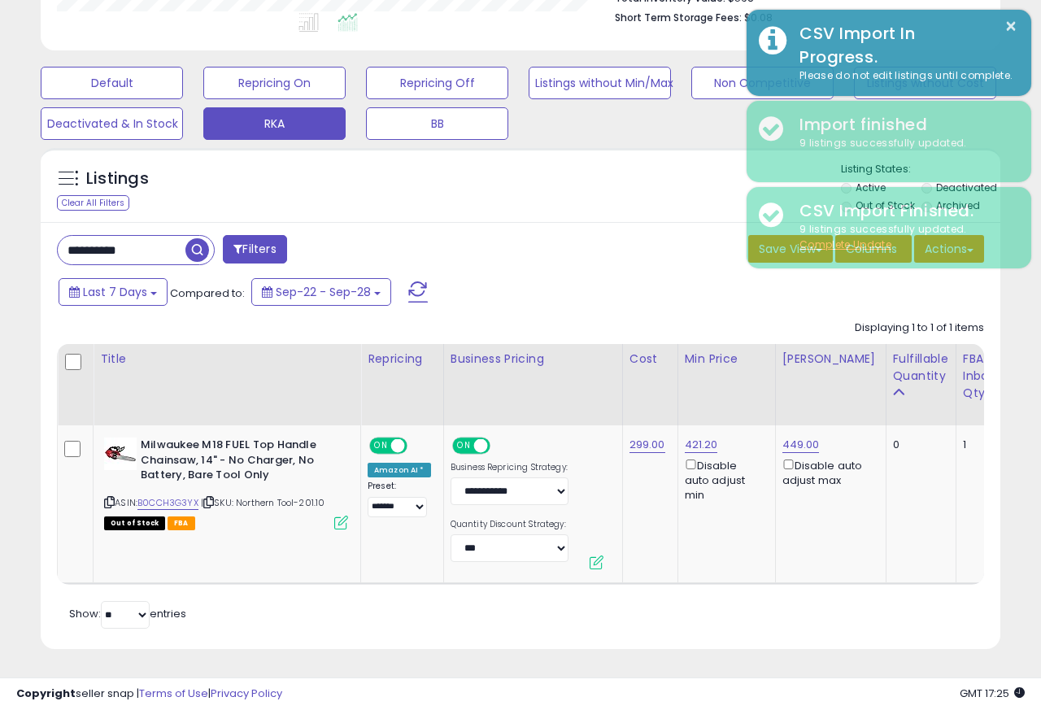
scroll to position [813283, 813068]
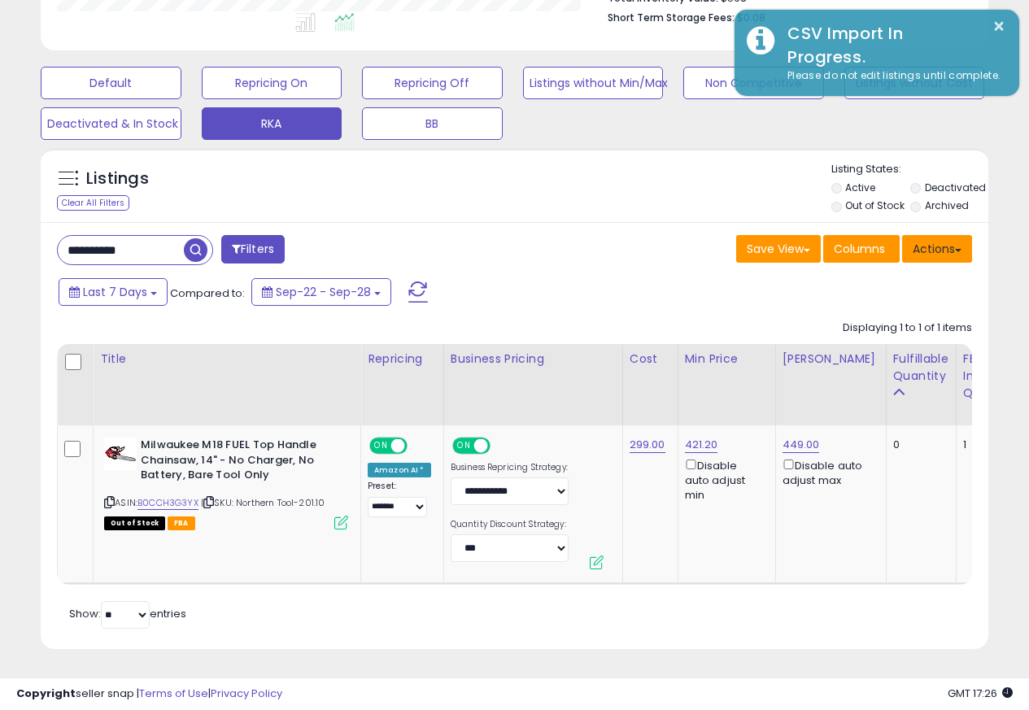
click at [949, 239] on button "Actions" at bounding box center [937, 249] width 70 height 28
click at [0, 0] on link "Import" at bounding box center [0, 0] width 0 height 0
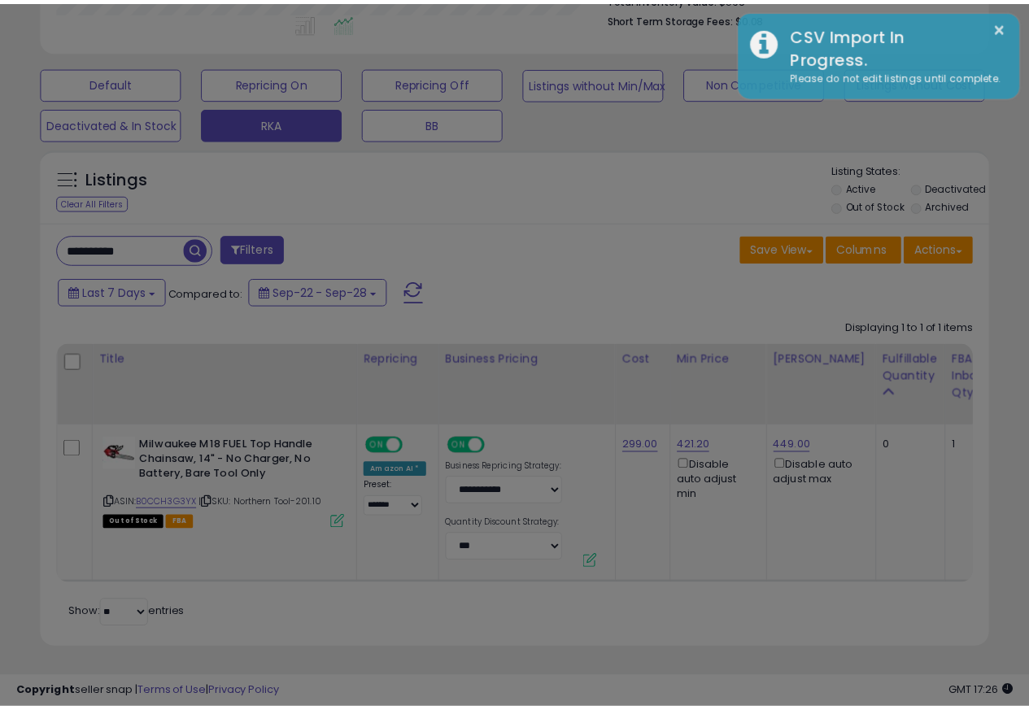
scroll to position [334, 555]
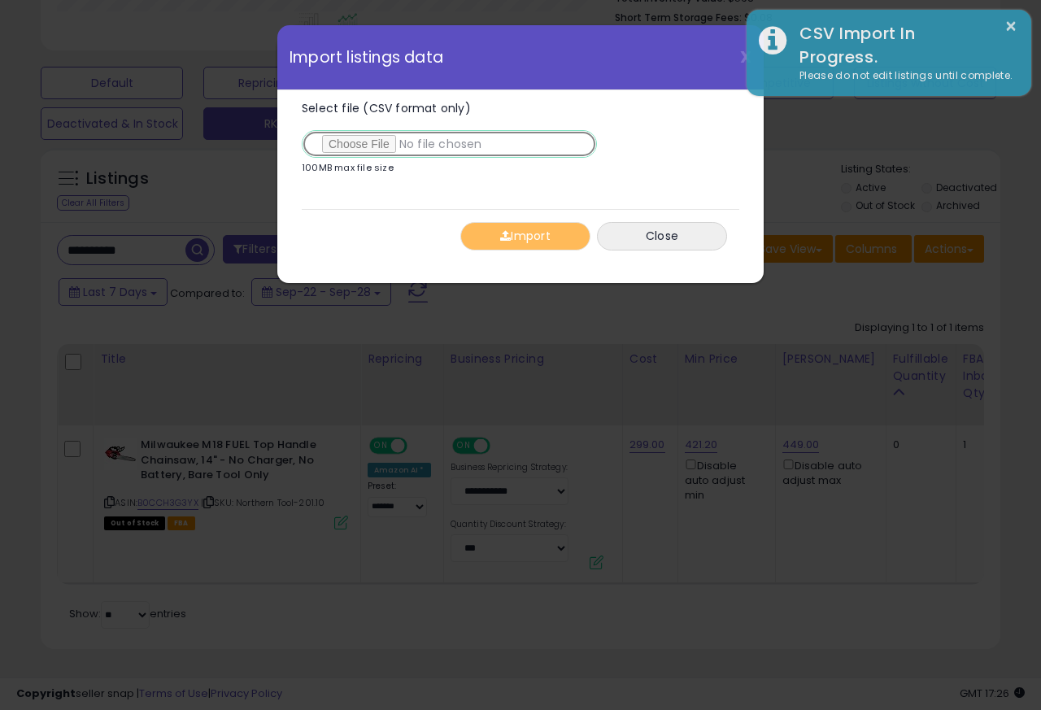
click at [352, 146] on input "Select file (CSV format only)" at bounding box center [449, 144] width 295 height 28
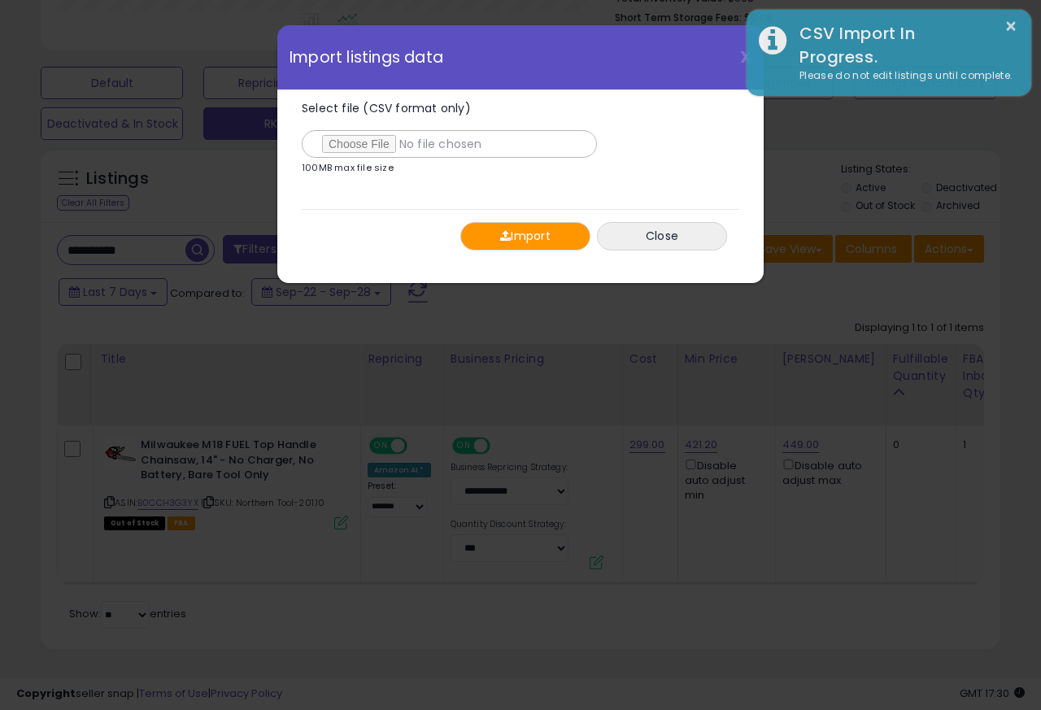
click at [509, 237] on span "button" at bounding box center [505, 235] width 11 height 11
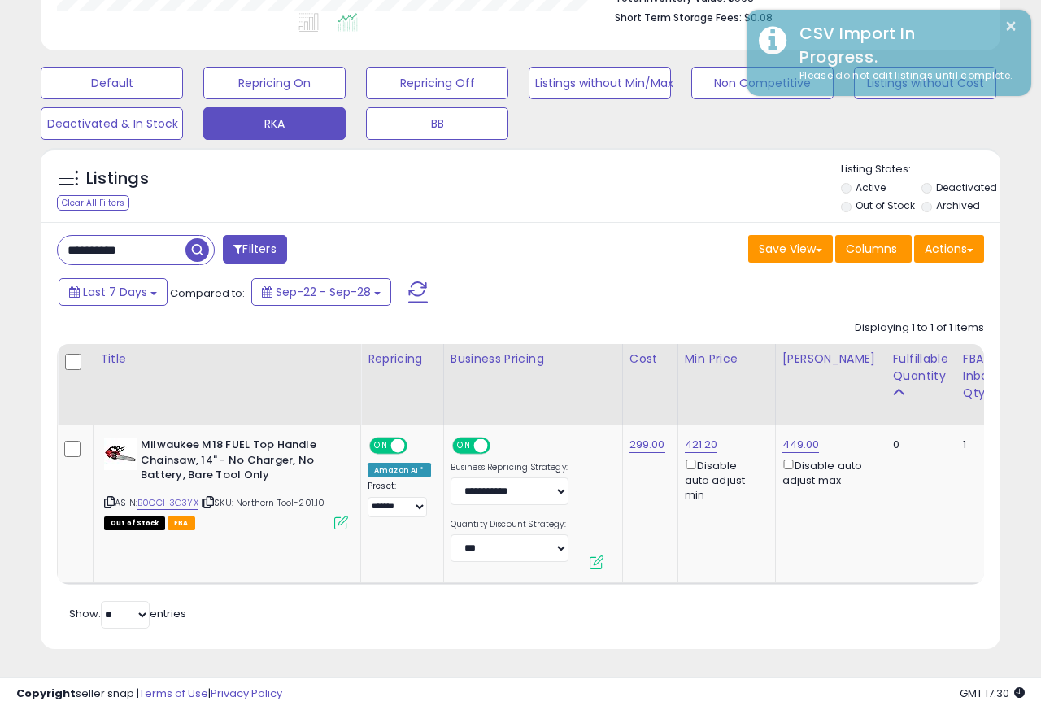
scroll to position [813283, 813068]
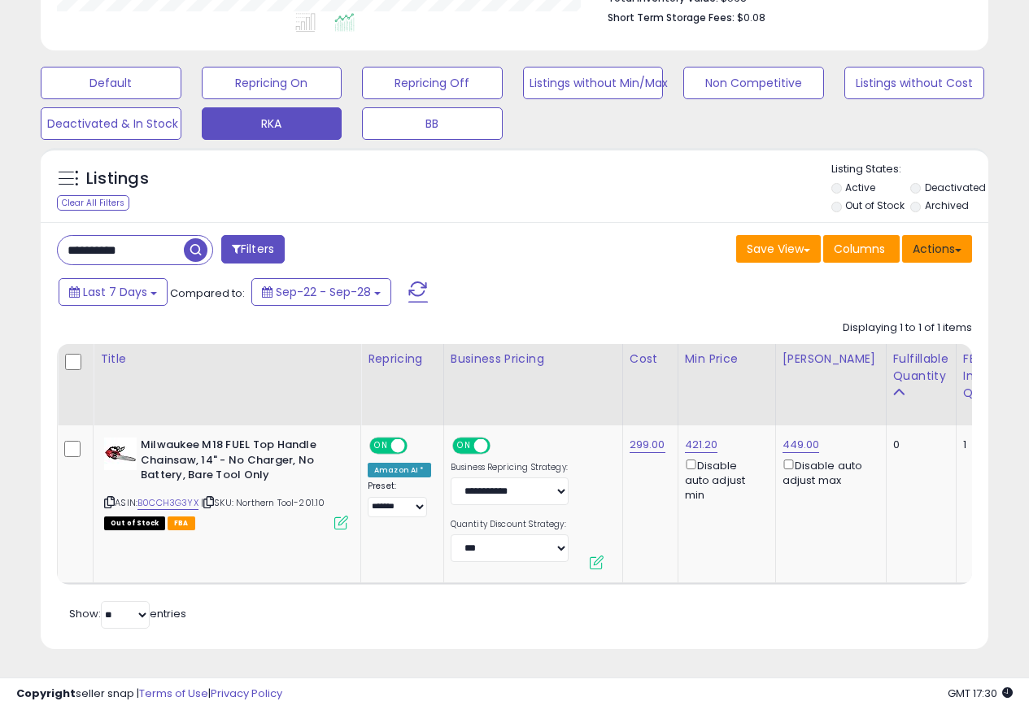
click at [952, 240] on button "Actions" at bounding box center [937, 249] width 70 height 28
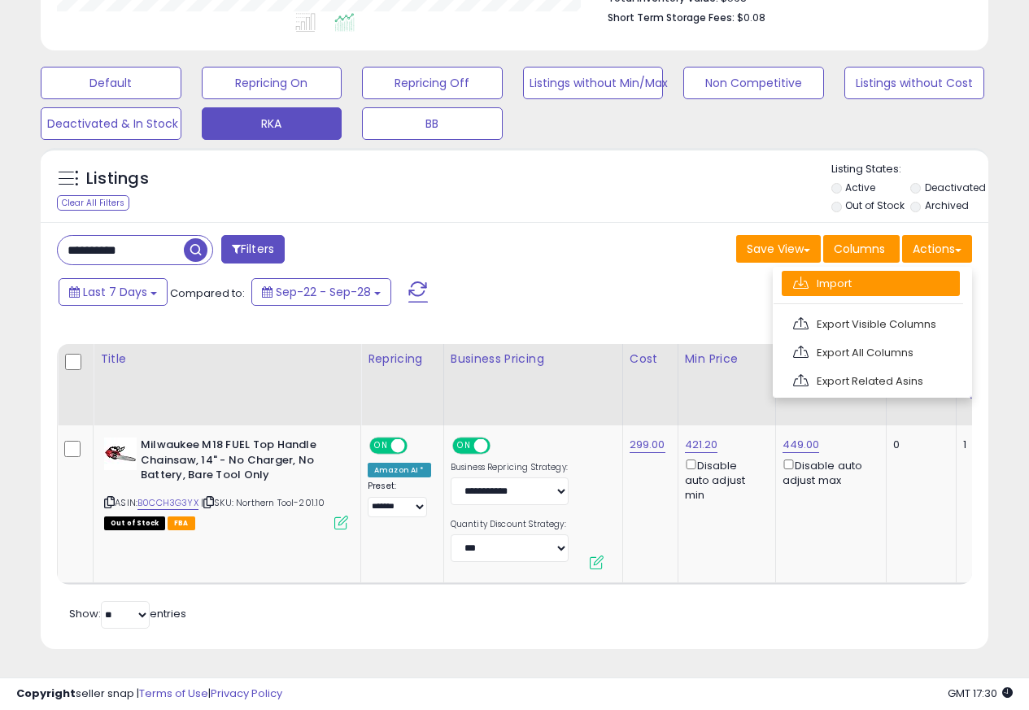
click at [818, 273] on link "Import" at bounding box center [871, 283] width 178 height 25
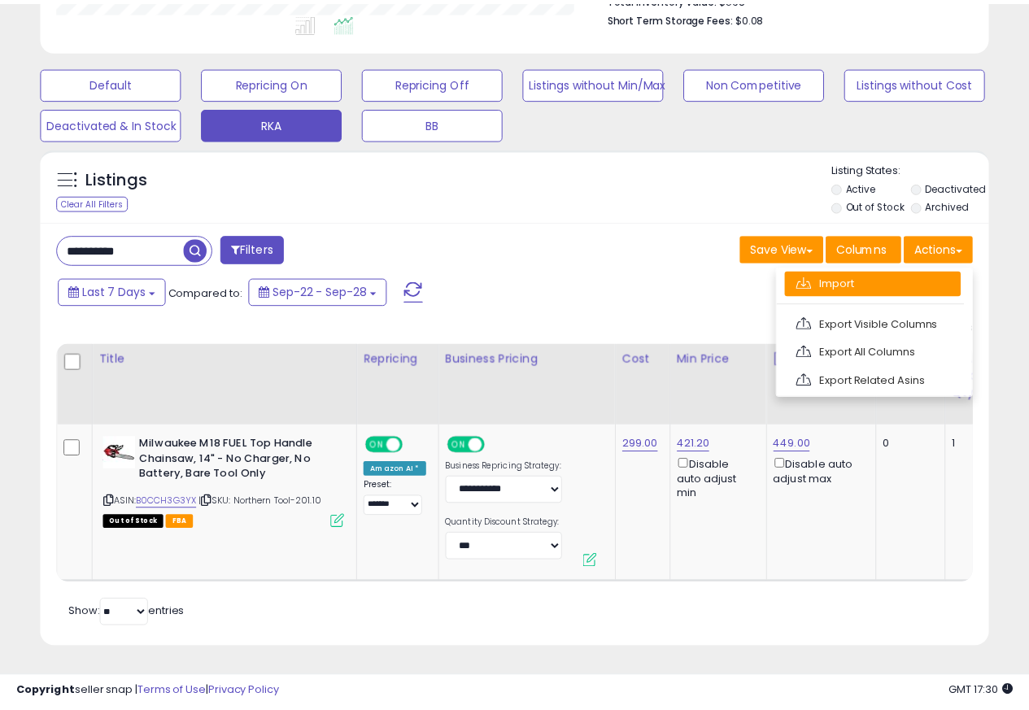
scroll to position [334, 555]
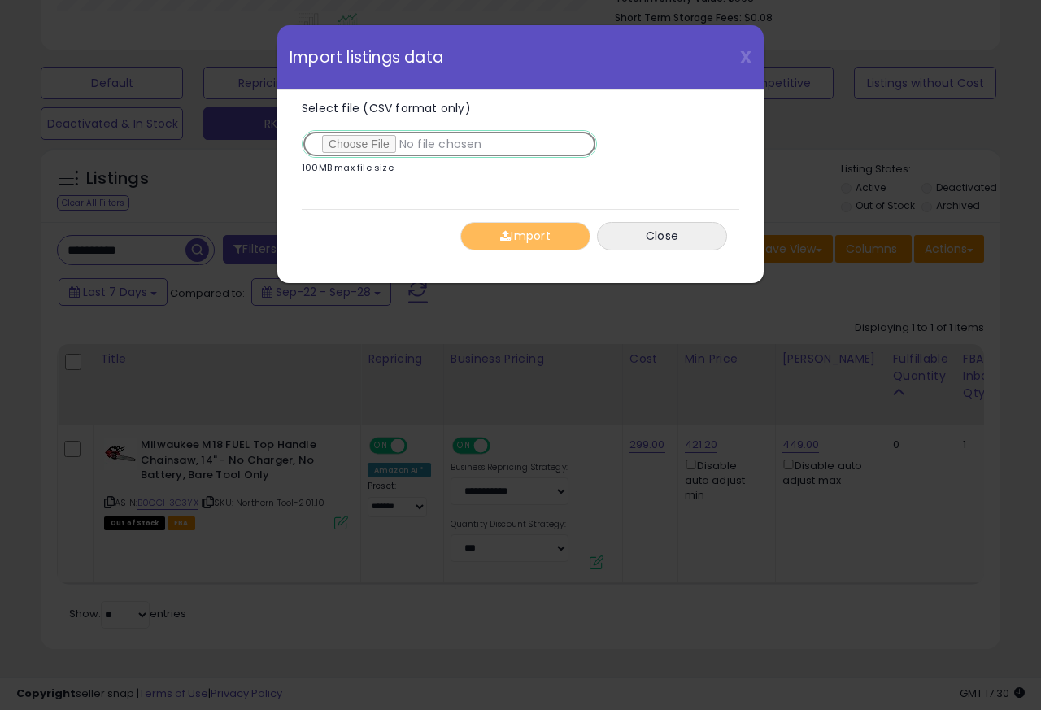
click at [352, 145] on input "Select file (CSV format only)" at bounding box center [449, 144] width 295 height 28
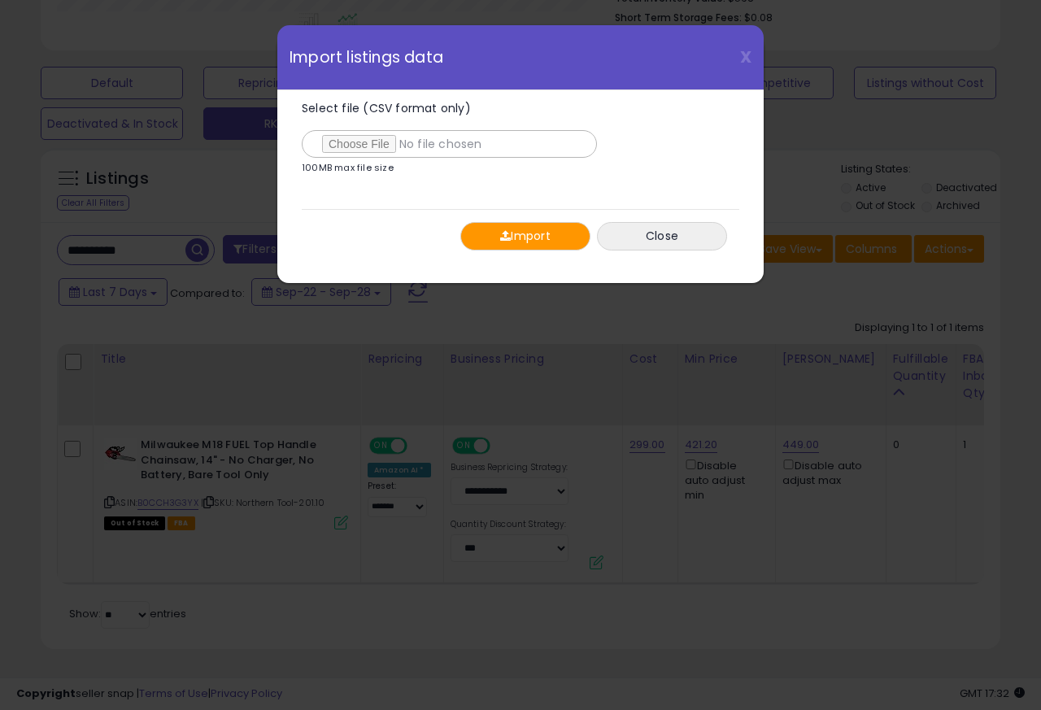
click at [509, 237] on span "button" at bounding box center [505, 235] width 11 height 11
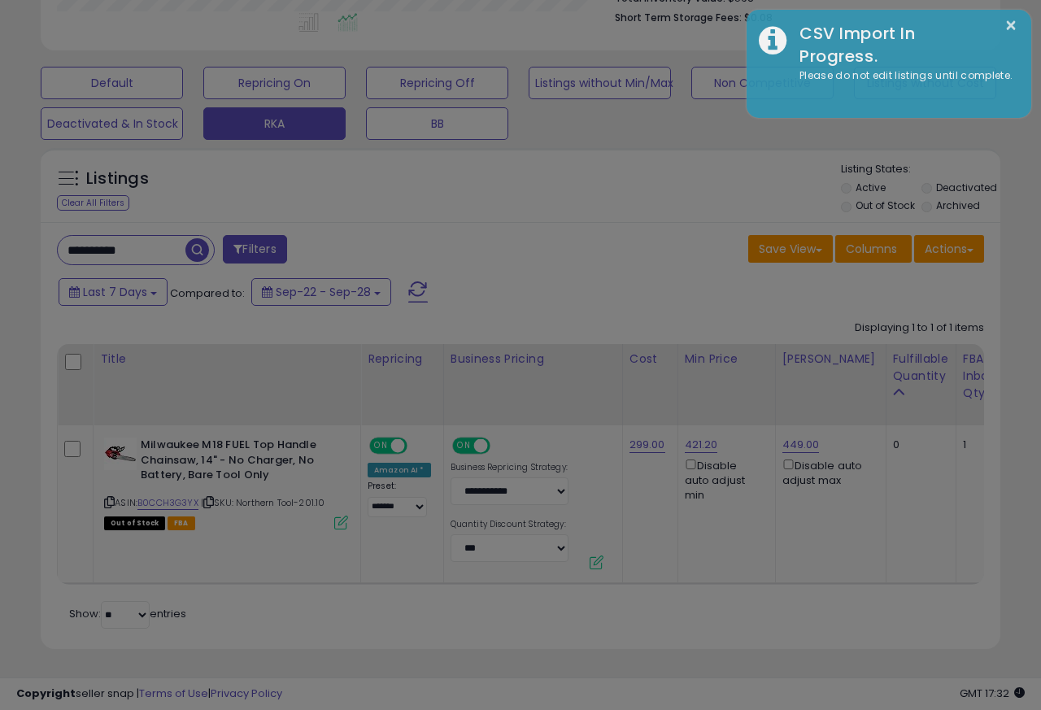
scroll to position [813283, 813068]
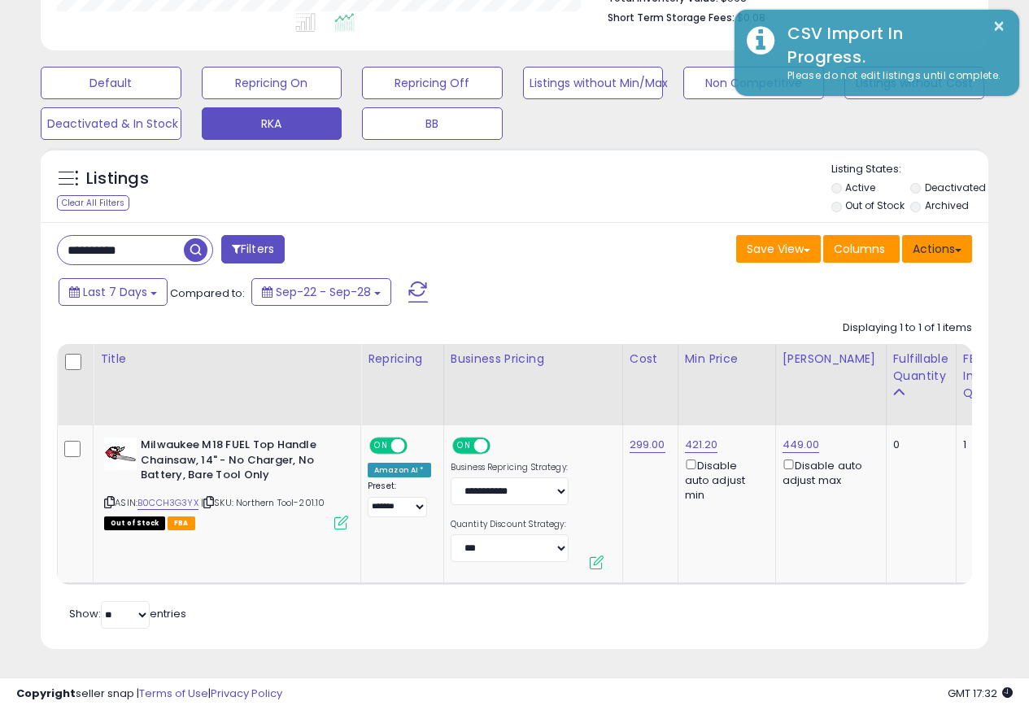
click at [949, 240] on button "Actions" at bounding box center [937, 249] width 70 height 28
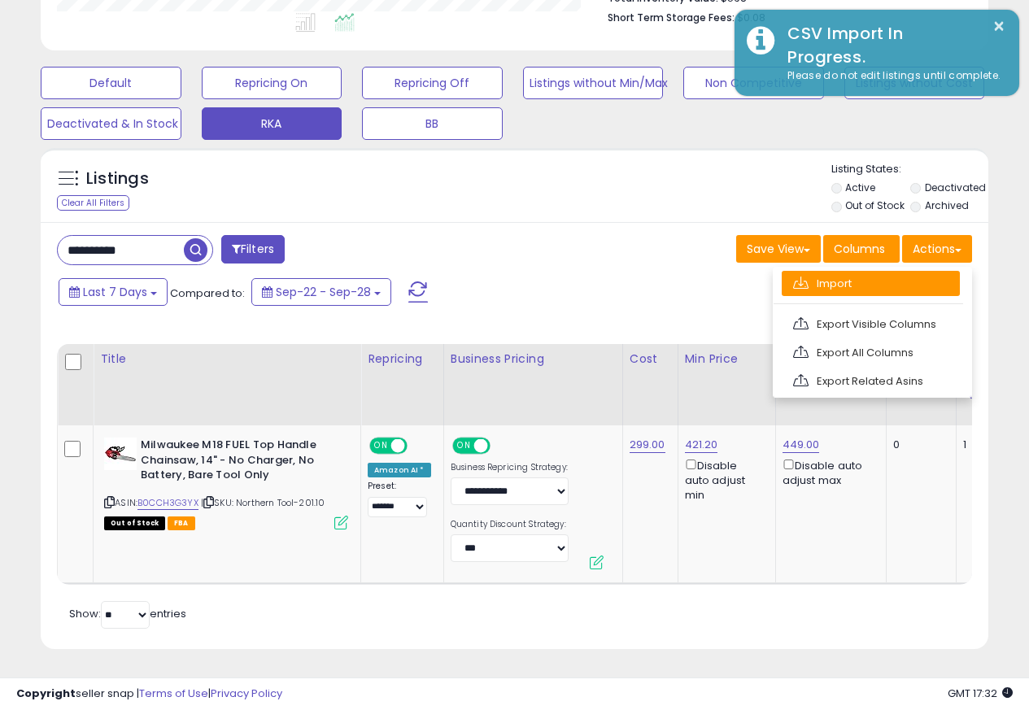
click at [818, 273] on link "Import" at bounding box center [871, 283] width 178 height 25
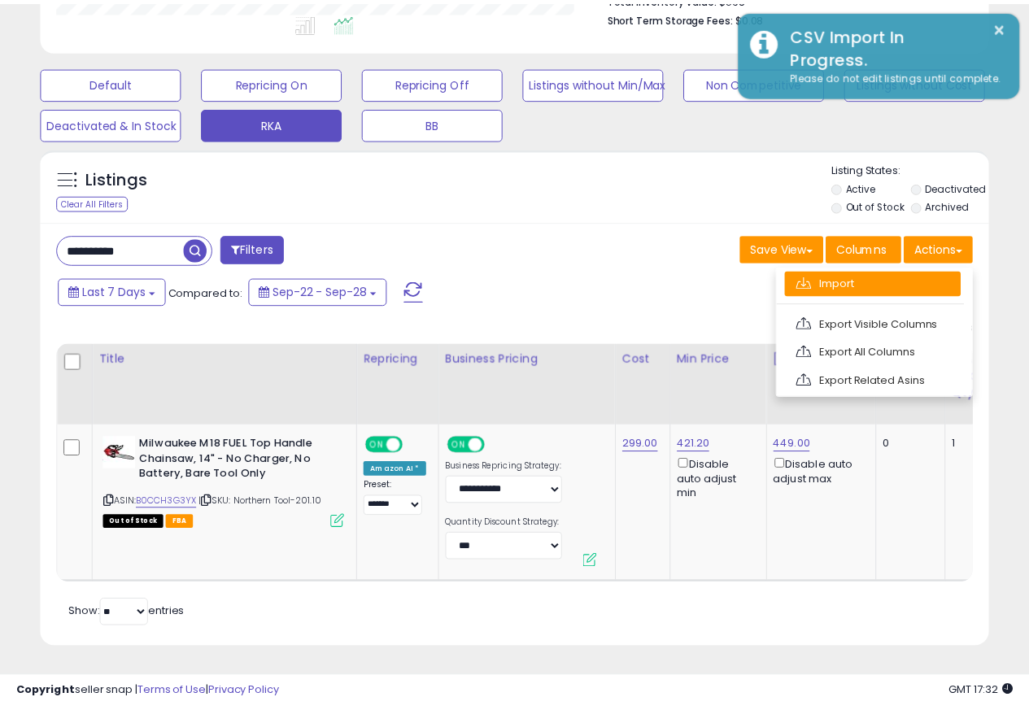
scroll to position [334, 555]
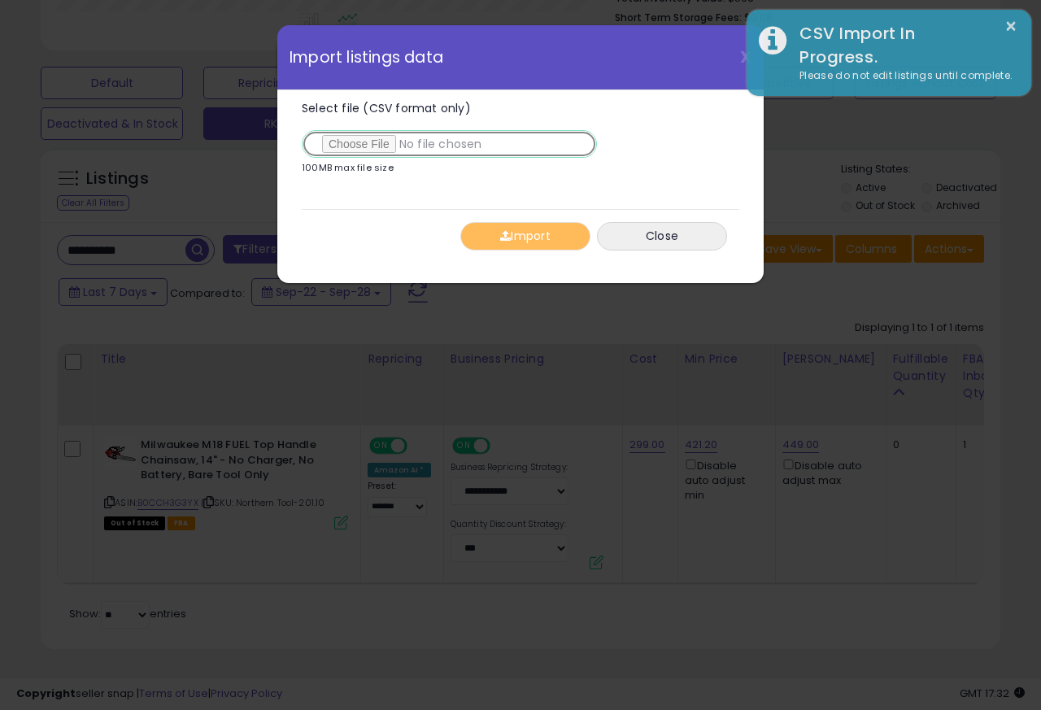
click at [351, 145] on input "Select file (CSV format only)" at bounding box center [449, 144] width 295 height 28
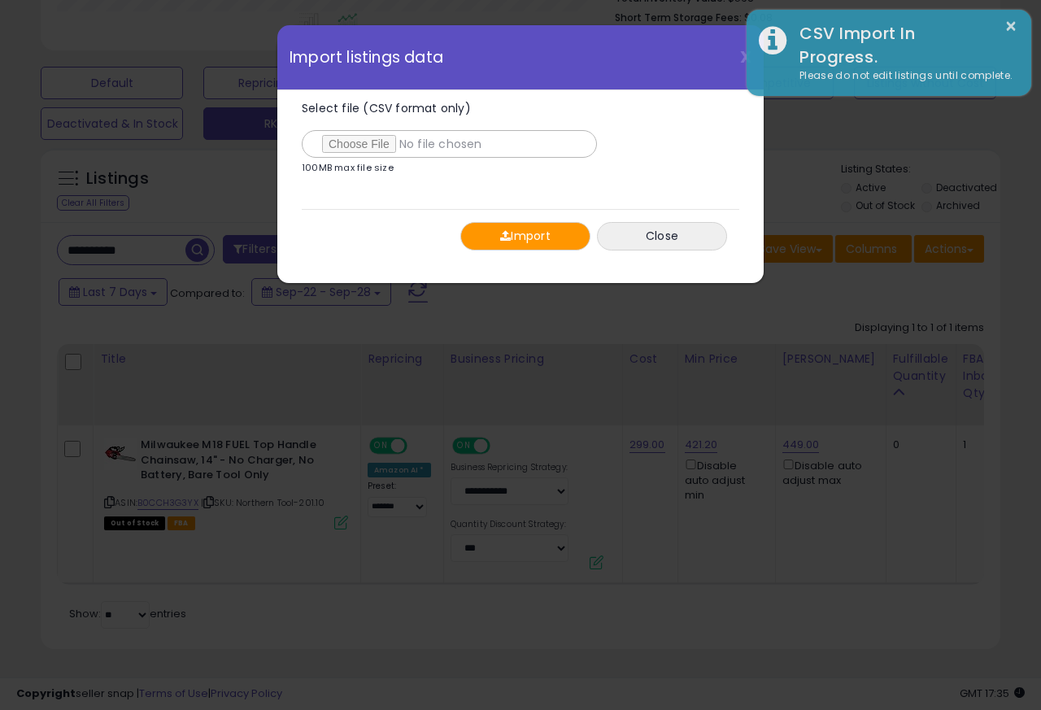
click at [511, 238] on button "Import" at bounding box center [526, 236] width 130 height 28
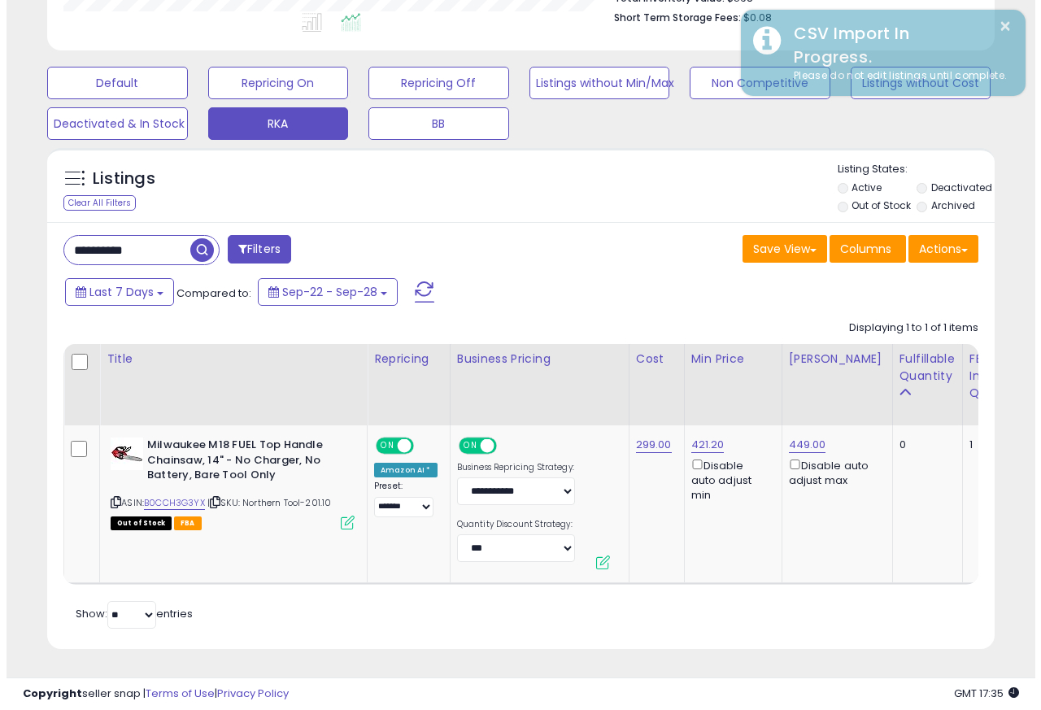
scroll to position [813283, 813068]
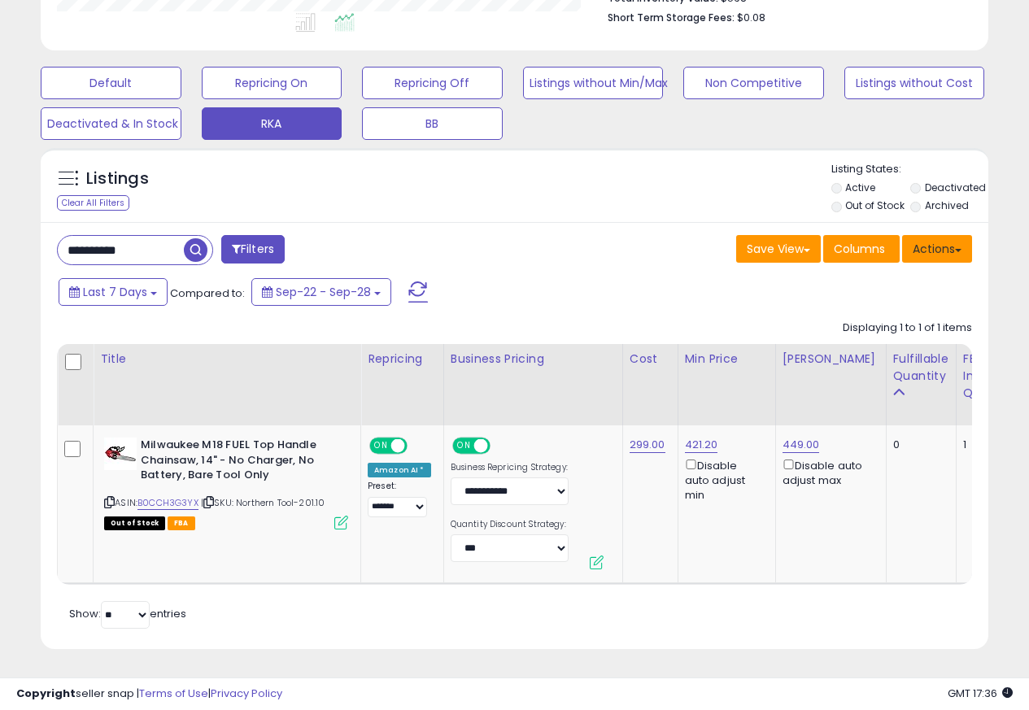
click at [932, 239] on button "Actions" at bounding box center [937, 249] width 70 height 28
click at [926, 239] on button "Actions" at bounding box center [937, 249] width 70 height 28
click at [934, 239] on button "Actions" at bounding box center [937, 249] width 70 height 28
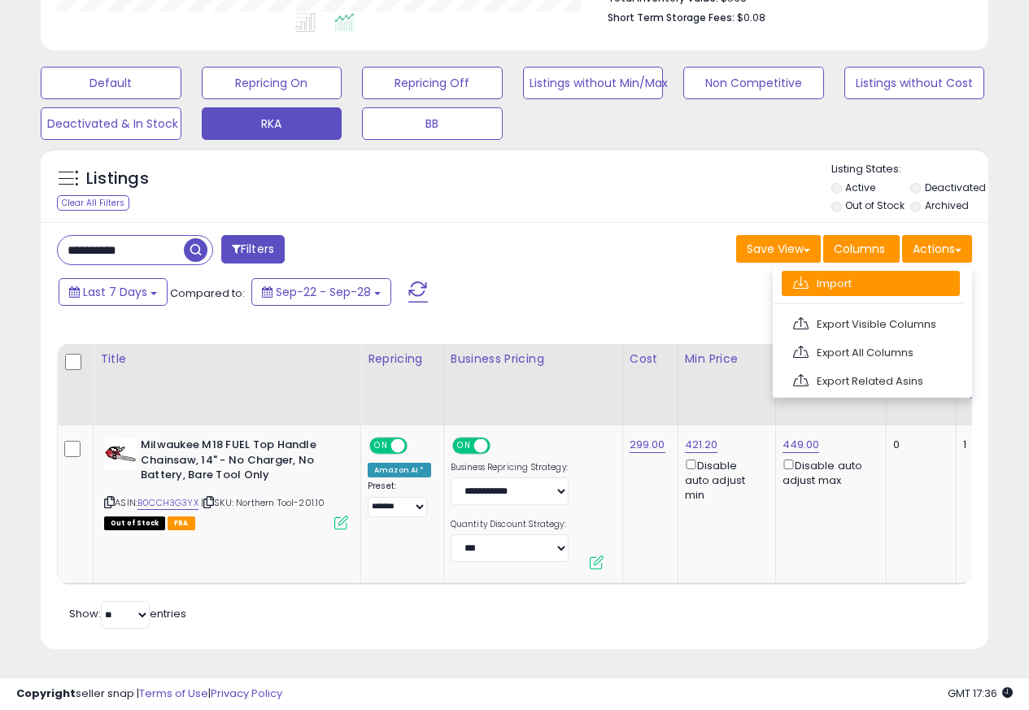
click at [823, 272] on link "Import" at bounding box center [871, 283] width 178 height 25
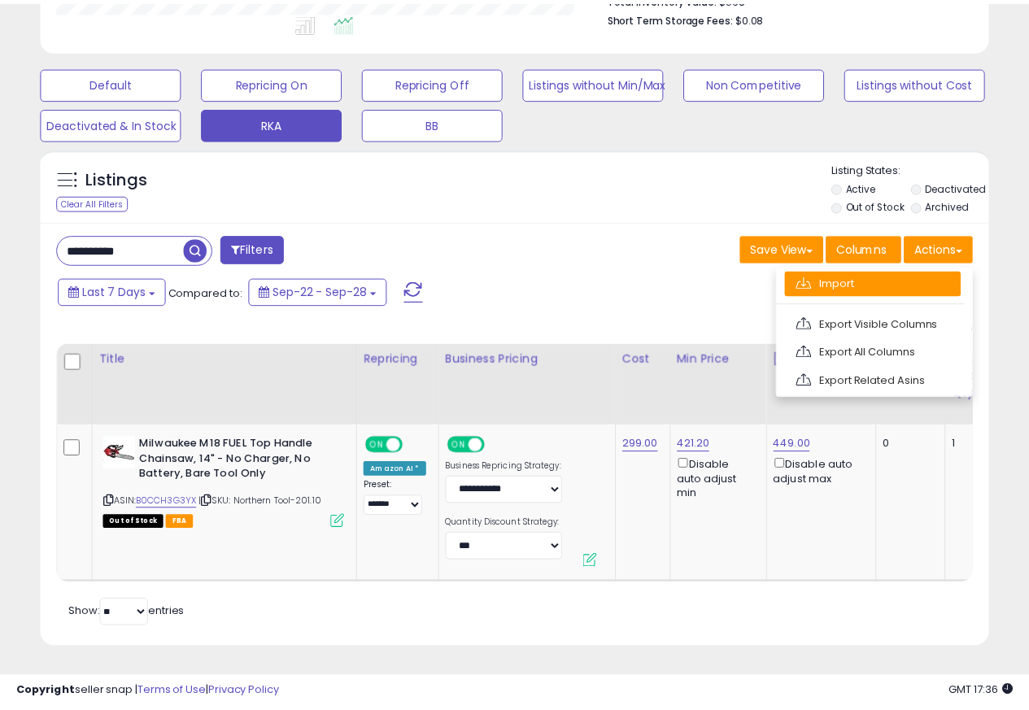
scroll to position [334, 555]
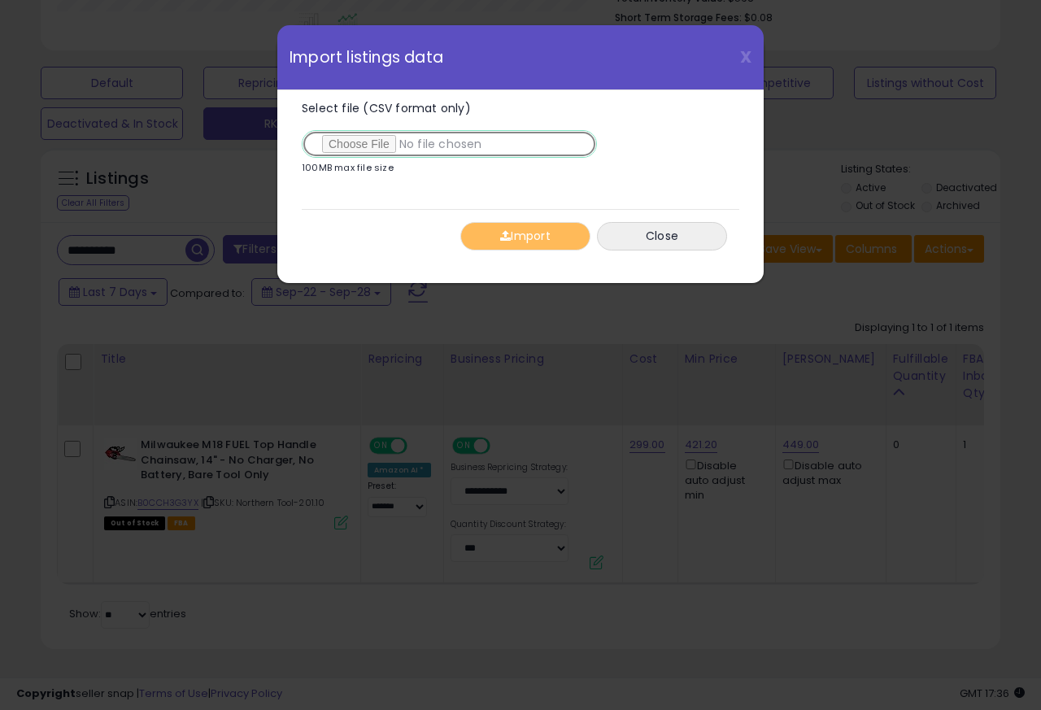
click at [347, 146] on input "Select file (CSV format only)" at bounding box center [449, 144] width 295 height 28
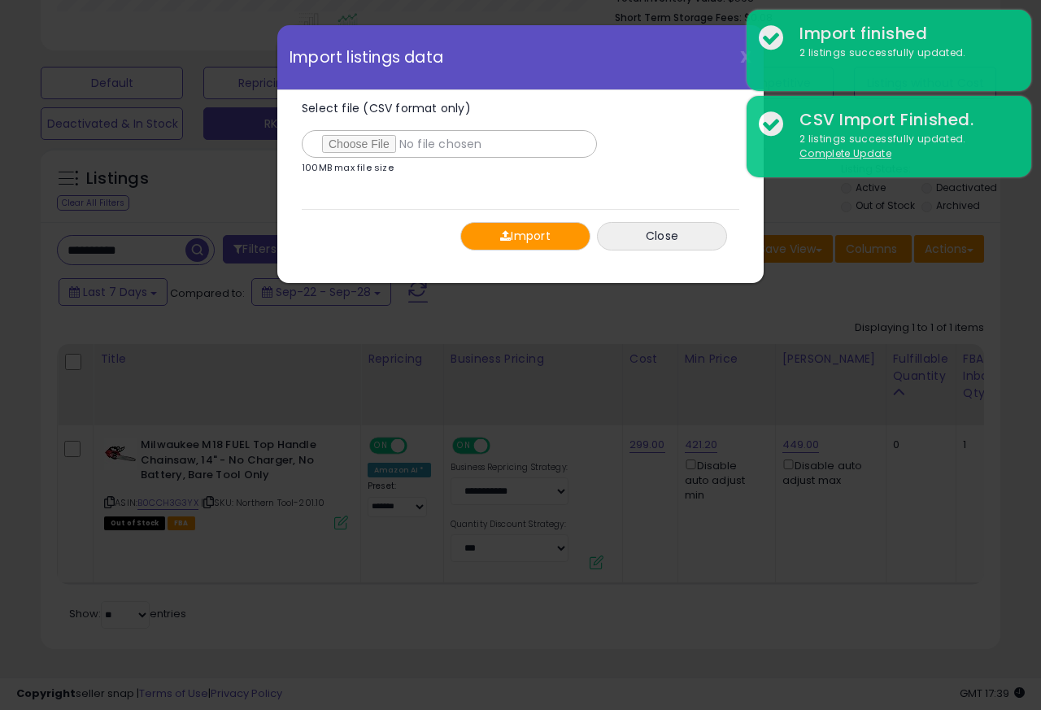
click at [526, 236] on button "Import" at bounding box center [526, 236] width 130 height 28
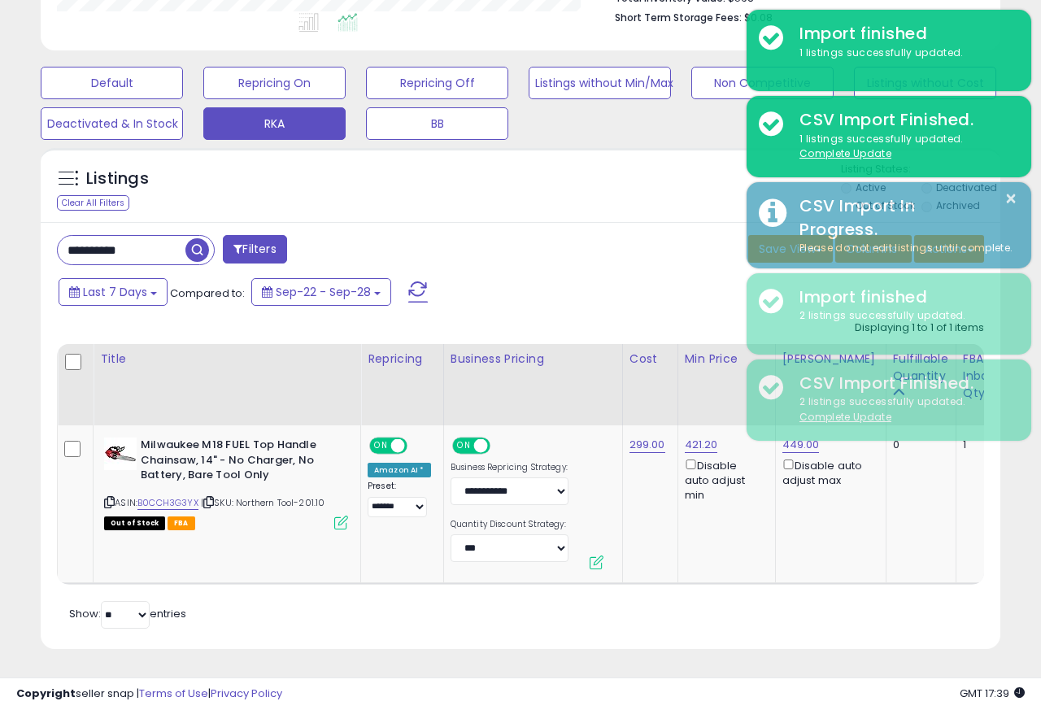
scroll to position [813283, 813068]
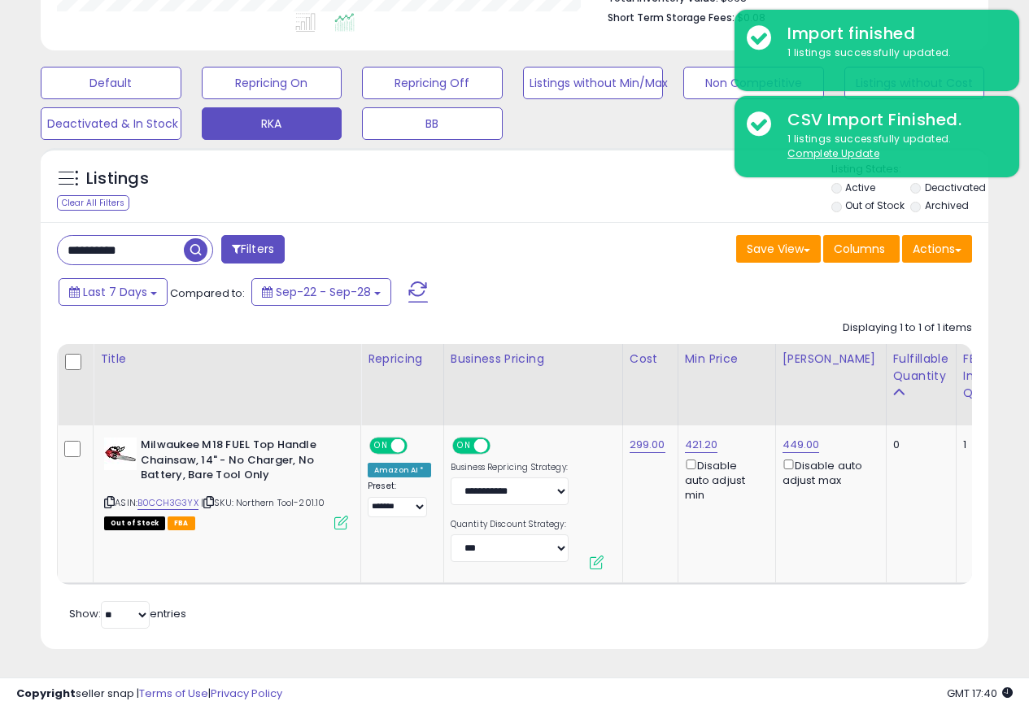
click at [359, 148] on div "Listings Clear All Filters" at bounding box center [515, 185] width 948 height 75
click at [934, 239] on button "Actions" at bounding box center [937, 249] width 70 height 28
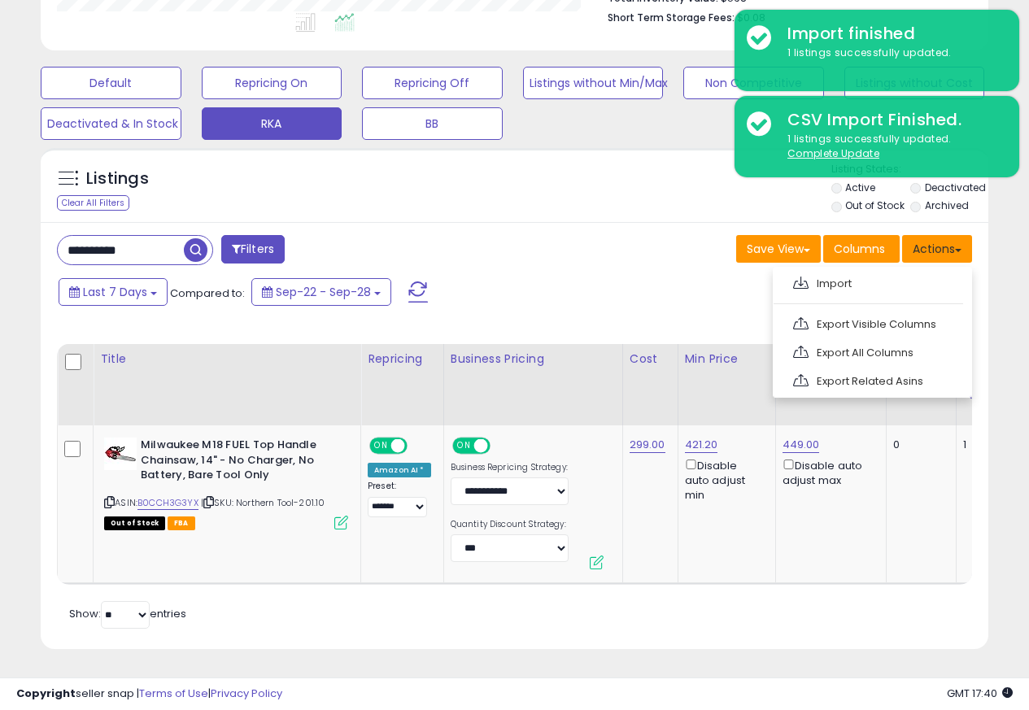
click at [928, 239] on button "Actions" at bounding box center [937, 249] width 70 height 28
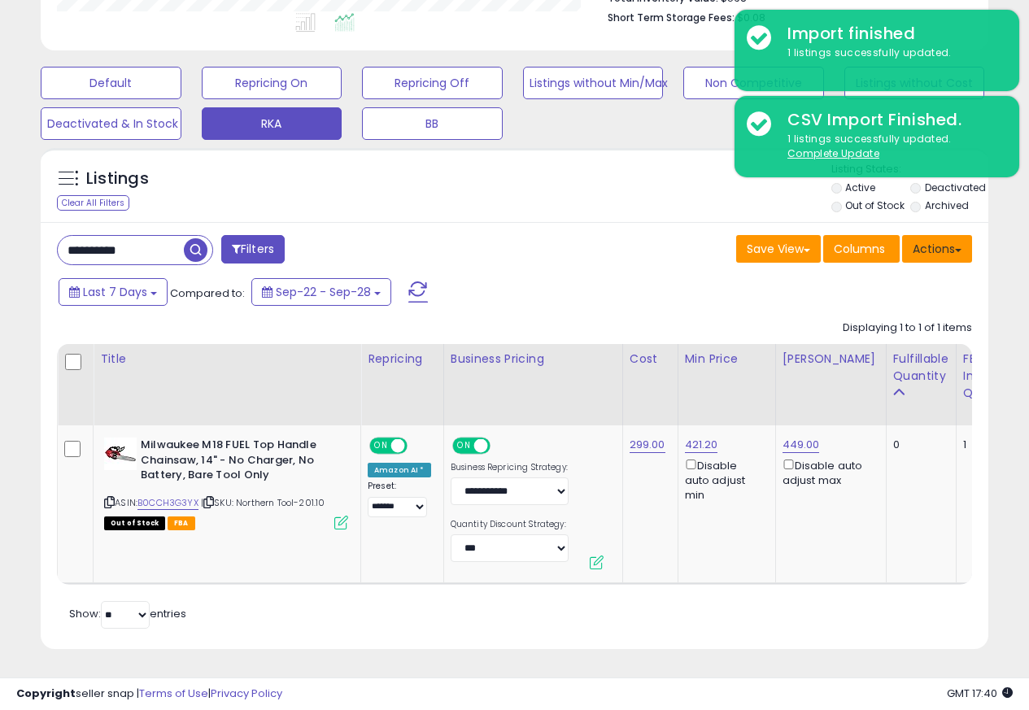
click at [932, 237] on button "Actions" at bounding box center [937, 249] width 70 height 28
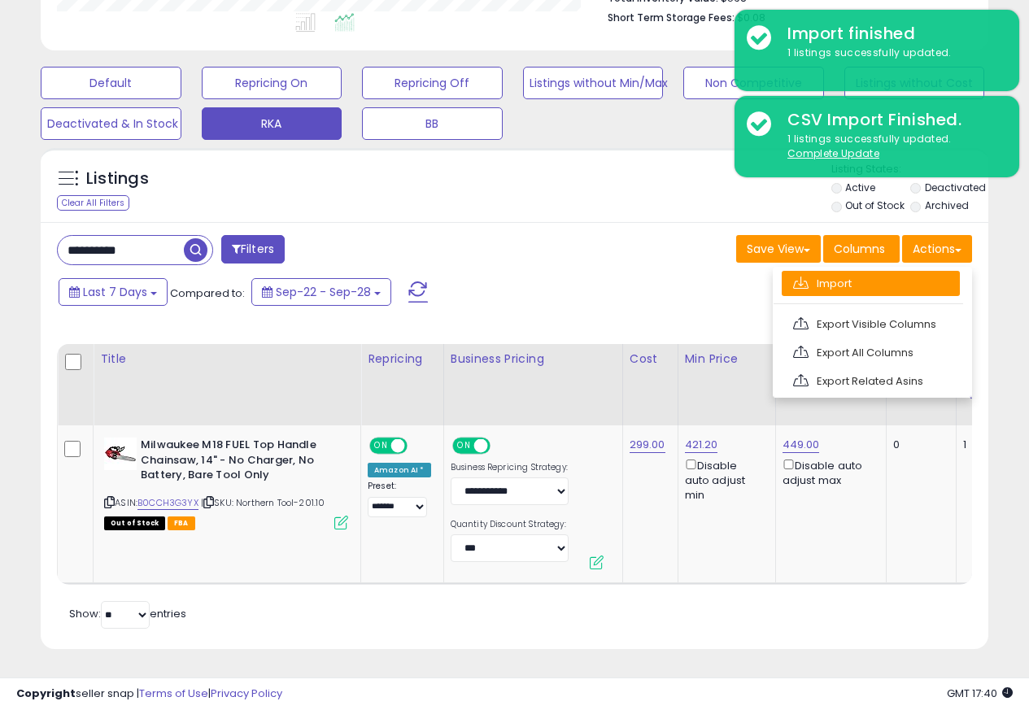
click at [818, 273] on link "Import" at bounding box center [871, 283] width 178 height 25
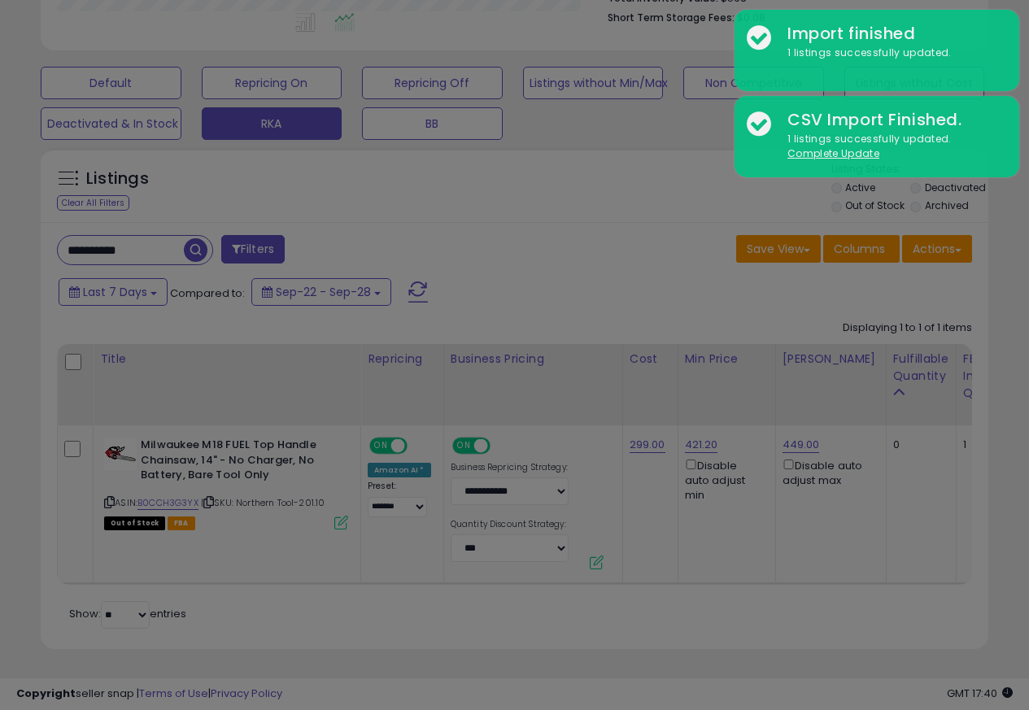
scroll to position [334, 555]
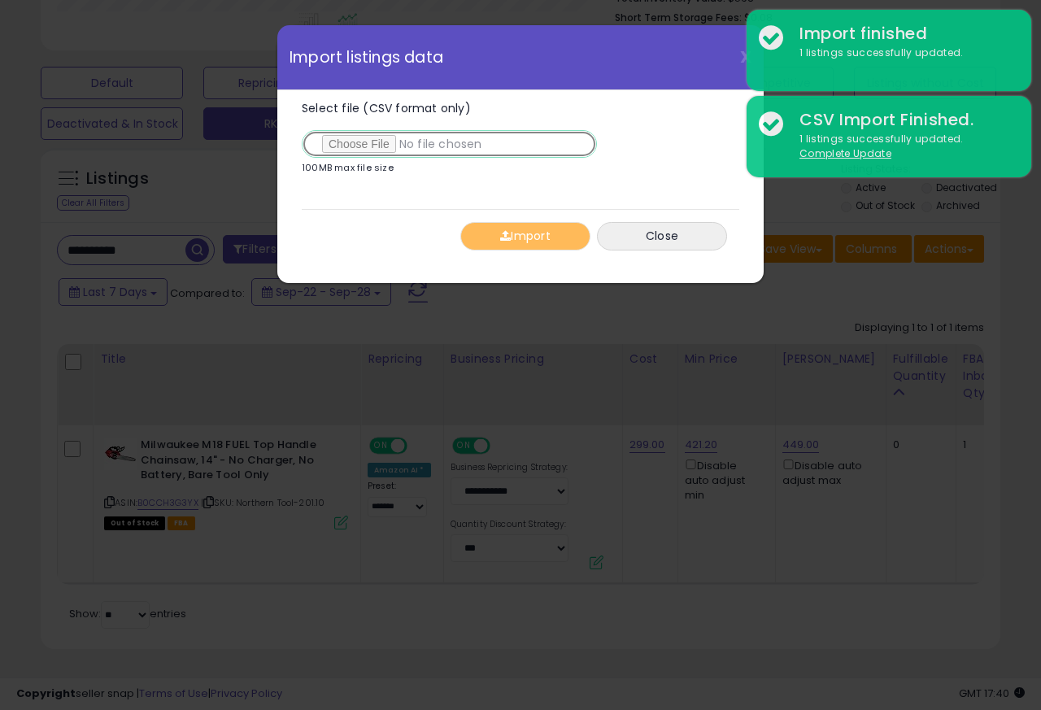
click at [342, 146] on input "Select file (CSV format only)" at bounding box center [449, 144] width 295 height 28
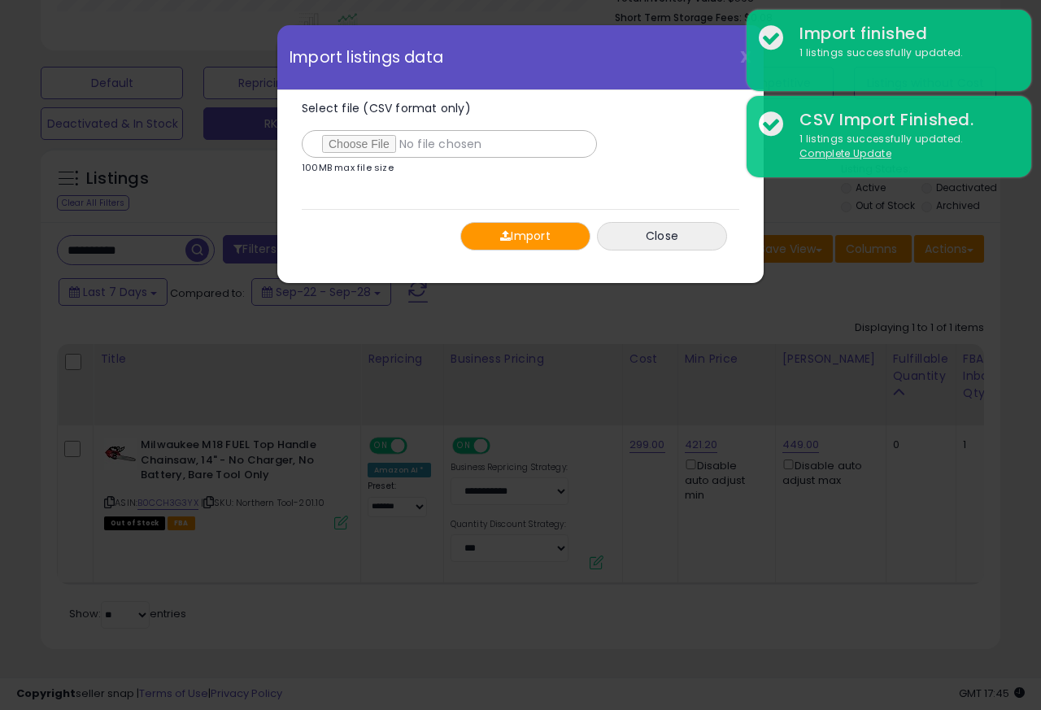
click at [500, 237] on span "button" at bounding box center [505, 235] width 11 height 11
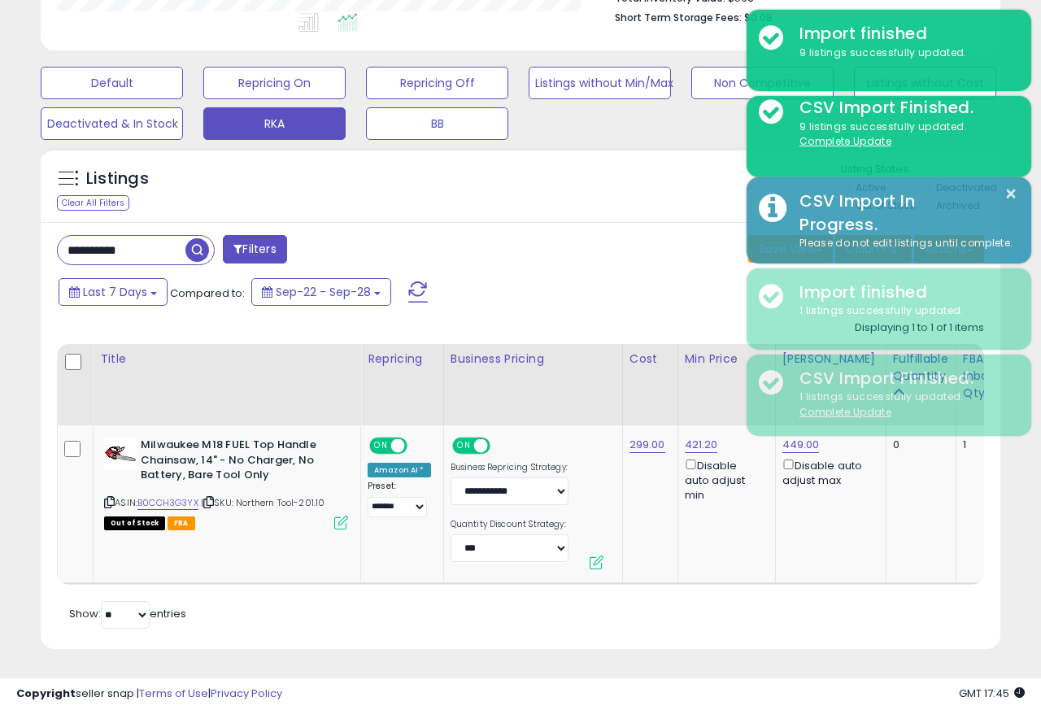
scroll to position [813283, 813068]
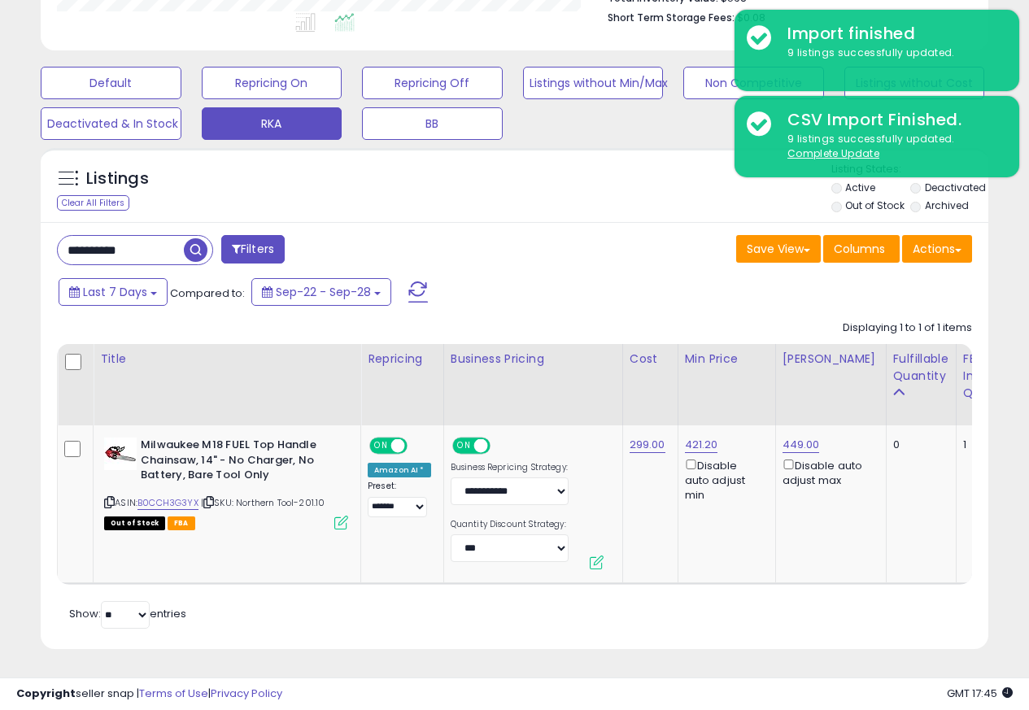
click at [351, 148] on div "Listings Clear All Filters" at bounding box center [515, 185] width 948 height 75
click at [932, 237] on button "Actions" at bounding box center [937, 249] width 70 height 28
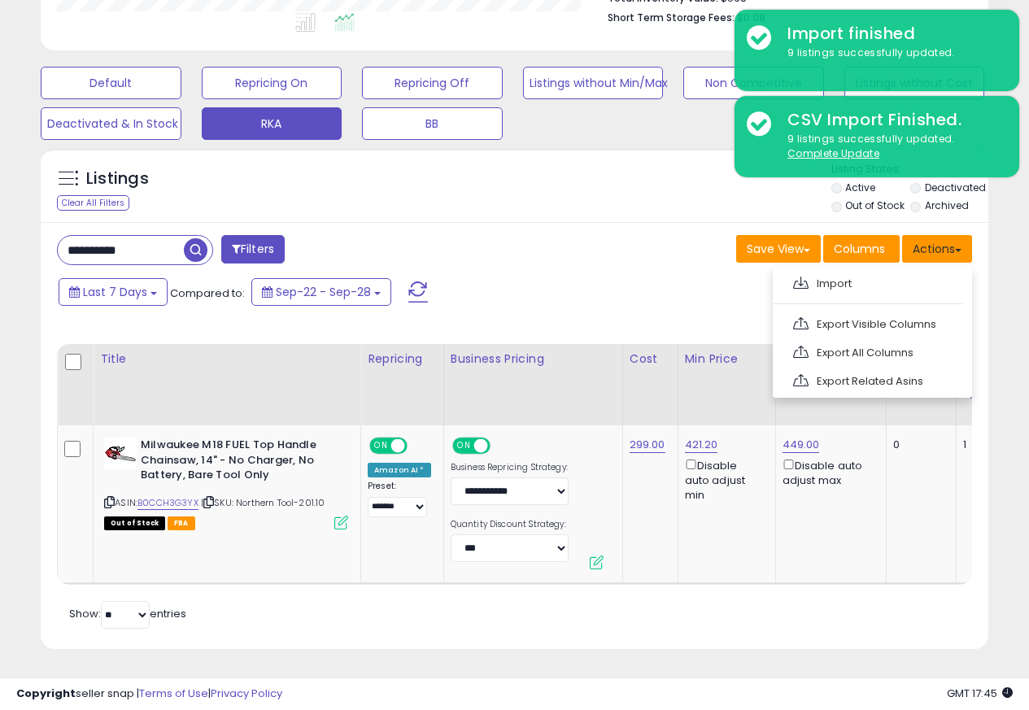
click at [934, 239] on button "Actions" at bounding box center [937, 249] width 70 height 28
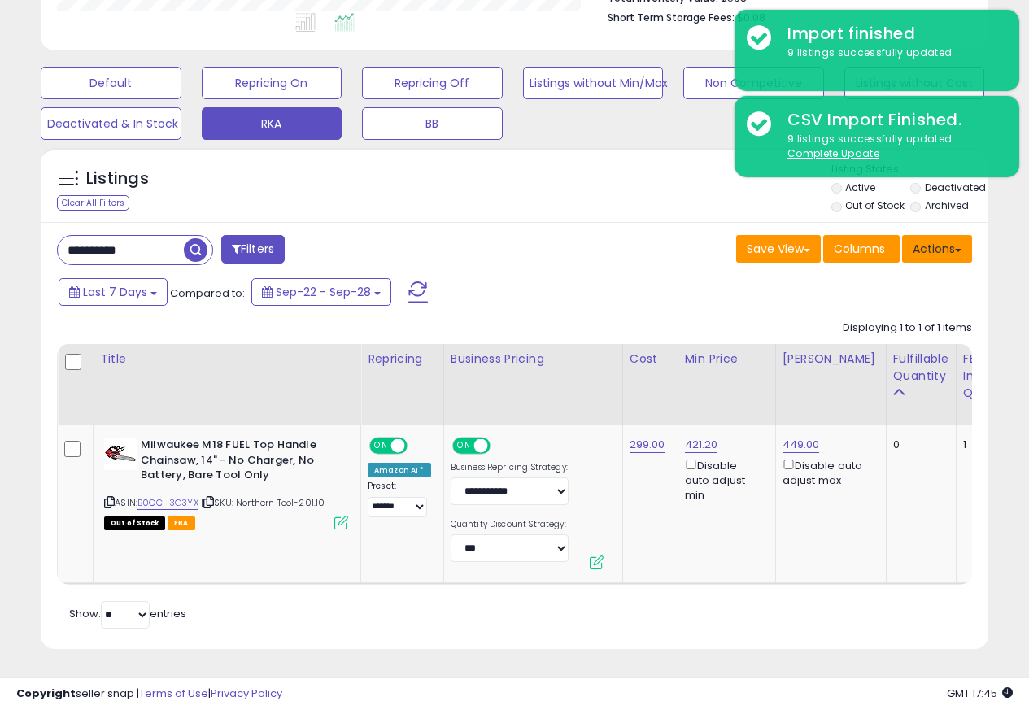
click at [933, 239] on button "Actions" at bounding box center [937, 249] width 70 height 28
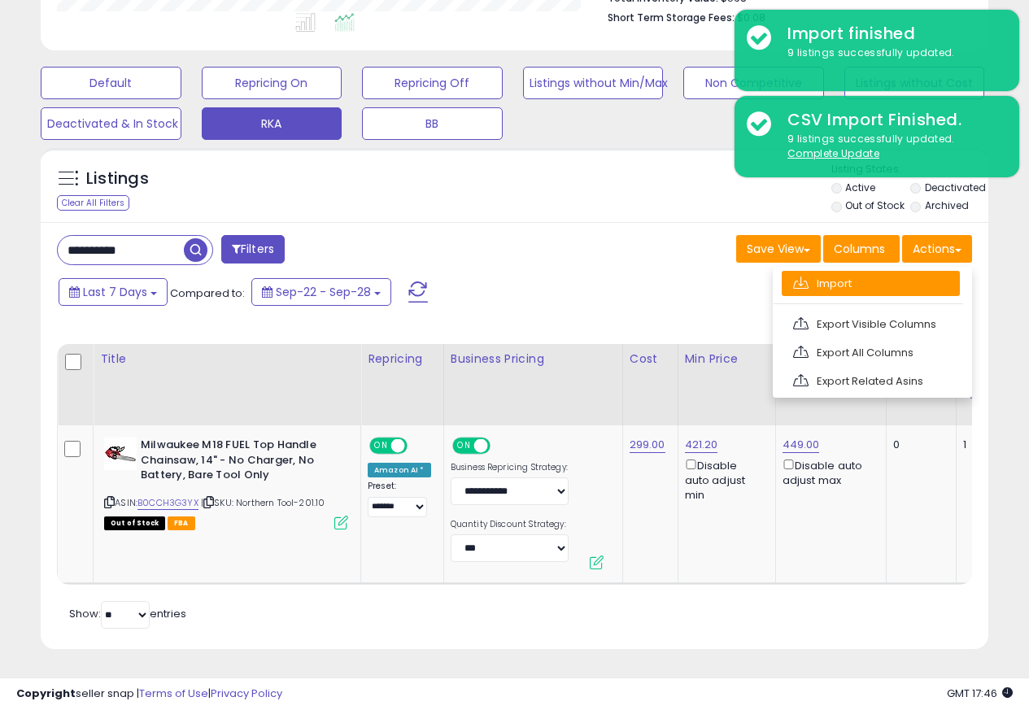
click at [818, 273] on link "Import" at bounding box center [871, 283] width 178 height 25
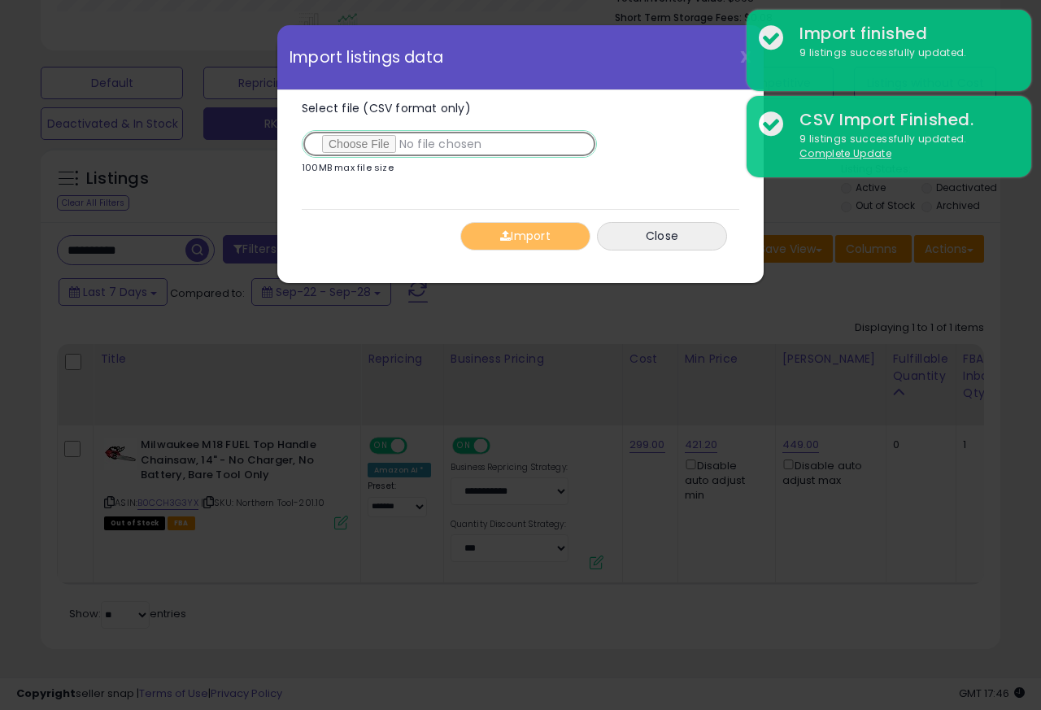
click at [359, 146] on input "Select file (CSV format only)" at bounding box center [449, 144] width 295 height 28
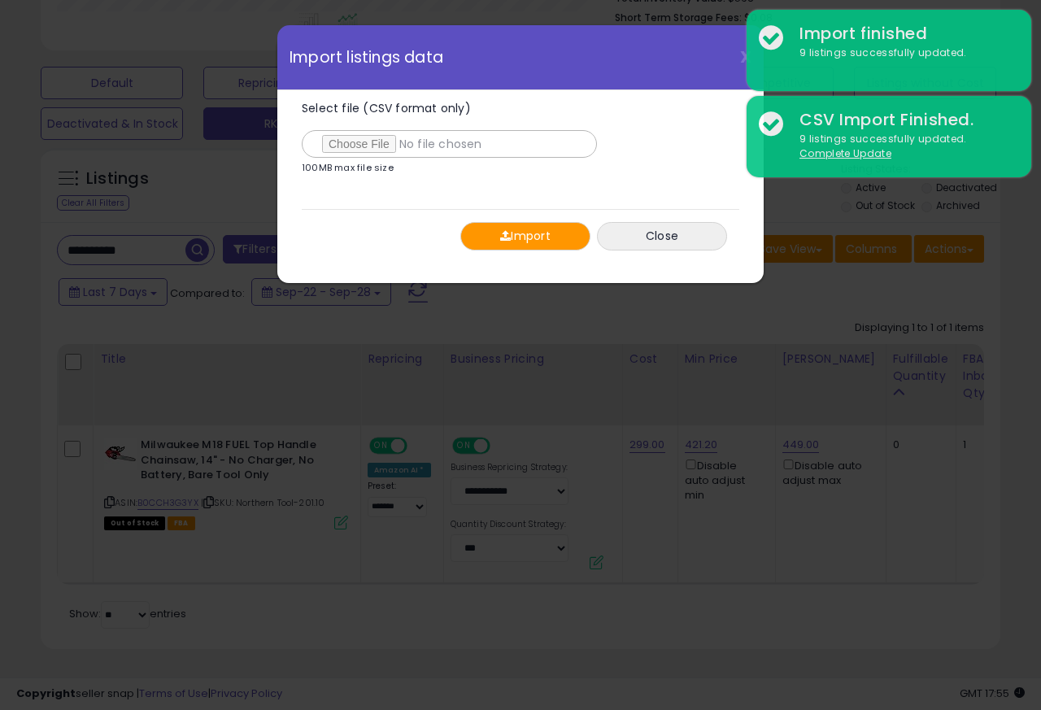
click at [500, 236] on span "button" at bounding box center [505, 235] width 11 height 11
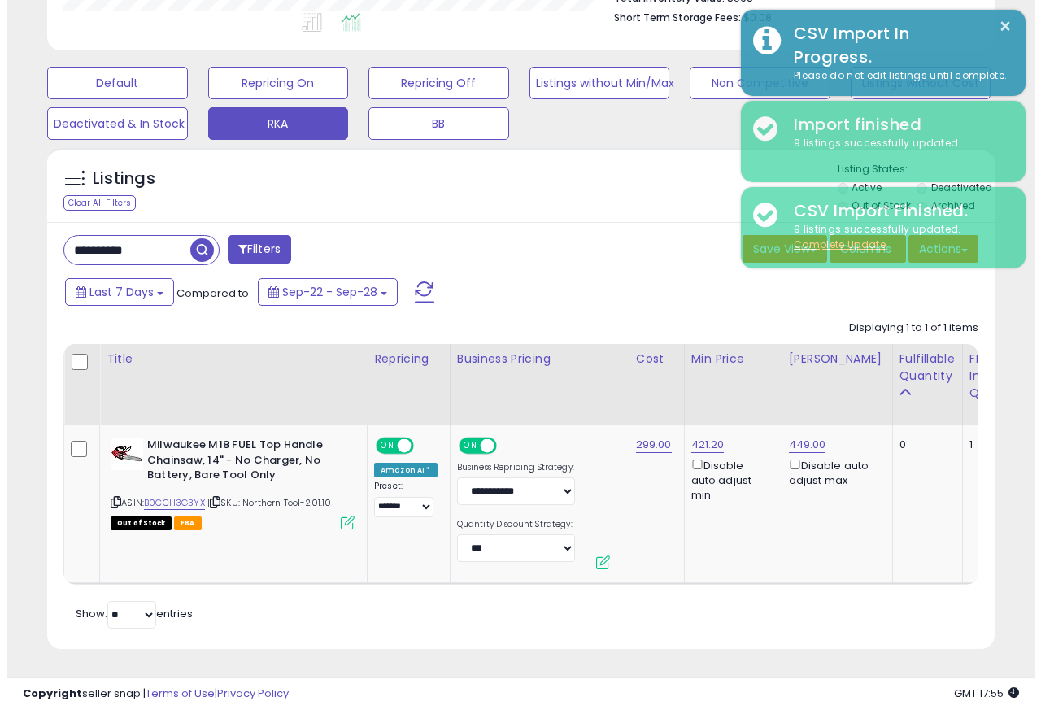
scroll to position [813283, 813068]
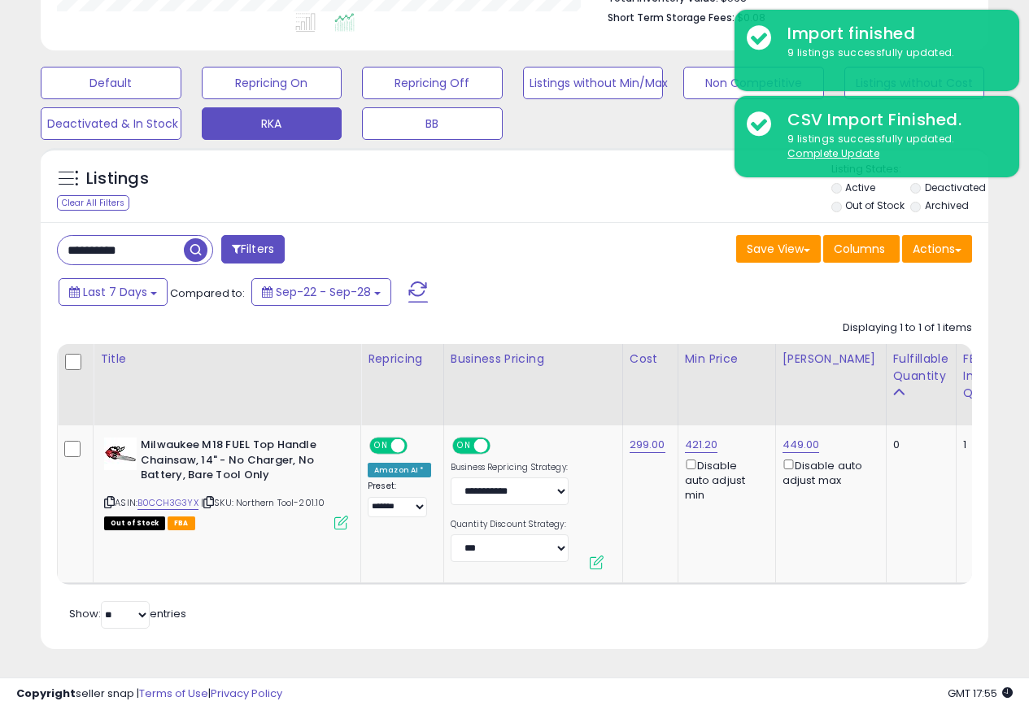
click at [351, 148] on div "Listings Clear All Filters" at bounding box center [515, 185] width 948 height 75
click at [932, 238] on button "Actions" at bounding box center [937, 249] width 70 height 28
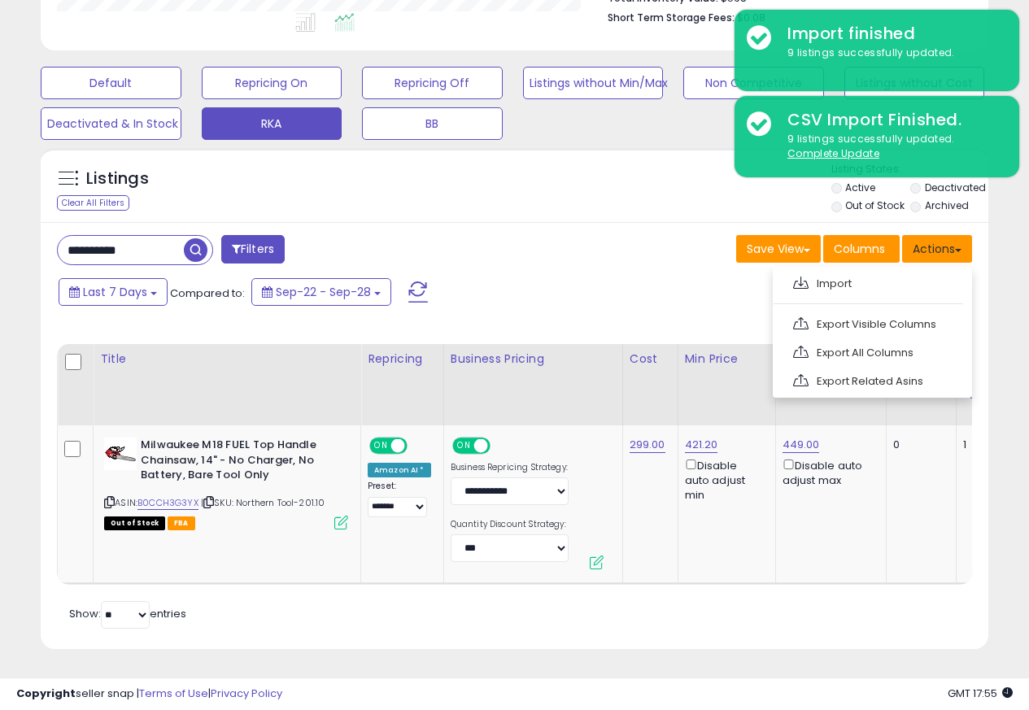
click at [934, 238] on button "Actions" at bounding box center [937, 249] width 70 height 28
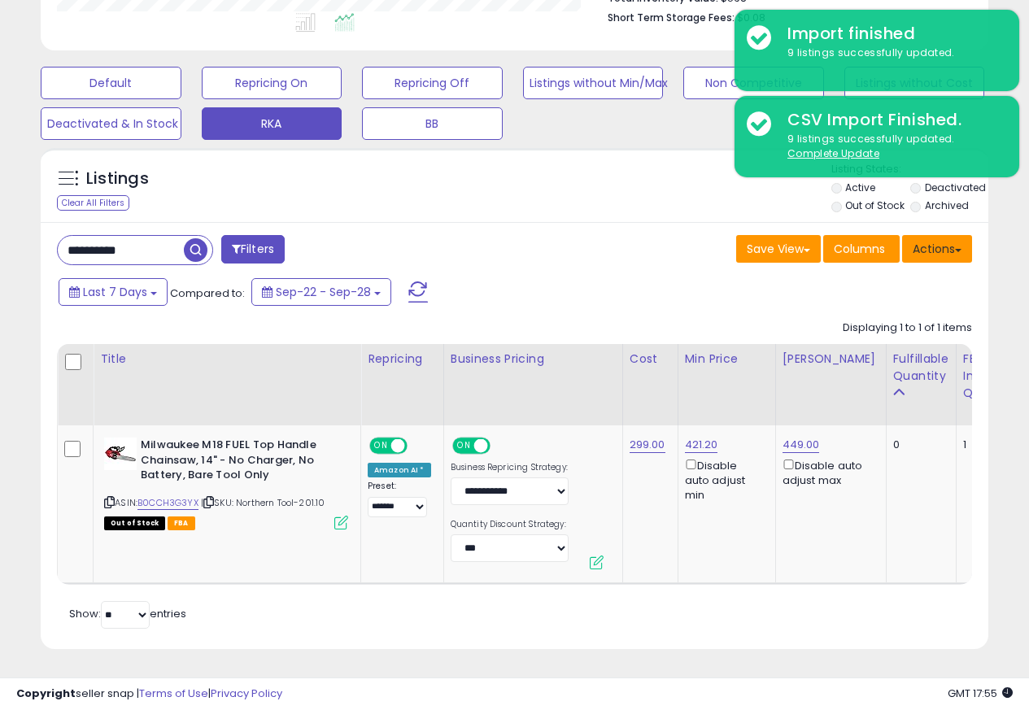
click at [933, 239] on button "Actions" at bounding box center [937, 249] width 70 height 28
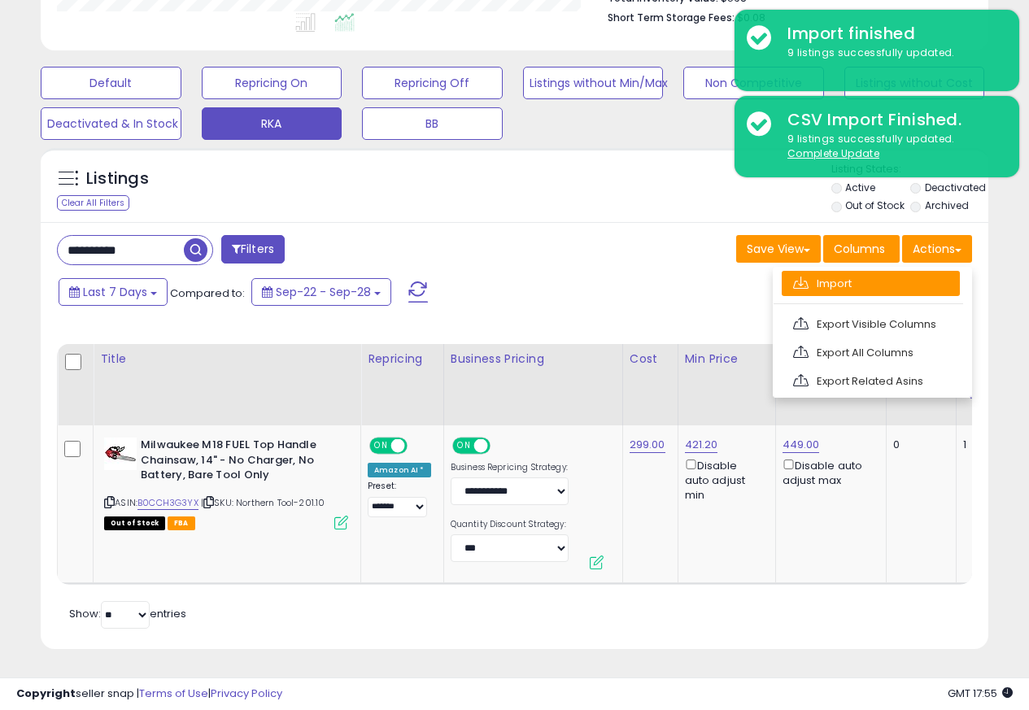
click at [812, 273] on link "Import" at bounding box center [871, 283] width 178 height 25
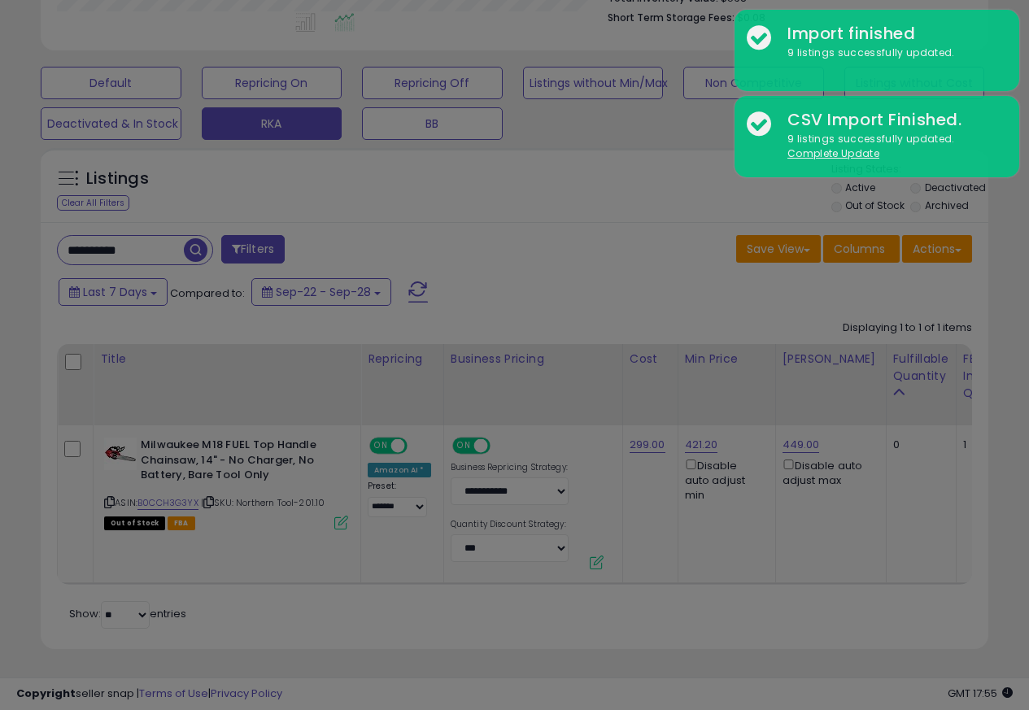
scroll to position [334, 555]
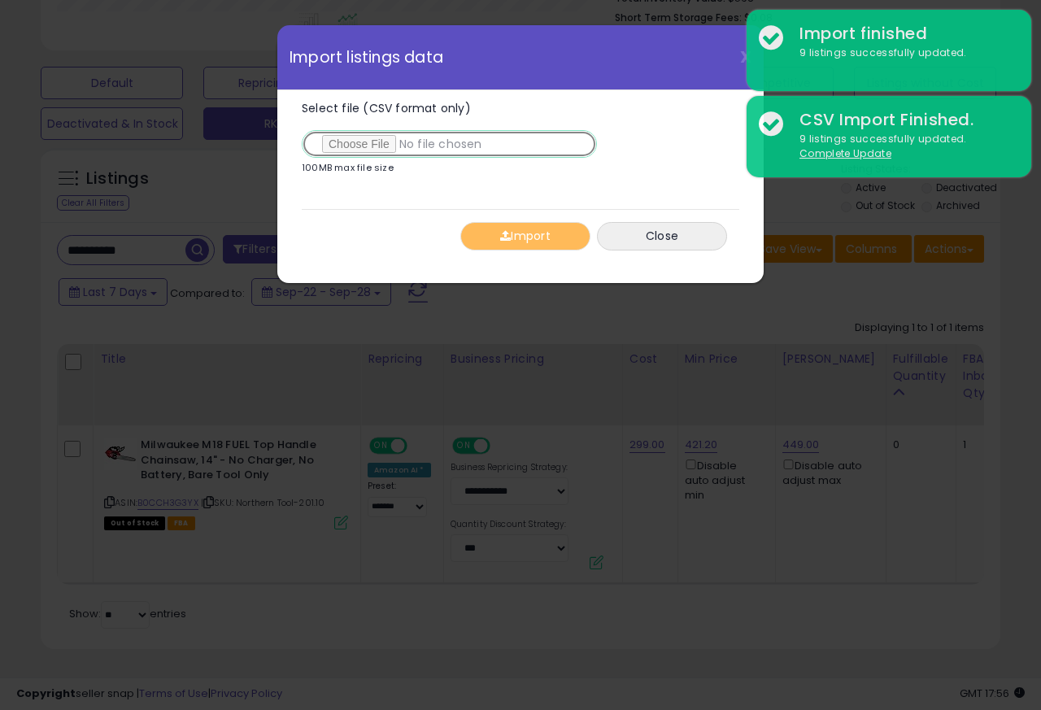
click at [343, 146] on input "Select file (CSV format only)" at bounding box center [449, 144] width 295 height 28
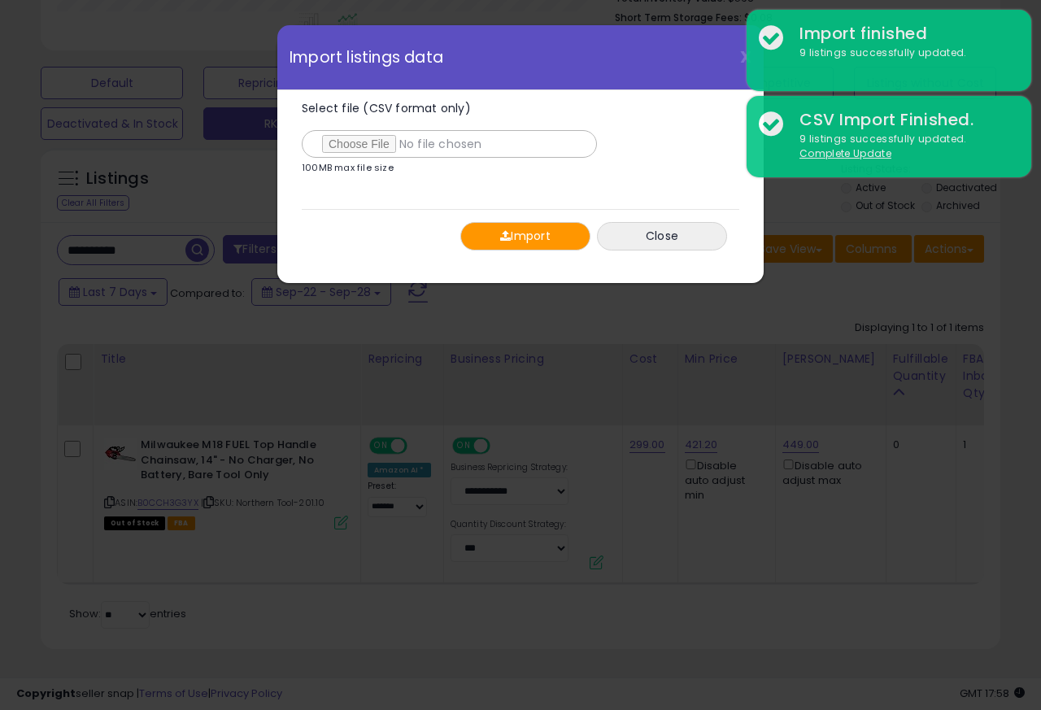
click at [501, 237] on span "button" at bounding box center [505, 235] width 11 height 11
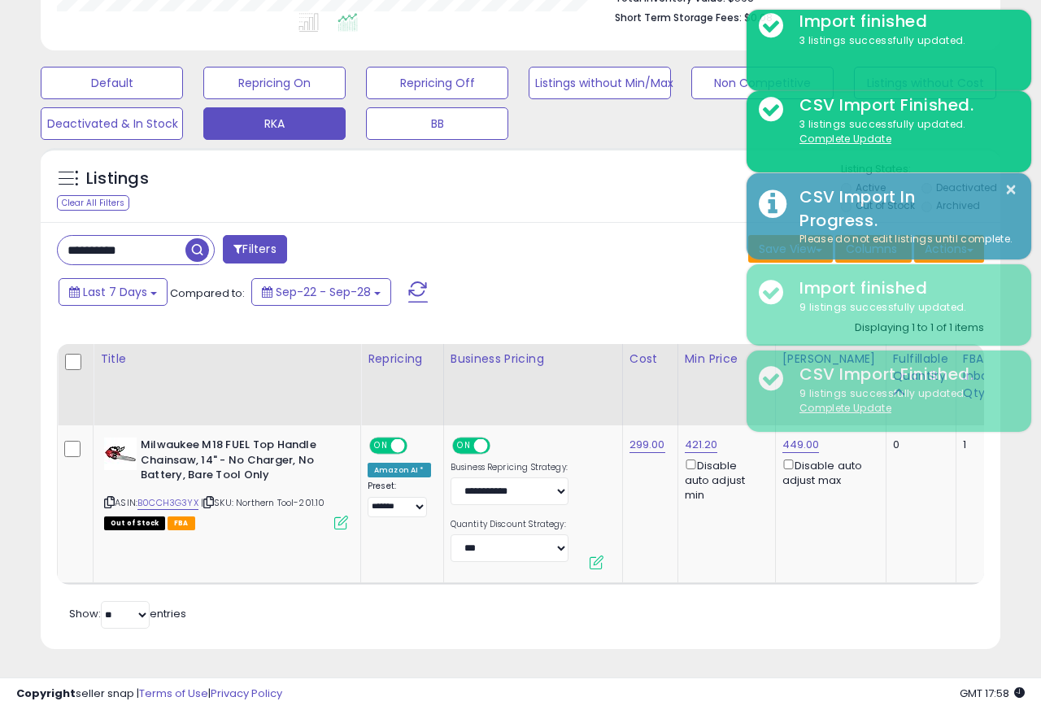
scroll to position [813283, 813068]
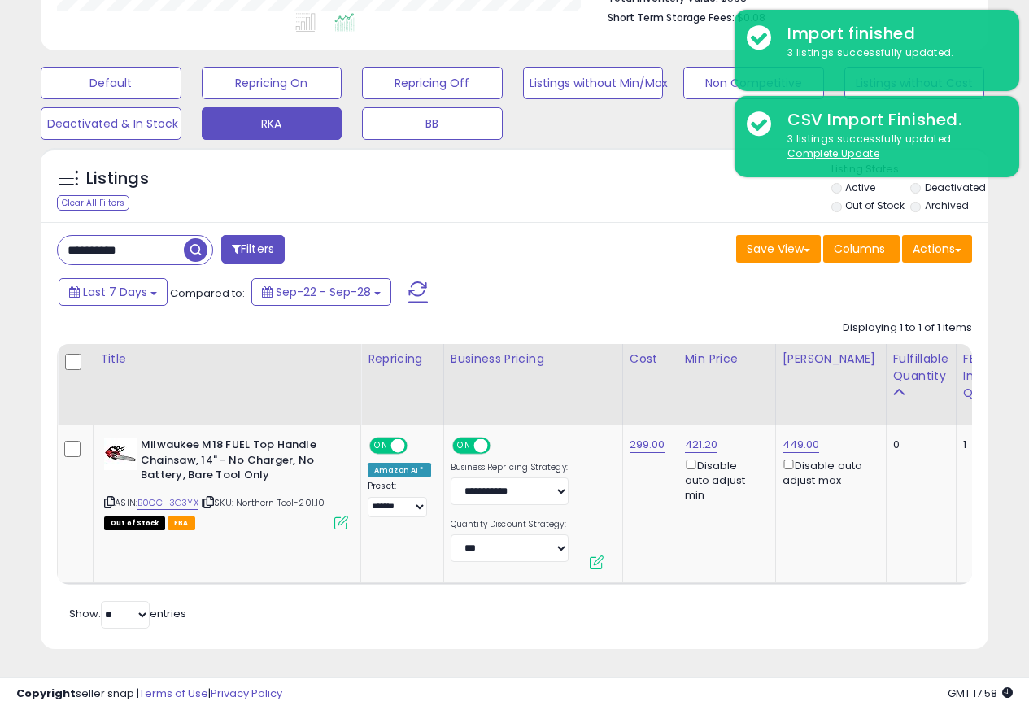
click at [351, 148] on div "Listings Clear All Filters" at bounding box center [515, 185] width 948 height 75
click at [934, 239] on button "Actions" at bounding box center [937, 249] width 70 height 28
click at [932, 239] on button "Actions" at bounding box center [937, 249] width 70 height 28
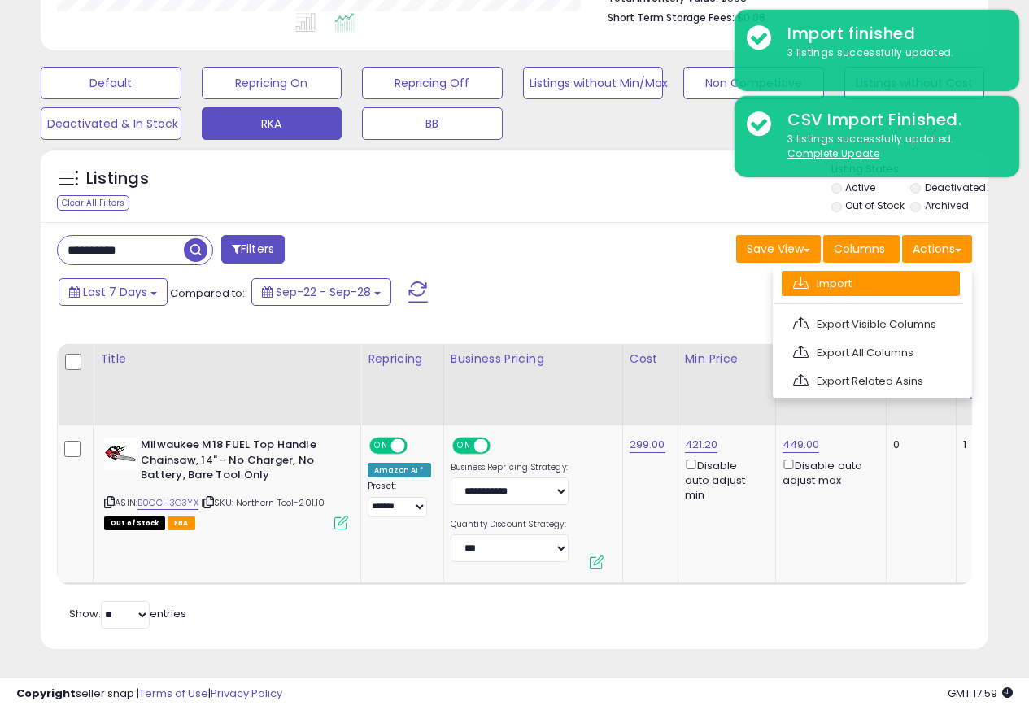
click at [818, 273] on link "Import" at bounding box center [871, 283] width 178 height 25
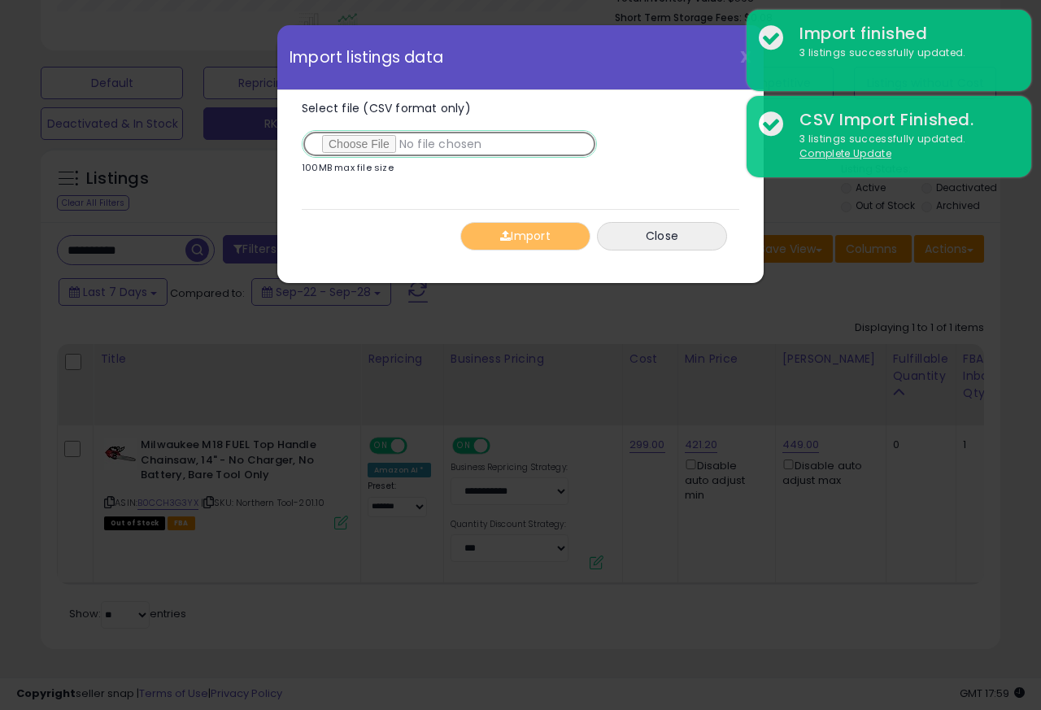
click at [342, 146] on input "Select file (CSV format only)" at bounding box center [449, 144] width 295 height 28
type input "**********"
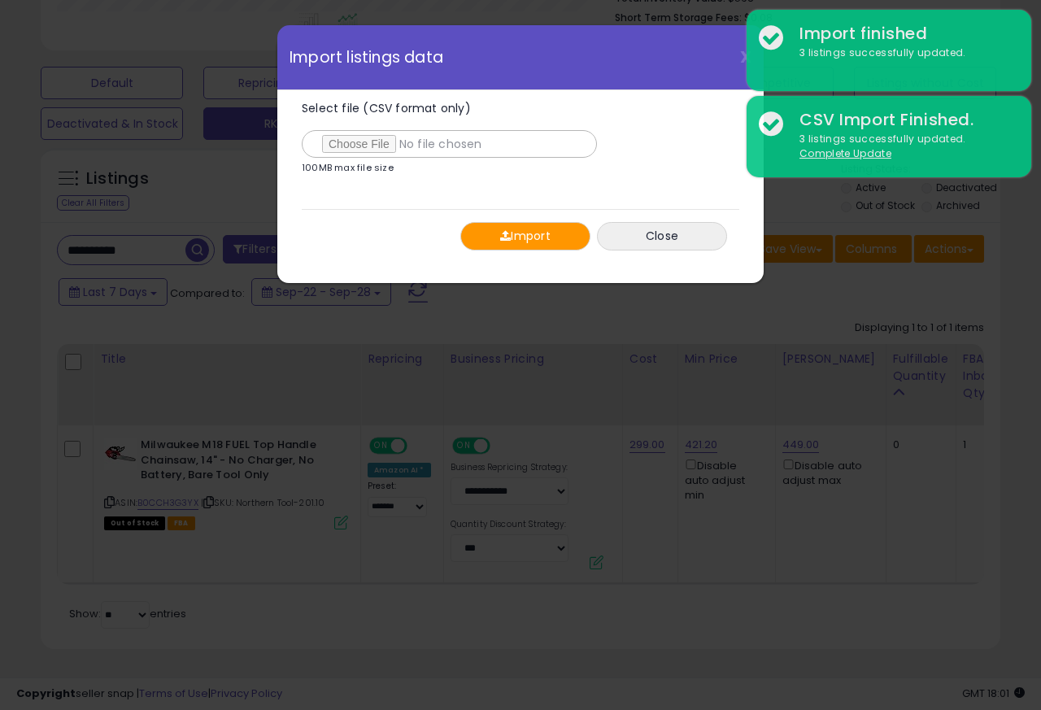
click at [500, 236] on span "button" at bounding box center [505, 235] width 11 height 11
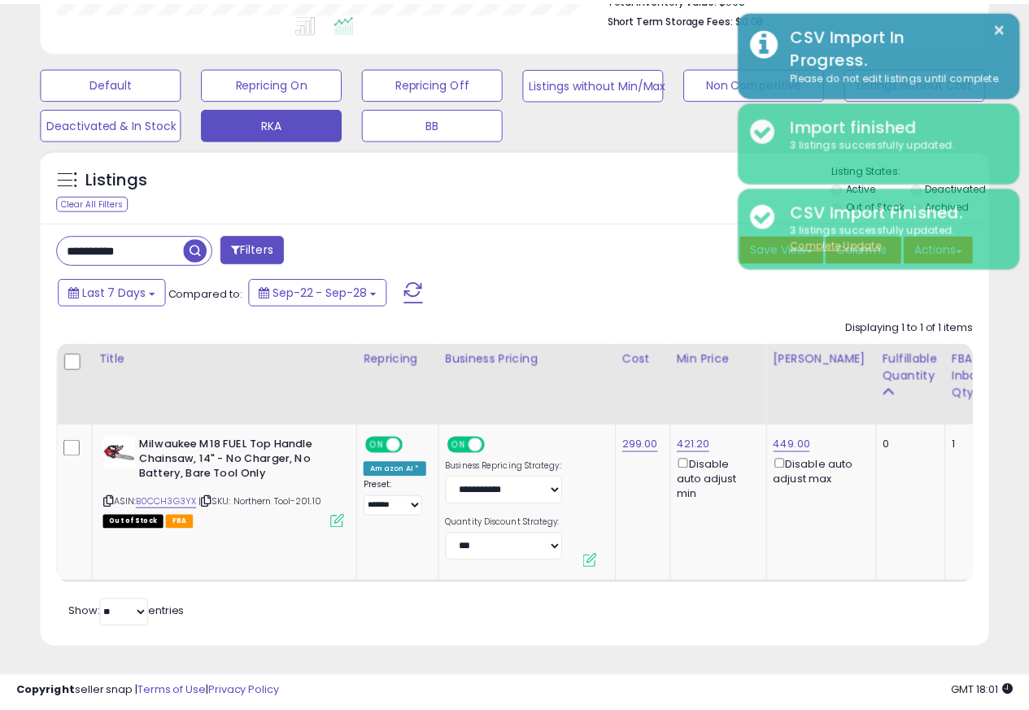
scroll to position [813283, 813068]
